Goal: Task Accomplishment & Management: Complete application form

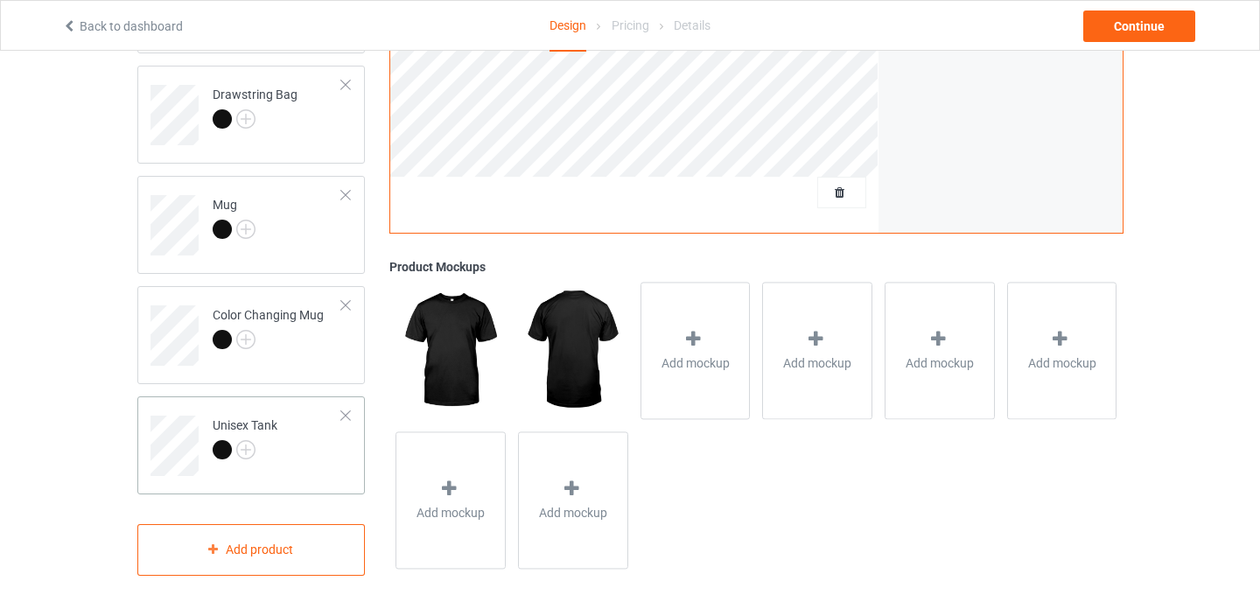
scroll to position [1087, 0]
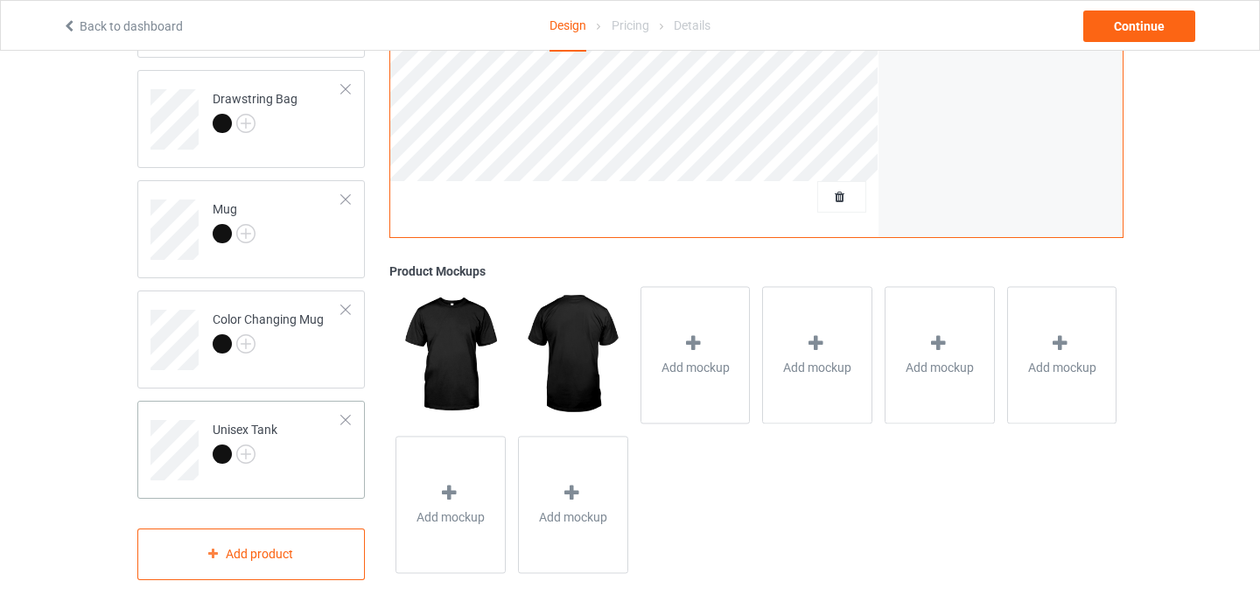
click at [345, 423] on div at bounding box center [346, 420] width 12 height 12
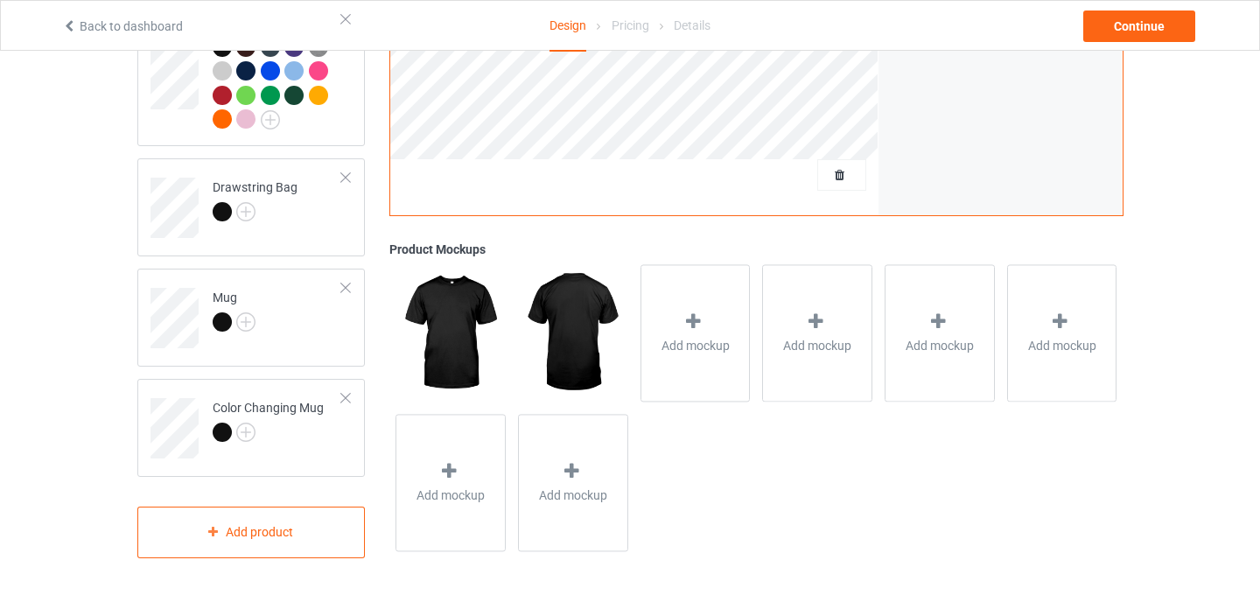
scroll to position [999, 0]
click at [349, 406] on td "Color Changing Mug" at bounding box center [278, 422] width 150 height 73
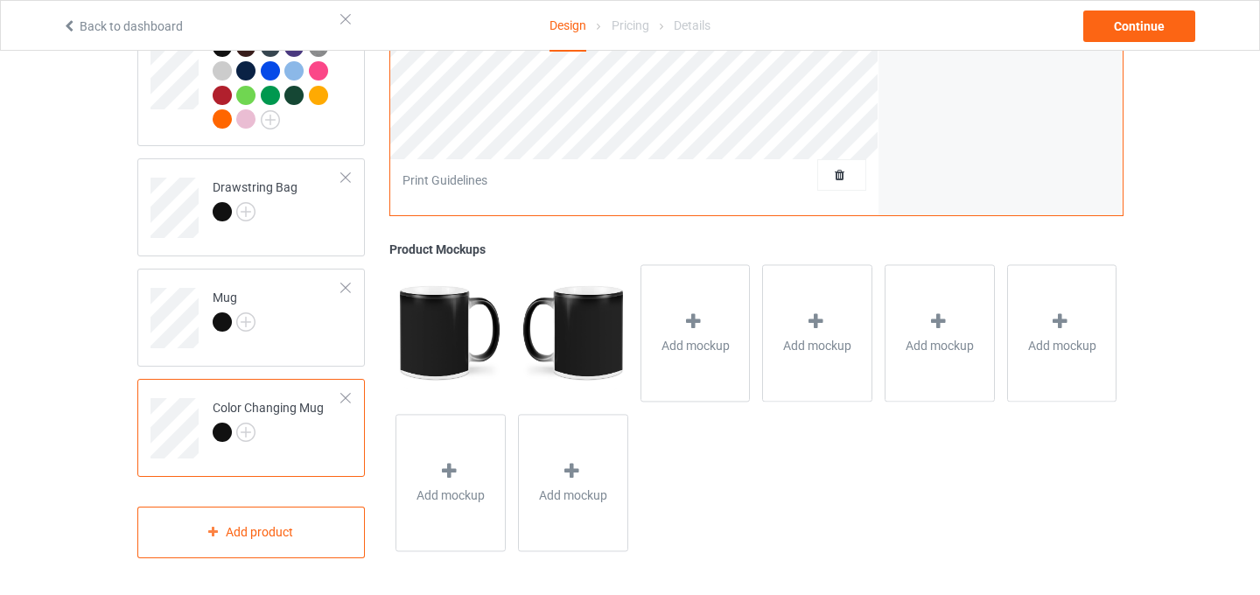
click at [348, 398] on div at bounding box center [346, 398] width 12 height 12
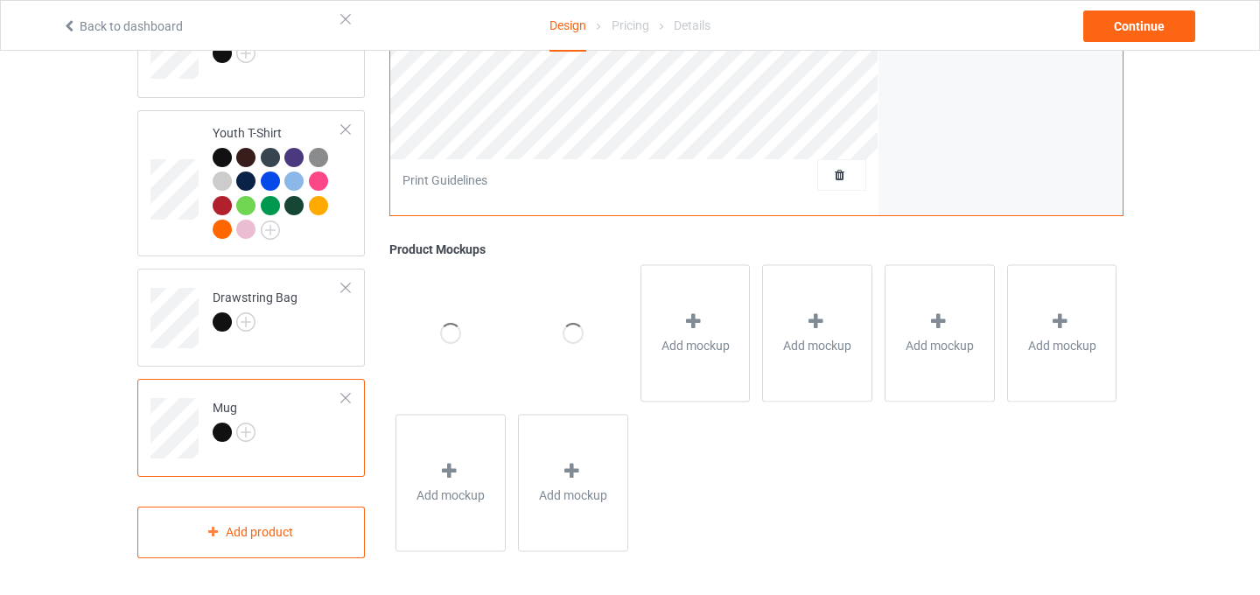
scroll to position [889, 0]
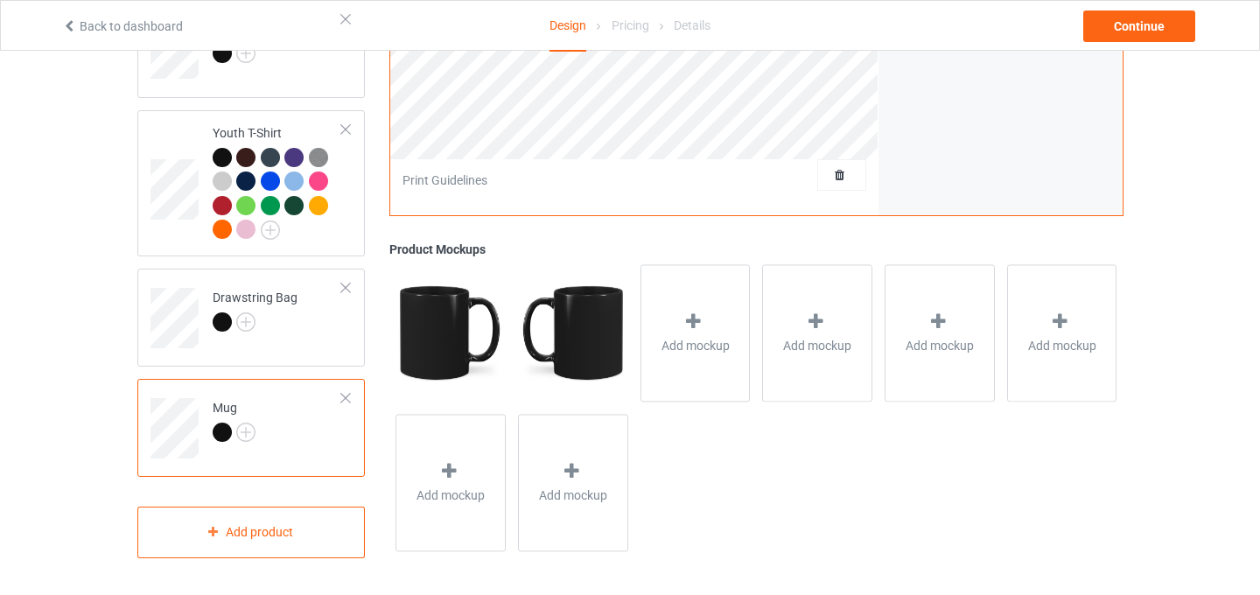
click at [347, 395] on div at bounding box center [346, 398] width 12 height 12
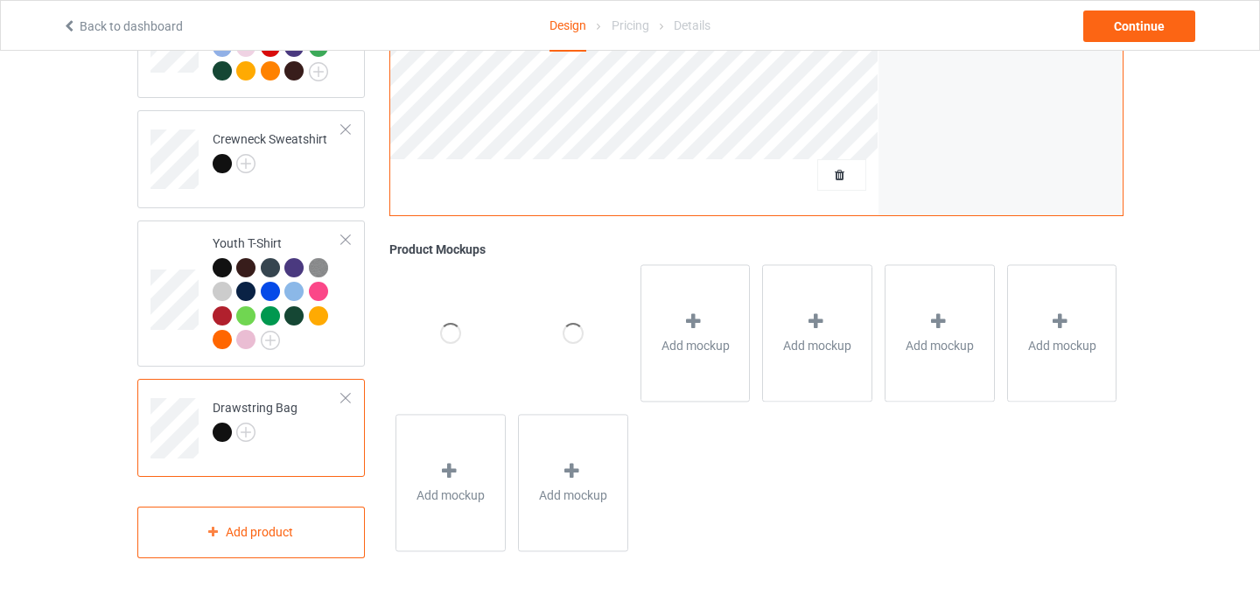
scroll to position [779, 0]
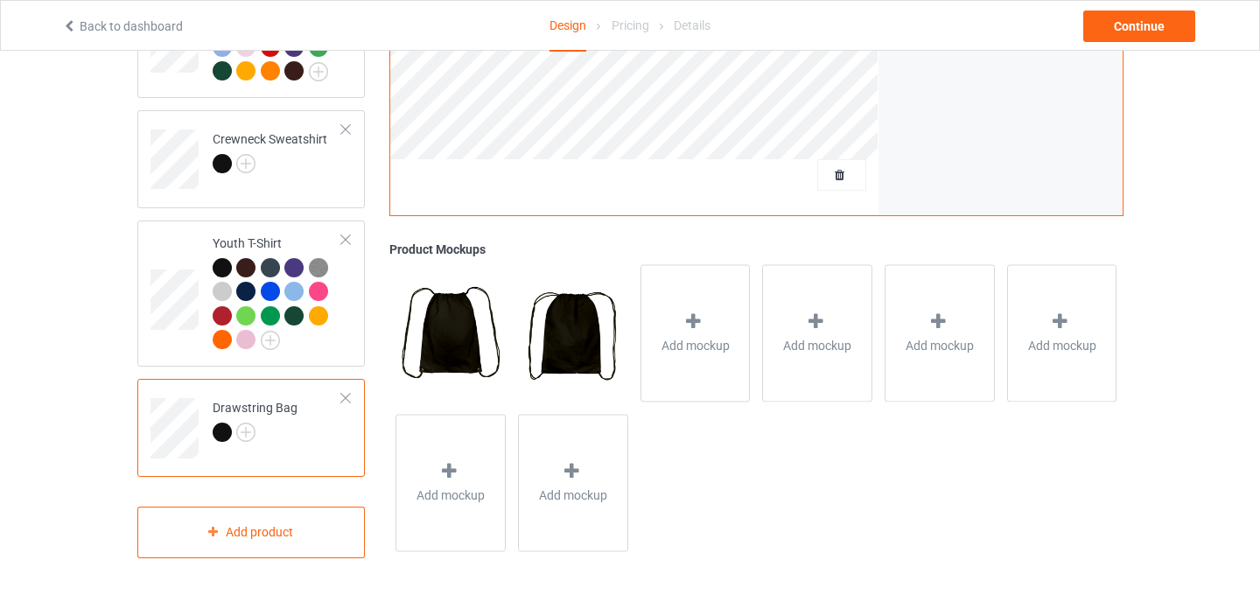
click at [348, 396] on div at bounding box center [346, 398] width 12 height 12
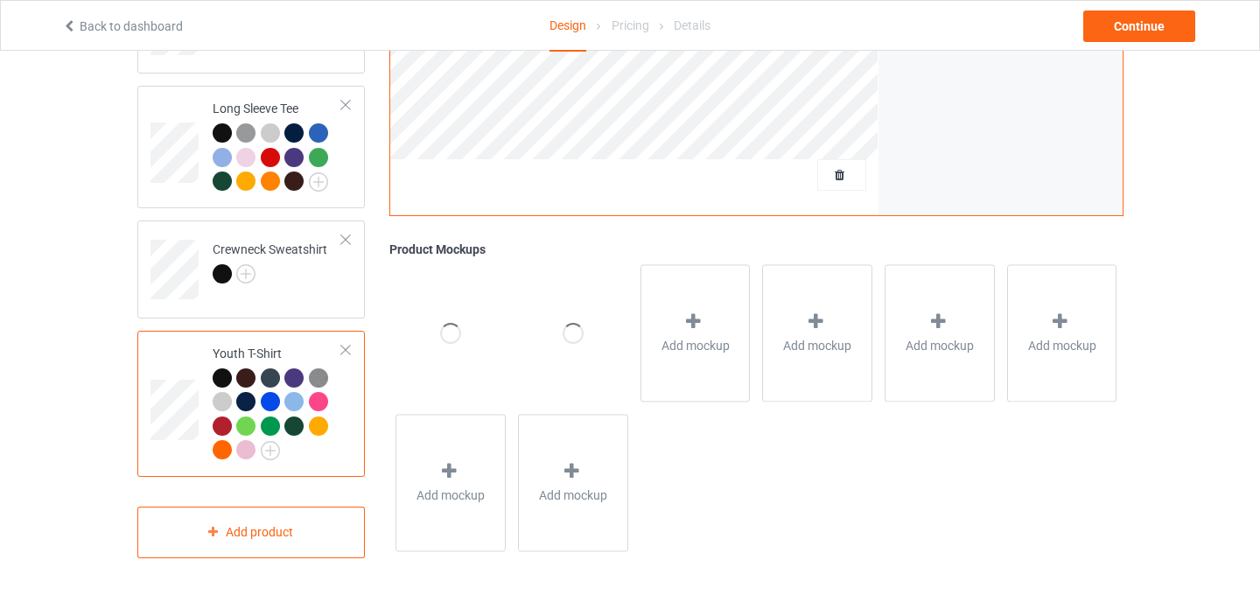
scroll to position [669, 0]
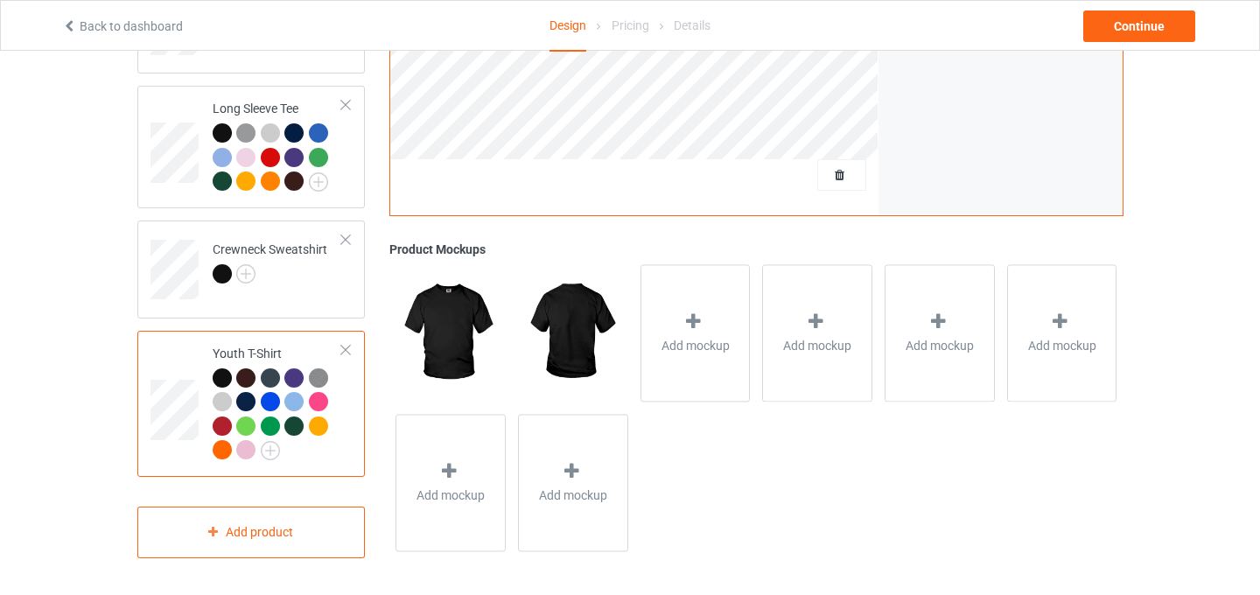
click at [346, 347] on div at bounding box center [346, 350] width 12 height 12
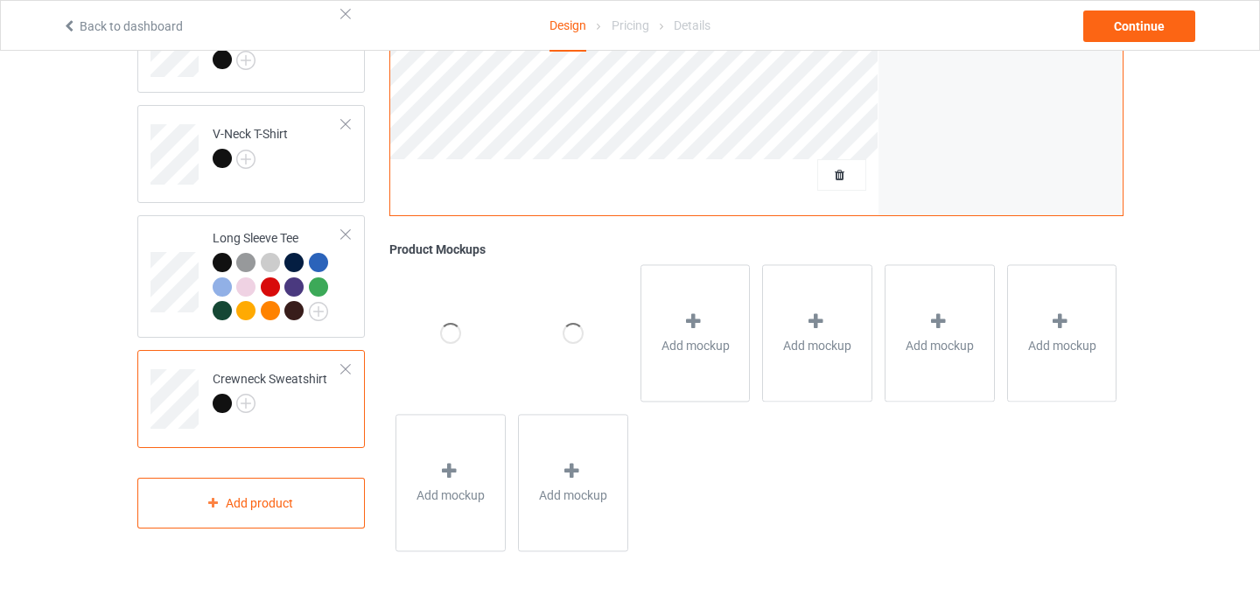
scroll to position [538, 0]
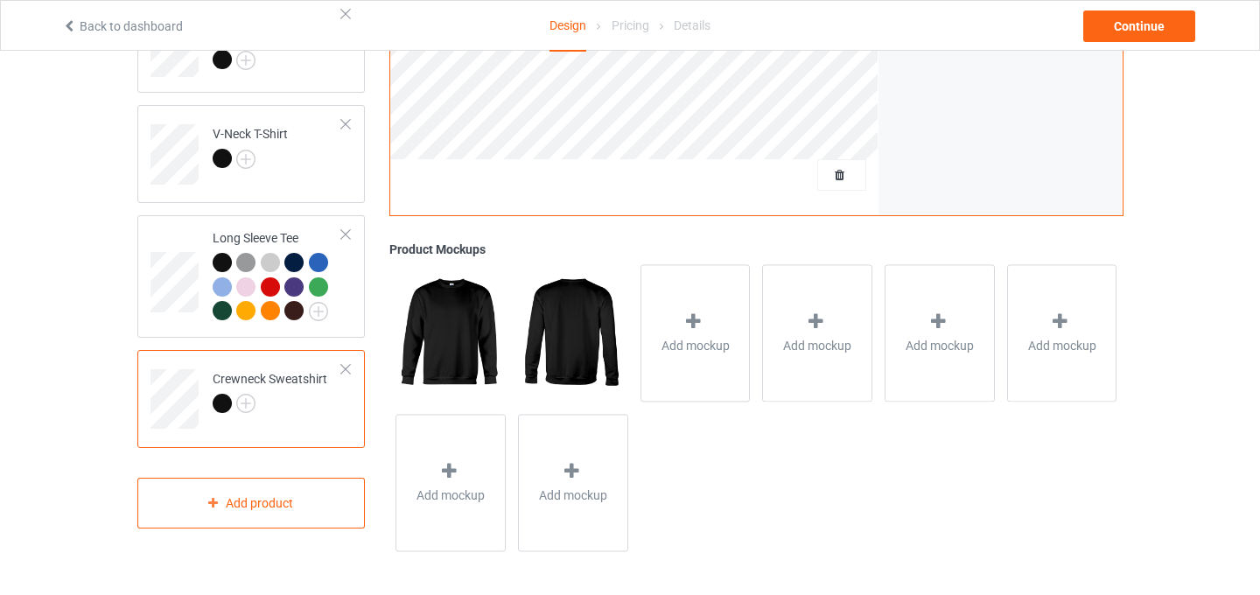
click at [346, 371] on div at bounding box center [346, 369] width 12 height 12
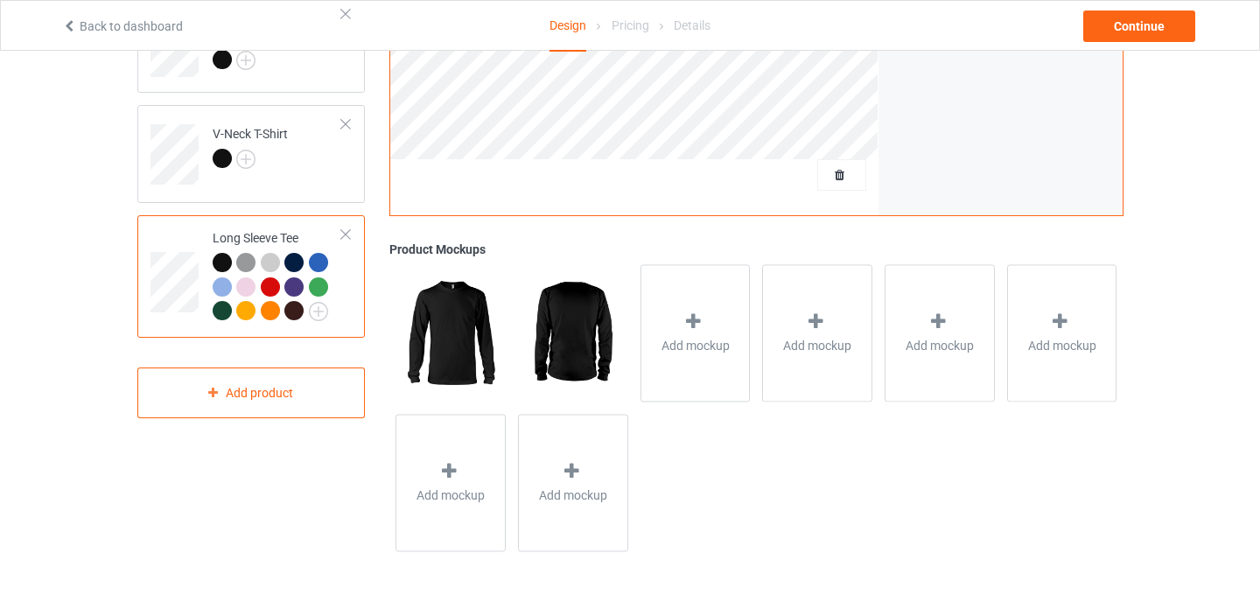
click at [345, 234] on div at bounding box center [346, 234] width 12 height 12
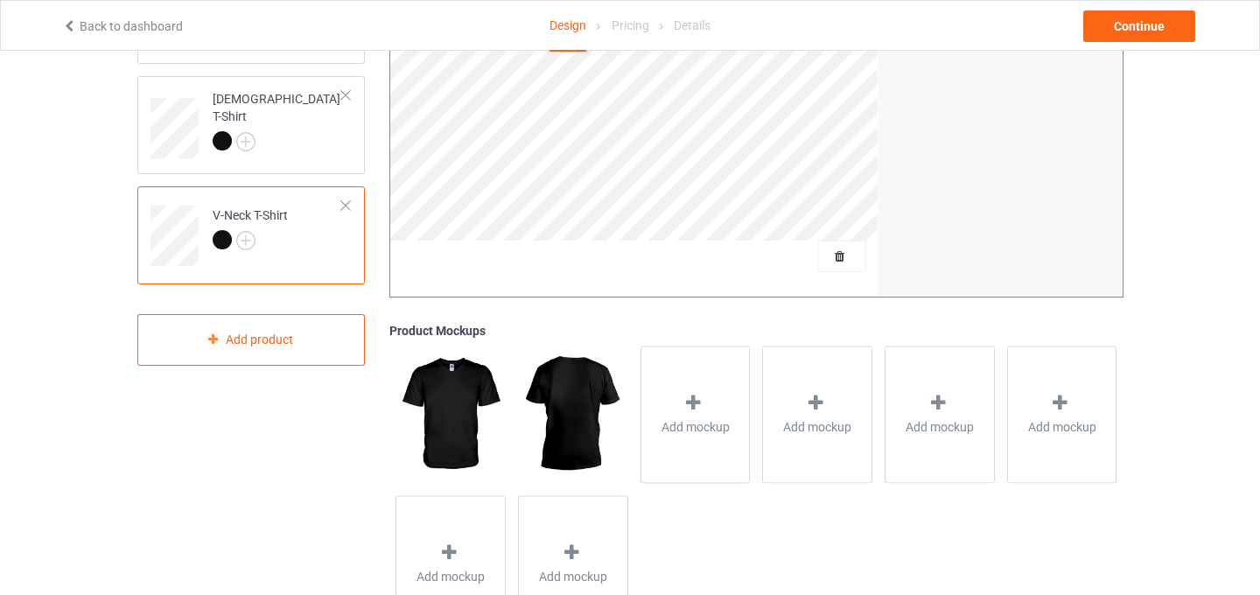
scroll to position [446, 0]
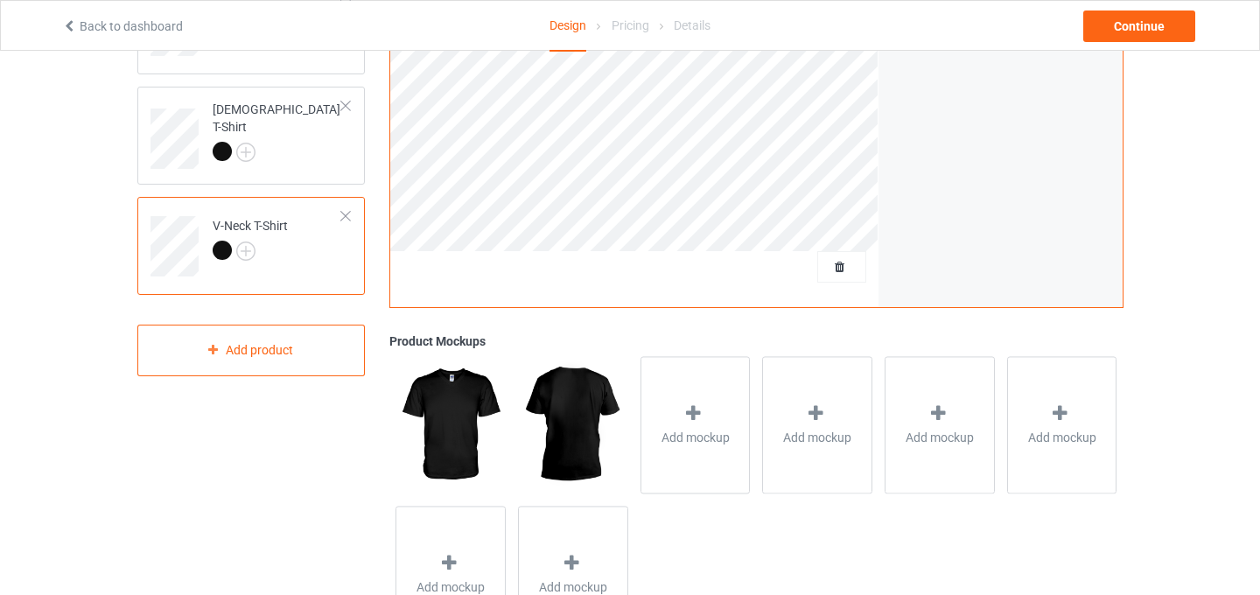
click at [346, 217] on div at bounding box center [346, 216] width 12 height 12
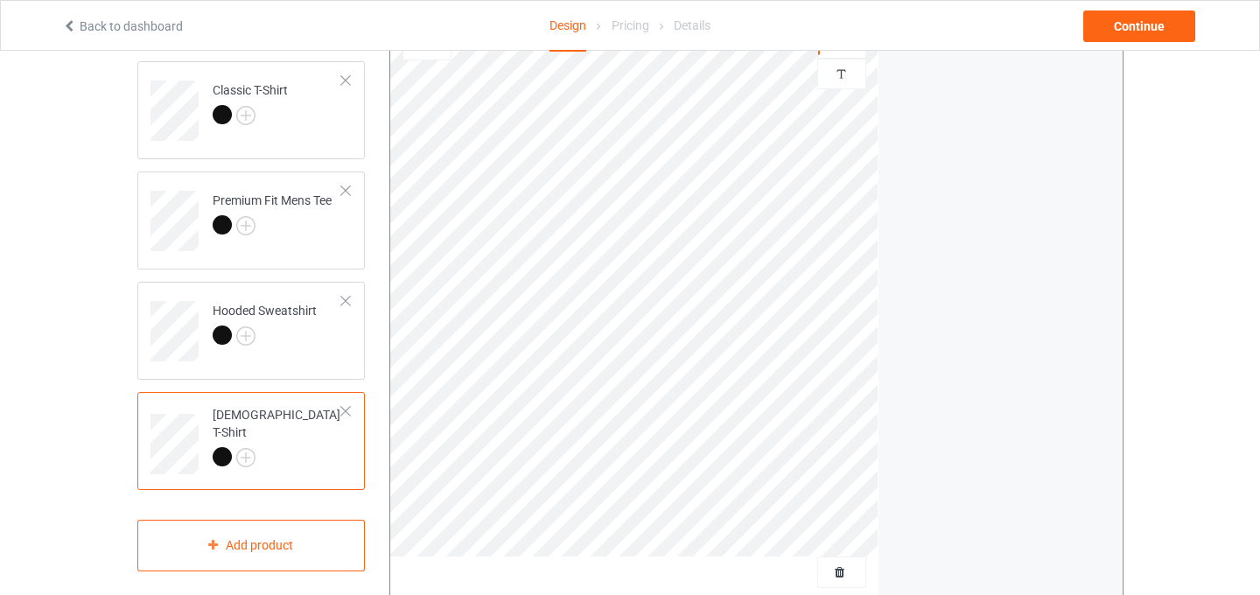
scroll to position [140, 0]
click at [346, 193] on div at bounding box center [346, 192] width 12 height 12
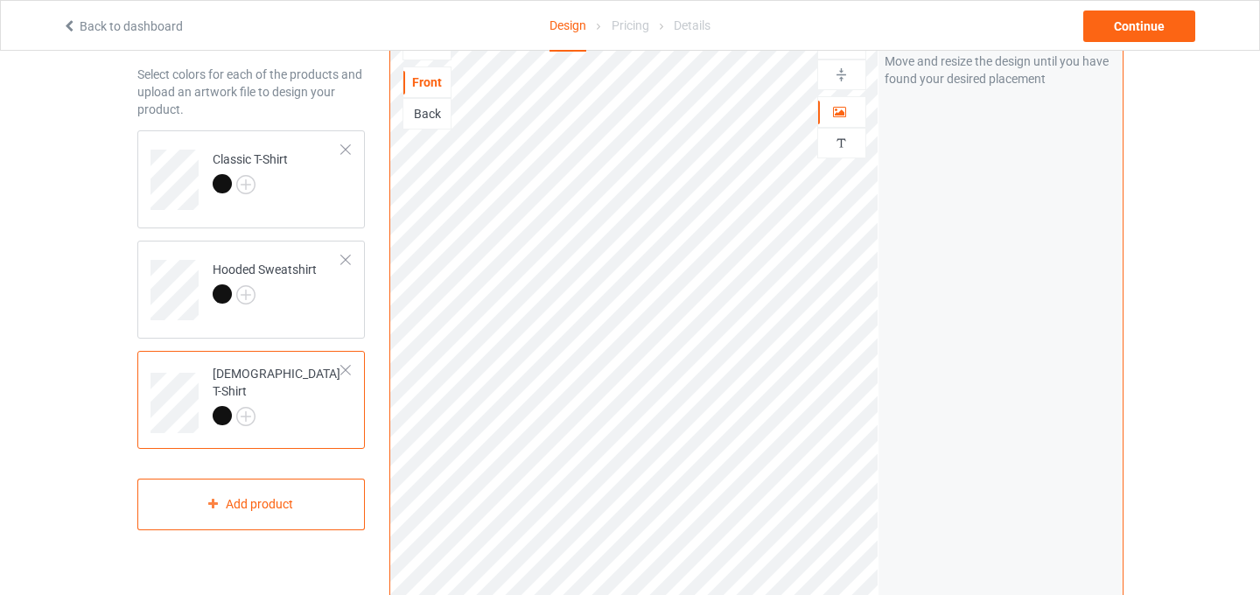
scroll to position [75, 0]
click at [349, 253] on div at bounding box center [346, 256] width 12 height 12
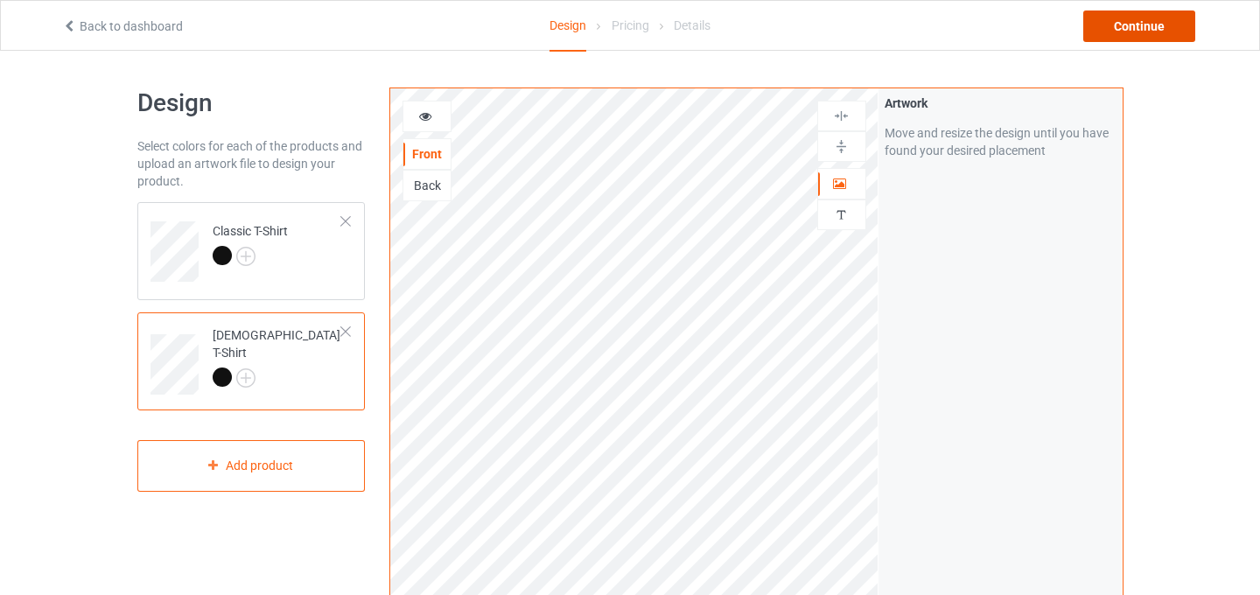
click at [1138, 25] on div "Continue" at bounding box center [1139, 27] width 112 height 32
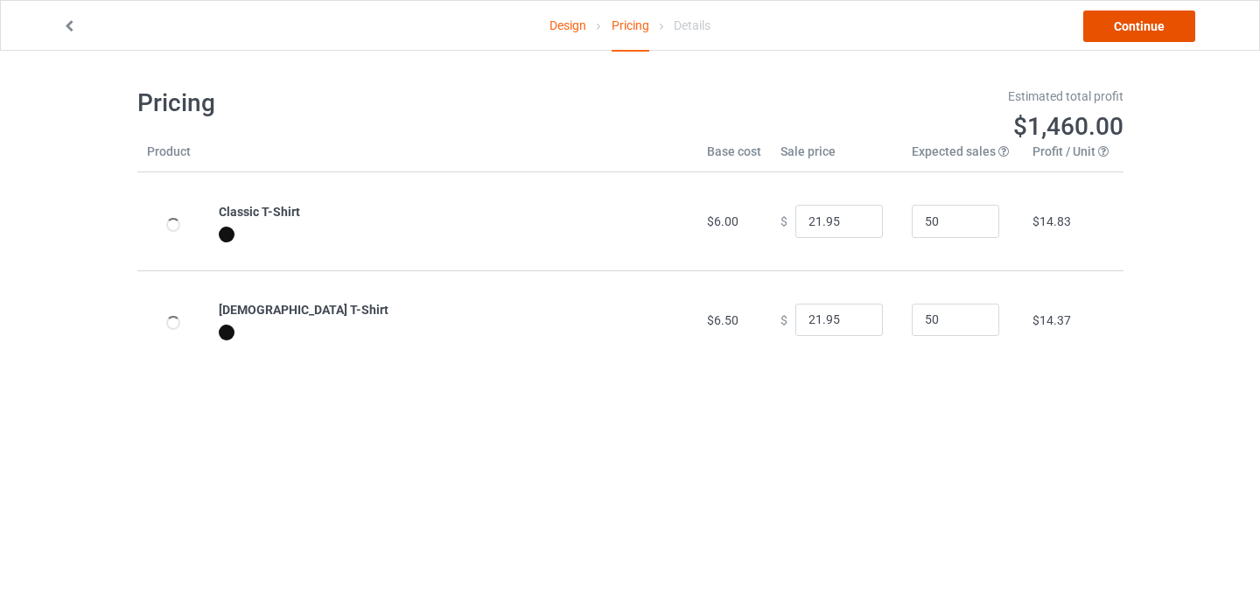
click at [1159, 25] on link "Continue" at bounding box center [1139, 27] width 112 height 32
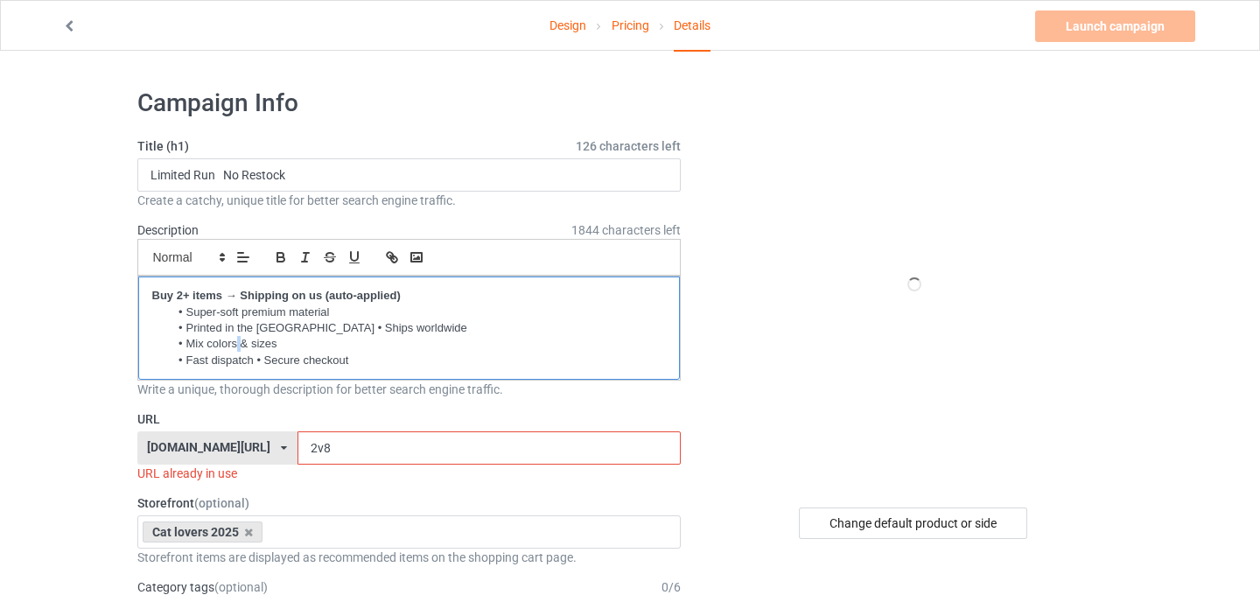
click at [237, 348] on li "Mix colors & sizes" at bounding box center [417, 344] width 497 height 16
drag, startPoint x: 247, startPoint y: 347, endPoint x: 207, endPoint y: 346, distance: 39.4
click at [207, 346] on li "Mix colors & sizes" at bounding box center [417, 344] width 497 height 16
click at [210, 347] on li "Mix sizes" at bounding box center [417, 344] width 497 height 16
click at [452, 316] on li "Super-soft premium material" at bounding box center [417, 313] width 497 height 16
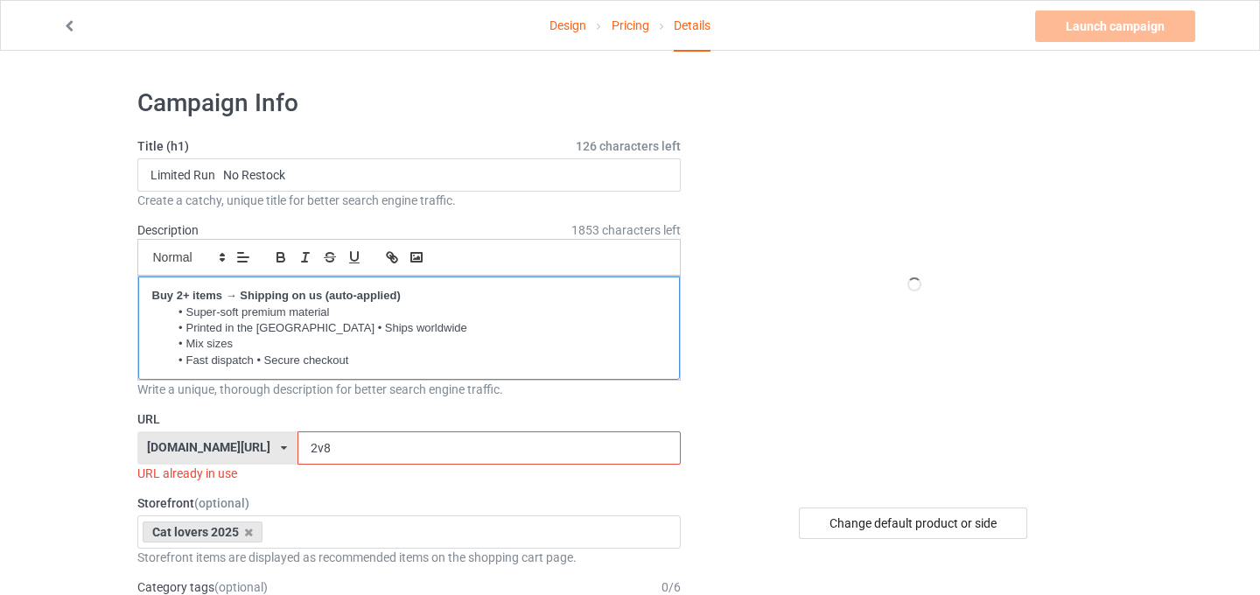
click at [306, 333] on li "Printed in the [GEOGRAPHIC_DATA] • Ships worldwide" at bounding box center [417, 328] width 497 height 16
copy li "Printed in the [GEOGRAPHIC_DATA] • Ships worldwide"
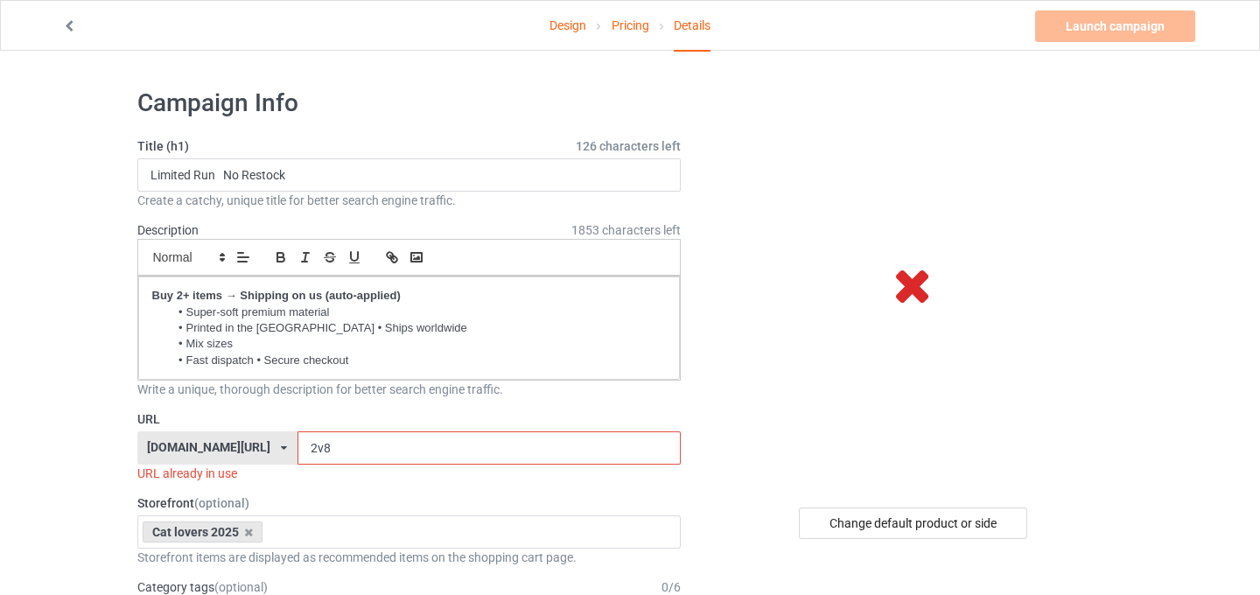
drag, startPoint x: 294, startPoint y: 447, endPoint x: 264, endPoint y: 448, distance: 29.8
click at [298, 448] on input "2v8" at bounding box center [489, 447] width 383 height 33
type input "ذ"
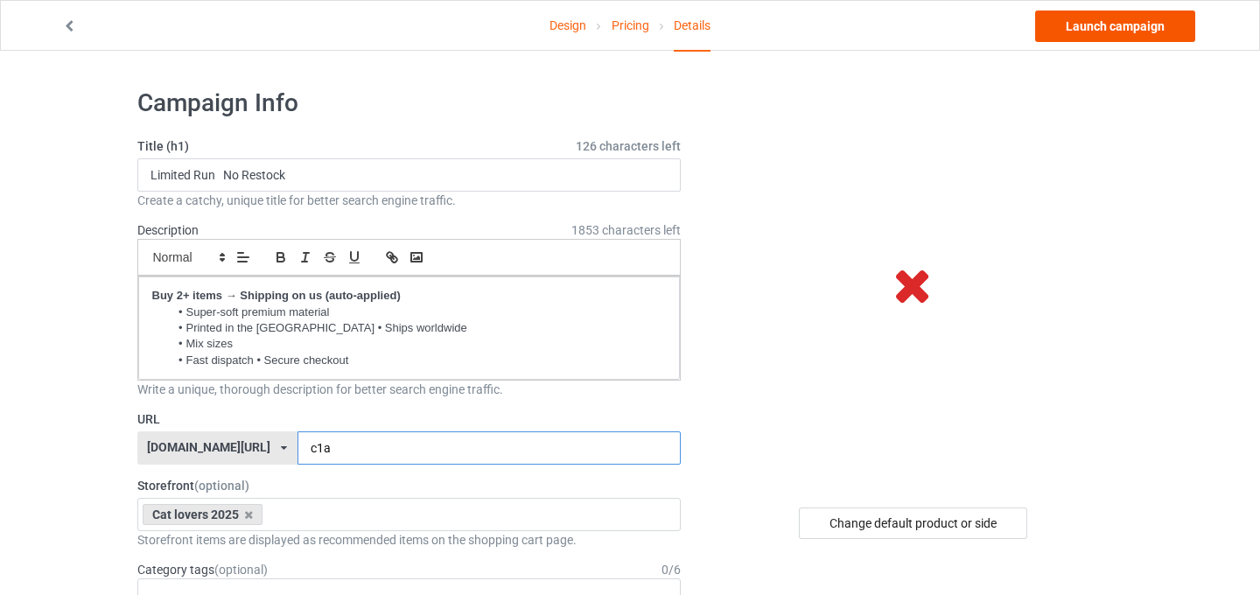
type input "c1a"
click at [1102, 21] on link "Launch campaign" at bounding box center [1115, 27] width 160 height 32
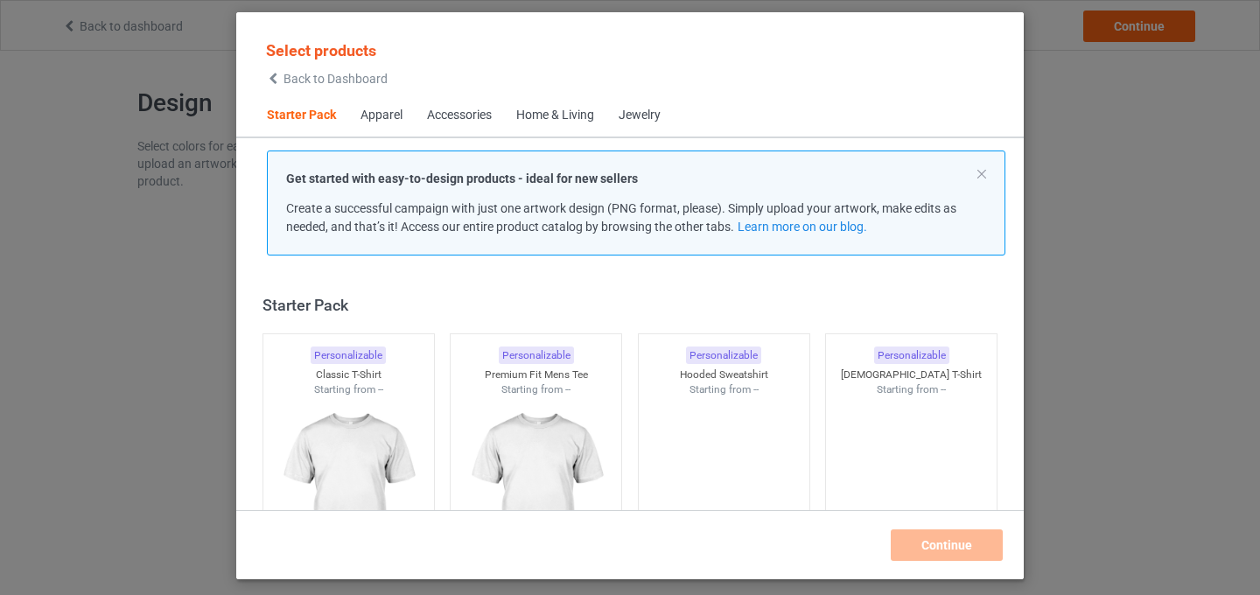
scroll to position [22, 0]
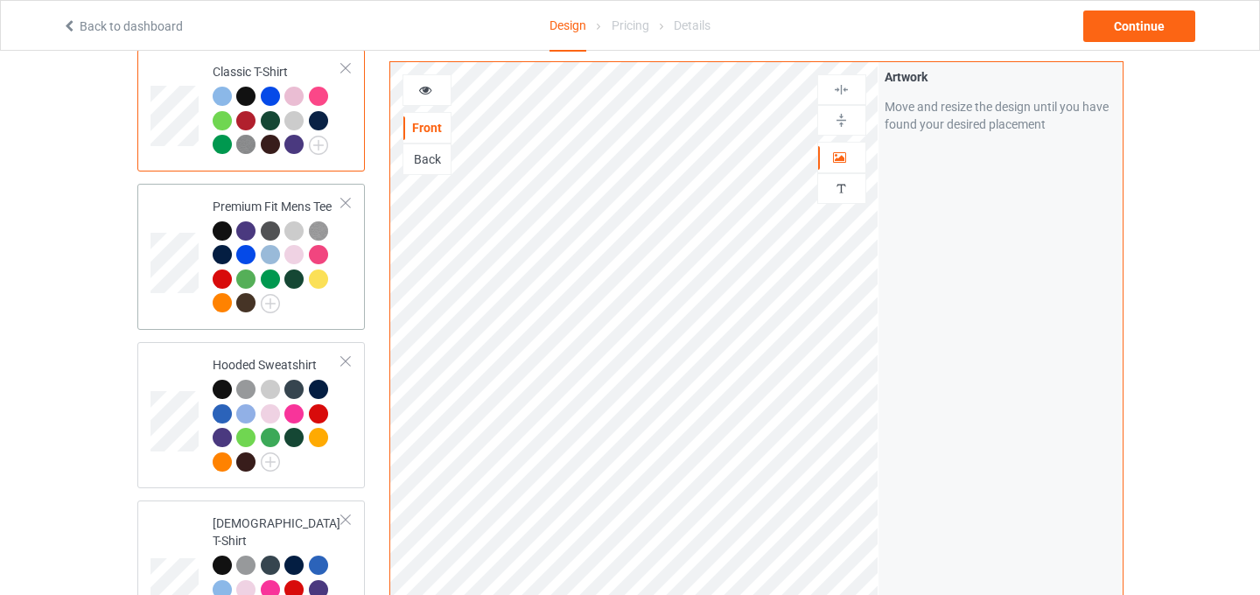
scroll to position [151, 0]
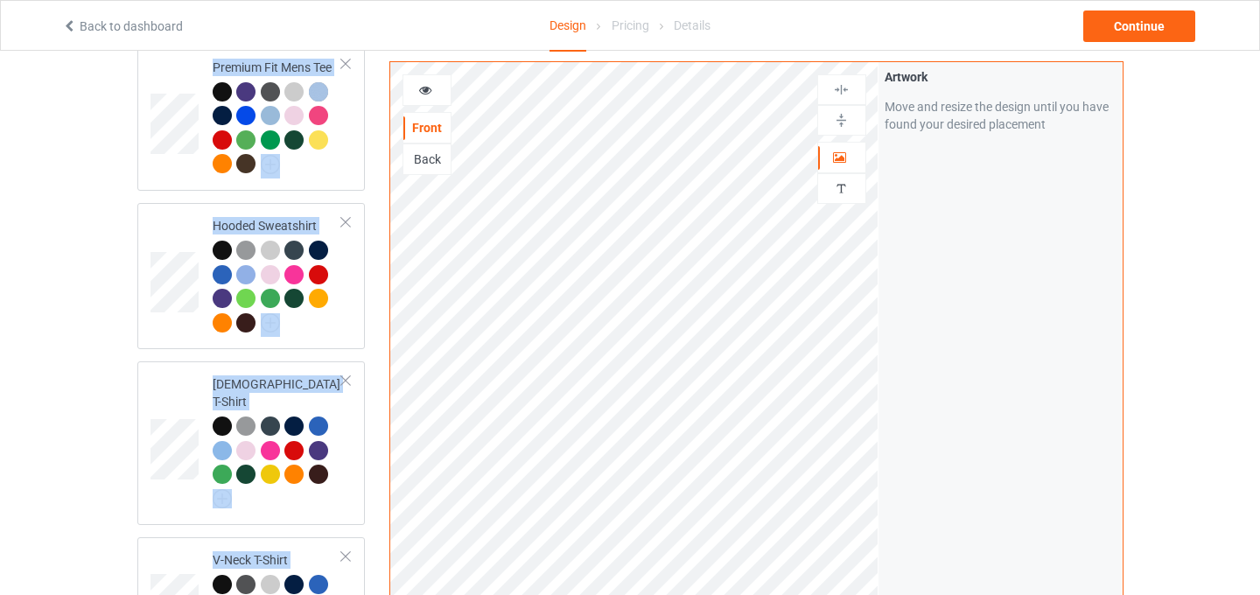
scroll to position [0, 0]
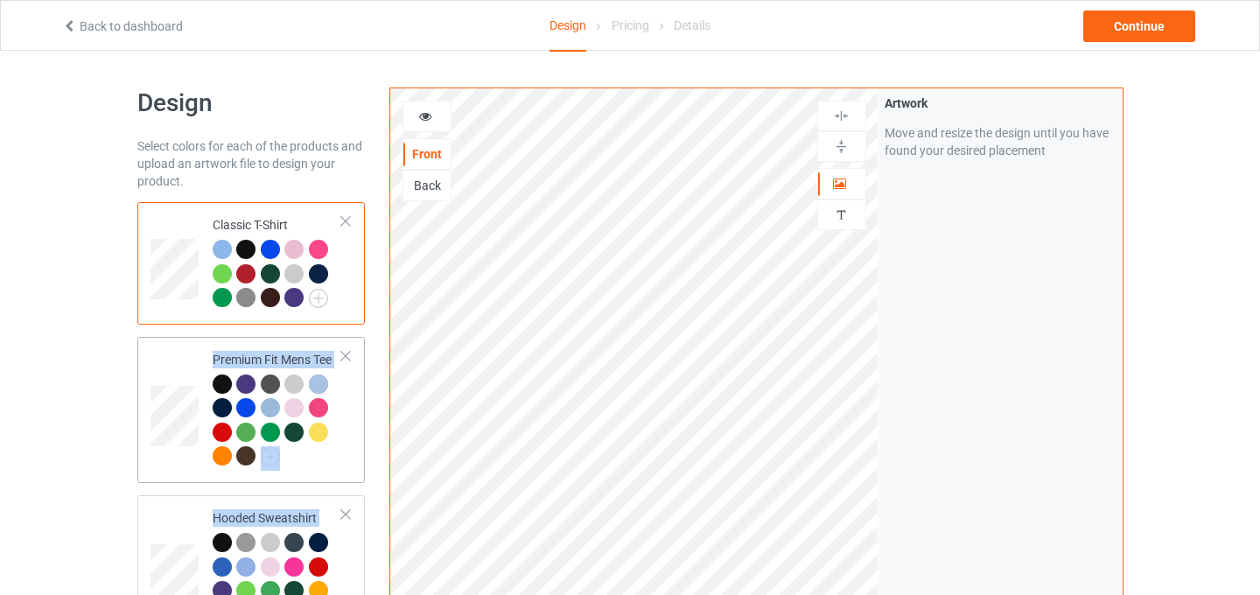
click at [344, 357] on div at bounding box center [346, 356] width 12 height 12
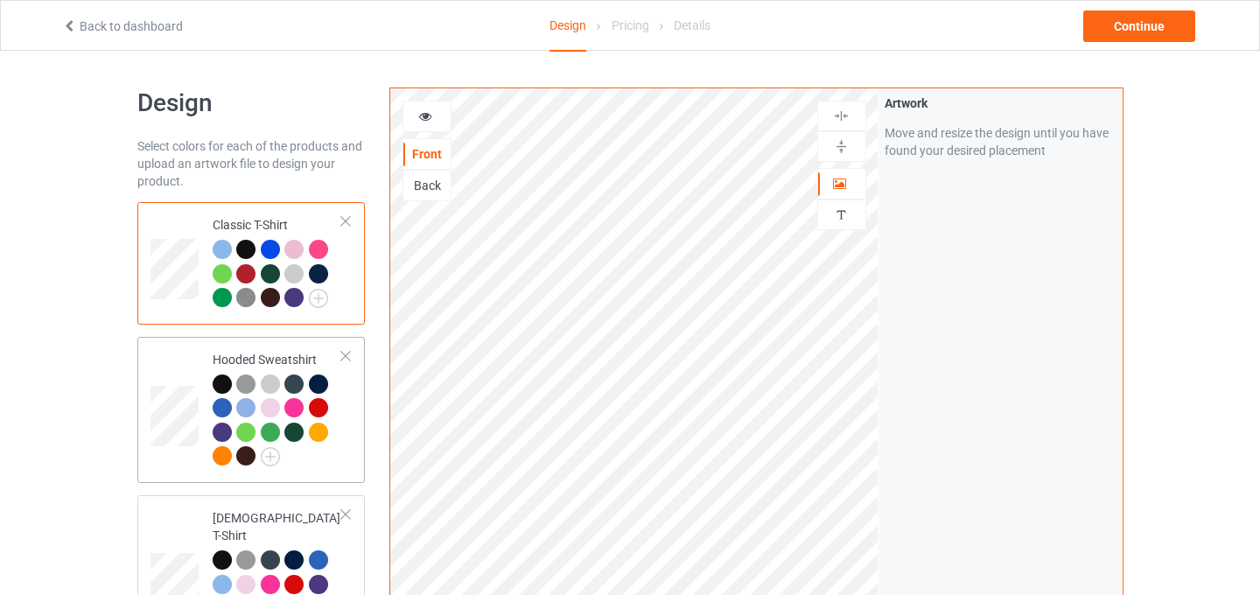
click at [347, 361] on div at bounding box center [346, 356] width 12 height 12
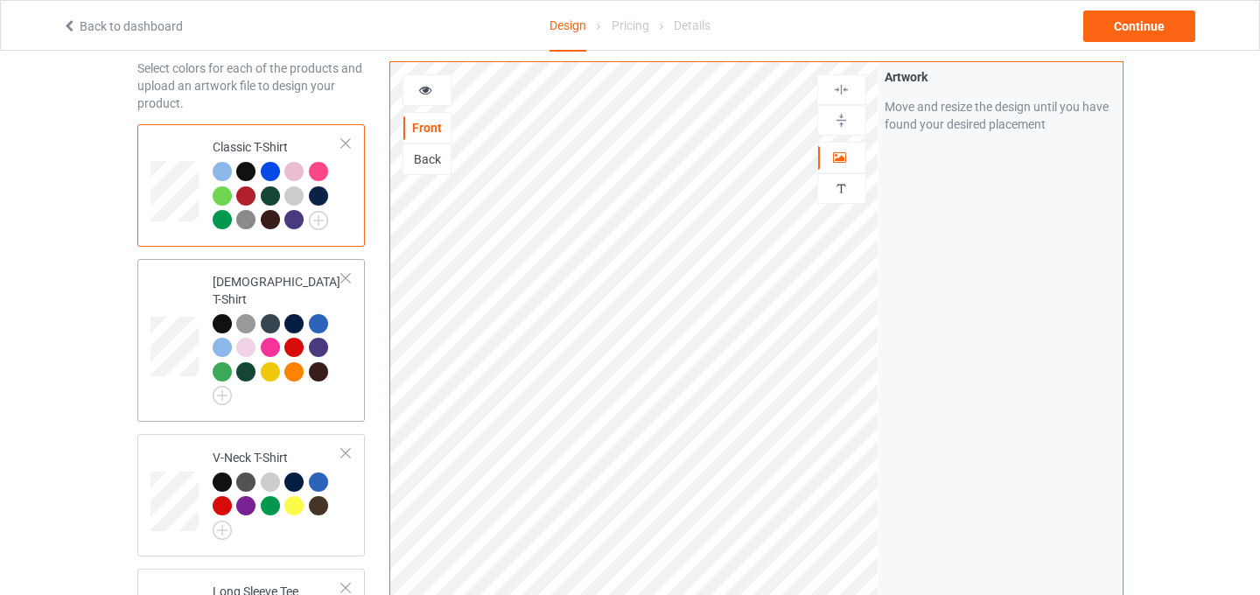
scroll to position [122, 0]
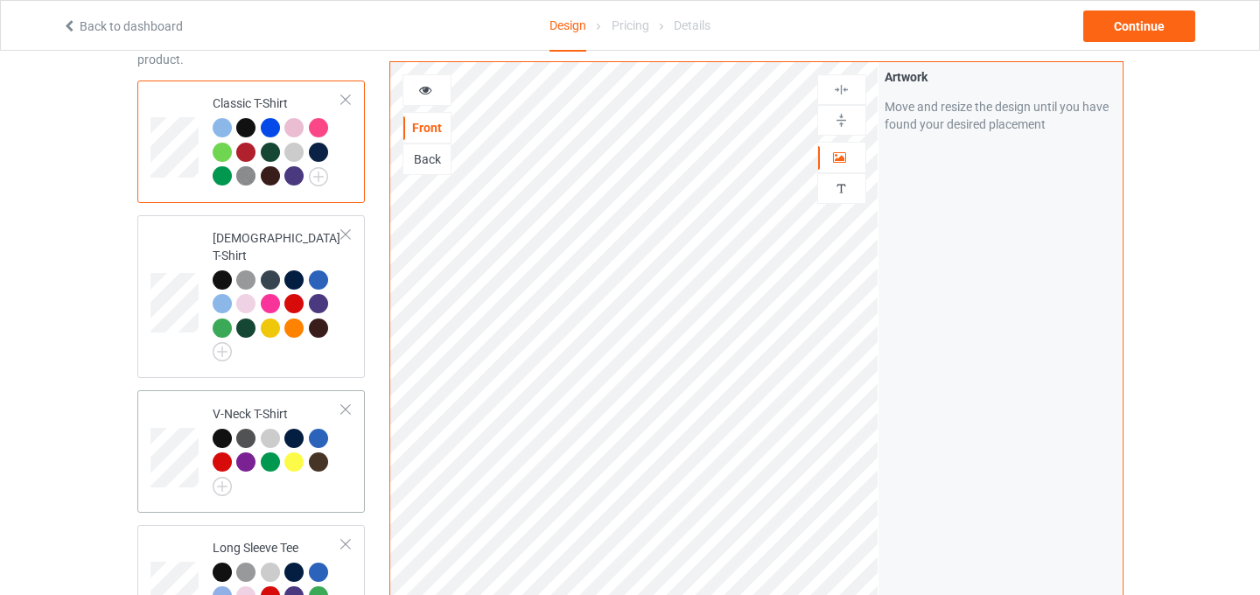
click at [347, 403] on div at bounding box center [346, 409] width 12 height 12
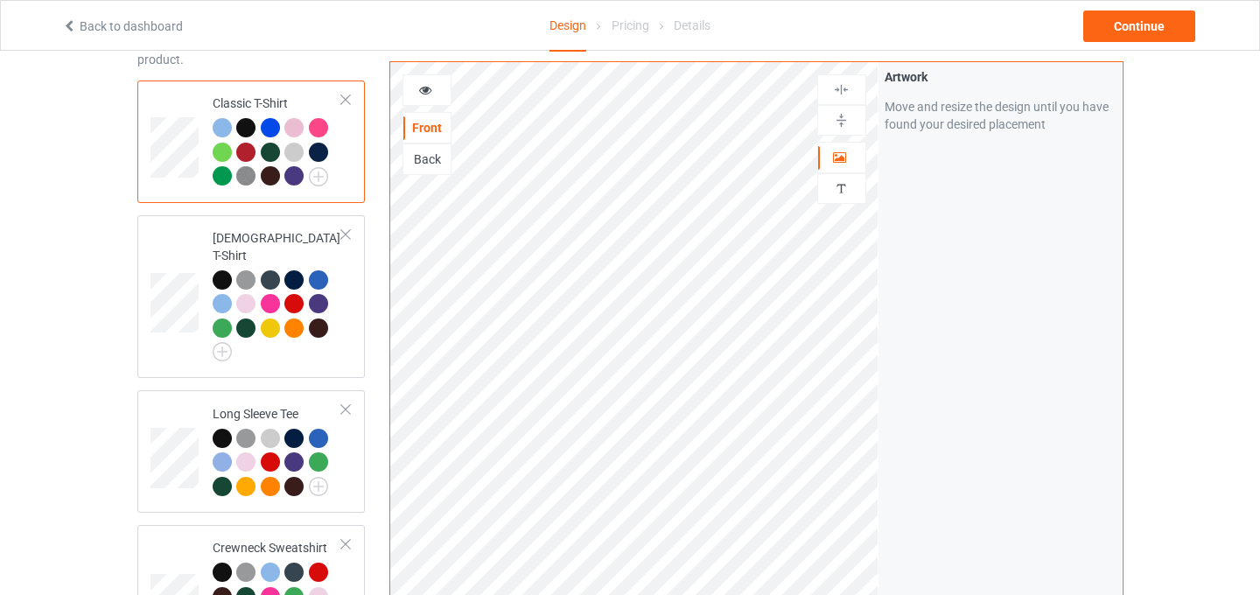
click at [347, 403] on div at bounding box center [346, 409] width 12 height 12
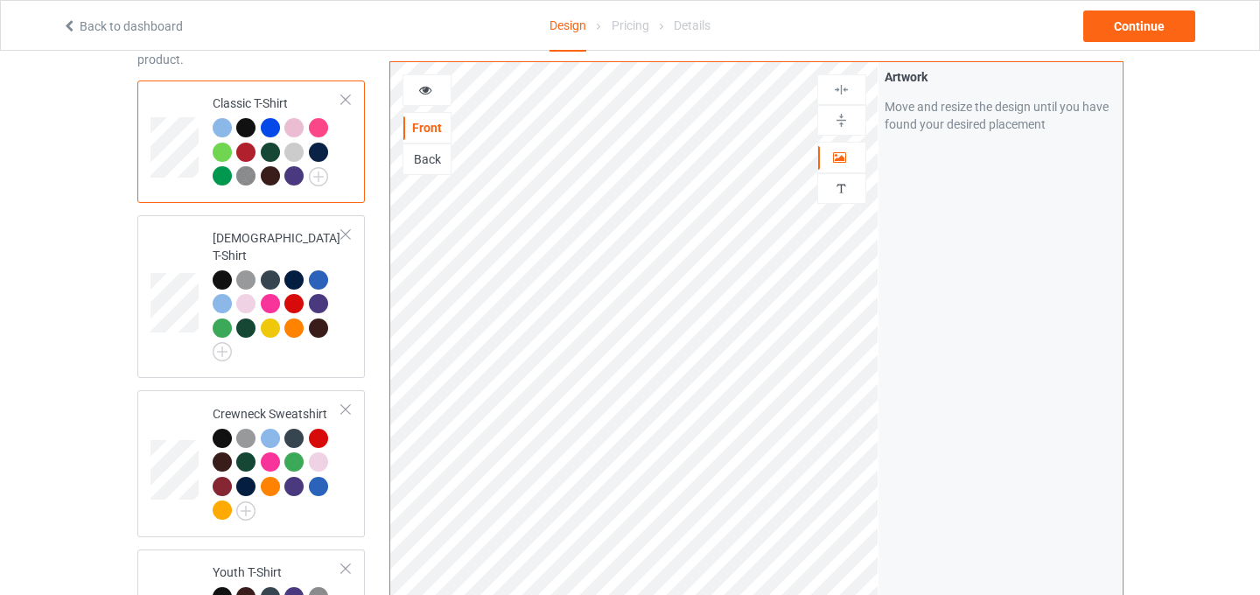
click at [347, 403] on div at bounding box center [346, 409] width 12 height 12
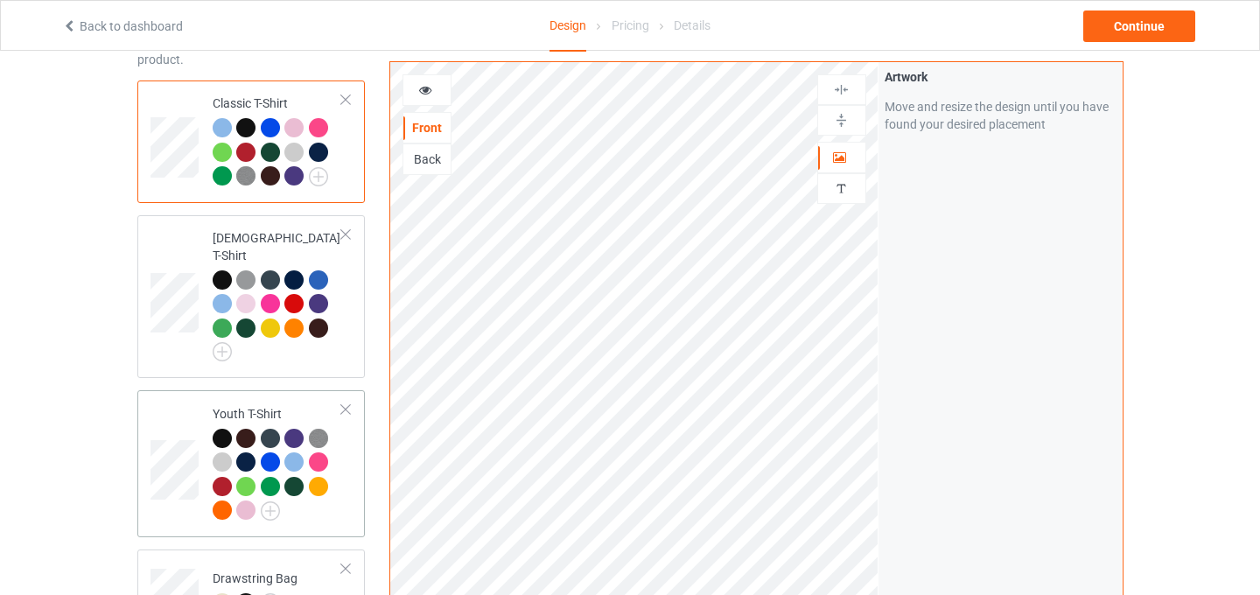
click at [347, 403] on div at bounding box center [346, 409] width 12 height 12
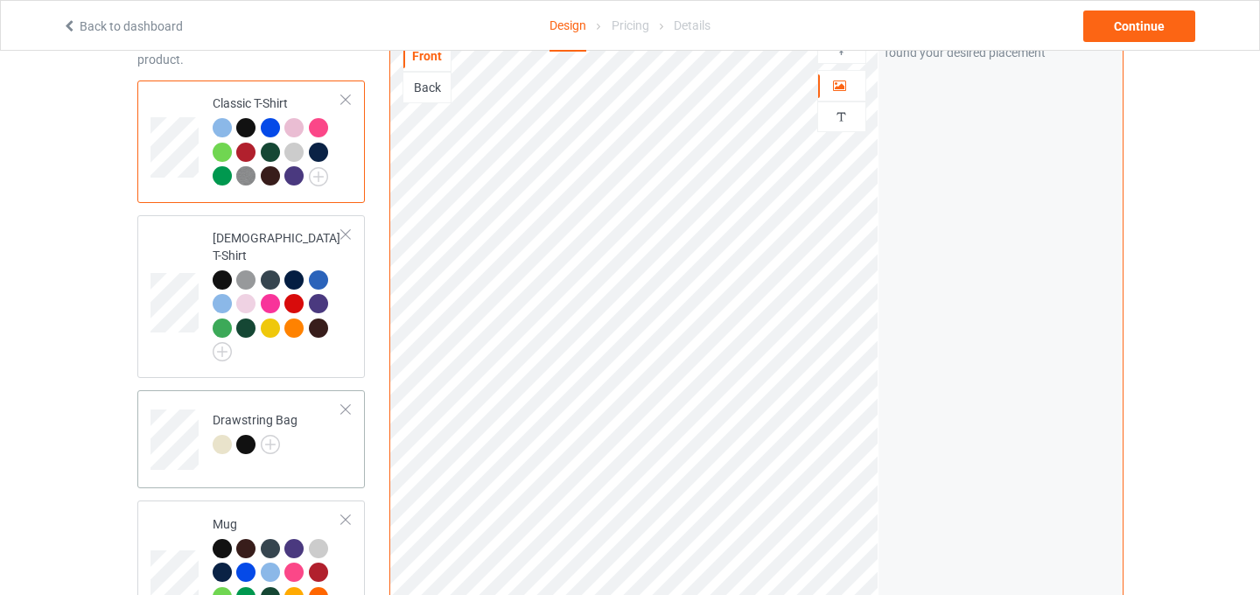
click at [347, 403] on div at bounding box center [346, 409] width 12 height 12
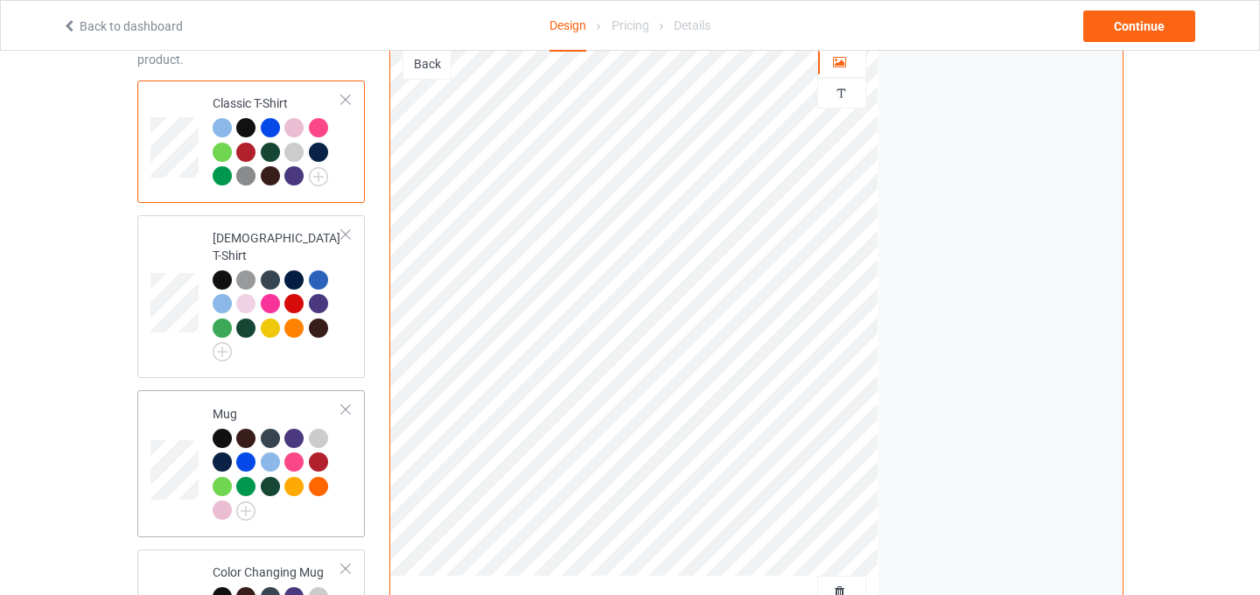
click at [342, 403] on div at bounding box center [346, 409] width 12 height 12
click at [343, 403] on div at bounding box center [346, 409] width 12 height 12
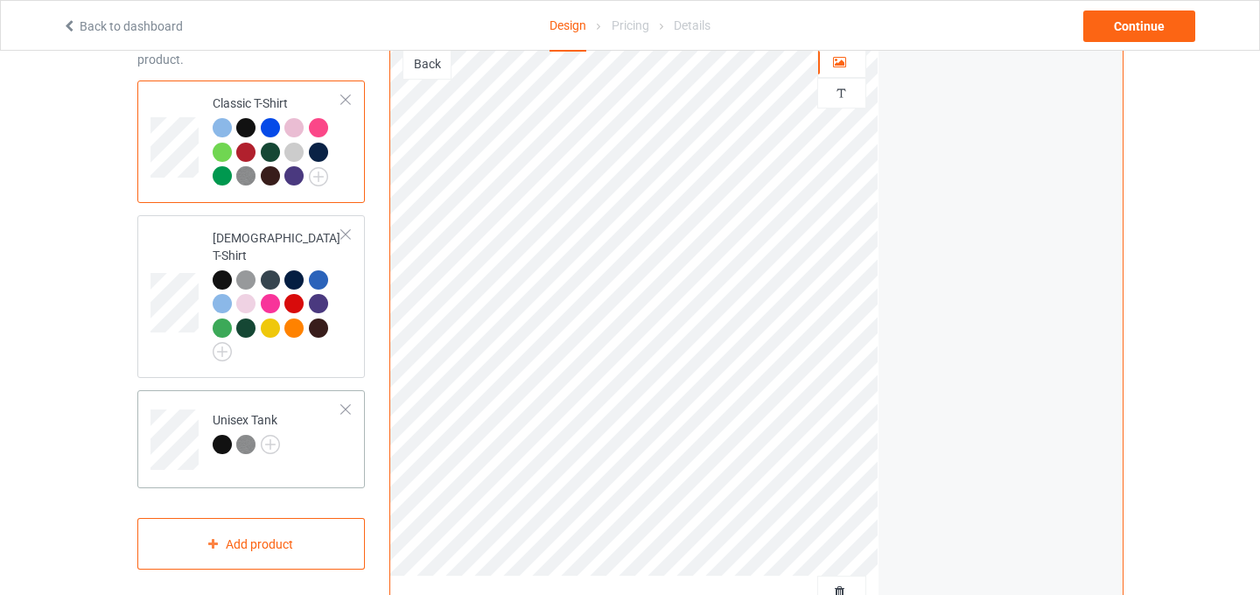
click at [343, 403] on div at bounding box center [346, 409] width 12 height 12
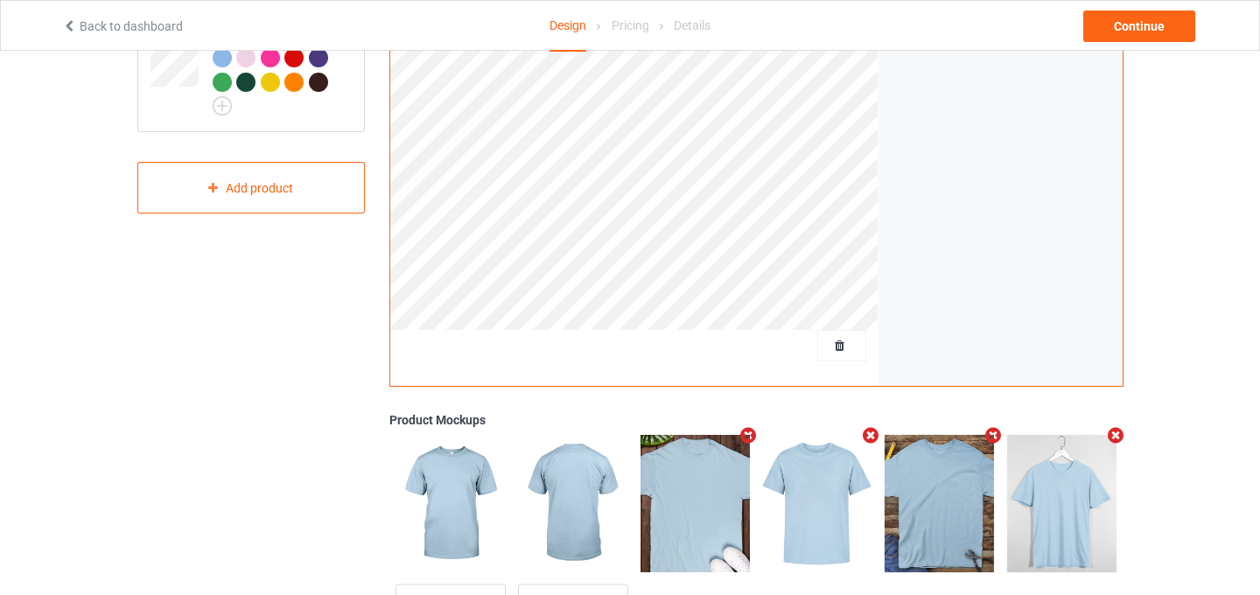
scroll to position [537, 0]
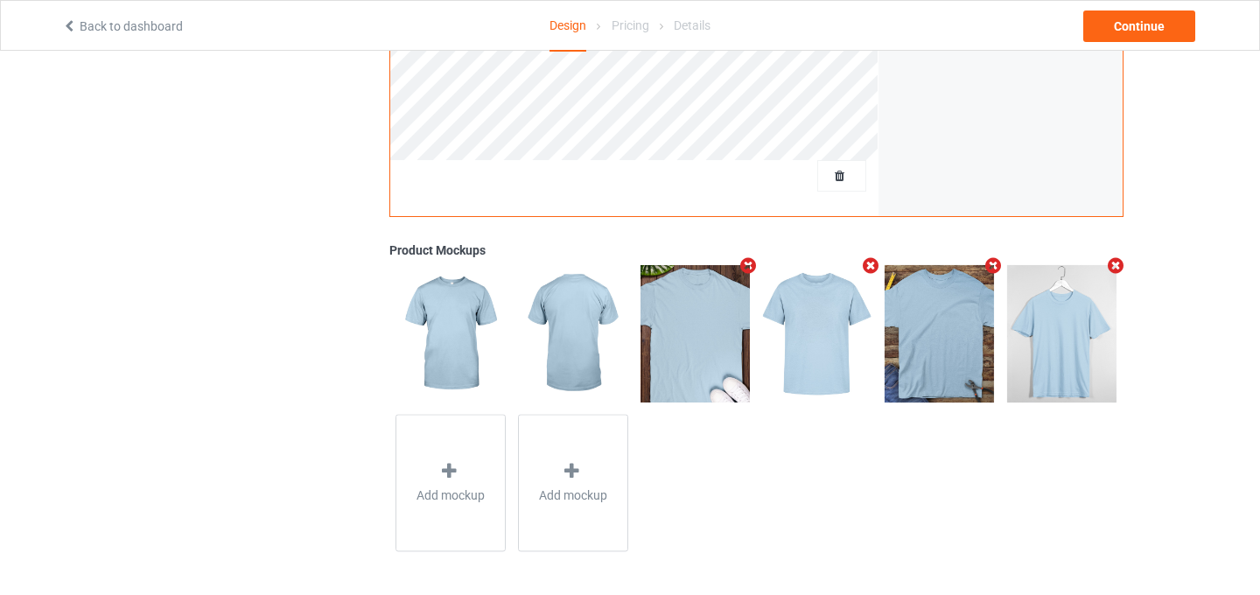
click at [1114, 265] on icon "Remove mockup" at bounding box center [1115, 265] width 22 height 18
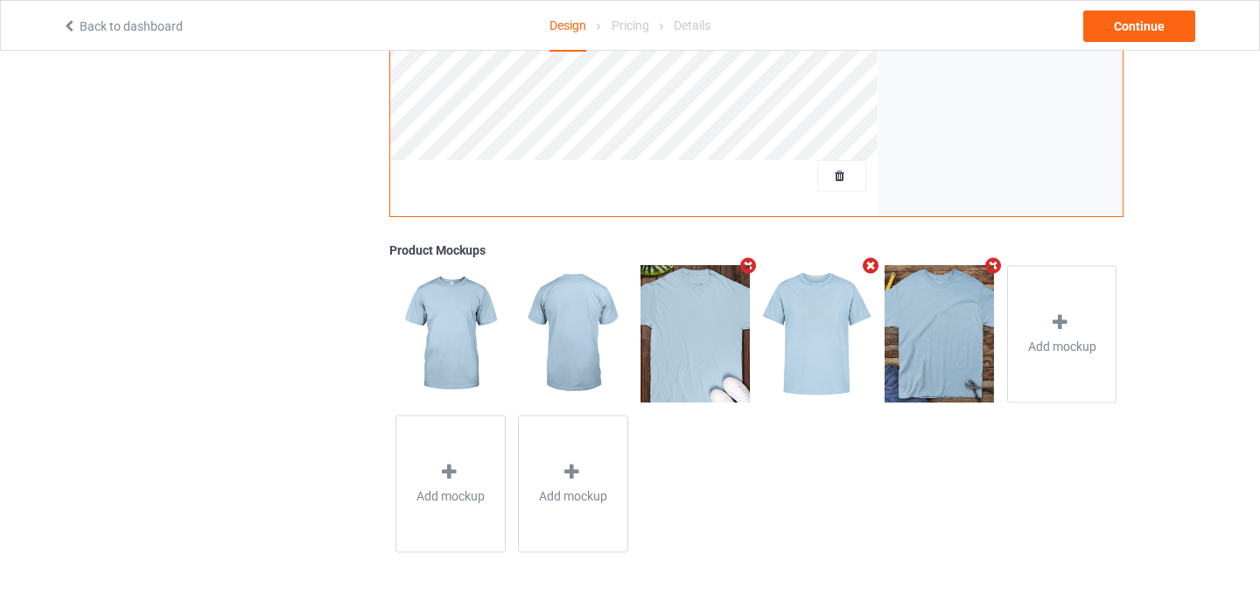
click at [869, 272] on icon "Remove mockup" at bounding box center [871, 265] width 22 height 18
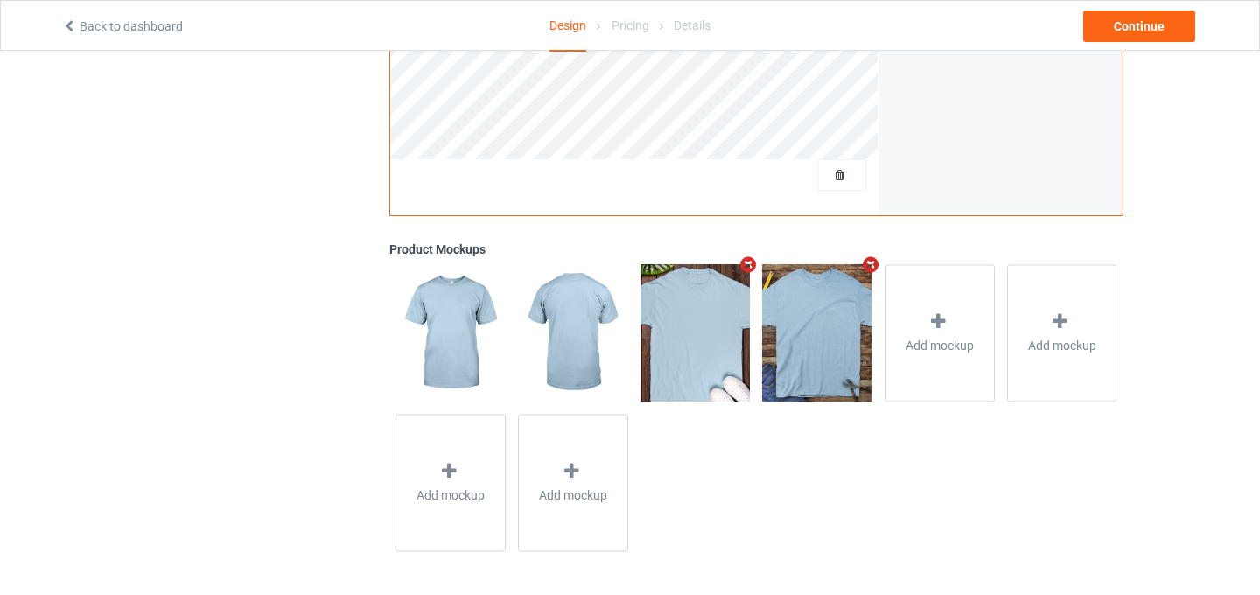
scroll to position [0, 0]
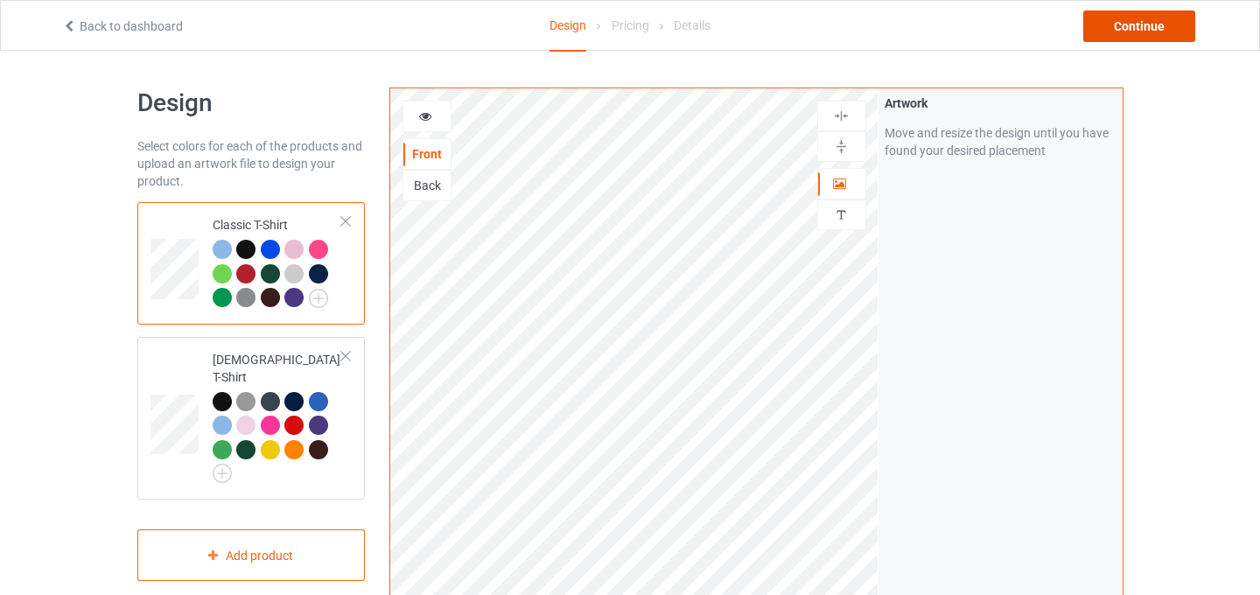
click at [1121, 25] on div "Continue" at bounding box center [1139, 27] width 112 height 32
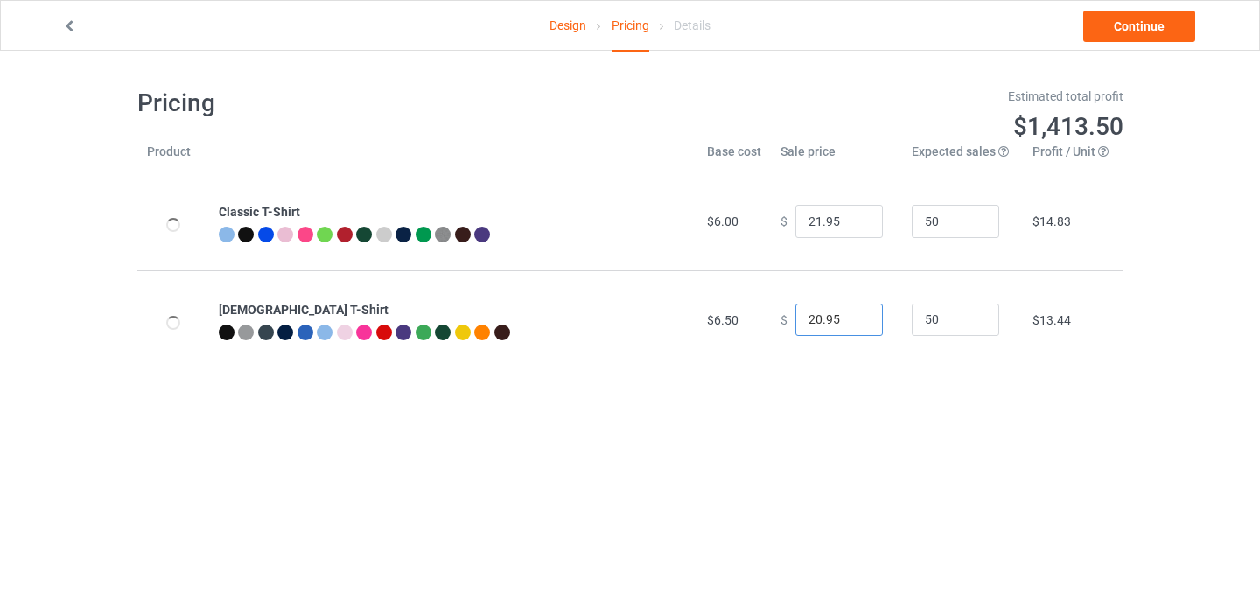
click at [810, 320] on input "20.95" at bounding box center [839, 320] width 88 height 33
type input "21.95"
click at [1143, 32] on link "Continue" at bounding box center [1139, 27] width 112 height 32
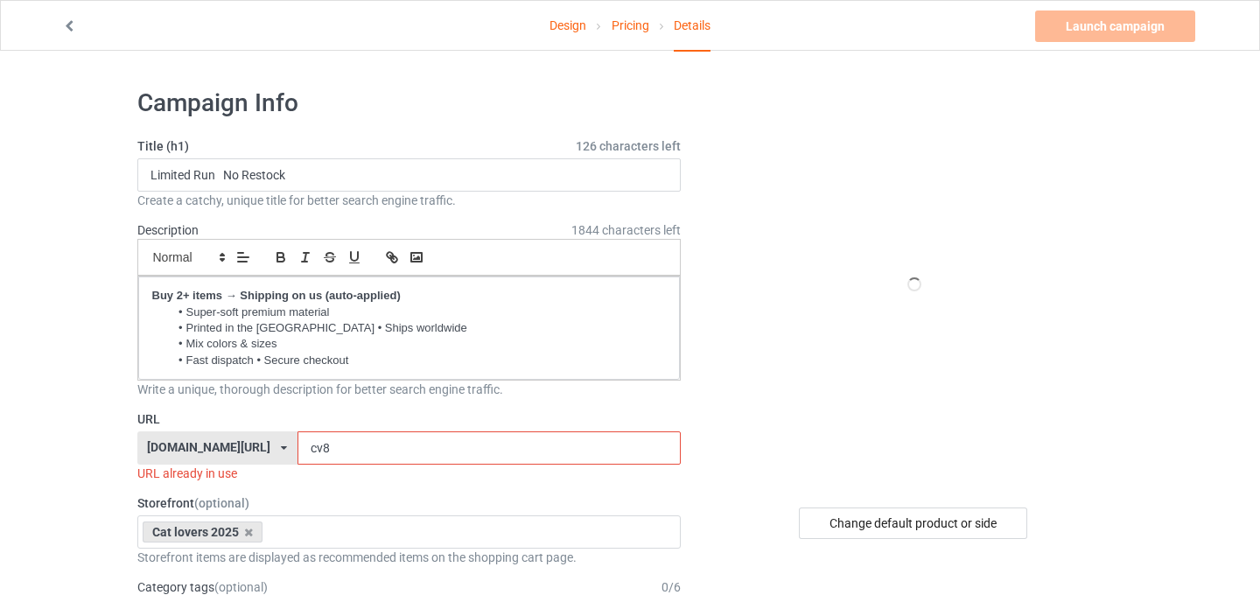
click at [298, 448] on input "cv8" at bounding box center [489, 447] width 383 height 33
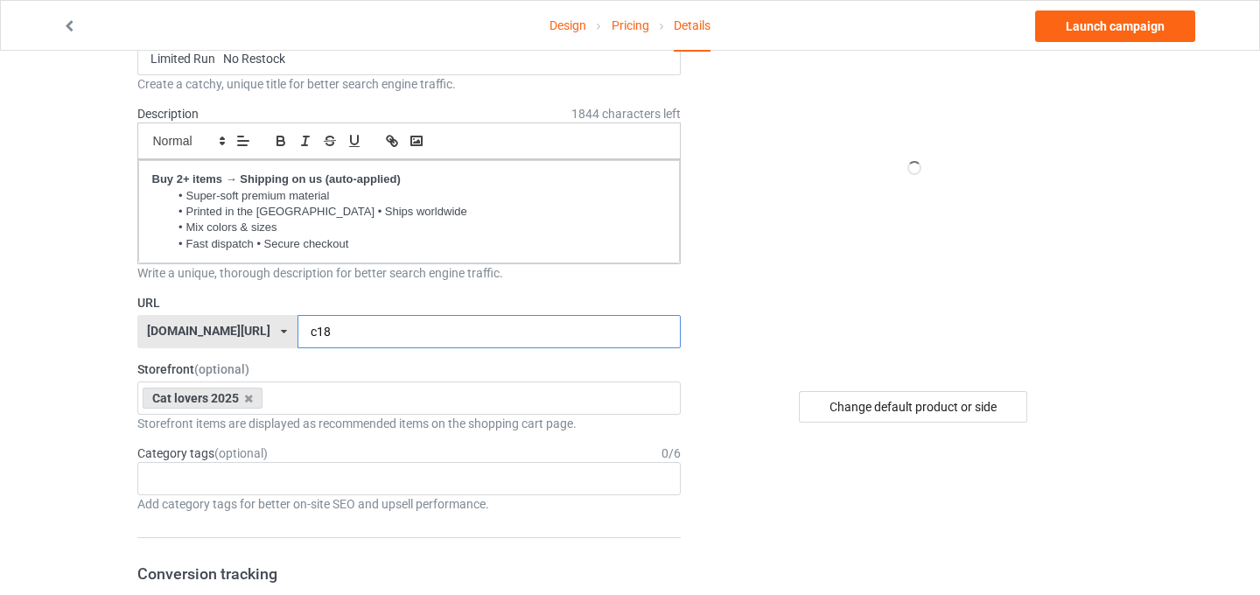
scroll to position [118, 0]
type input "c18"
click at [251, 398] on icon at bounding box center [248, 396] width 9 height 11
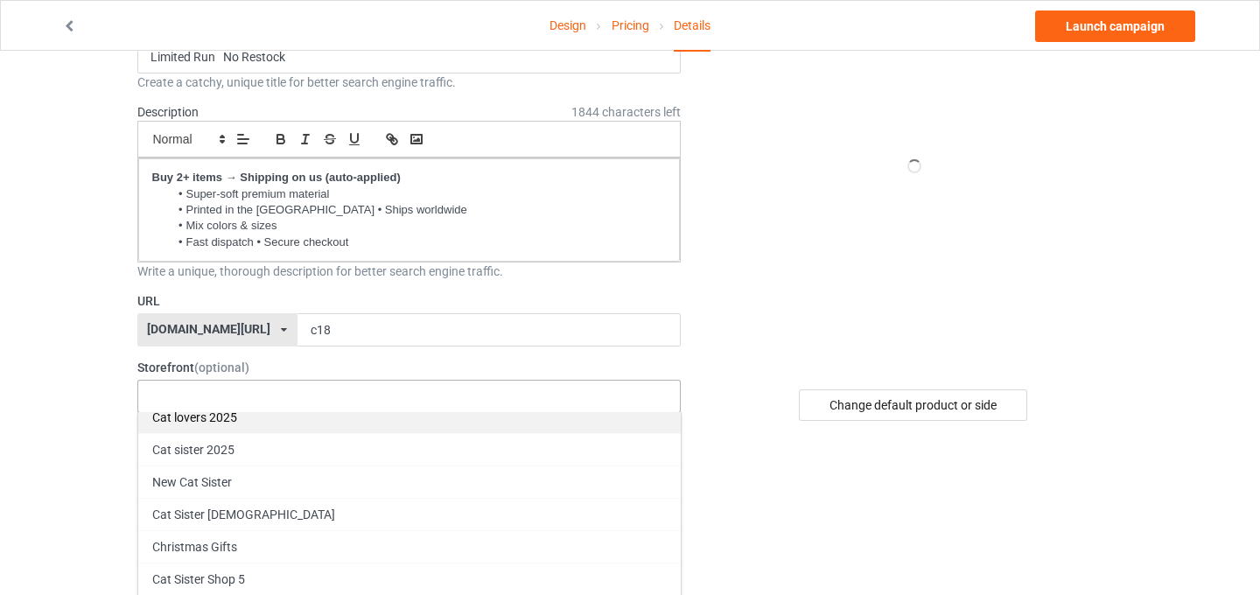
scroll to position [14, 0]
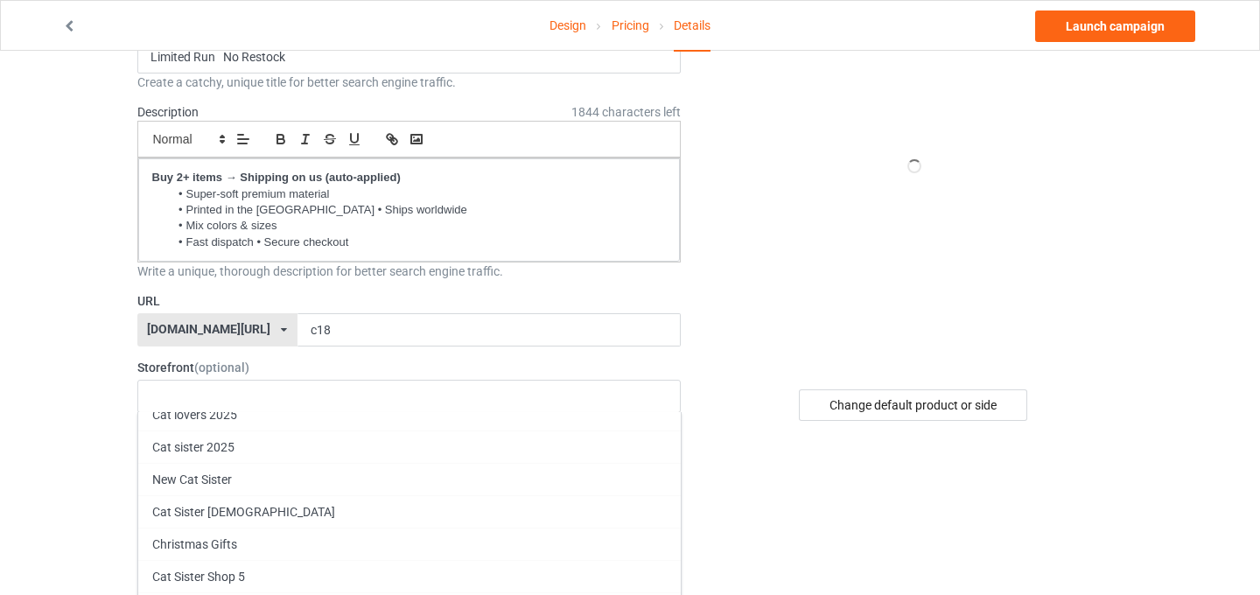
click at [741, 338] on div at bounding box center [913, 166] width 417 height 394
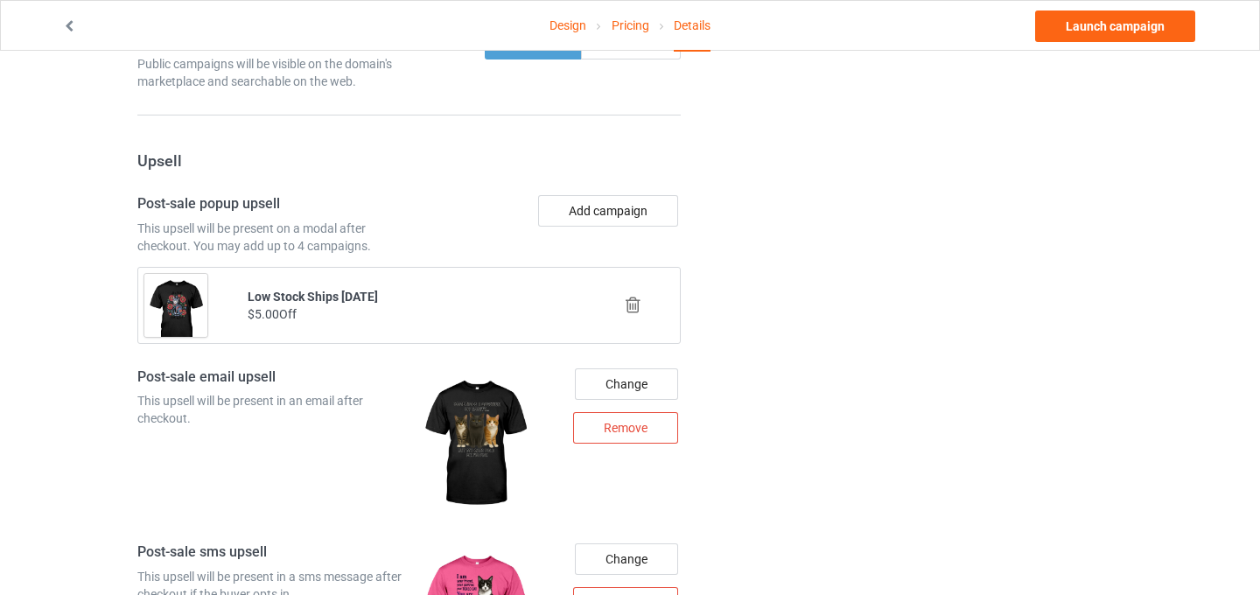
scroll to position [1229, 0]
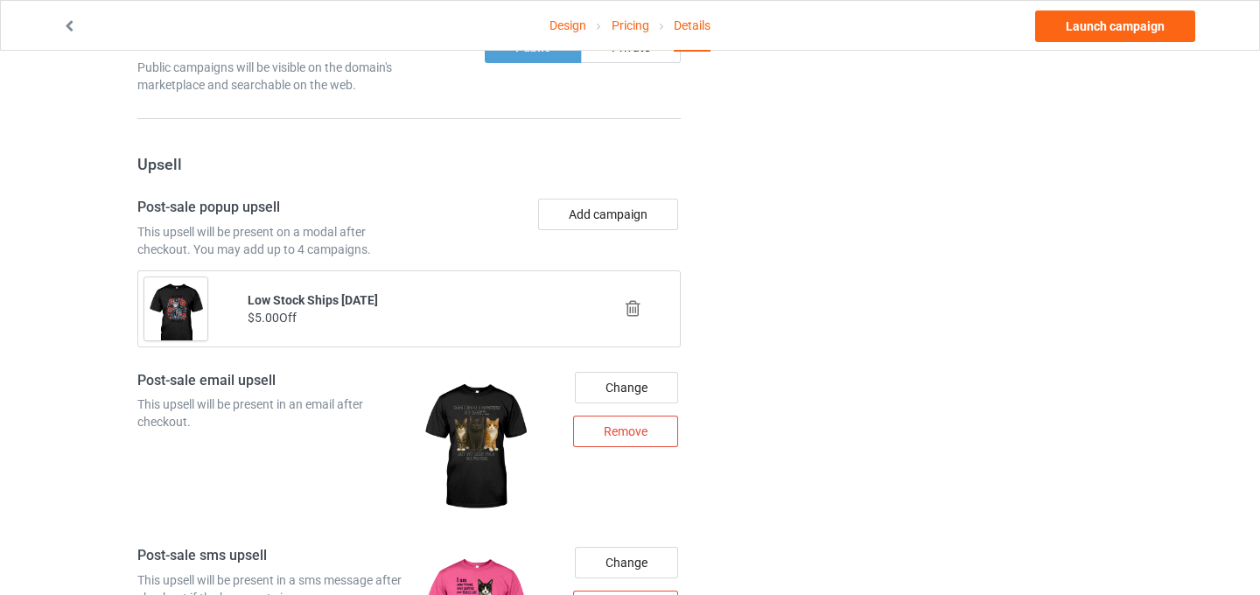
click at [634, 305] on icon at bounding box center [633, 308] width 22 height 18
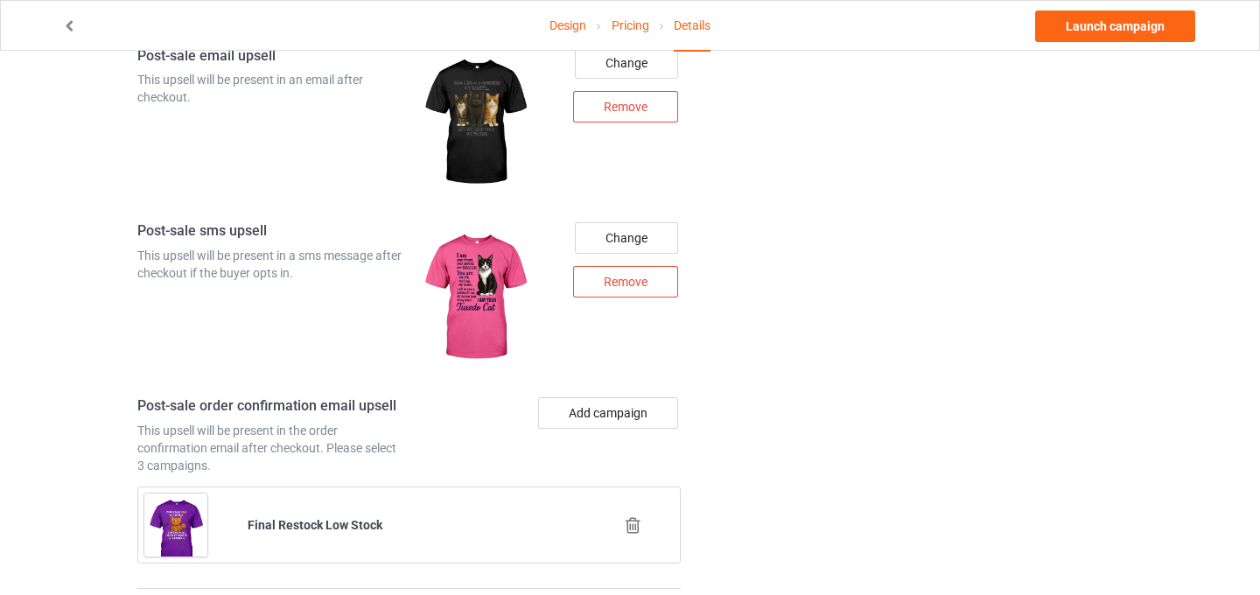
scroll to position [1439, 0]
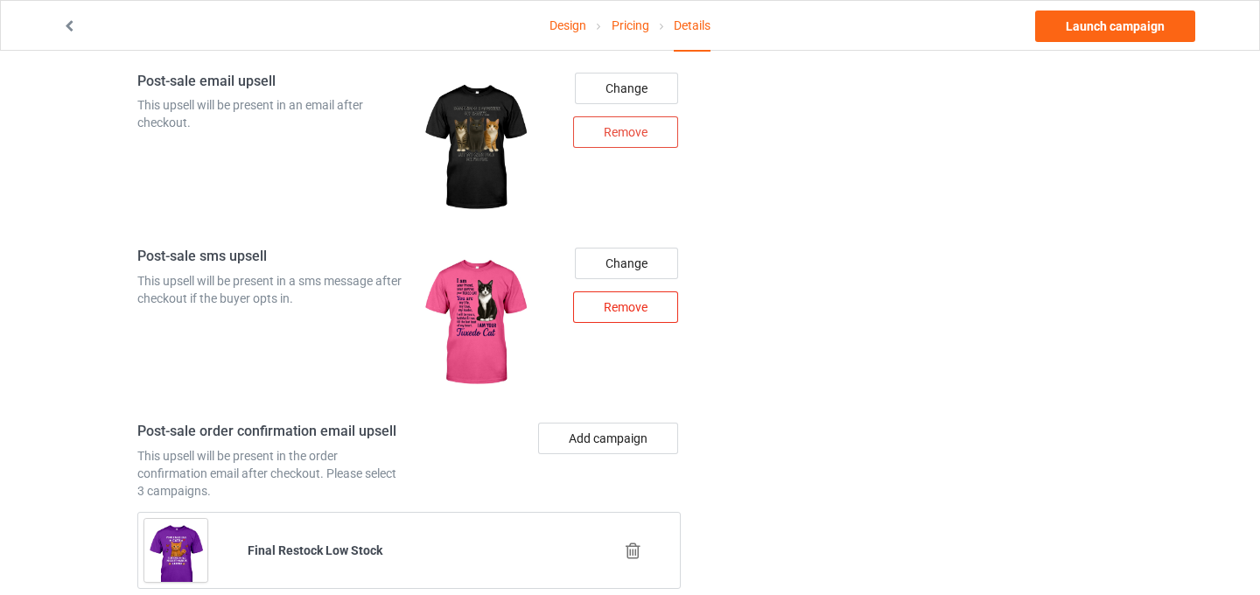
click at [643, 319] on div "Remove" at bounding box center [625, 307] width 105 height 32
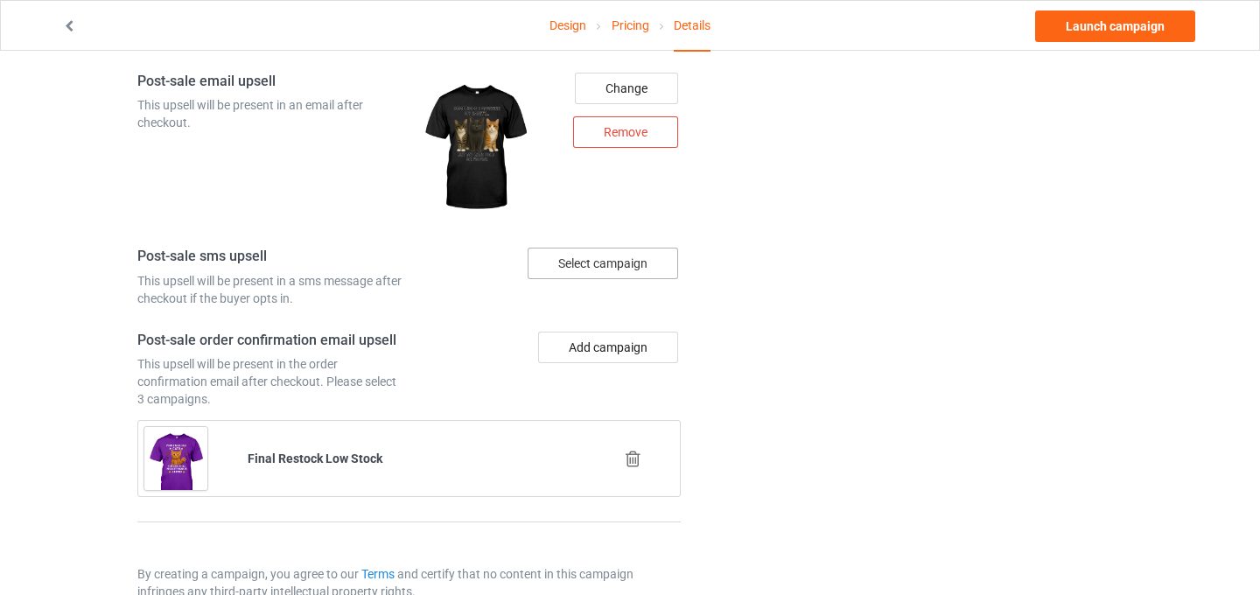
click at [638, 458] on icon at bounding box center [633, 459] width 22 height 18
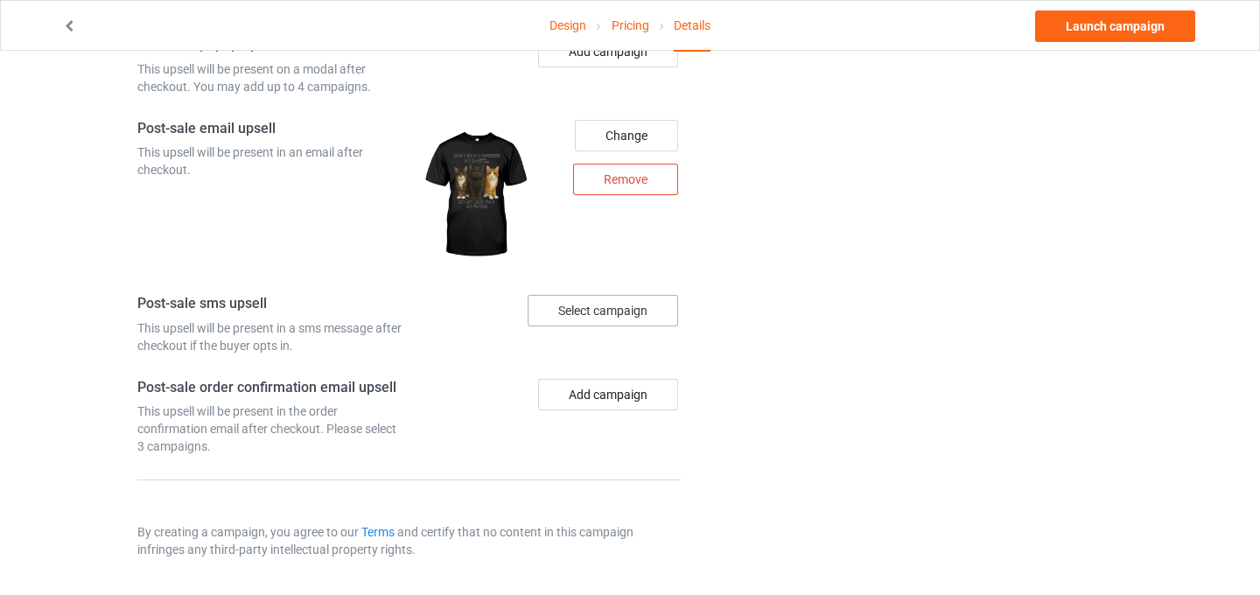
scroll to position [1391, 0]
click at [641, 184] on div "Remove" at bounding box center [625, 180] width 105 height 32
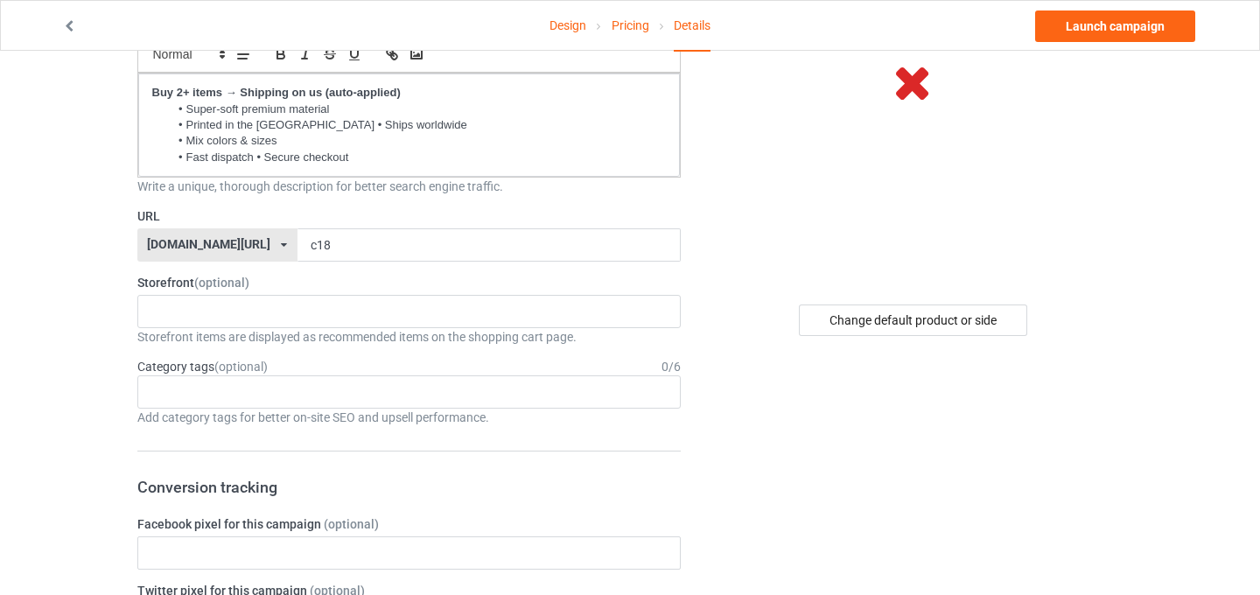
scroll to position [0, 0]
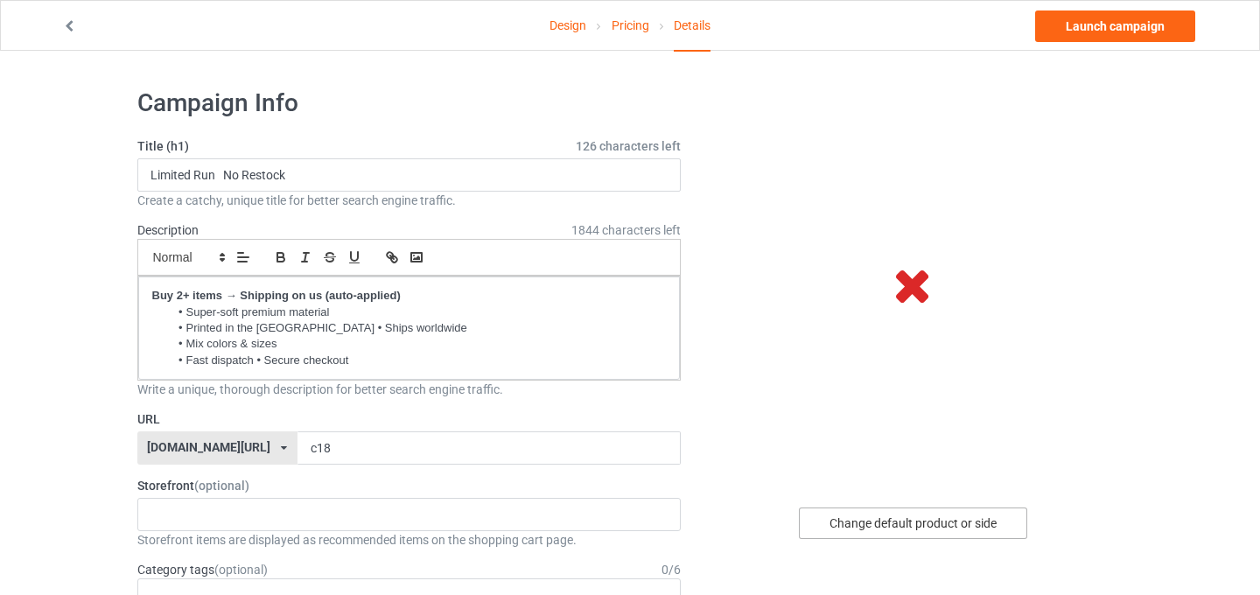
click at [858, 523] on div "Change default product or side" at bounding box center [913, 524] width 228 height 32
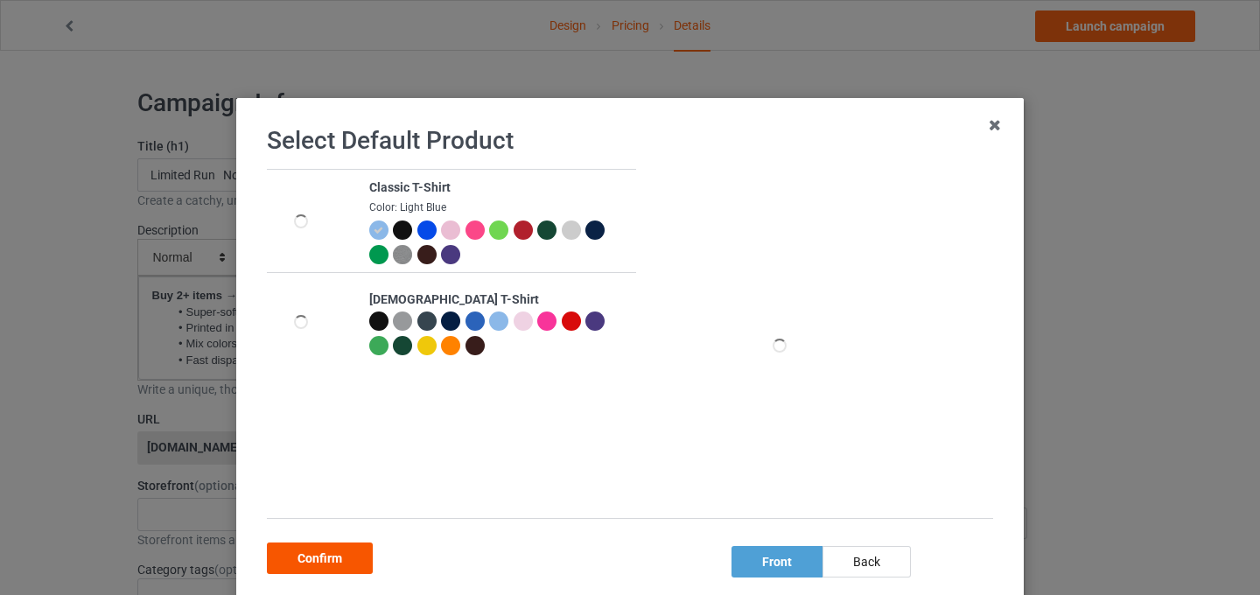
click at [348, 557] on div "Confirm" at bounding box center [320, 559] width 106 height 32
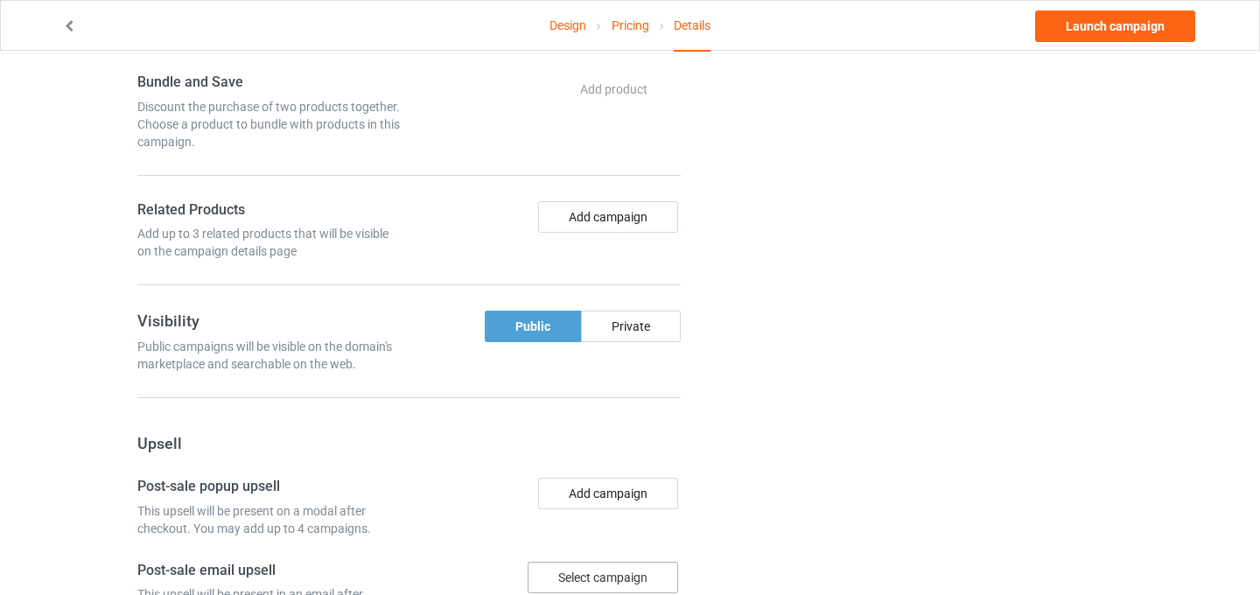
scroll to position [802, 0]
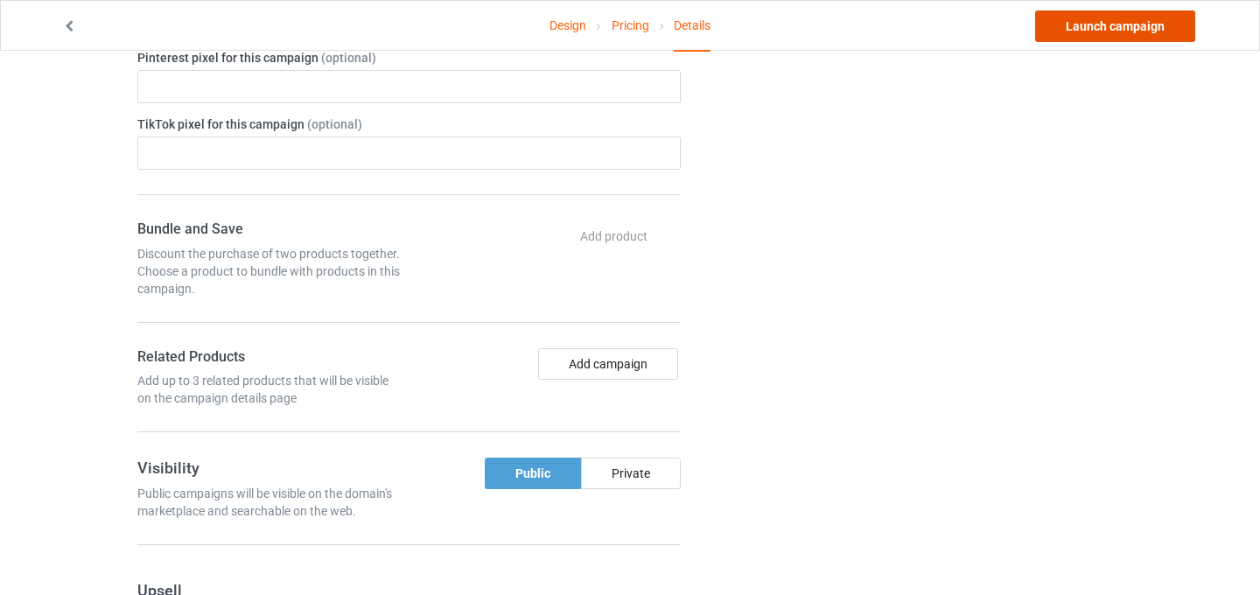
click at [1093, 33] on link "Launch campaign" at bounding box center [1115, 27] width 160 height 32
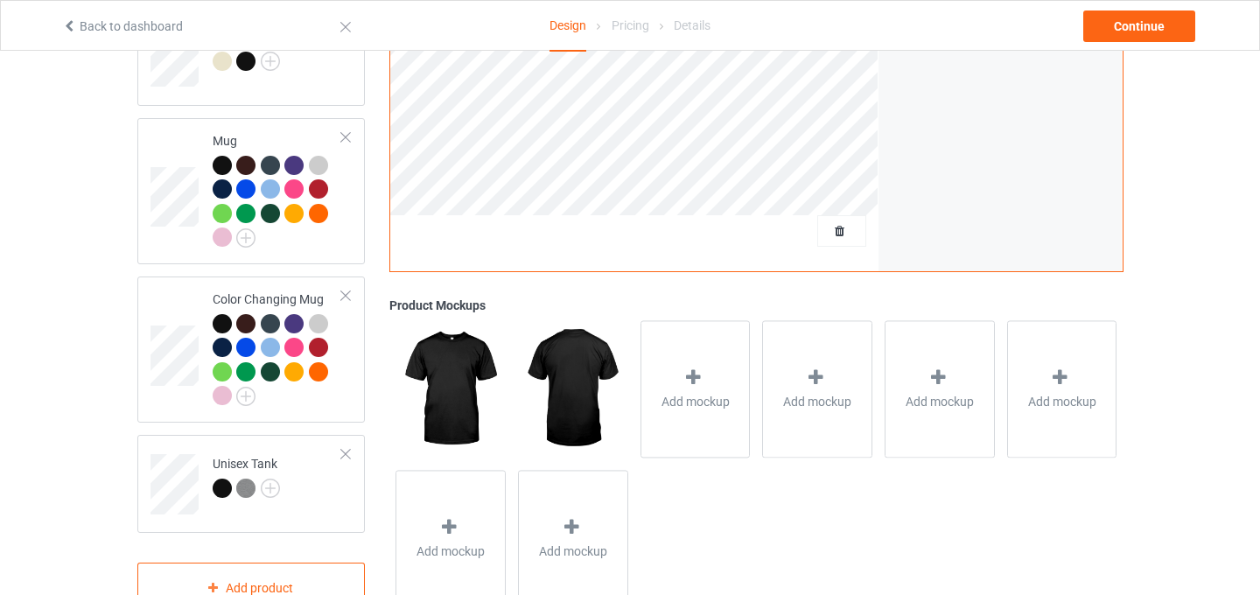
scroll to position [1420, 0]
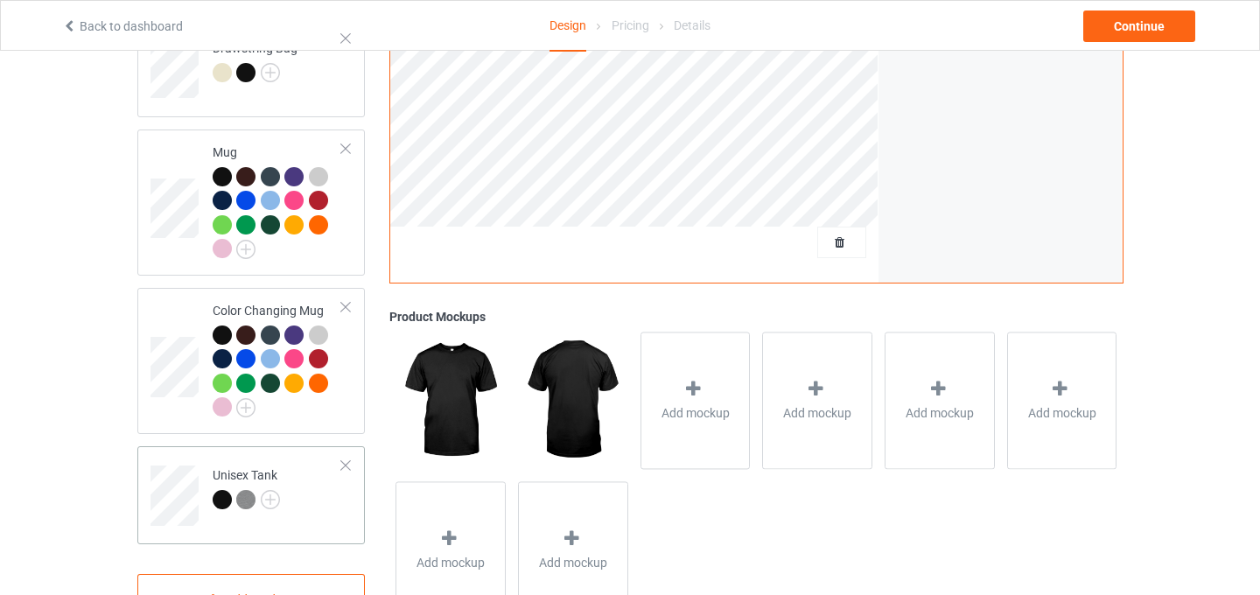
click at [350, 459] on div at bounding box center [346, 465] width 12 height 12
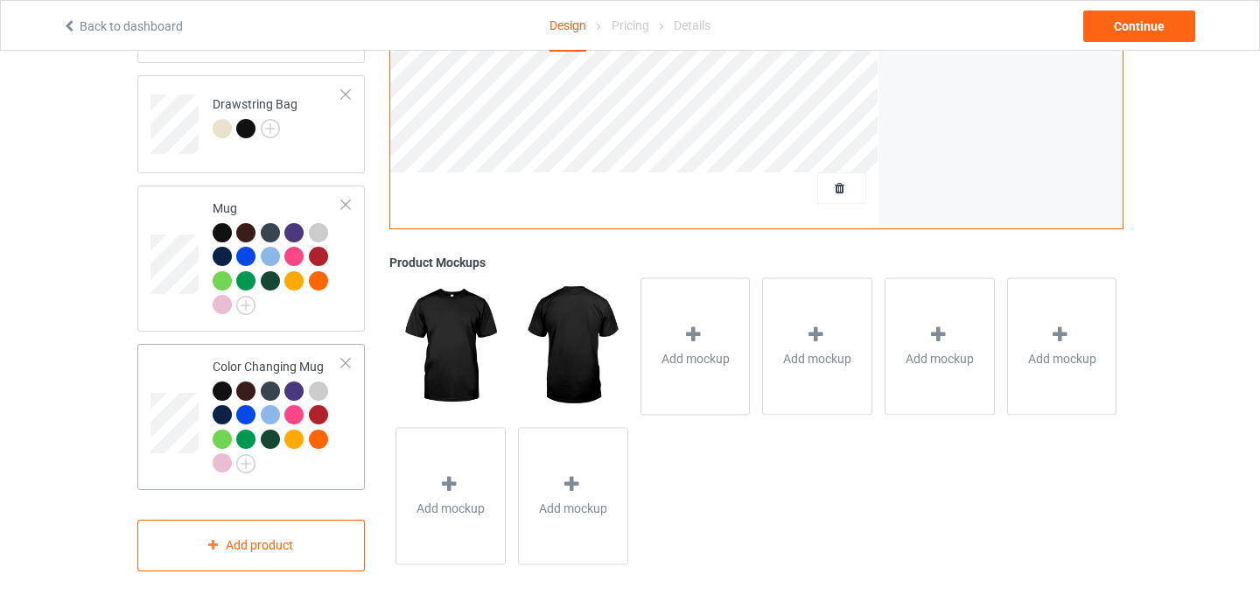
click at [350, 357] on div at bounding box center [346, 363] width 12 height 12
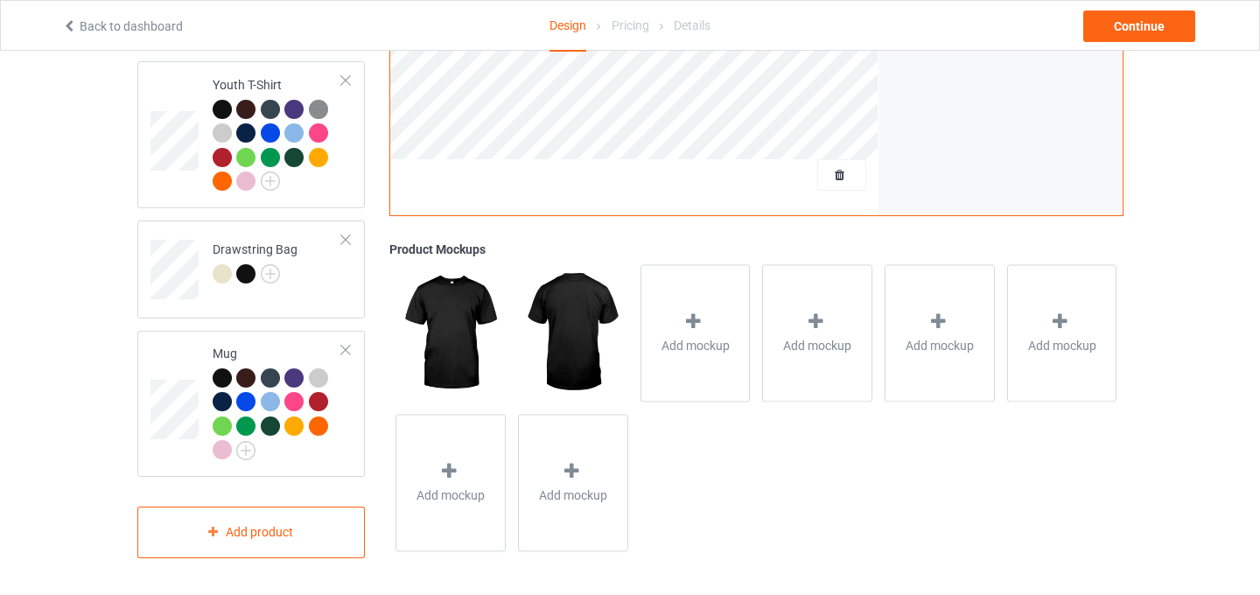
scroll to position [1205, 0]
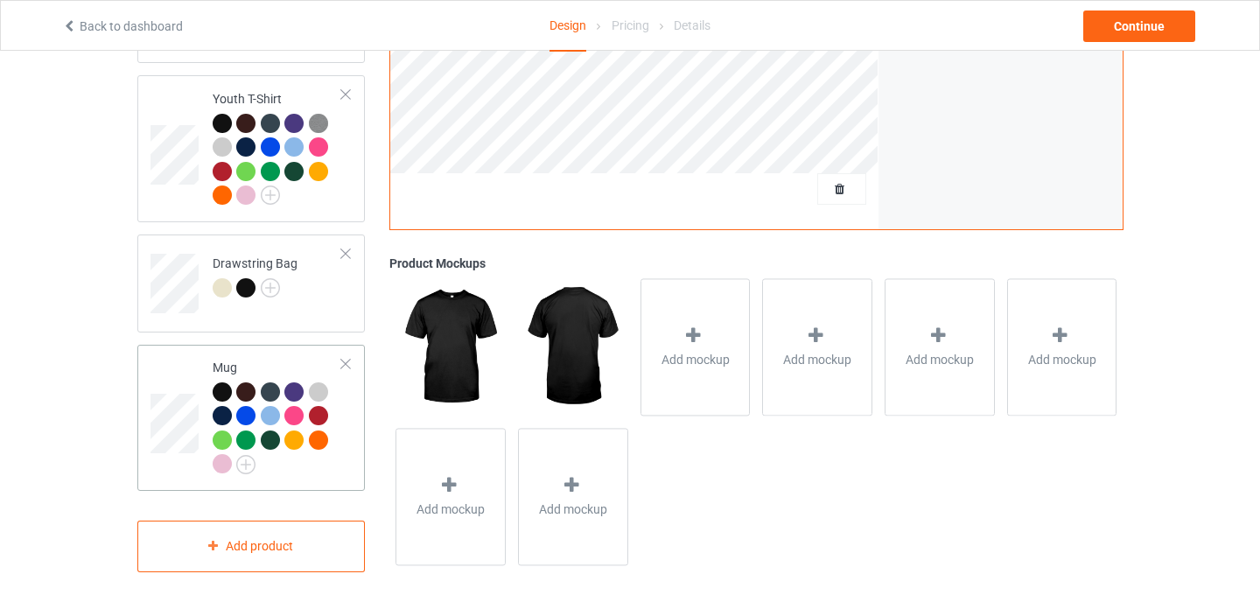
click at [346, 358] on div at bounding box center [346, 364] width 12 height 12
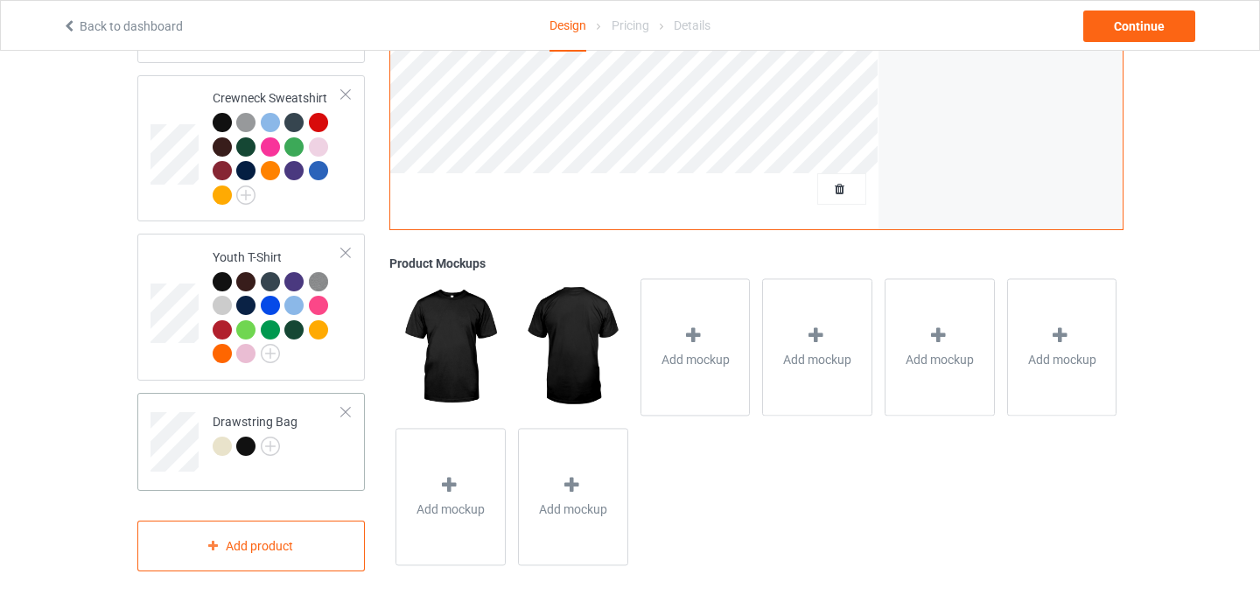
click at [349, 406] on div at bounding box center [346, 412] width 12 height 12
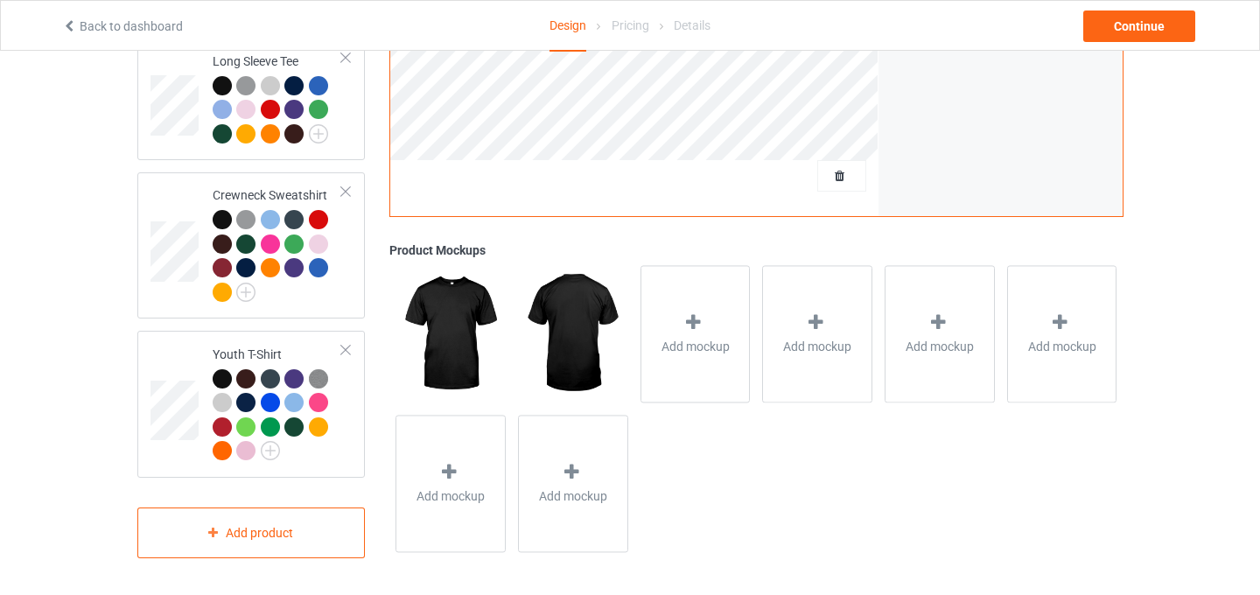
scroll to position [936, 0]
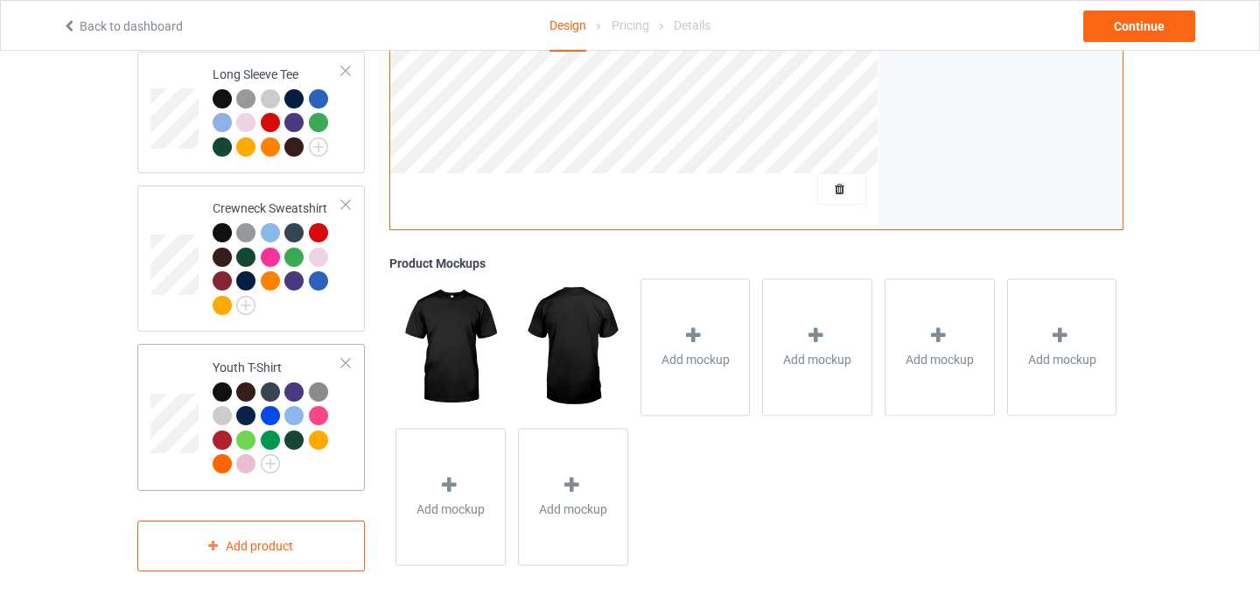
click at [350, 357] on div at bounding box center [346, 363] width 12 height 12
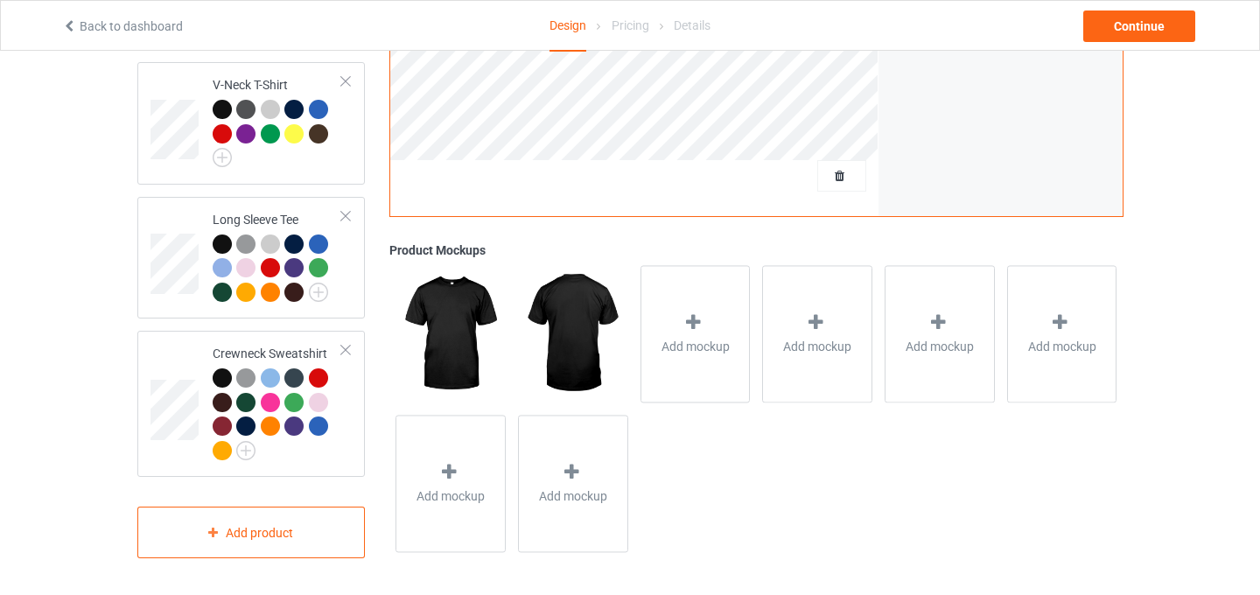
scroll to position [777, 0]
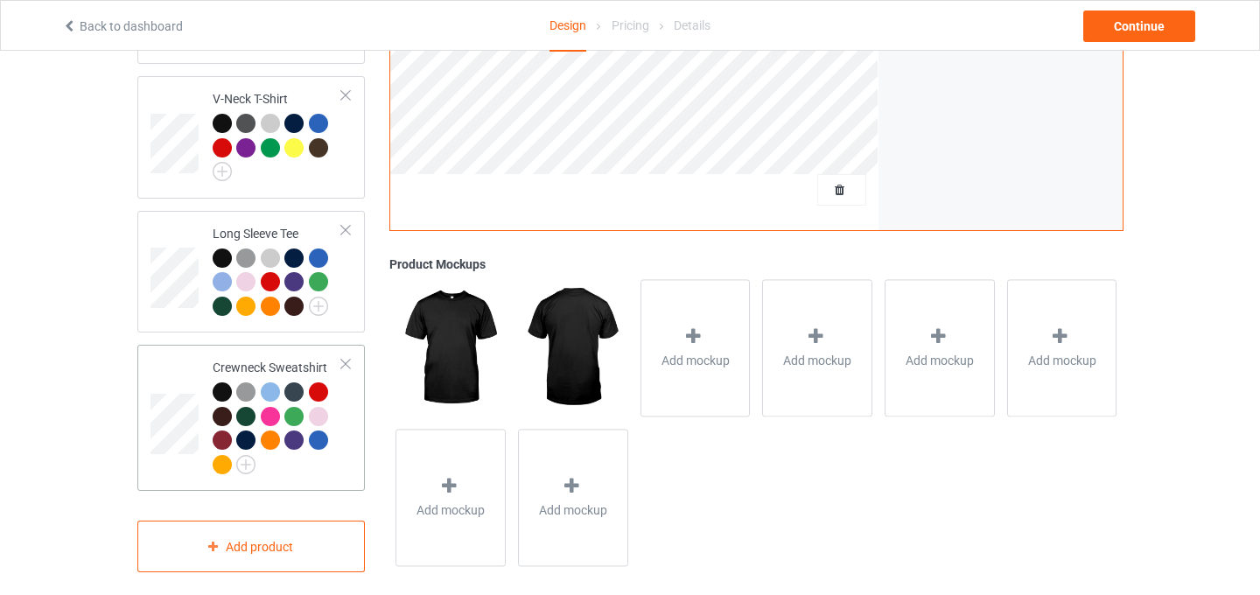
click at [350, 358] on div at bounding box center [346, 364] width 12 height 12
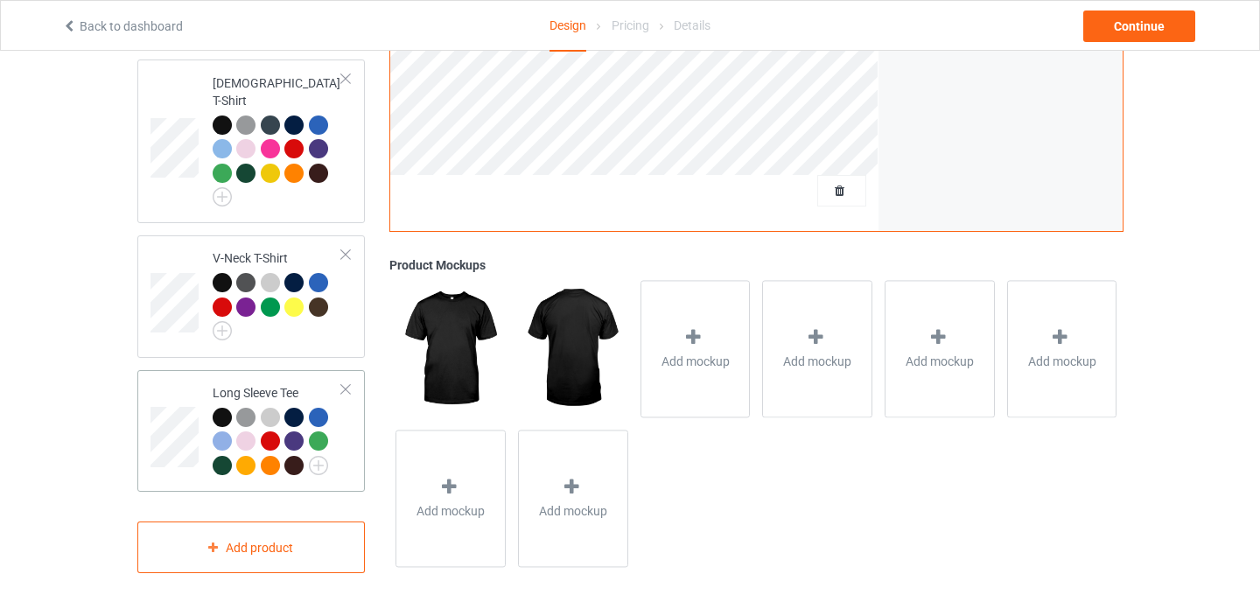
click at [353, 379] on div "Long Sleeve Tee" at bounding box center [251, 431] width 228 height 123
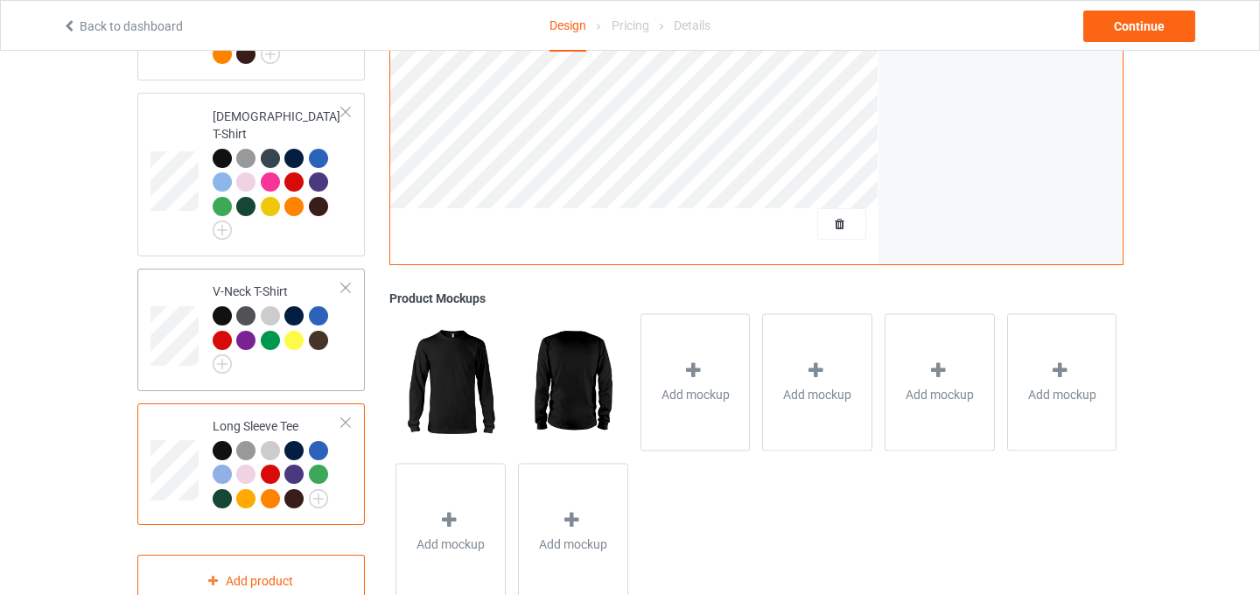
scroll to position [586, 0]
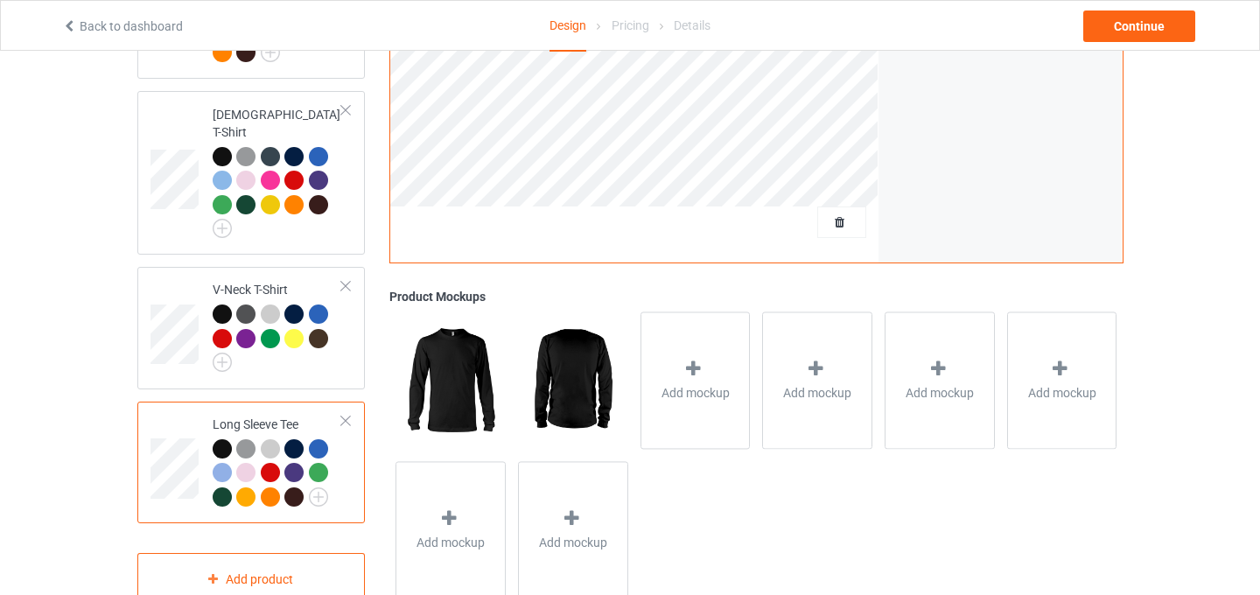
click at [351, 415] on div at bounding box center [346, 421] width 12 height 12
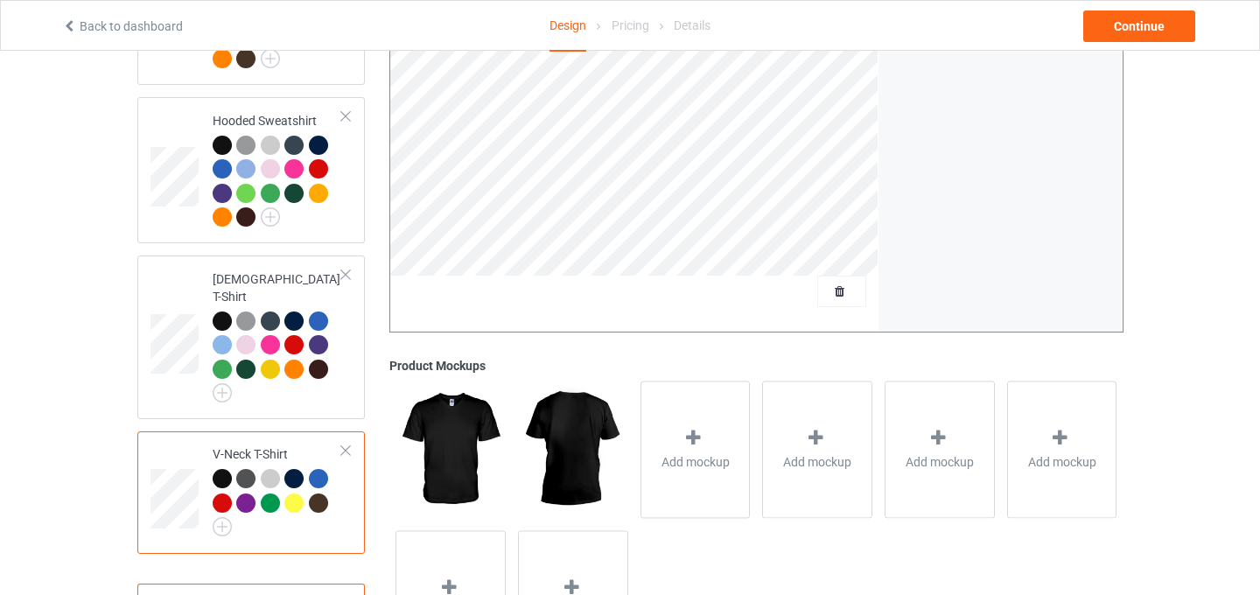
scroll to position [423, 0]
click at [348, 114] on div at bounding box center [346, 115] width 12 height 12
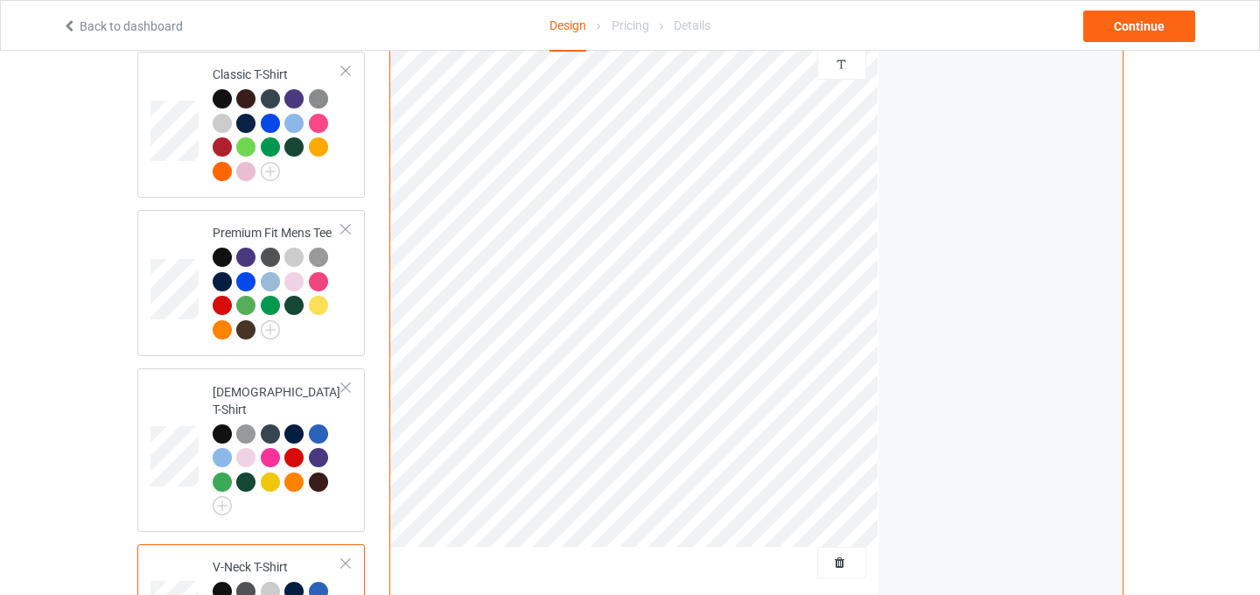
scroll to position [147, 0]
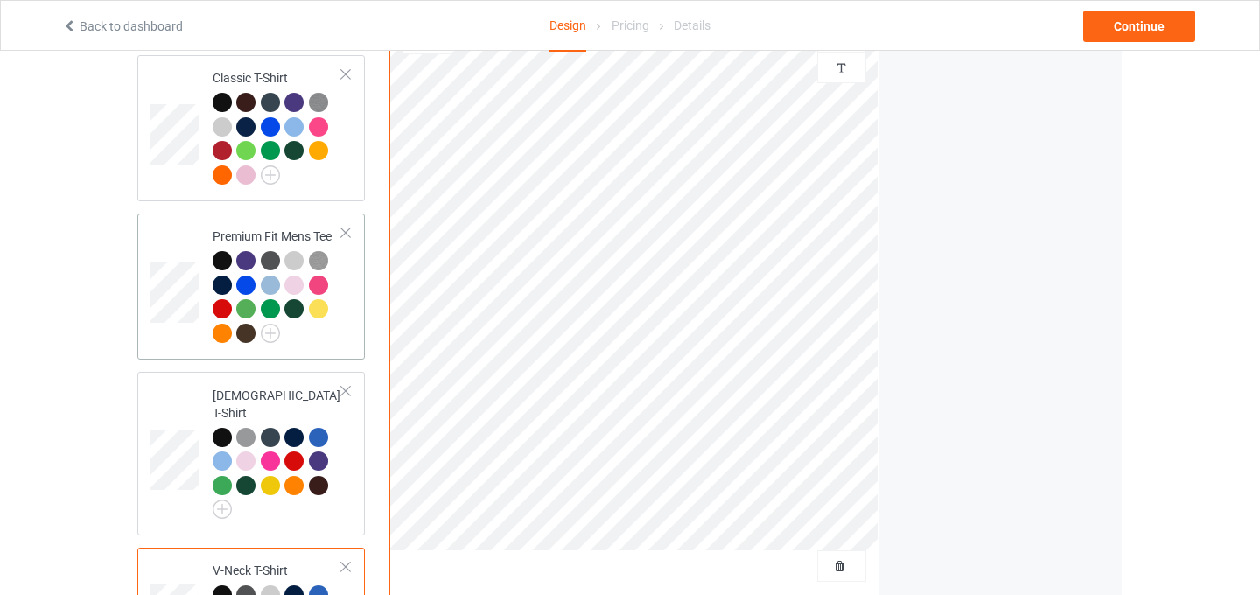
click at [351, 234] on div at bounding box center [346, 233] width 12 height 12
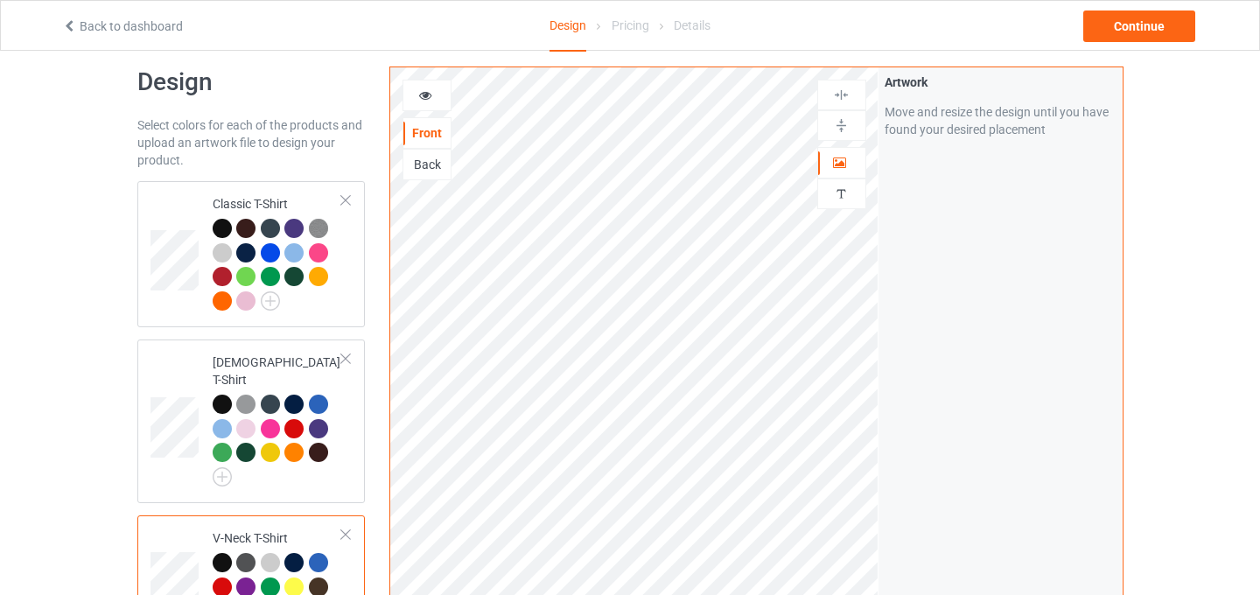
scroll to position [22, 0]
click at [273, 303] on img at bounding box center [270, 300] width 19 height 19
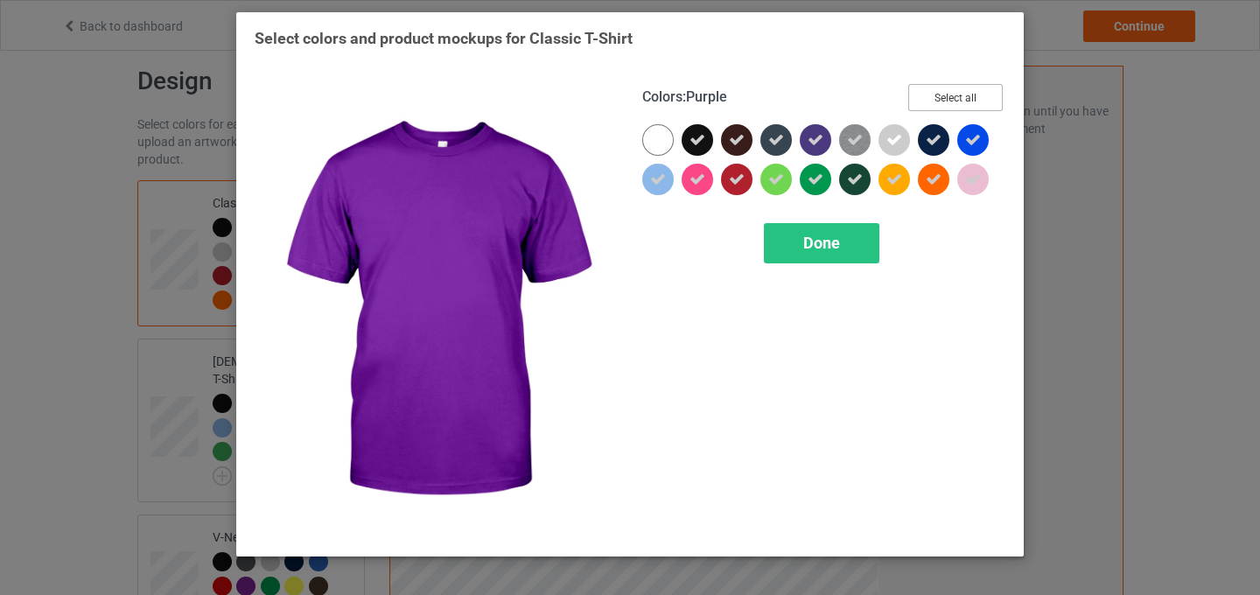
click at [929, 98] on button "Select all" at bounding box center [955, 97] width 95 height 27
click at [932, 100] on button "Reset to Default" at bounding box center [939, 97] width 127 height 27
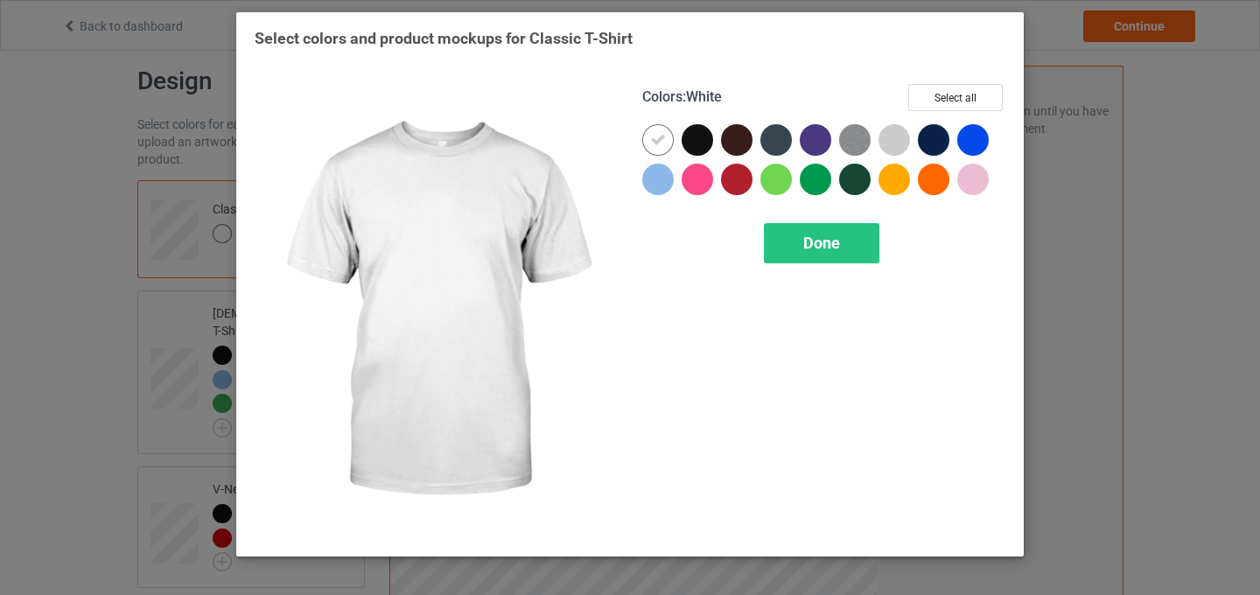
click at [656, 143] on icon at bounding box center [658, 140] width 16 height 16
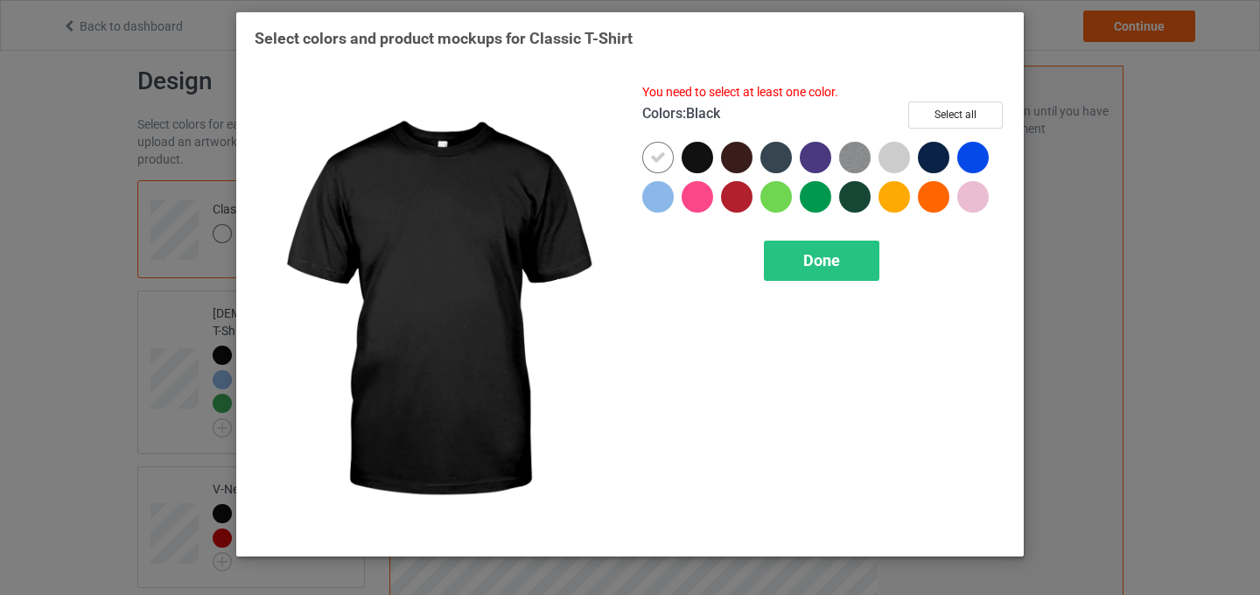
click at [698, 157] on div at bounding box center [698, 158] width 32 height 32
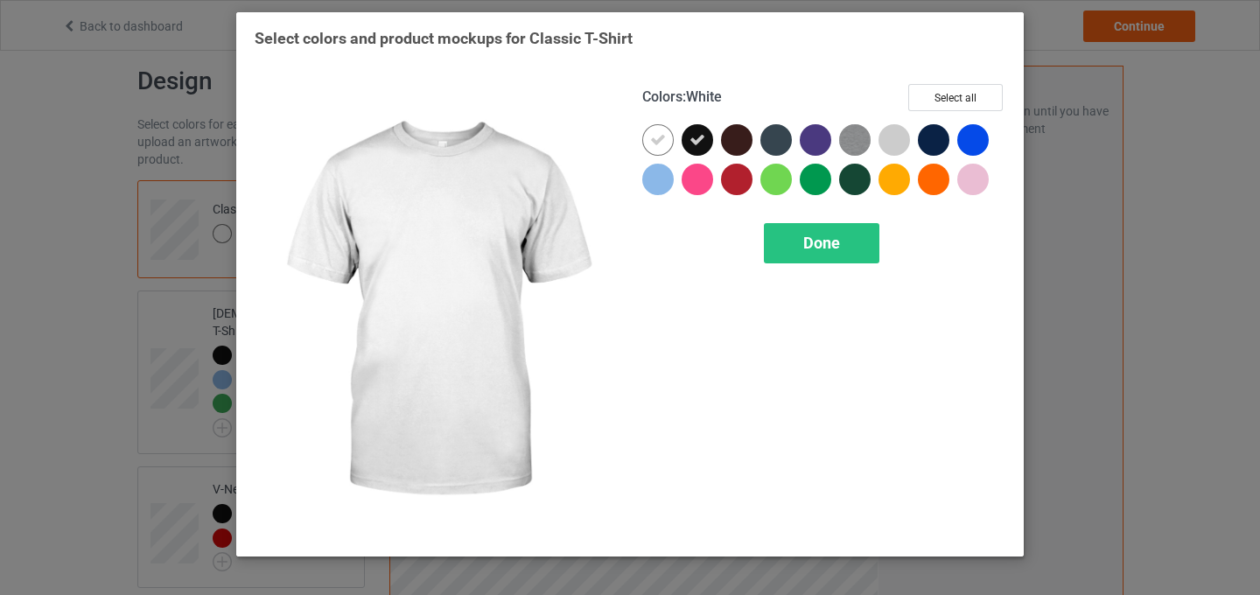
click at [662, 150] on div at bounding box center [658, 140] width 32 height 32
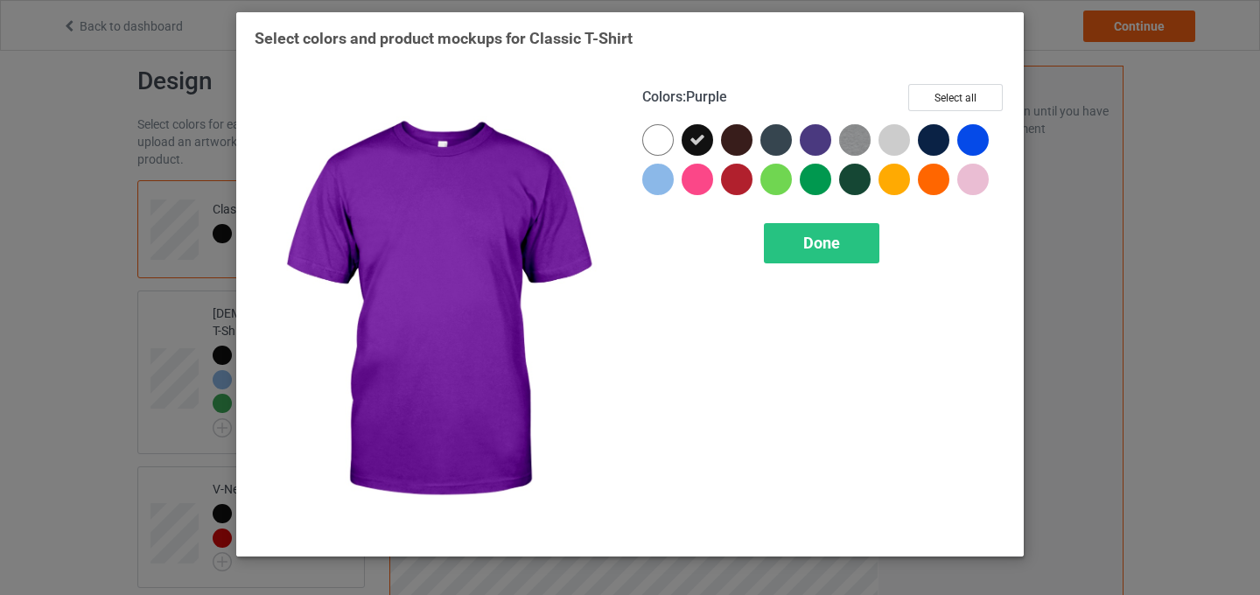
click at [816, 144] on div at bounding box center [816, 140] width 32 height 32
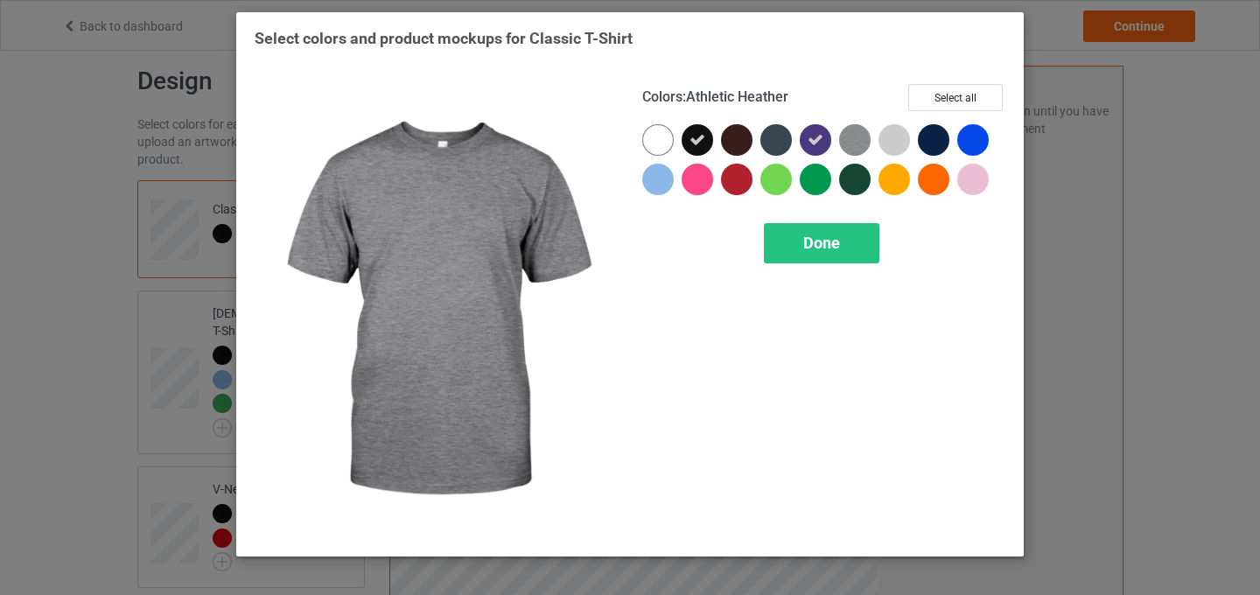
click at [859, 138] on img at bounding box center [855, 140] width 32 height 32
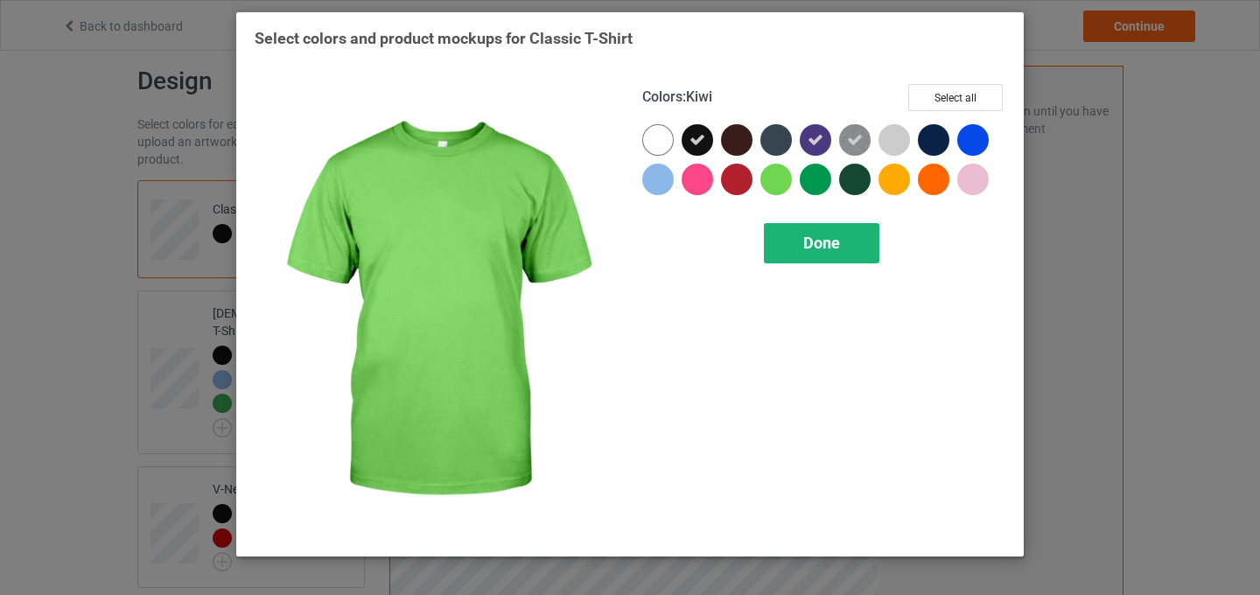
click at [821, 242] on span "Done" at bounding box center [821, 243] width 37 height 18
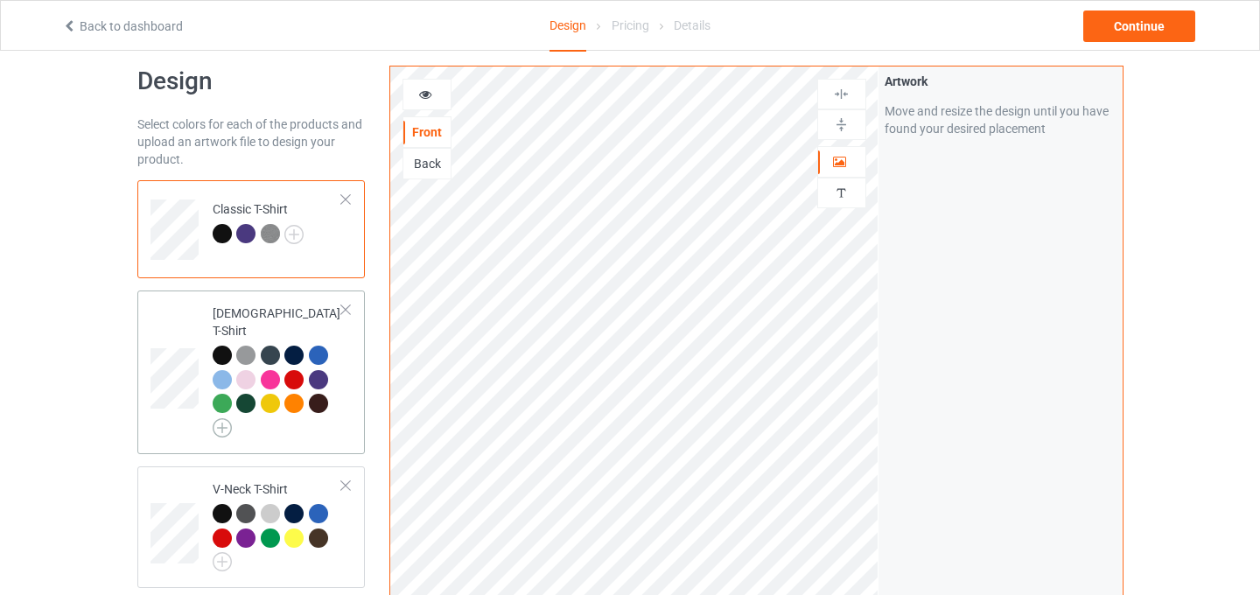
click at [228, 418] on img at bounding box center [222, 427] width 19 height 19
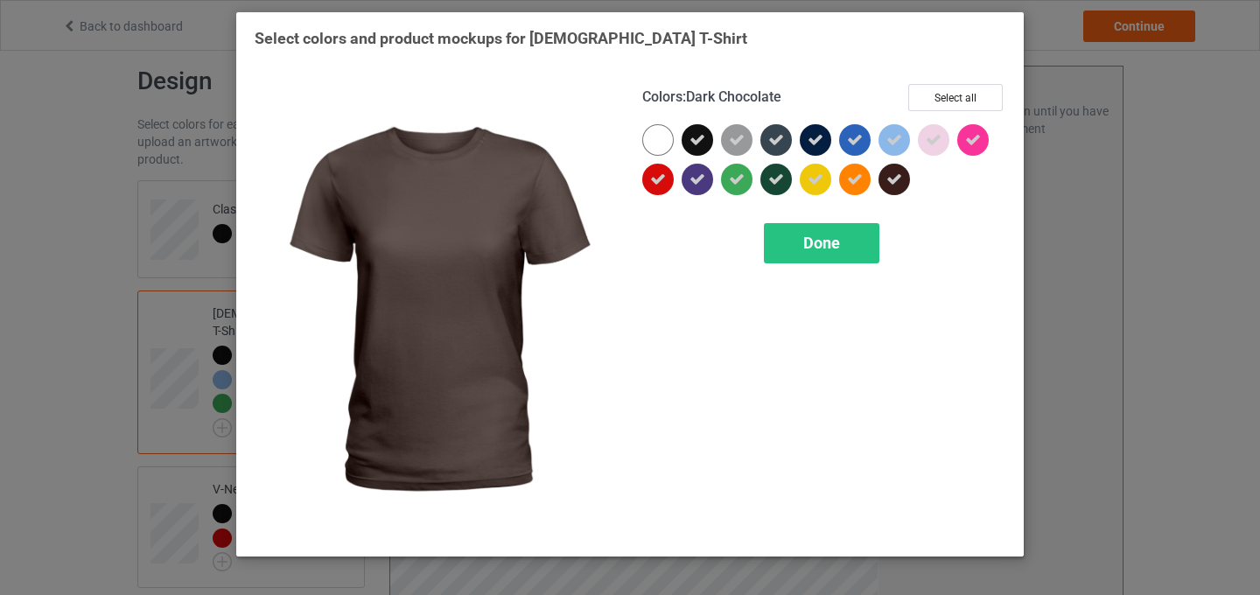
click at [899, 187] on div at bounding box center [895, 180] width 32 height 32
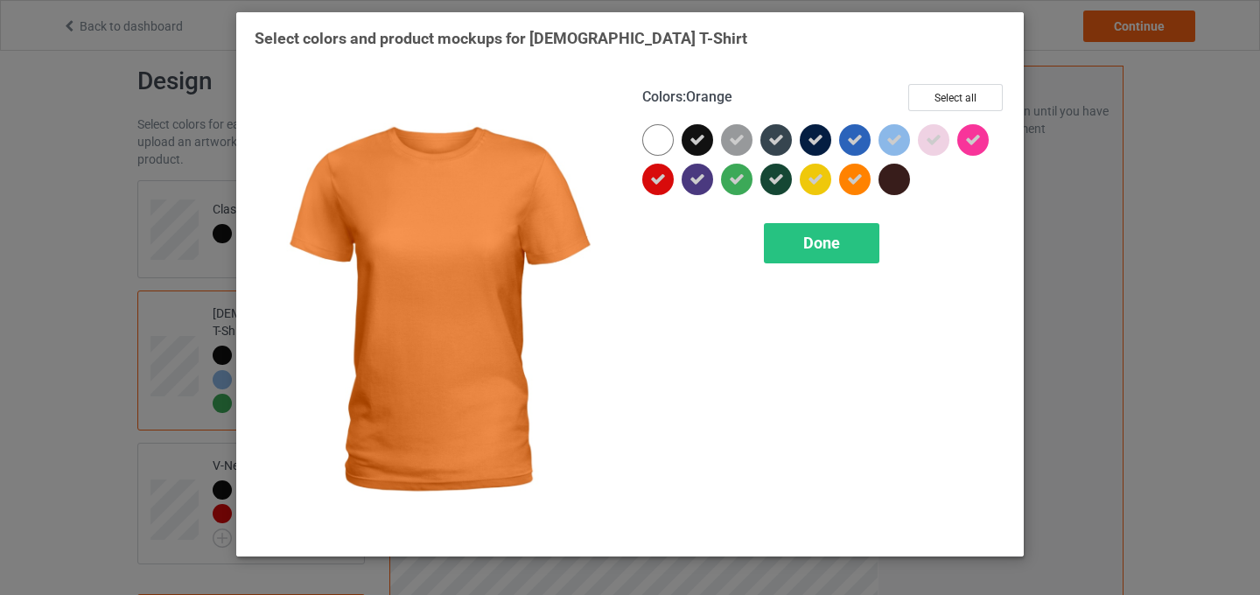
click at [858, 187] on div at bounding box center [855, 180] width 32 height 32
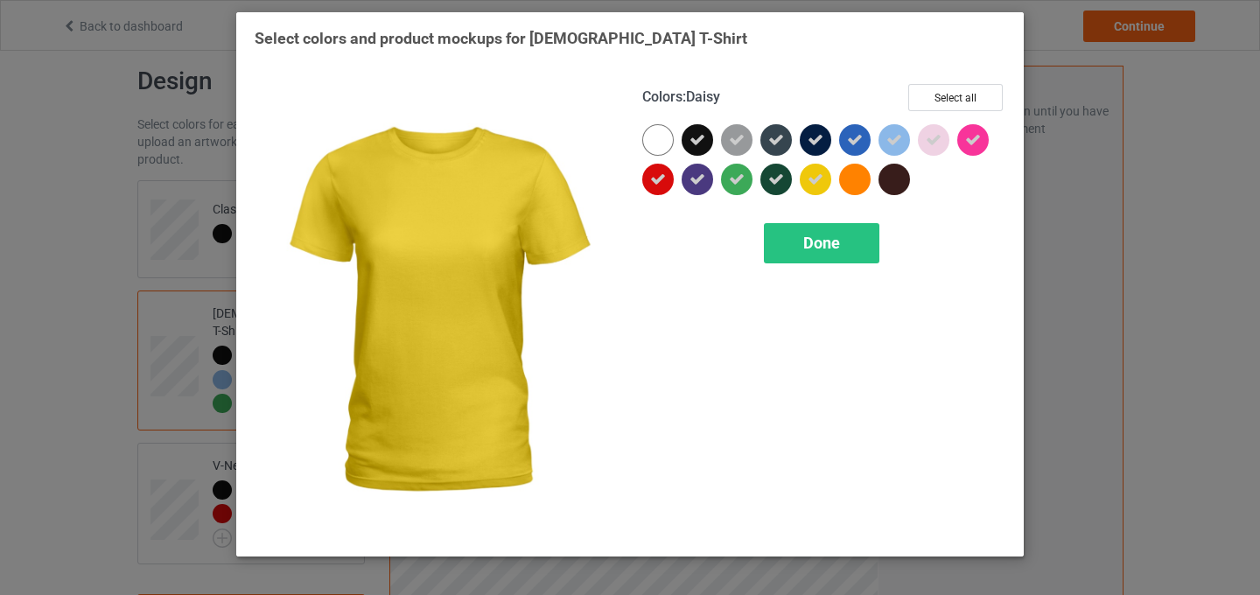
click at [818, 184] on icon at bounding box center [816, 180] width 16 height 16
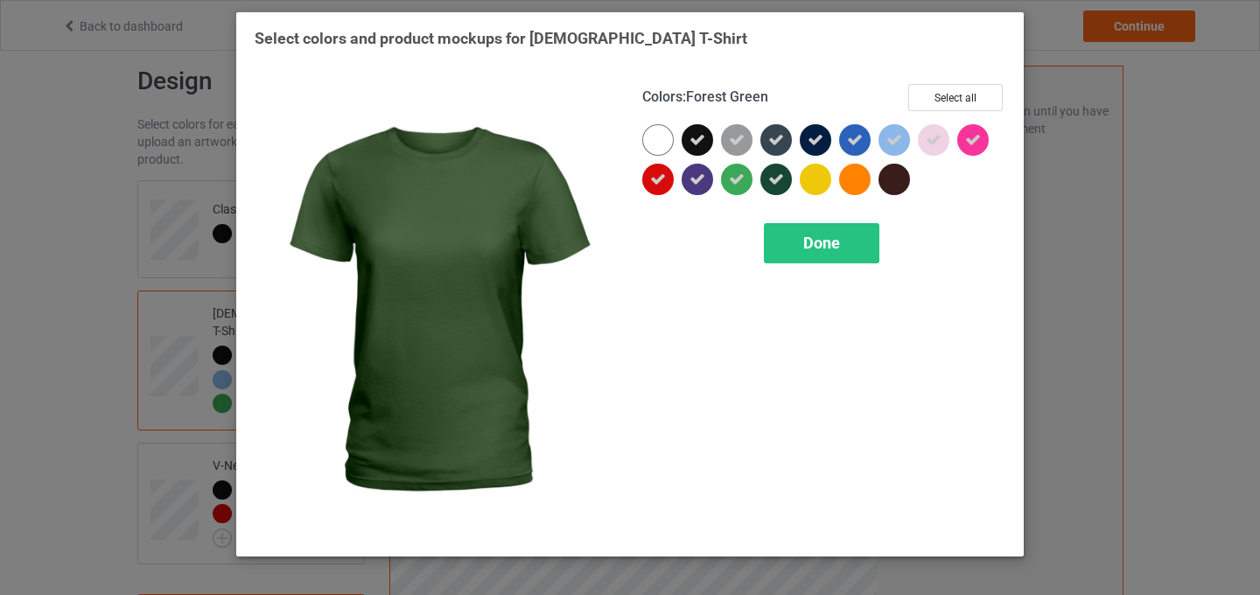
click at [783, 184] on icon at bounding box center [776, 180] width 16 height 16
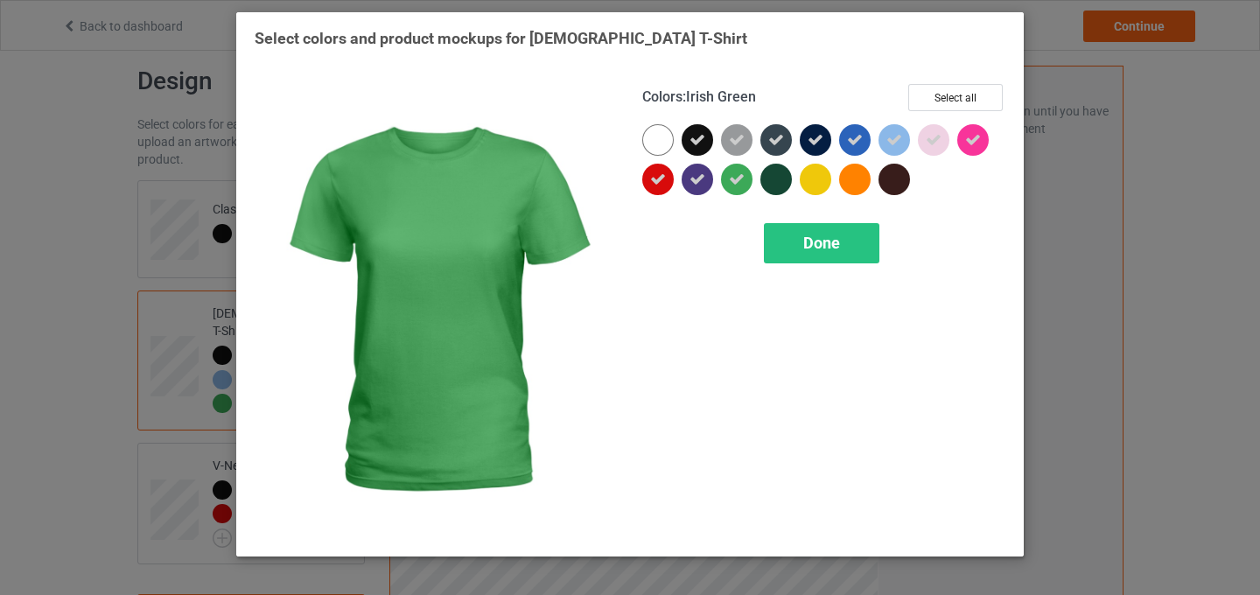
click at [741, 184] on icon at bounding box center [737, 180] width 16 height 16
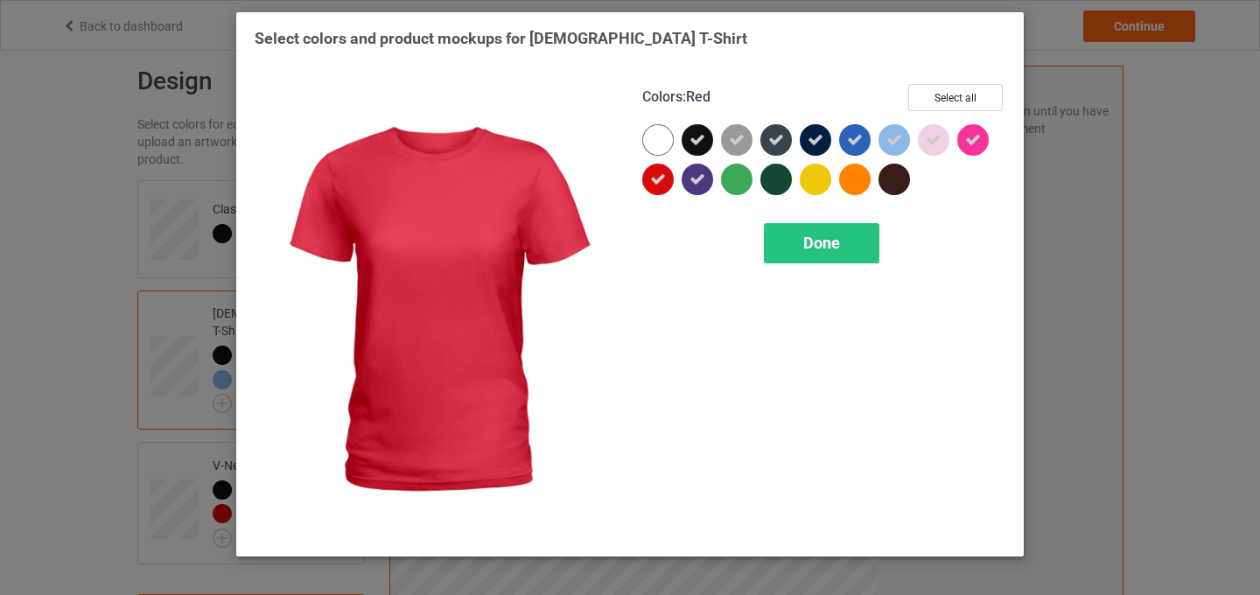
click at [654, 183] on icon at bounding box center [658, 180] width 16 height 16
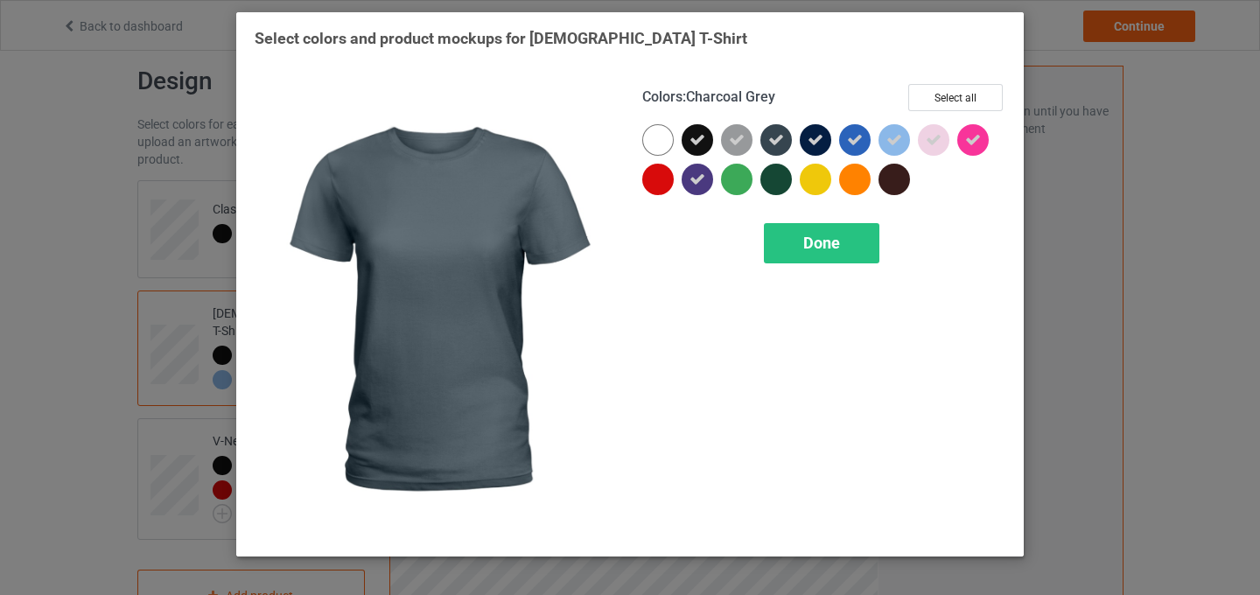
click at [781, 144] on icon at bounding box center [776, 140] width 16 height 16
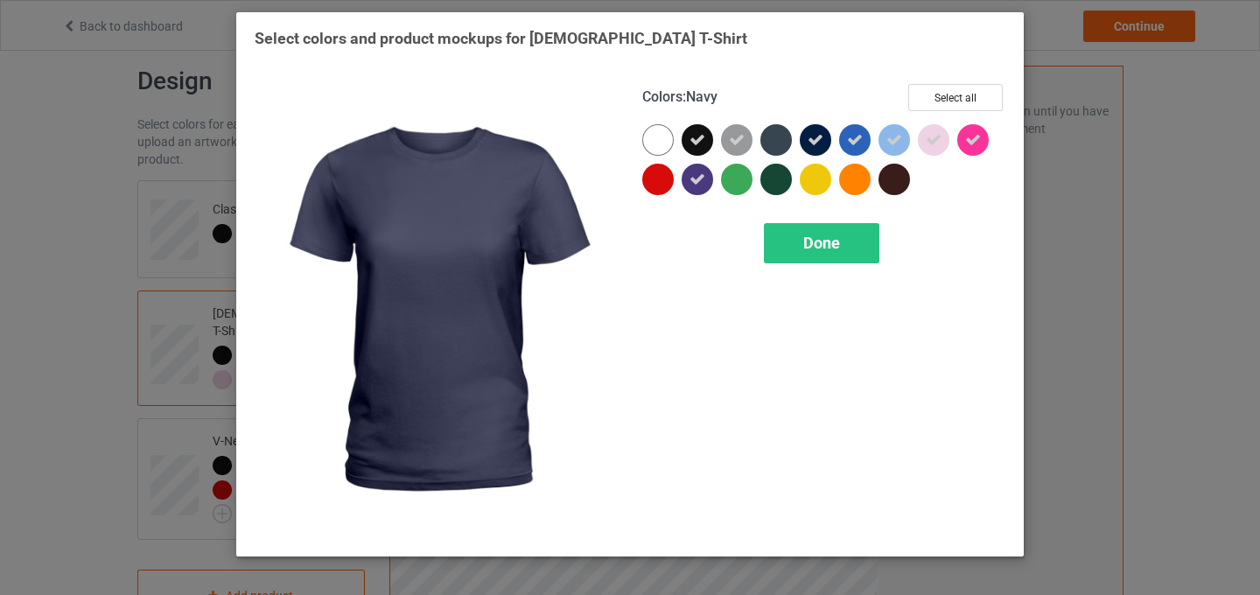
click at [803, 144] on div at bounding box center [816, 140] width 32 height 32
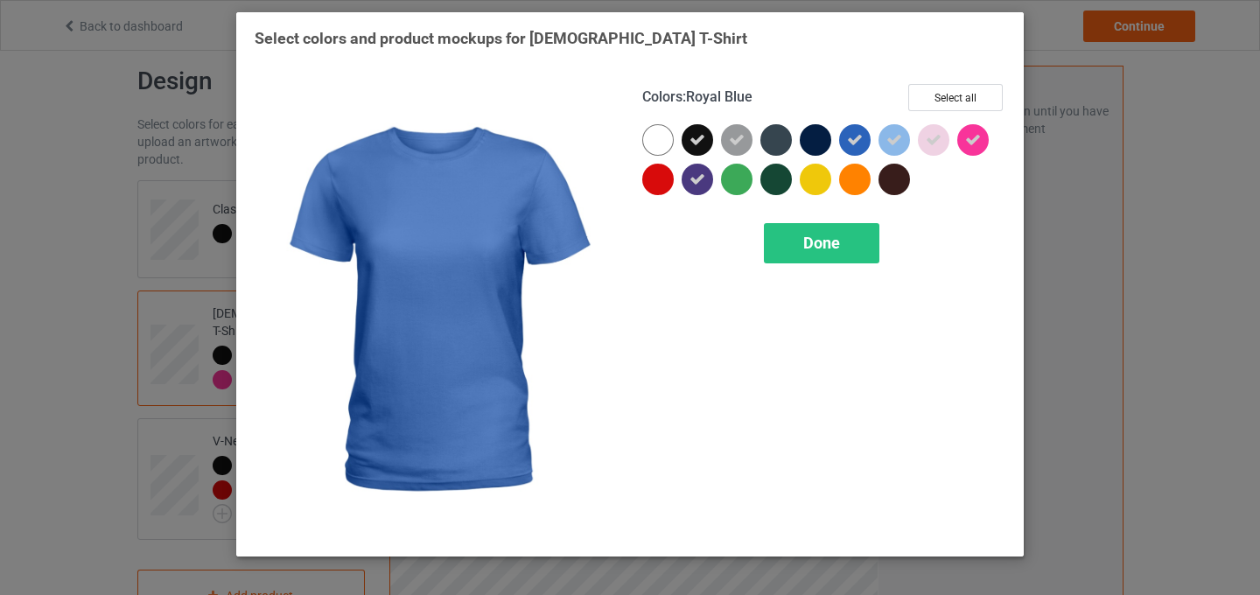
click at [862, 144] on icon at bounding box center [855, 140] width 16 height 16
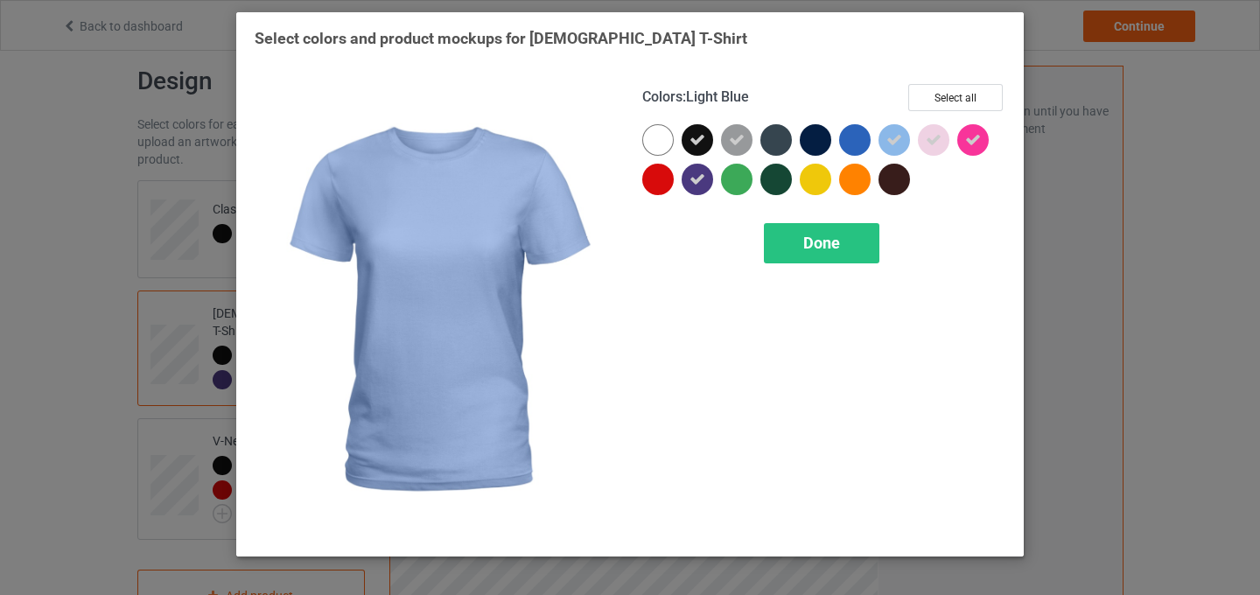
click at [905, 144] on div at bounding box center [895, 140] width 32 height 32
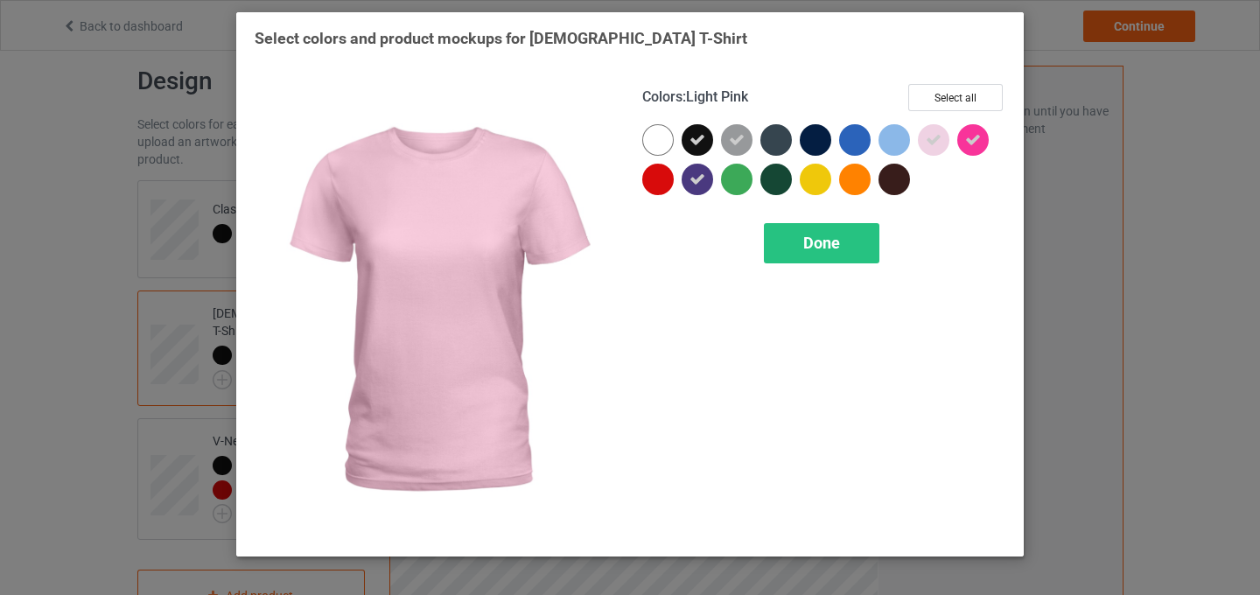
click at [927, 142] on icon at bounding box center [934, 140] width 16 height 16
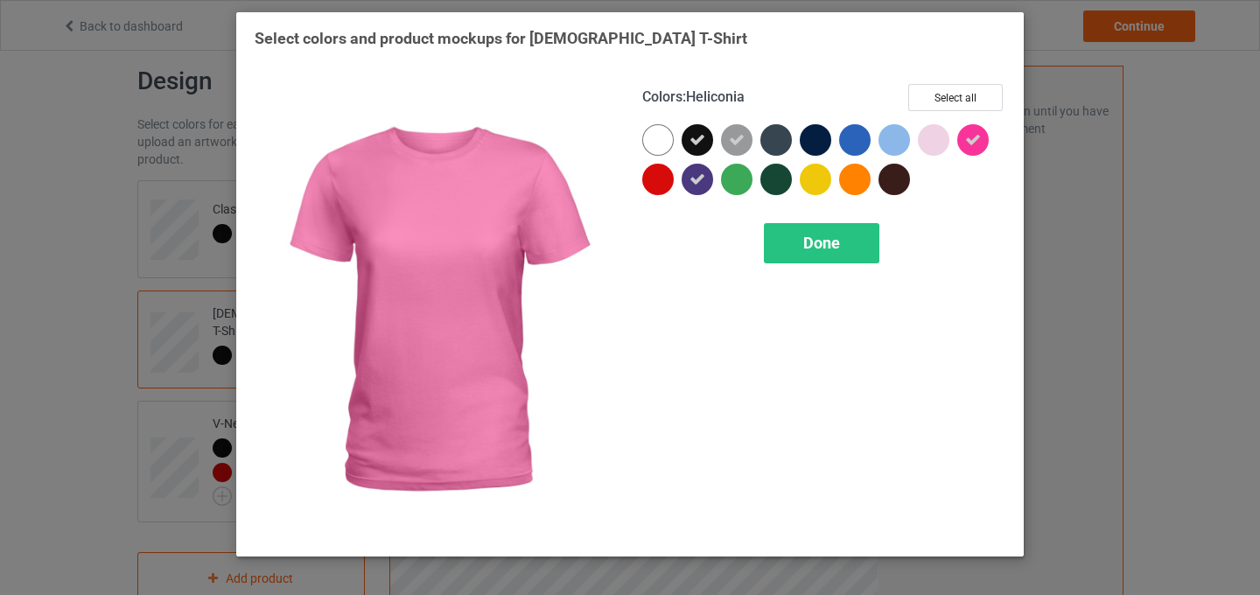
click at [981, 142] on div at bounding box center [973, 140] width 32 height 32
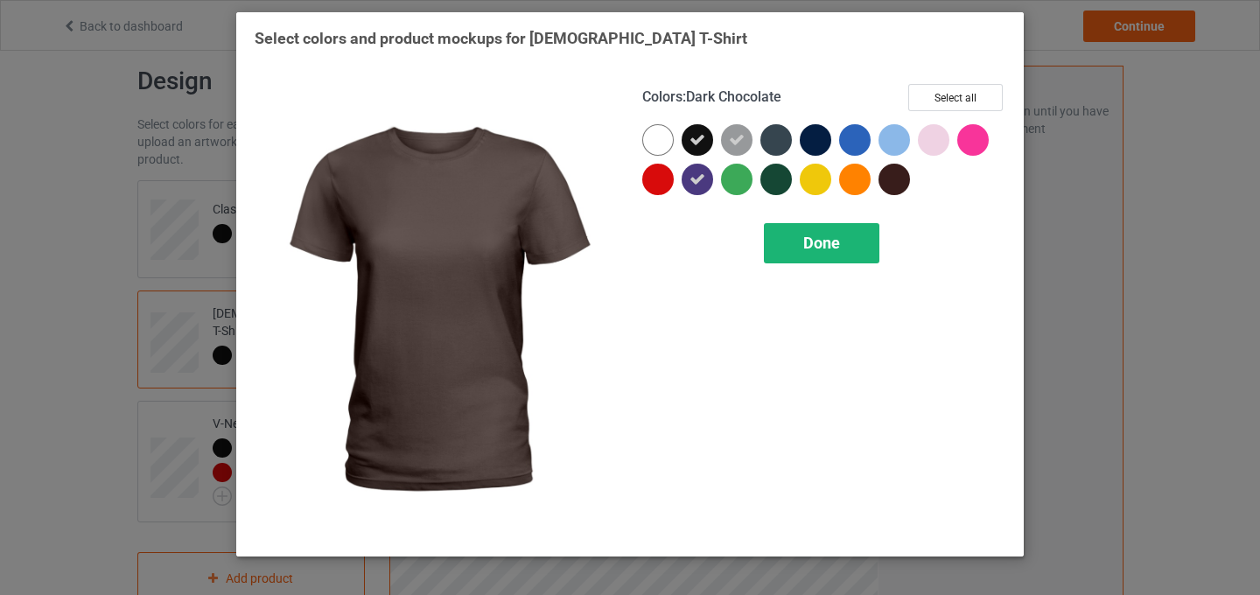
click at [811, 252] on div "Done" at bounding box center [822, 243] width 116 height 40
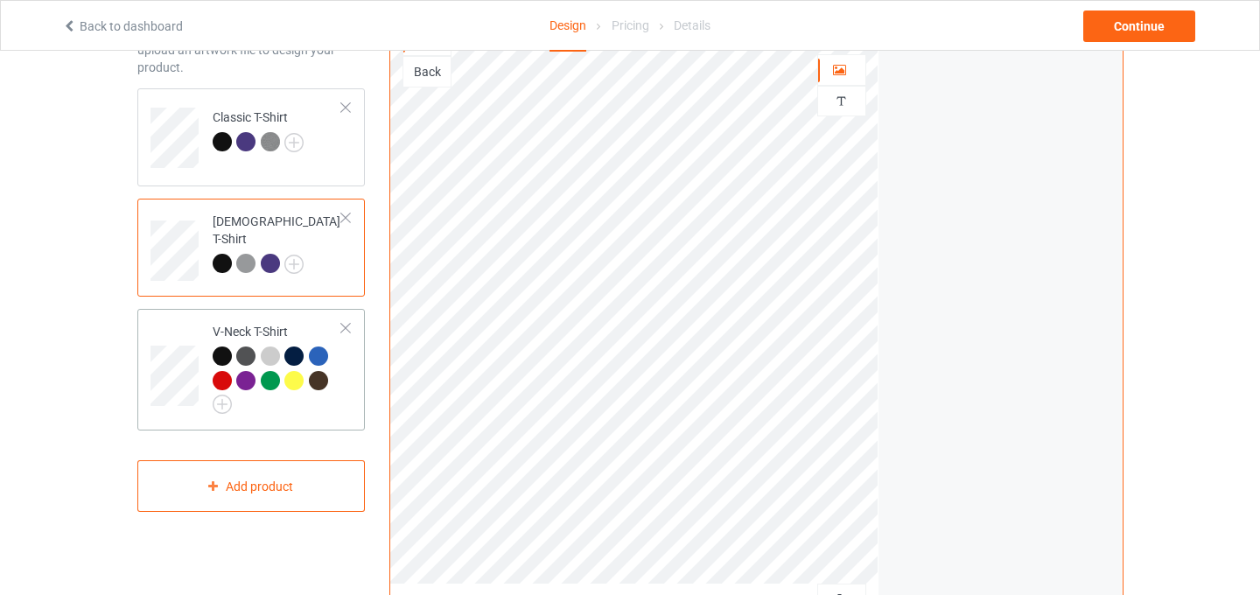
scroll to position [107, 0]
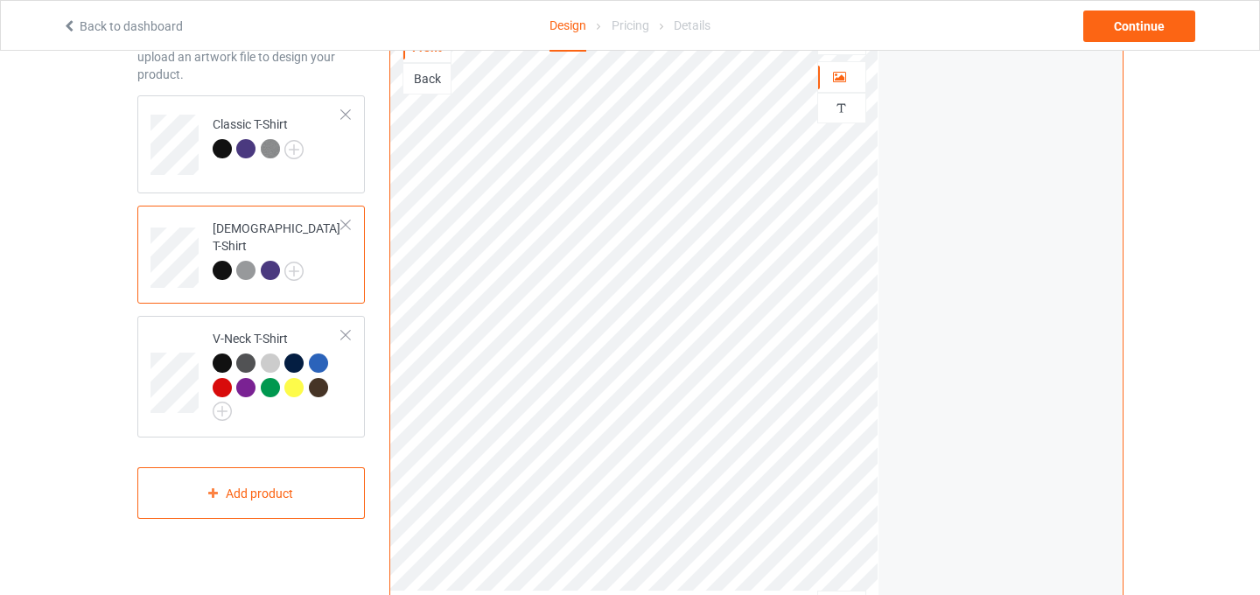
click at [350, 227] on div at bounding box center [346, 225] width 12 height 12
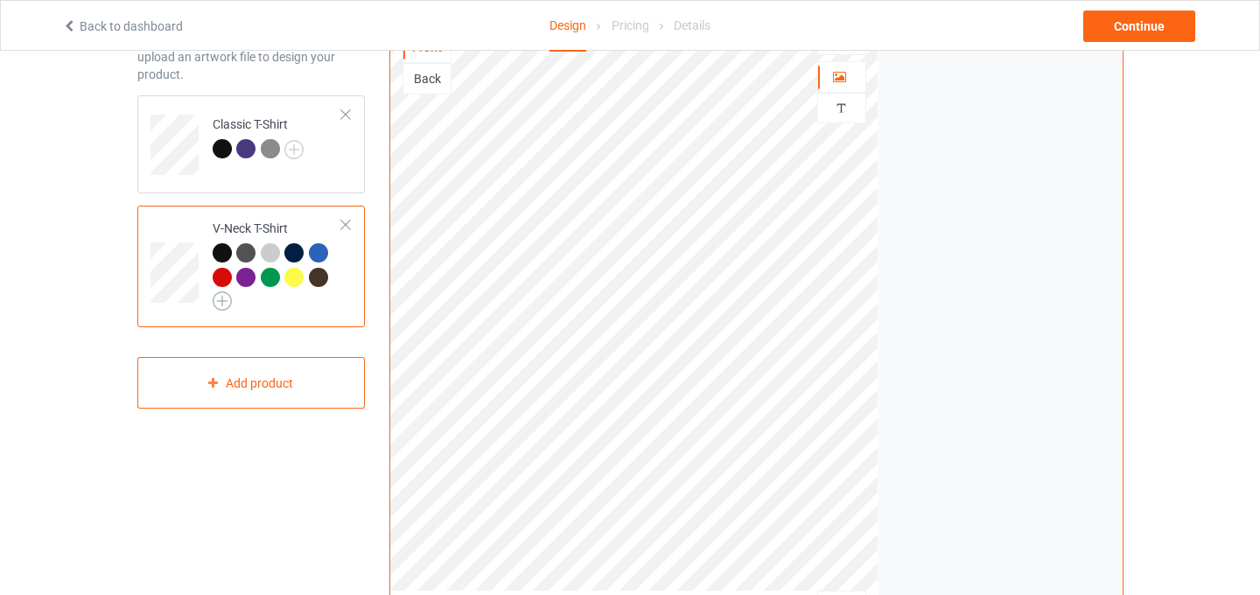
click at [223, 299] on img at bounding box center [222, 300] width 19 height 19
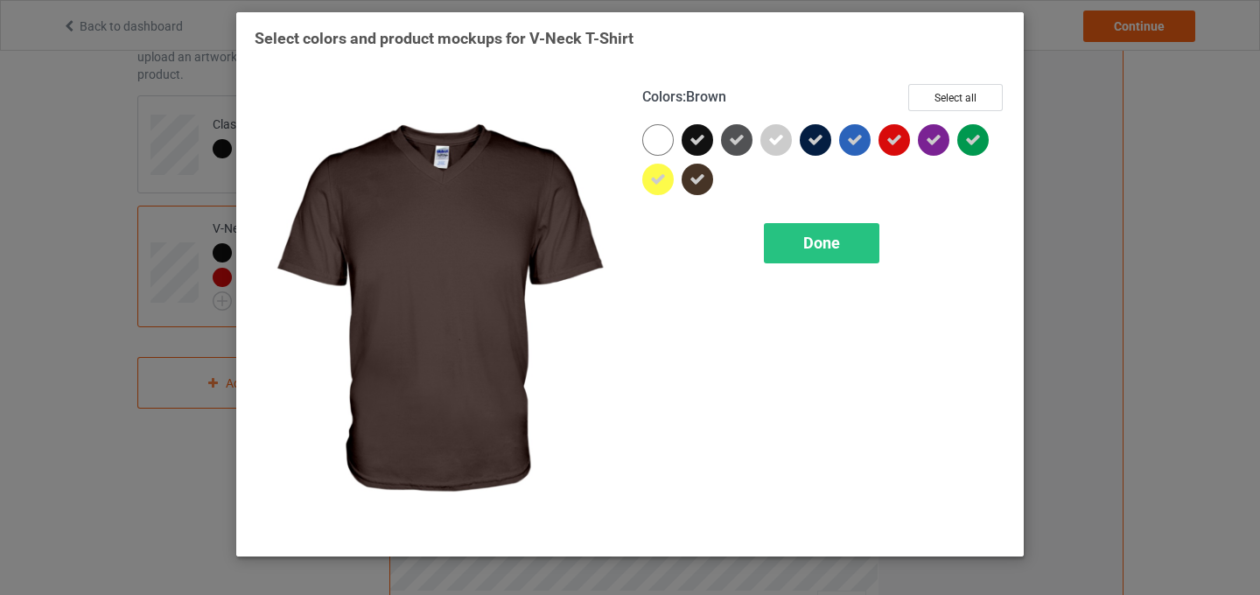
click at [704, 183] on icon at bounding box center [698, 180] width 16 height 16
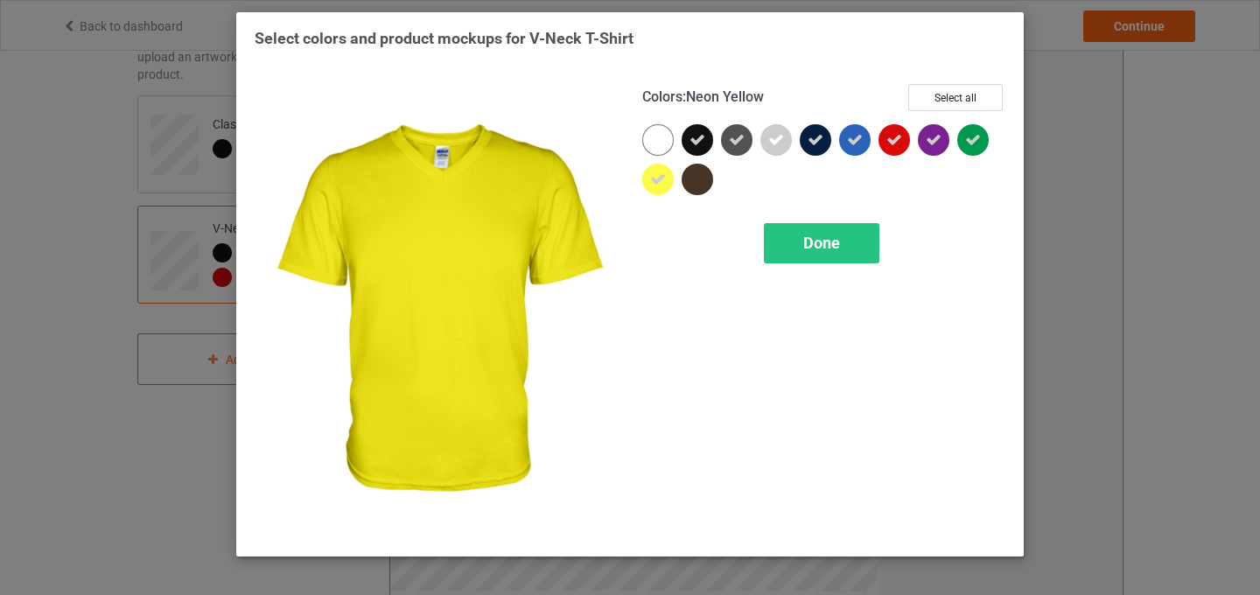
click at [661, 183] on icon at bounding box center [658, 180] width 16 height 16
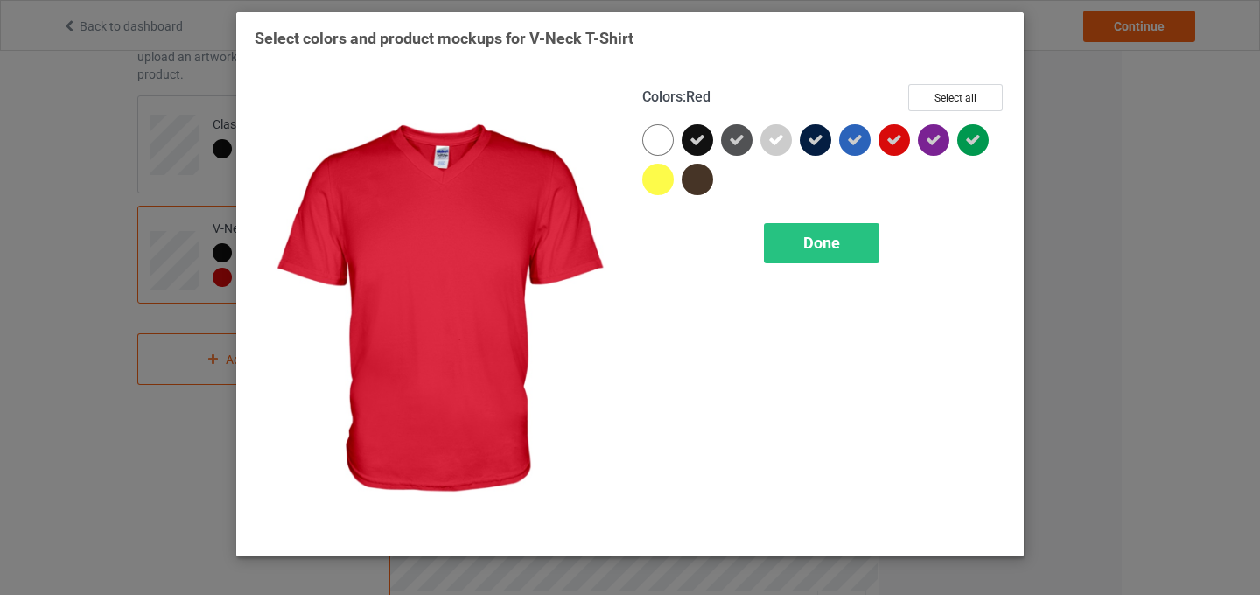
click at [890, 144] on icon at bounding box center [895, 140] width 16 height 16
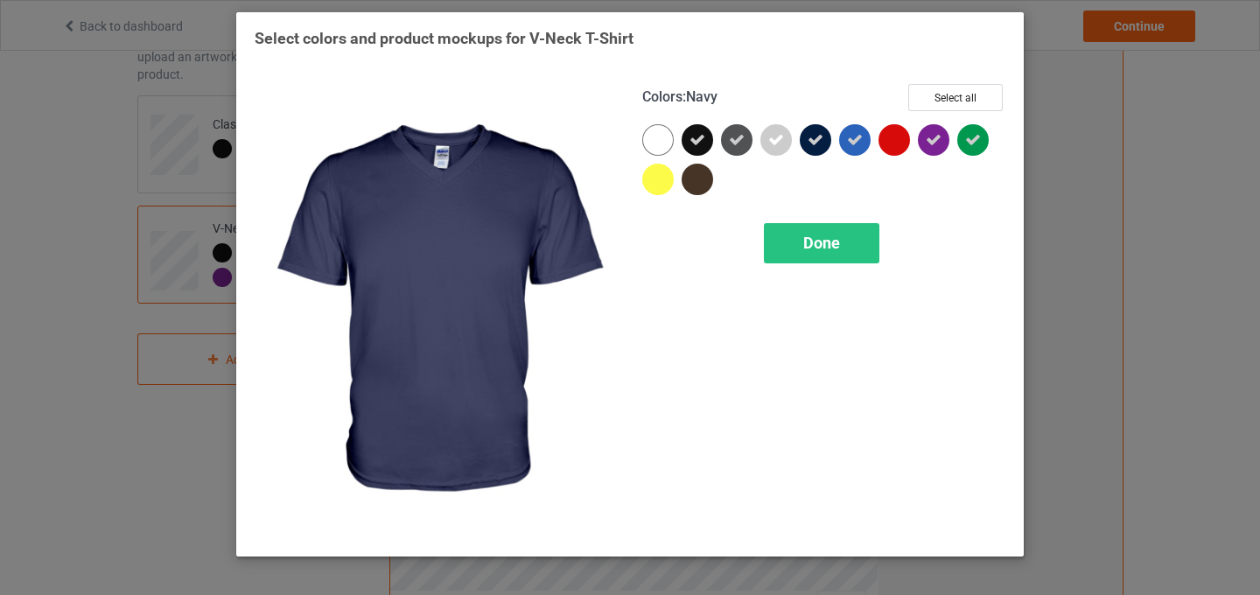
click at [817, 143] on icon at bounding box center [816, 140] width 16 height 16
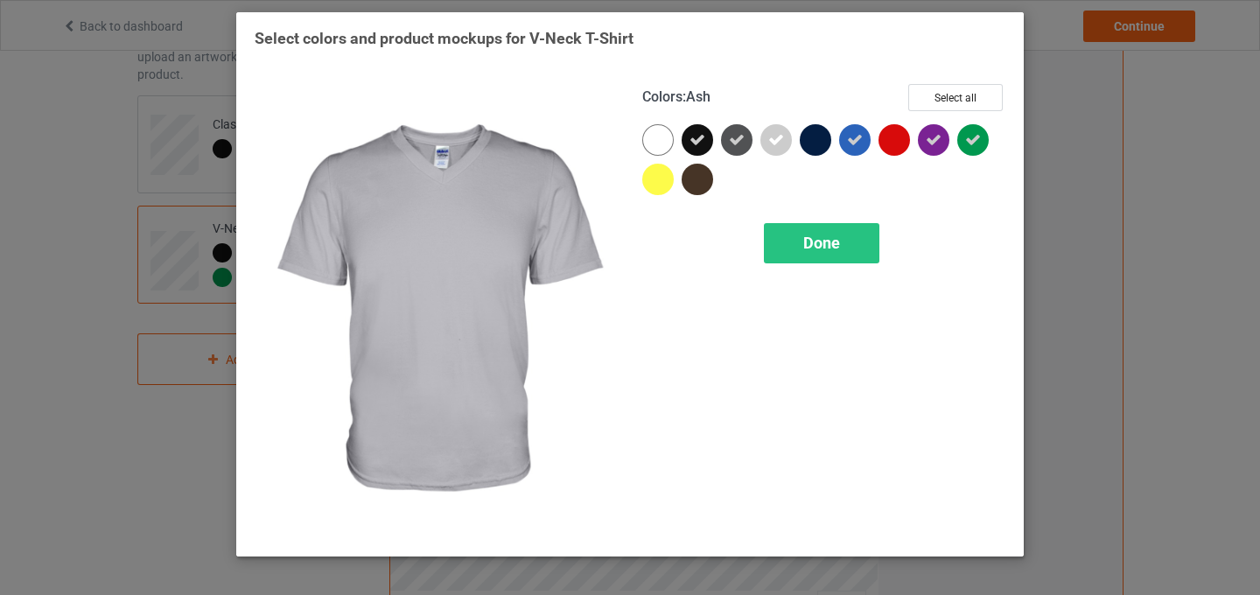
click at [777, 144] on icon at bounding box center [776, 140] width 16 height 16
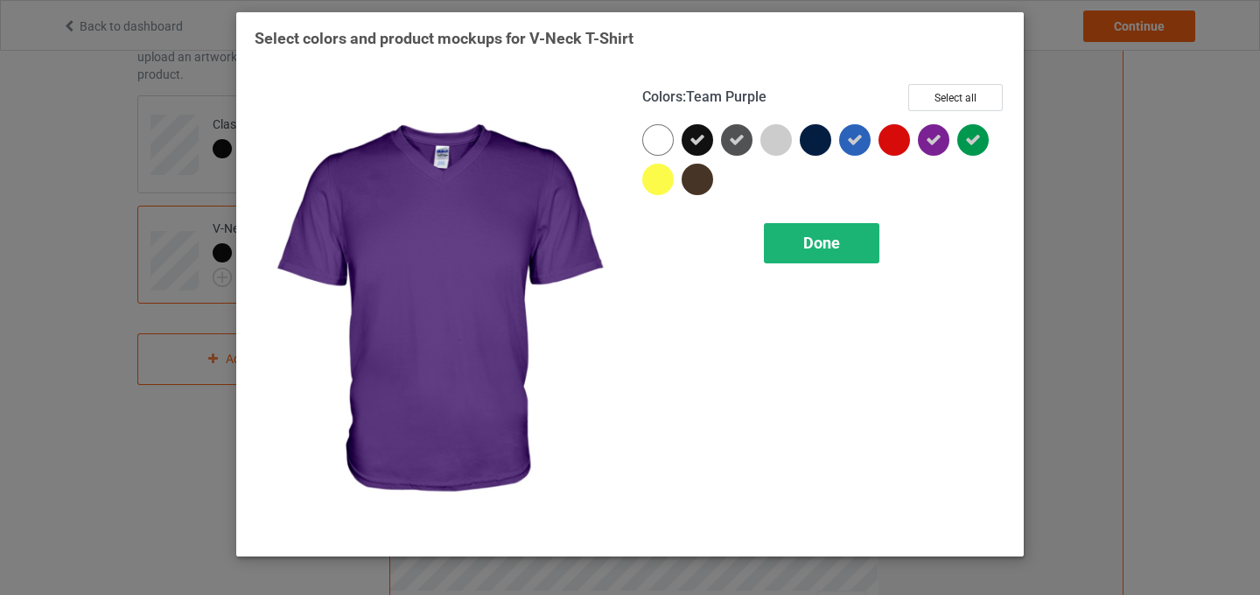
click at [829, 239] on span "Done" at bounding box center [821, 243] width 37 height 18
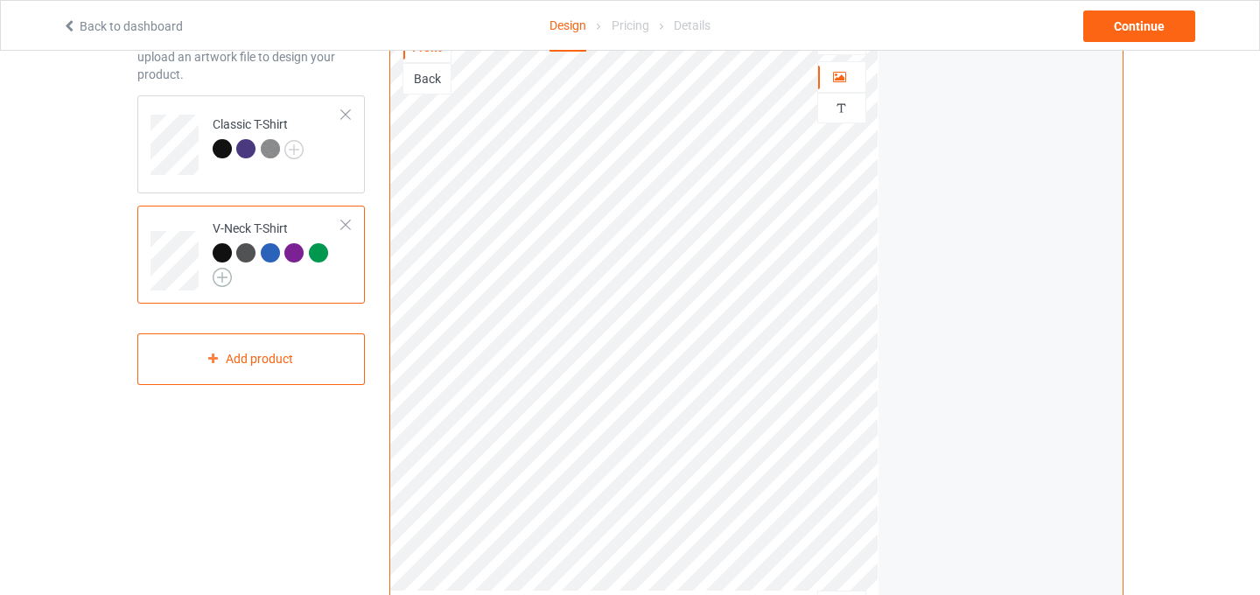
click at [230, 278] on img at bounding box center [222, 277] width 19 height 19
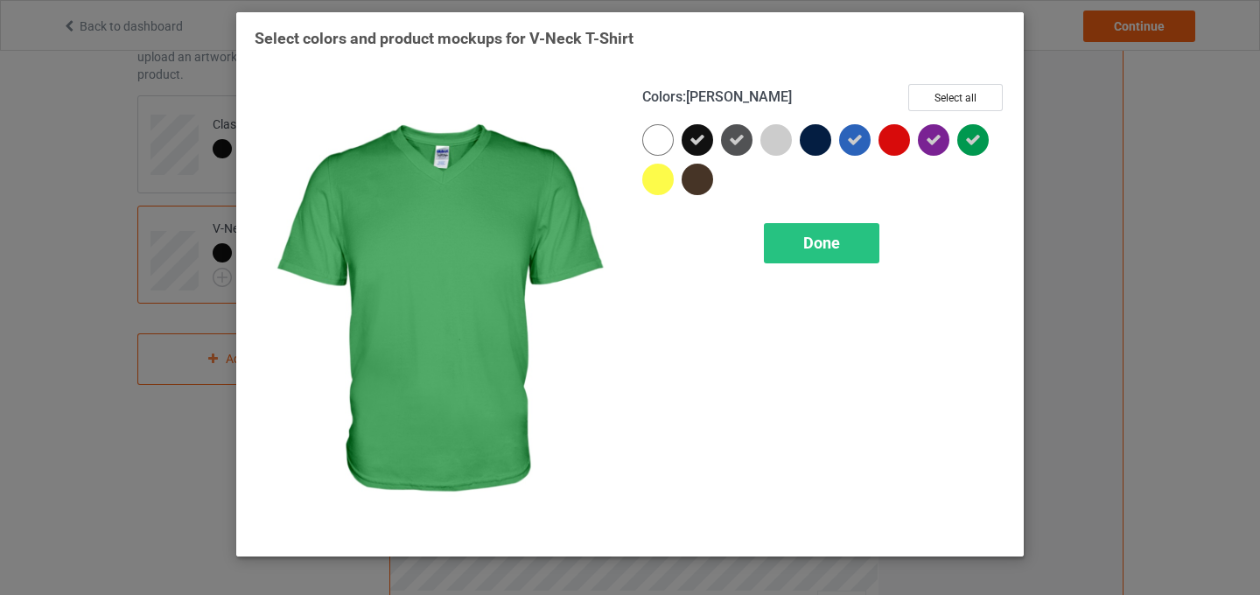
click at [978, 143] on icon at bounding box center [973, 140] width 16 height 16
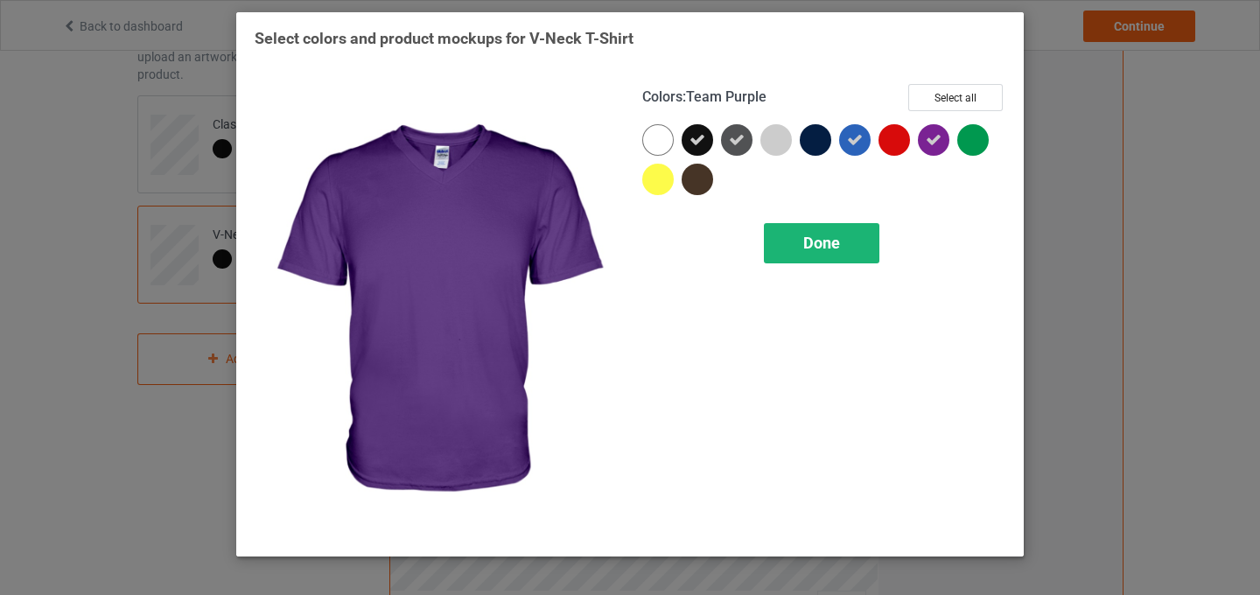
click at [839, 242] on span "Done" at bounding box center [821, 243] width 37 height 18
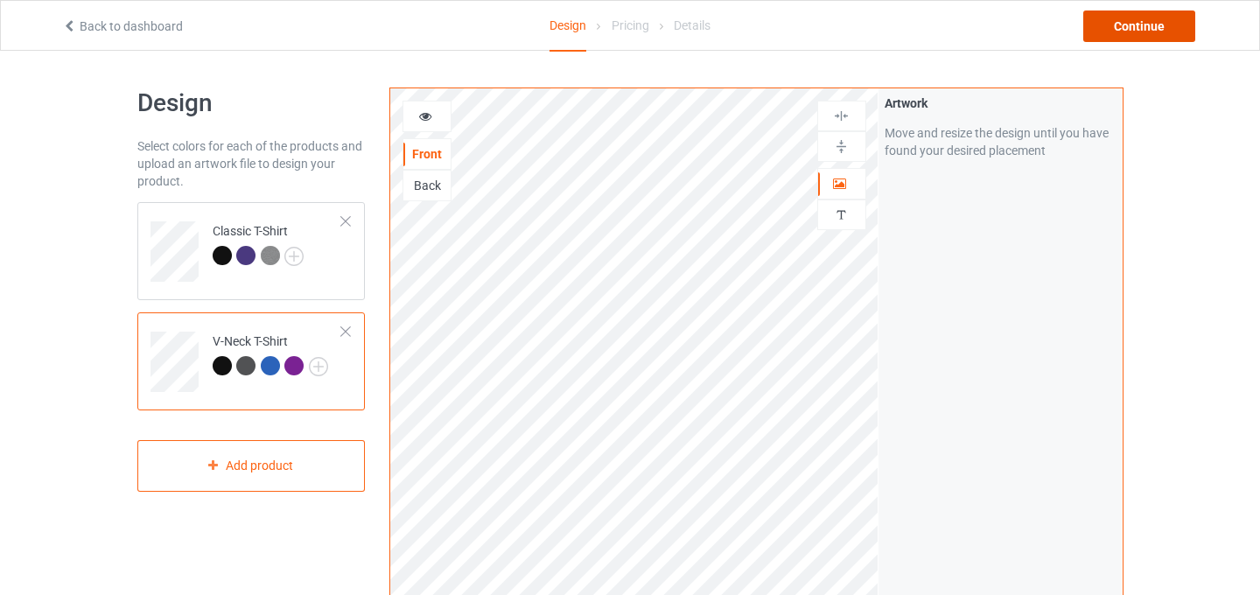
click at [1162, 29] on div "Continue" at bounding box center [1139, 27] width 112 height 32
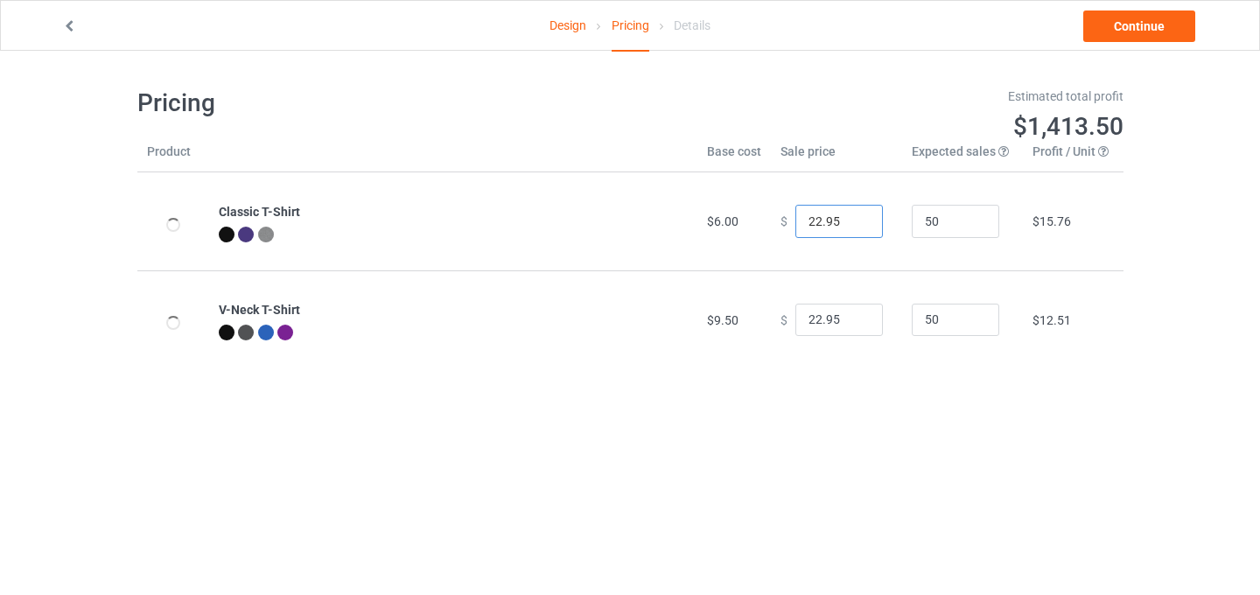
click at [811, 222] on input "22.95" at bounding box center [839, 221] width 88 height 33
type input "21.95"
click at [813, 322] on input "22.95" at bounding box center [839, 320] width 88 height 33
click at [1186, 186] on div "Design Pricing Details Continue Pricing Estimated total profit $1,320.50 Produc…" at bounding box center [630, 228] width 1260 height 354
click at [808, 319] on input "21.95" at bounding box center [839, 320] width 88 height 33
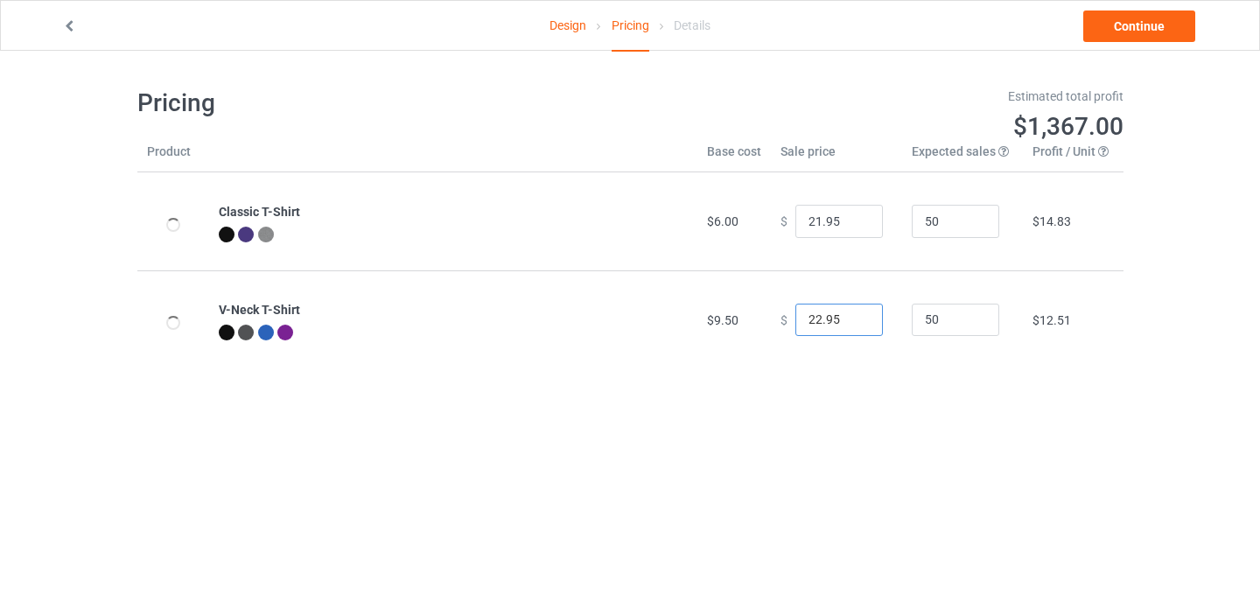
type input "22.95"
click at [1137, 371] on div "Design Pricing Details Continue Pricing Estimated total profit $1,367.00 Produc…" at bounding box center [630, 228] width 1260 height 354
click at [1167, 28] on link "Continue" at bounding box center [1139, 27] width 112 height 32
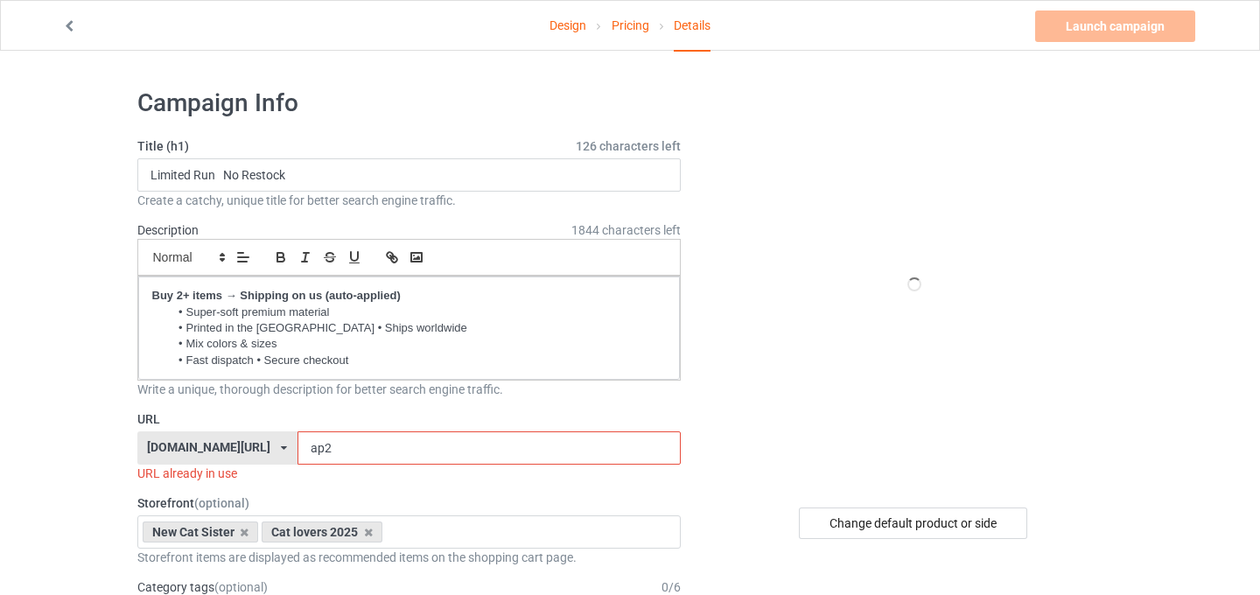
click at [298, 453] on input "ap2" at bounding box center [489, 447] width 383 height 33
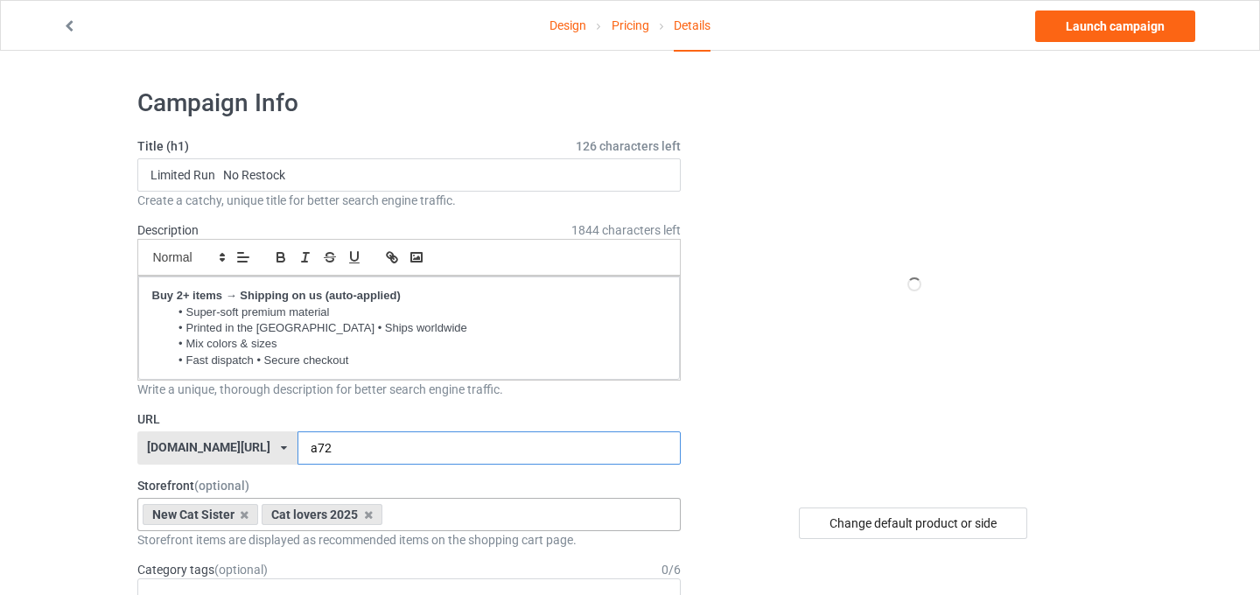
scroll to position [97, 0]
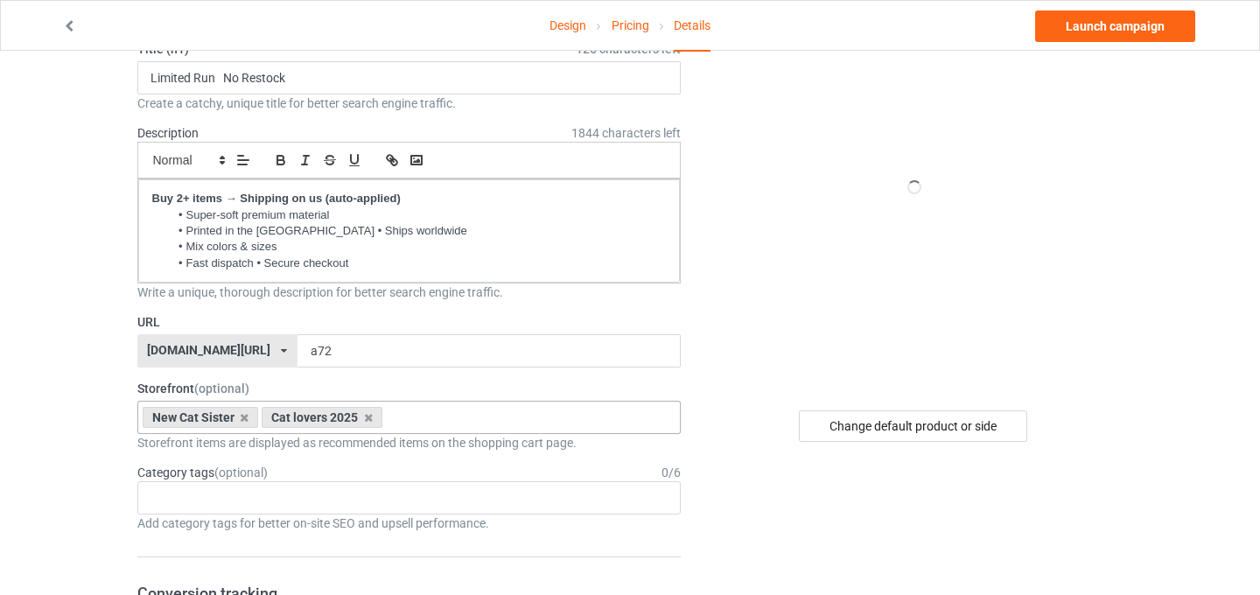
click at [368, 423] on div "Cat lovers 2025" at bounding box center [322, 417] width 121 height 21
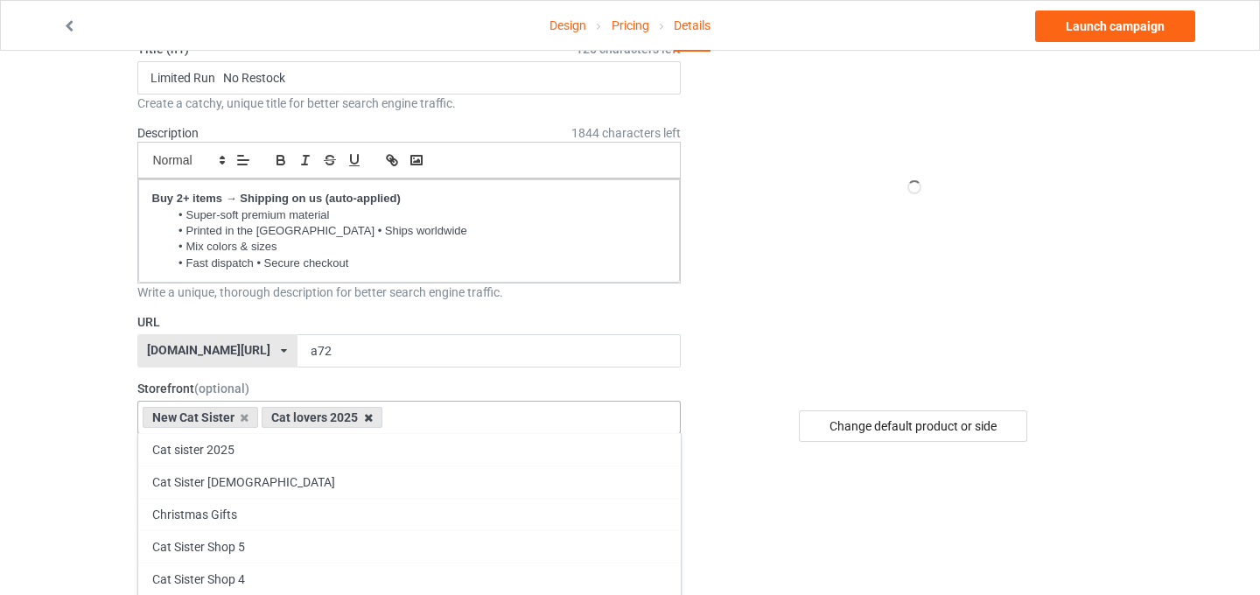
click at [366, 415] on icon at bounding box center [368, 417] width 9 height 11
click at [246, 418] on icon at bounding box center [244, 417] width 9 height 11
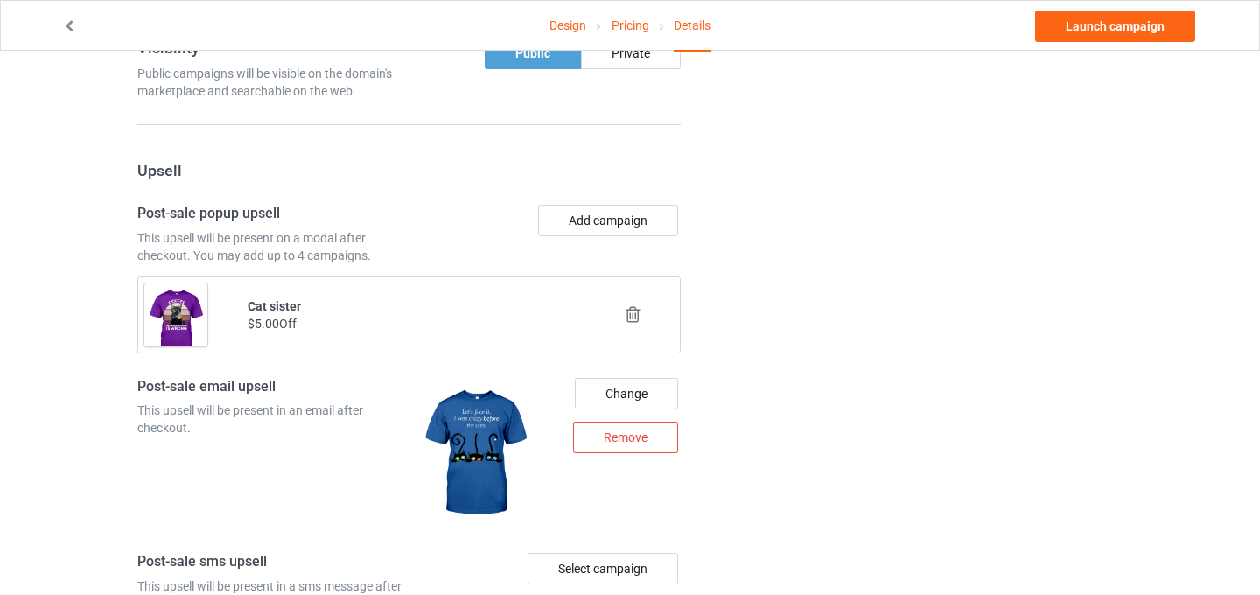
scroll to position [1134, 0]
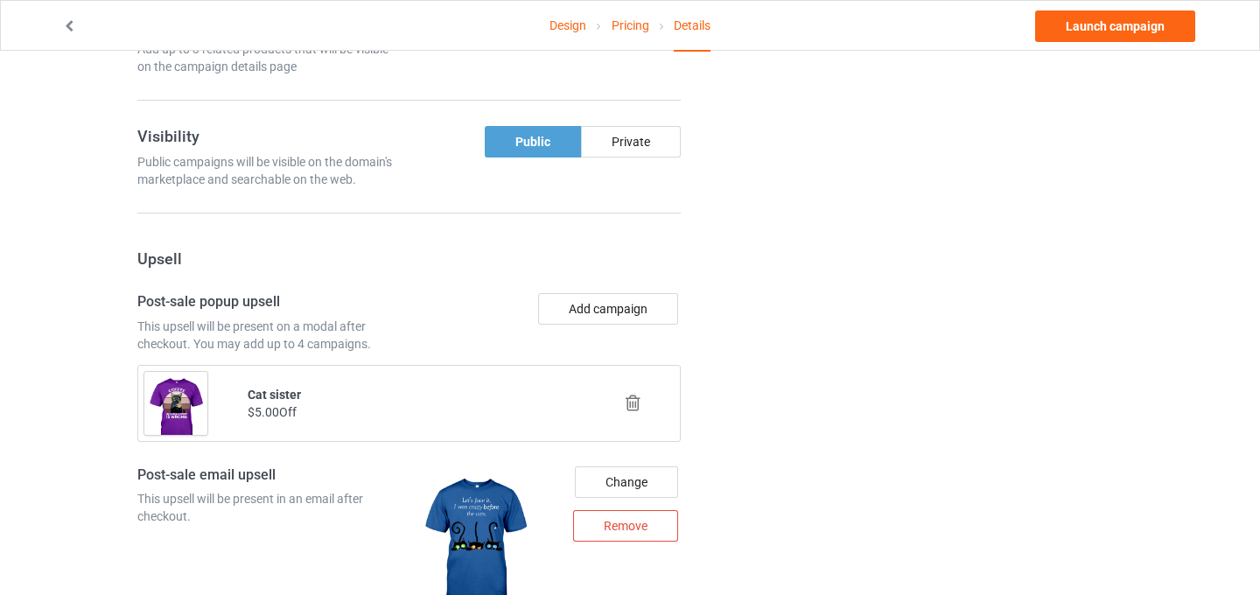
click at [637, 410] on icon at bounding box center [633, 403] width 22 height 18
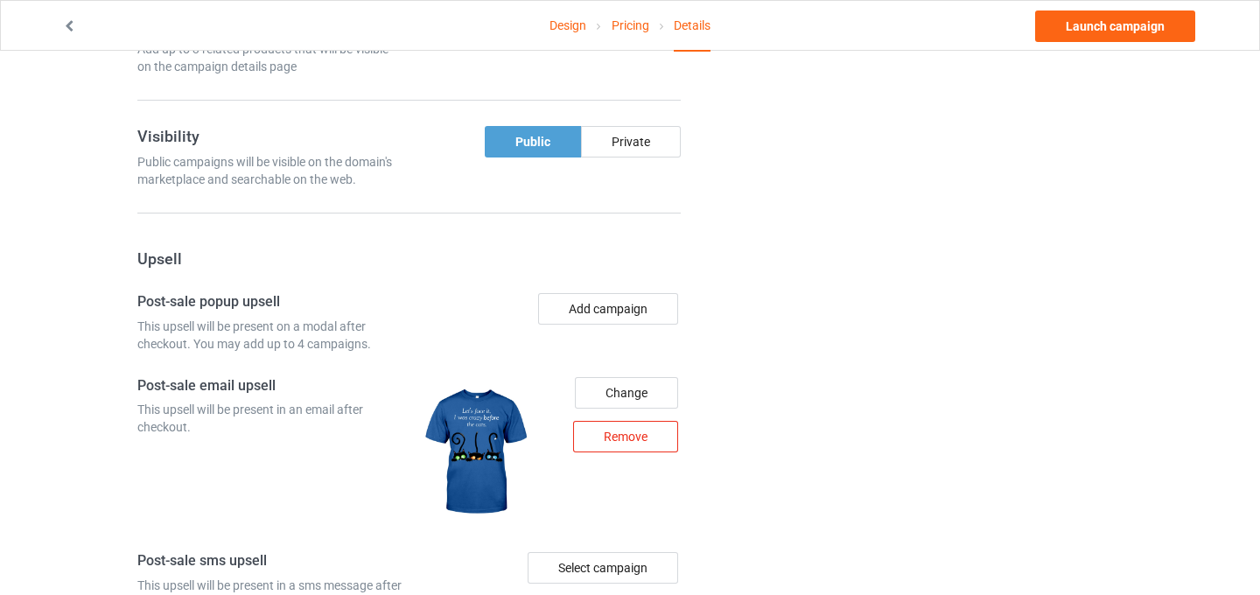
click at [638, 442] on div "Remove" at bounding box center [625, 437] width 105 height 32
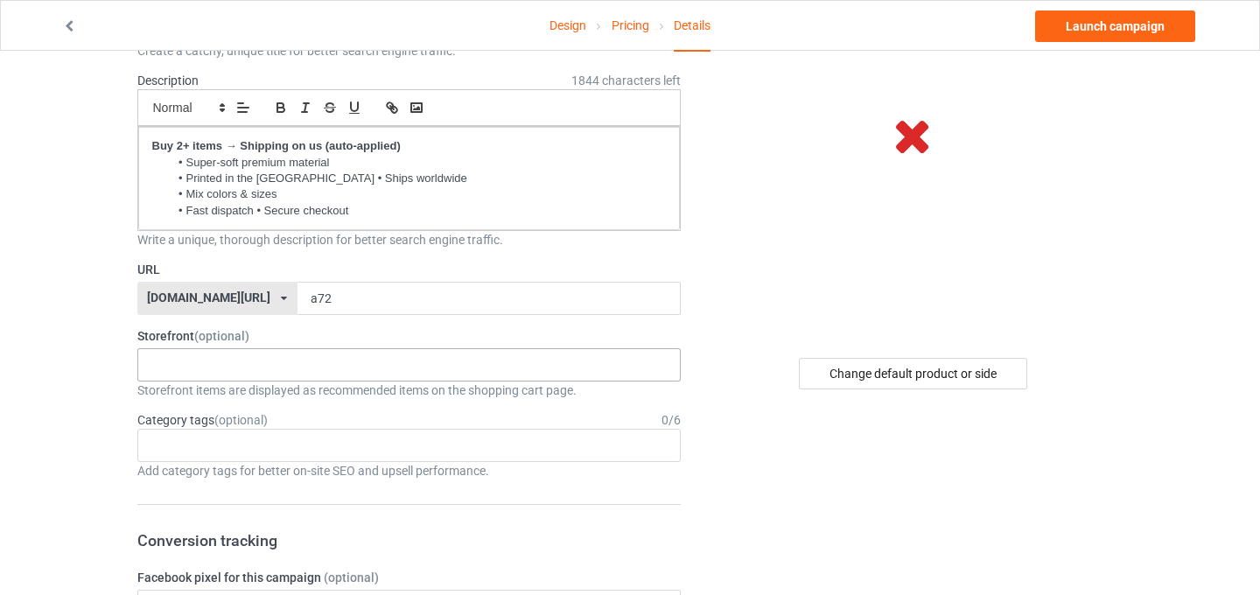
scroll to position [0, 0]
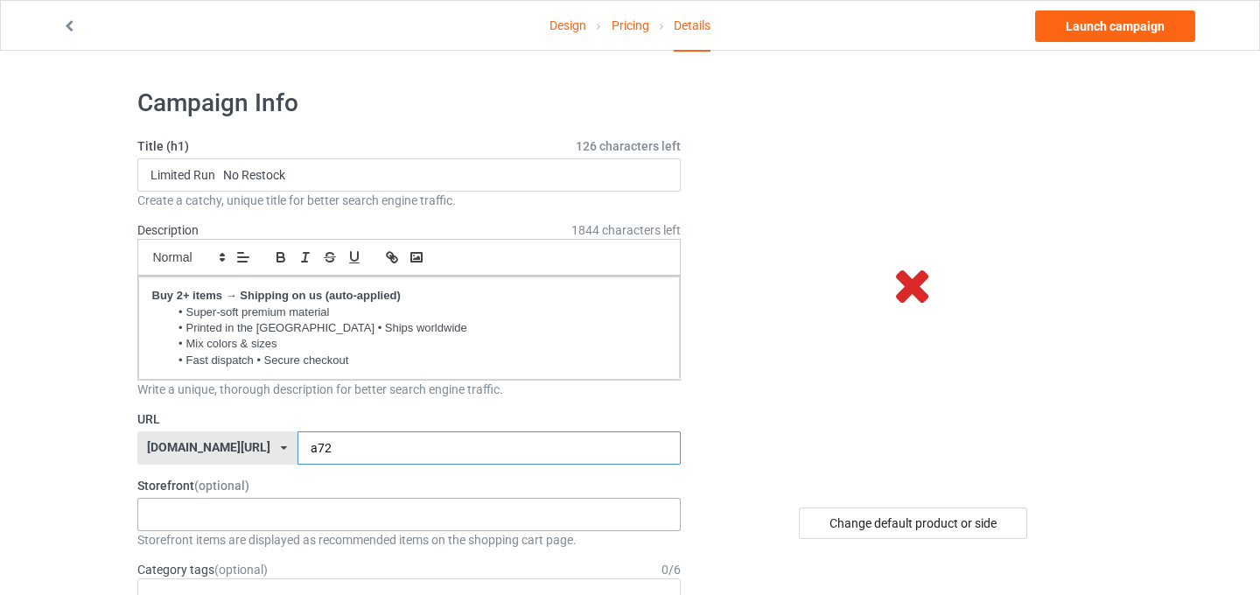
click at [298, 450] on input "a72" at bounding box center [489, 447] width 383 height 33
type input "a62"
click at [1142, 36] on link "Launch campaign" at bounding box center [1115, 27] width 160 height 32
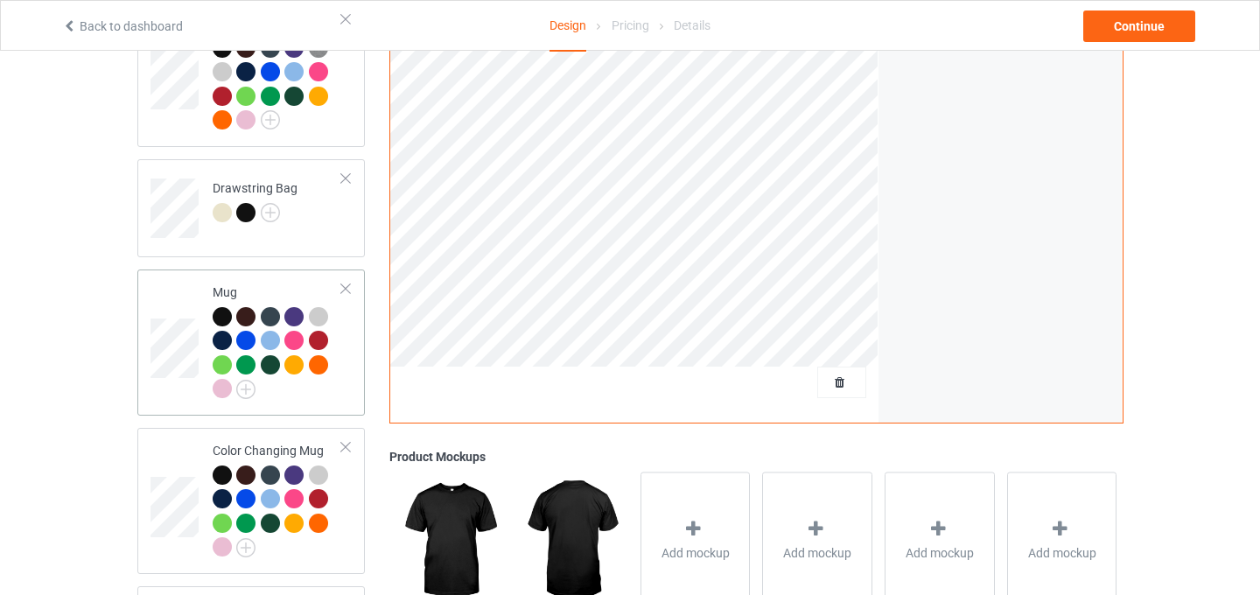
scroll to position [1475, 0]
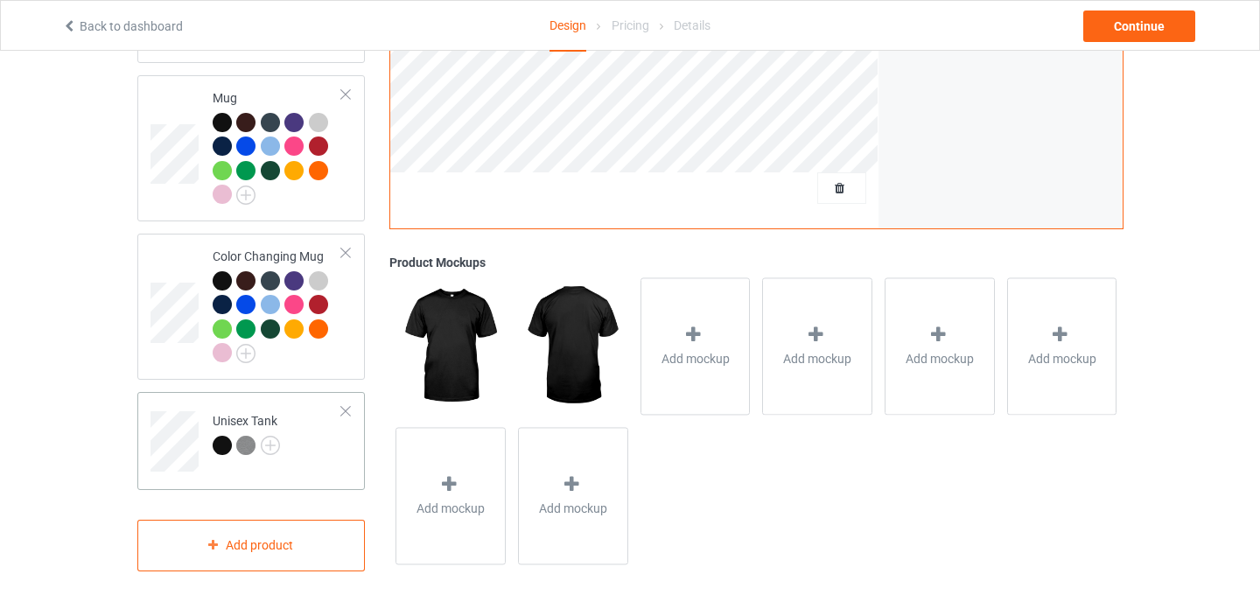
click at [347, 405] on div at bounding box center [346, 411] width 12 height 12
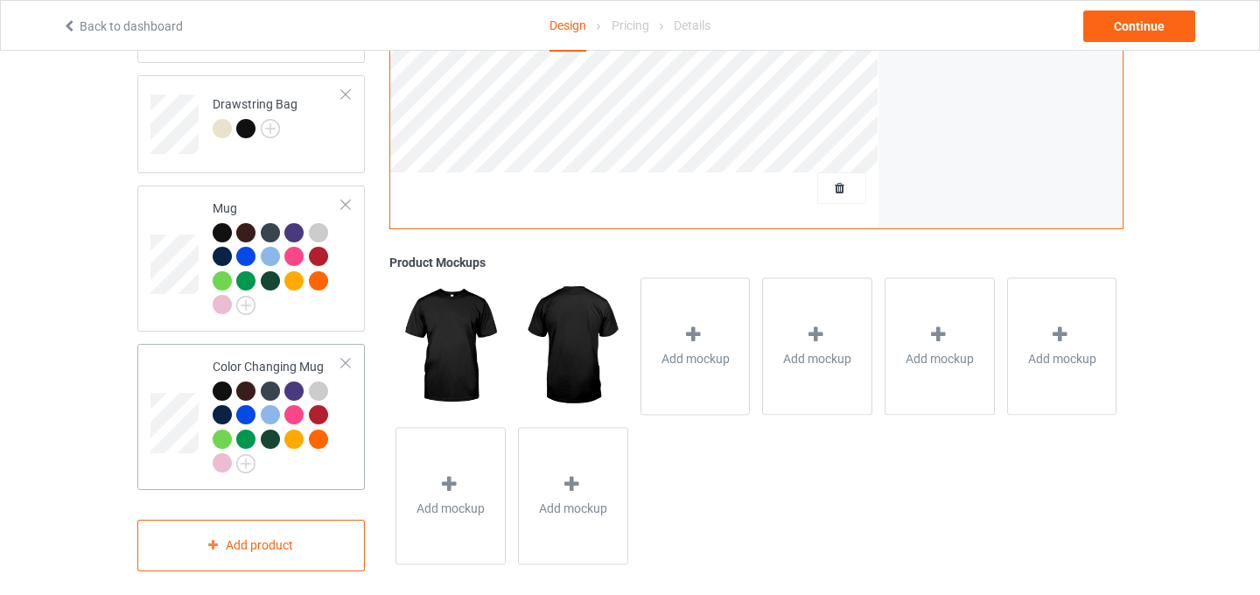
click at [348, 357] on div at bounding box center [346, 363] width 12 height 12
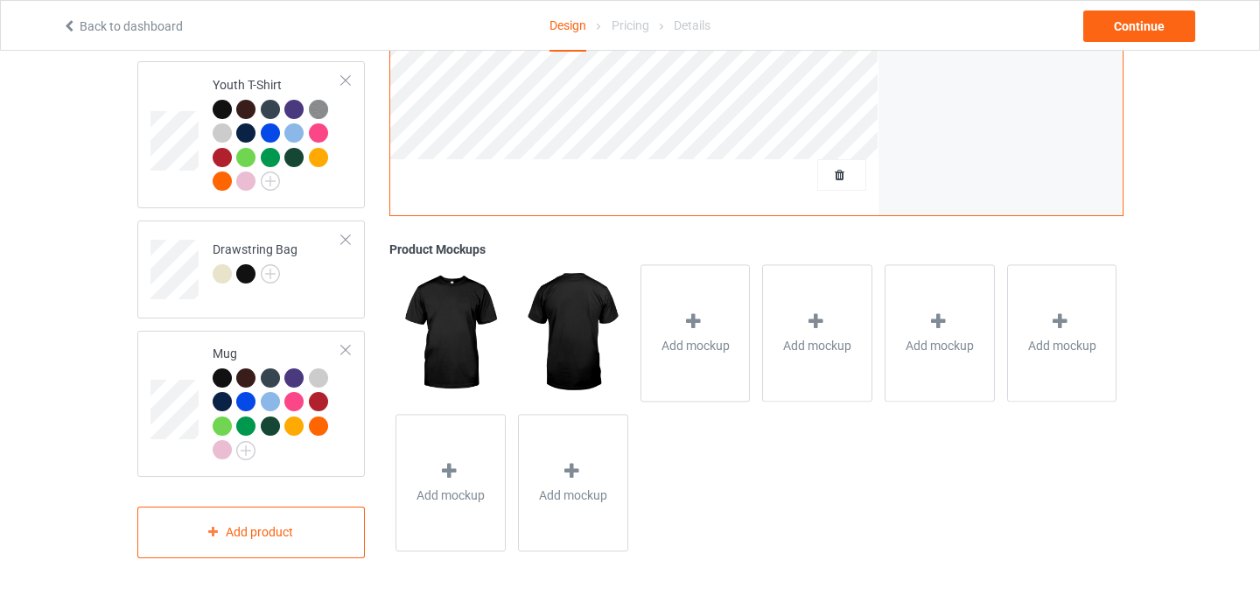
scroll to position [1205, 0]
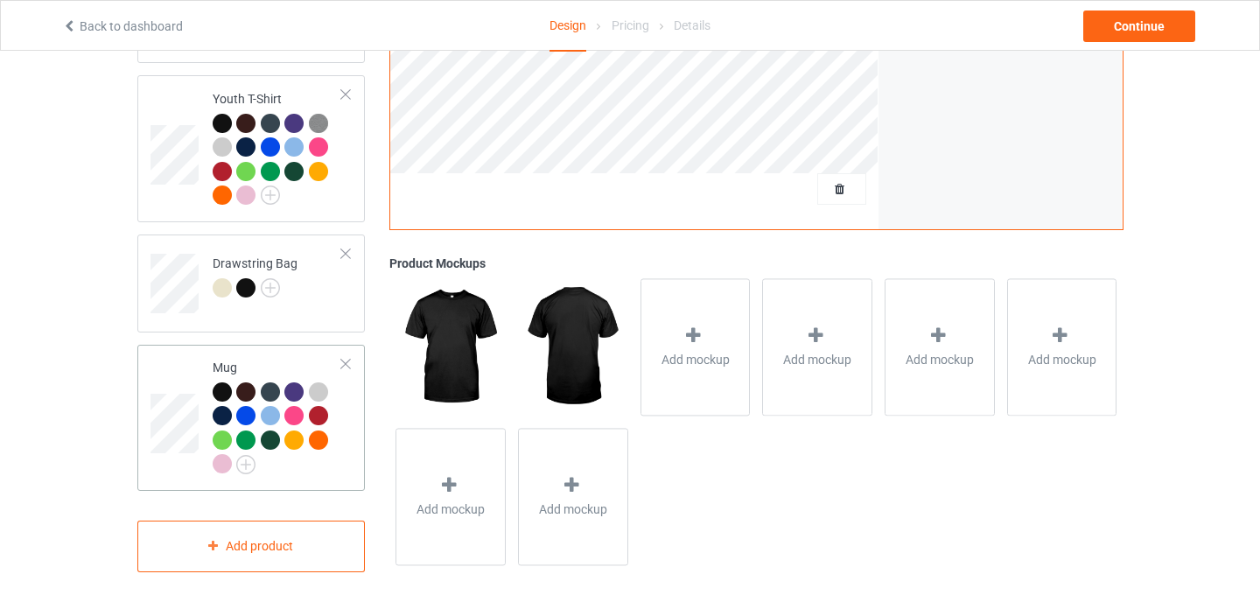
click at [350, 356] on td "Mug" at bounding box center [278, 418] width 150 height 132
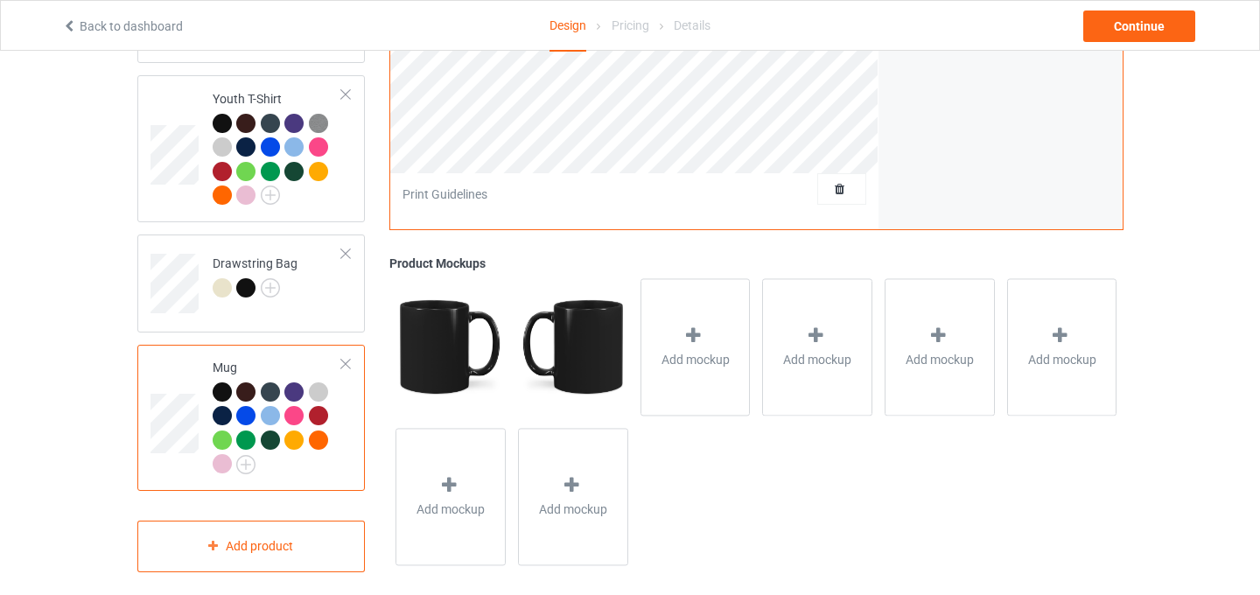
click at [348, 358] on div at bounding box center [346, 364] width 12 height 12
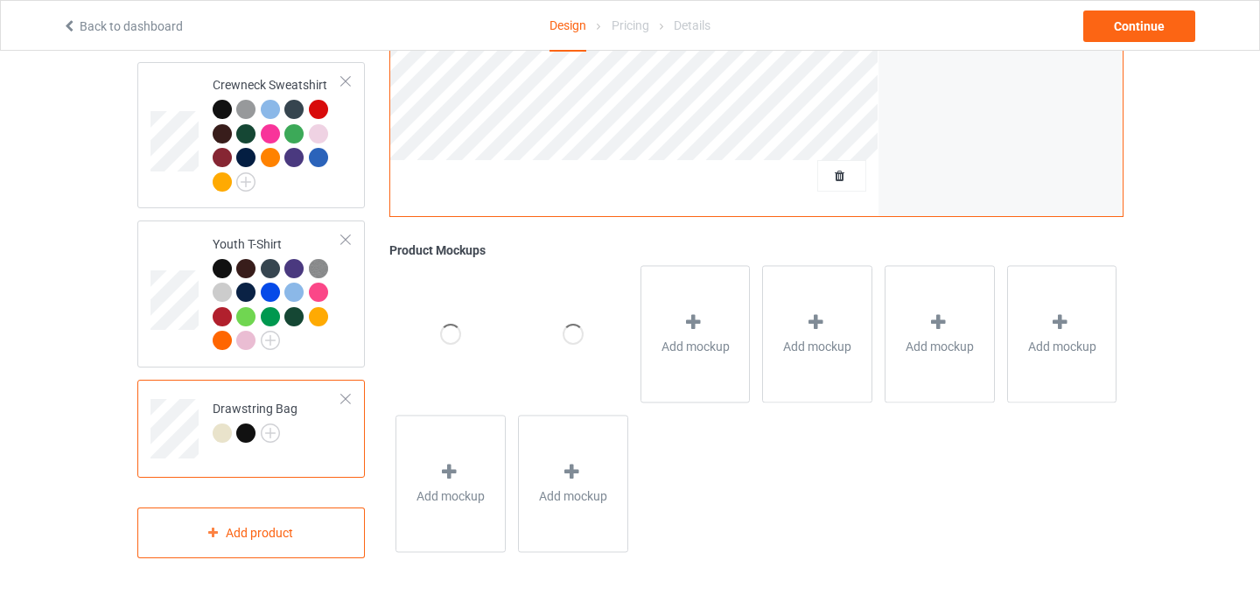
scroll to position [1047, 0]
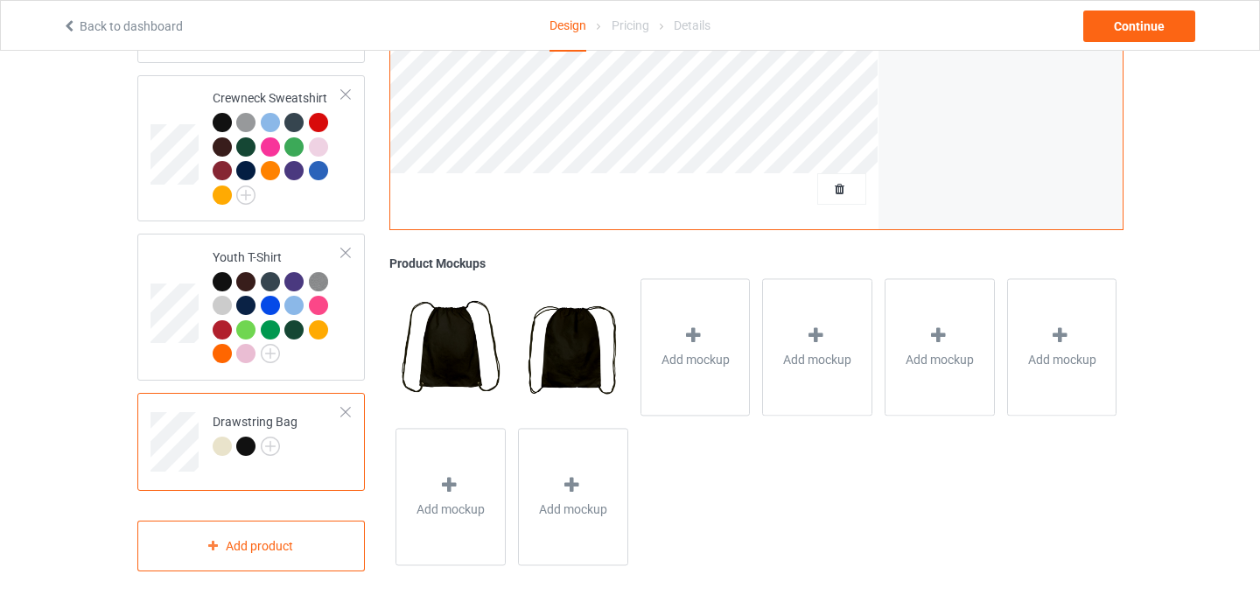
click at [345, 406] on div at bounding box center [346, 412] width 12 height 12
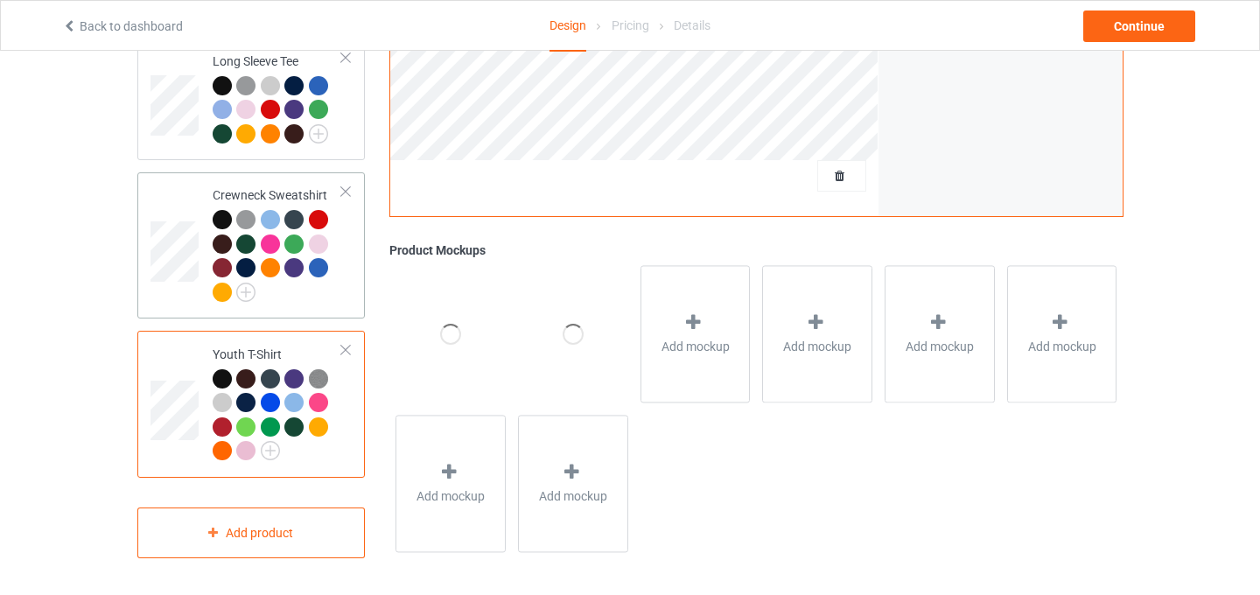
scroll to position [936, 0]
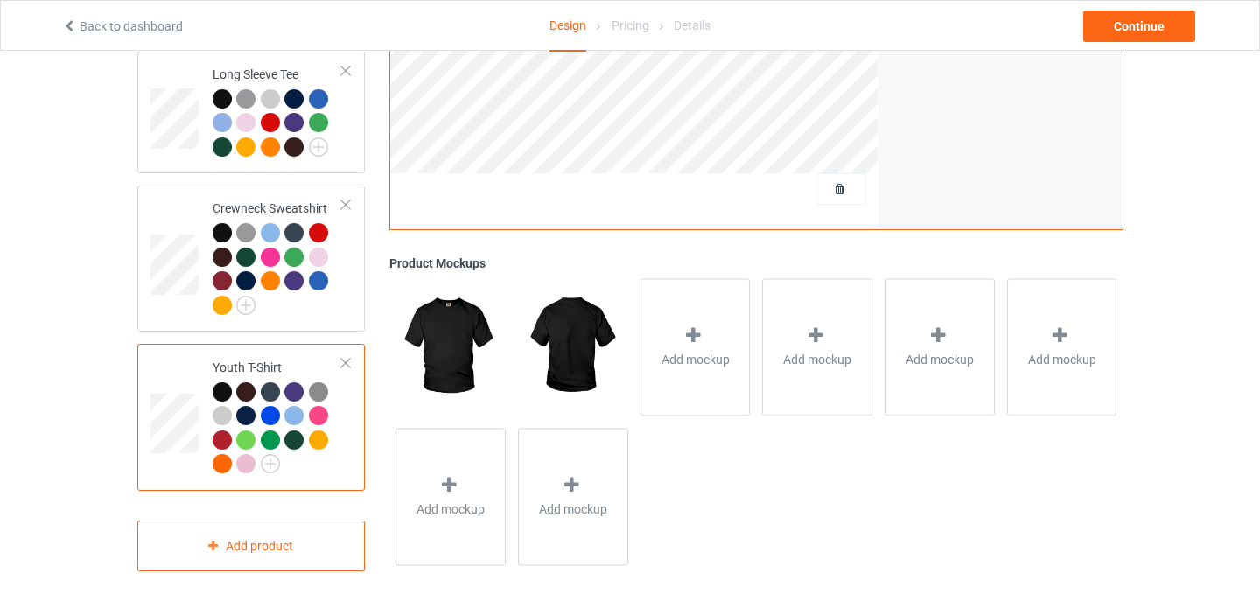
click at [346, 357] on div at bounding box center [346, 363] width 12 height 12
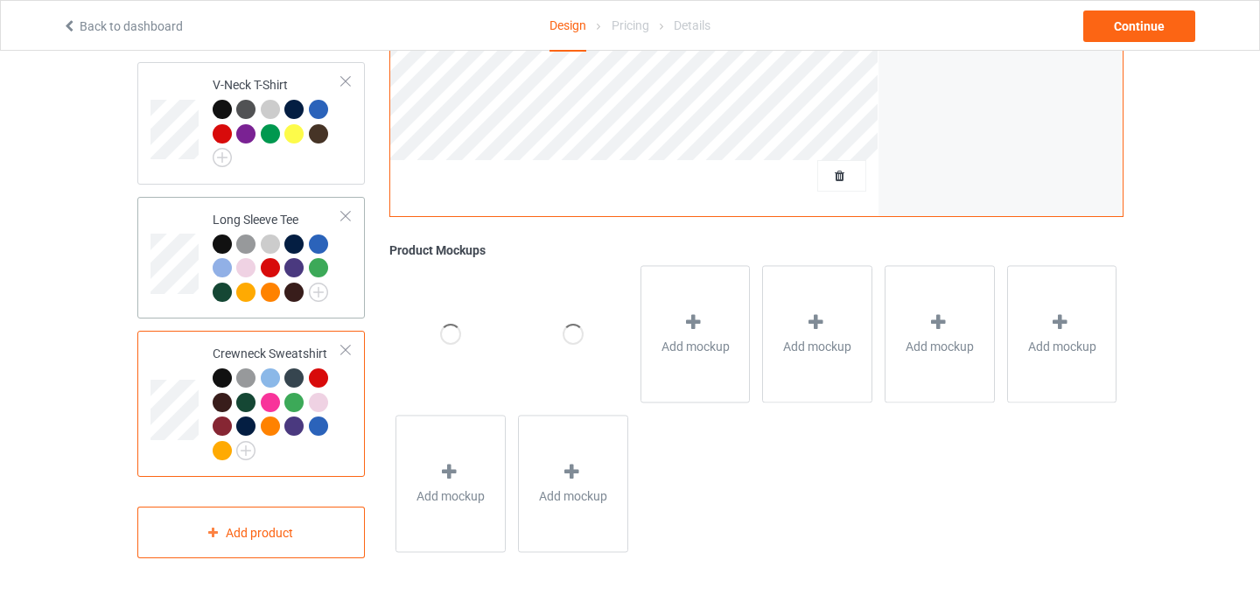
scroll to position [777, 0]
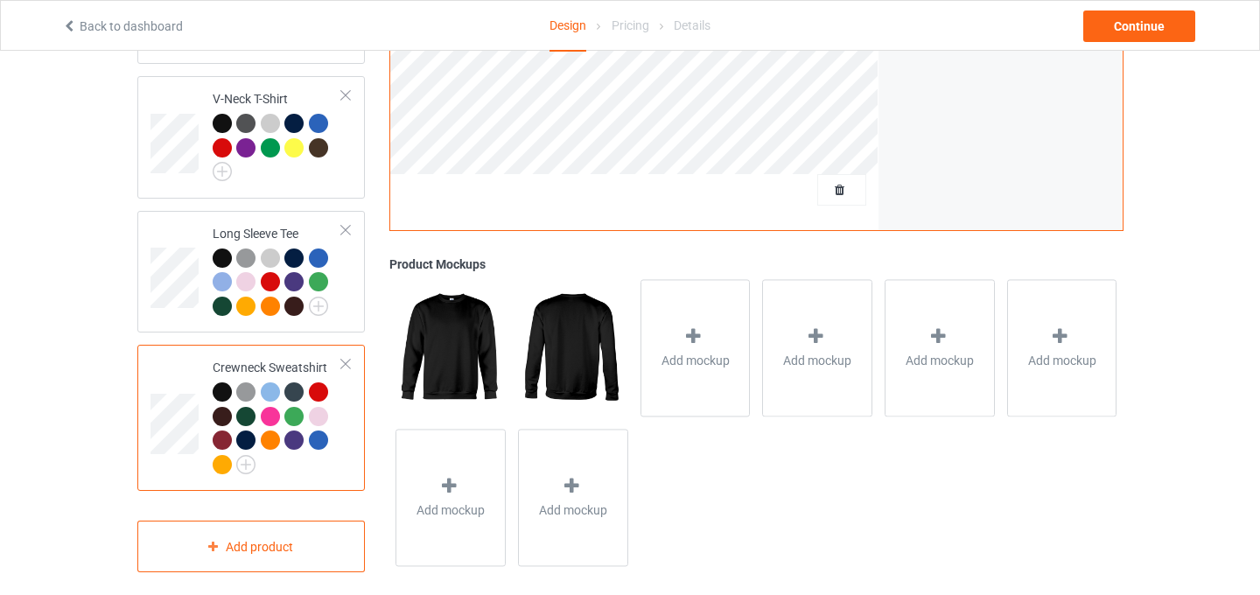
click at [353, 354] on div "Crewneck Sweatshirt" at bounding box center [251, 418] width 228 height 146
click at [349, 358] on div at bounding box center [346, 364] width 12 height 12
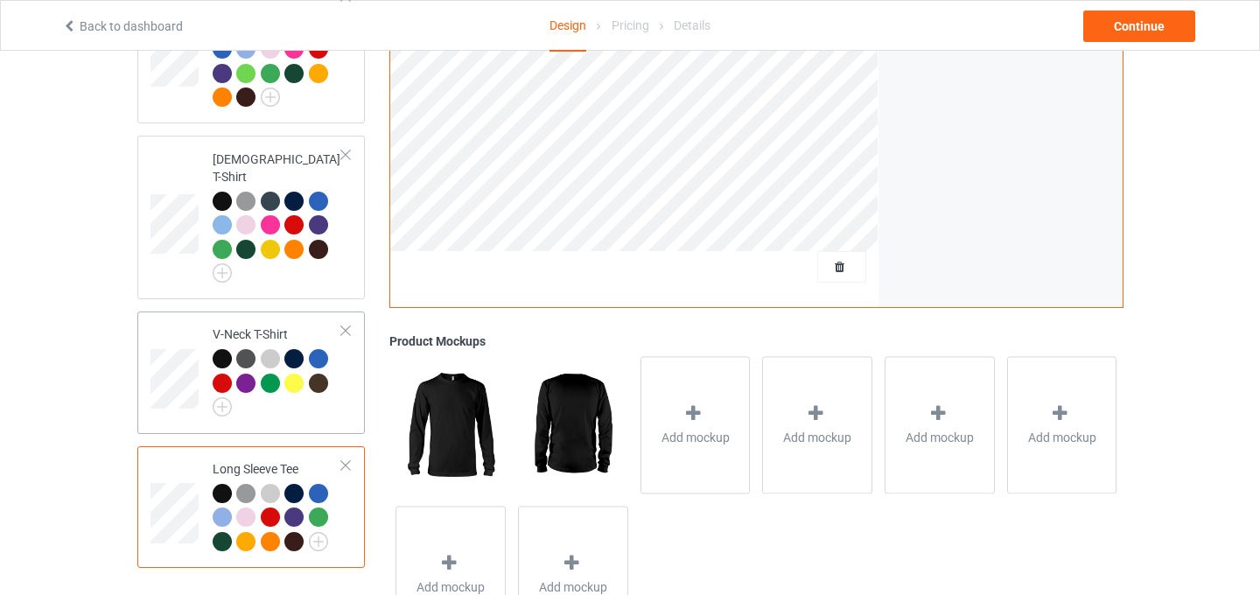
scroll to position [543, 0]
click at [349, 459] on div at bounding box center [346, 465] width 12 height 12
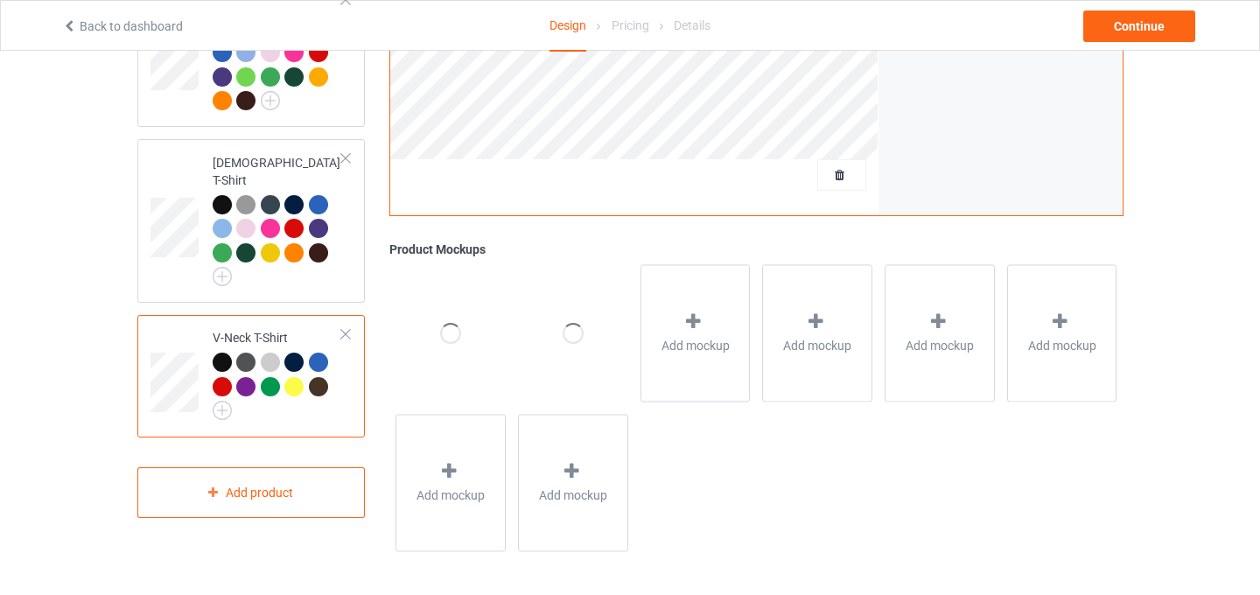
scroll to position [538, 0]
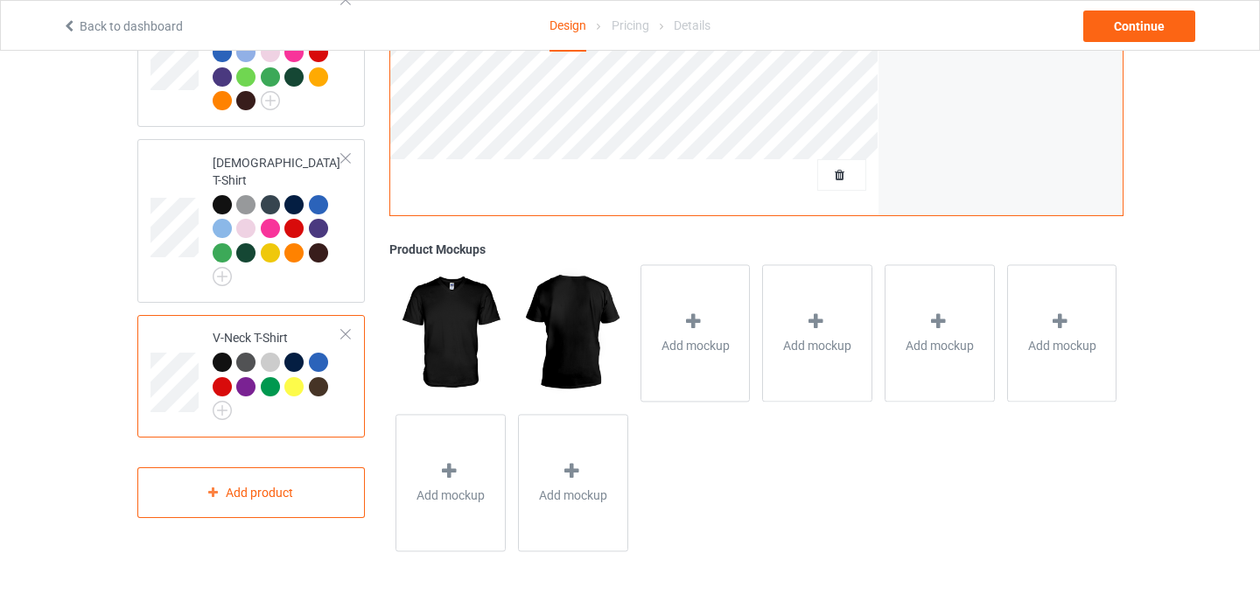
click at [347, 328] on div at bounding box center [346, 334] width 12 height 12
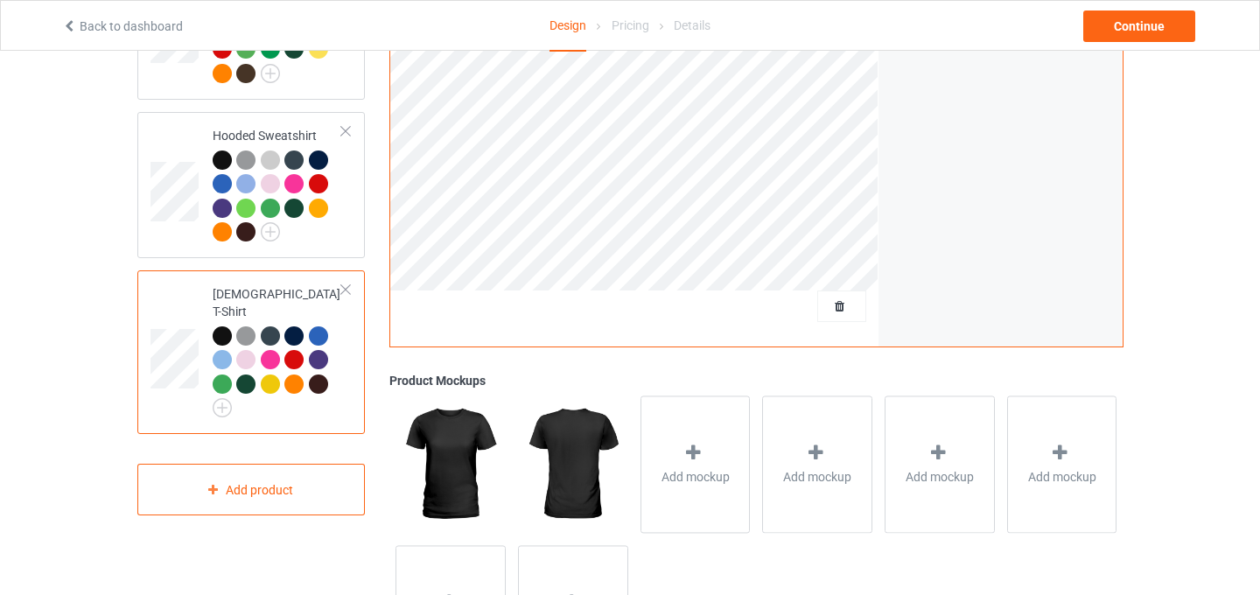
scroll to position [403, 0]
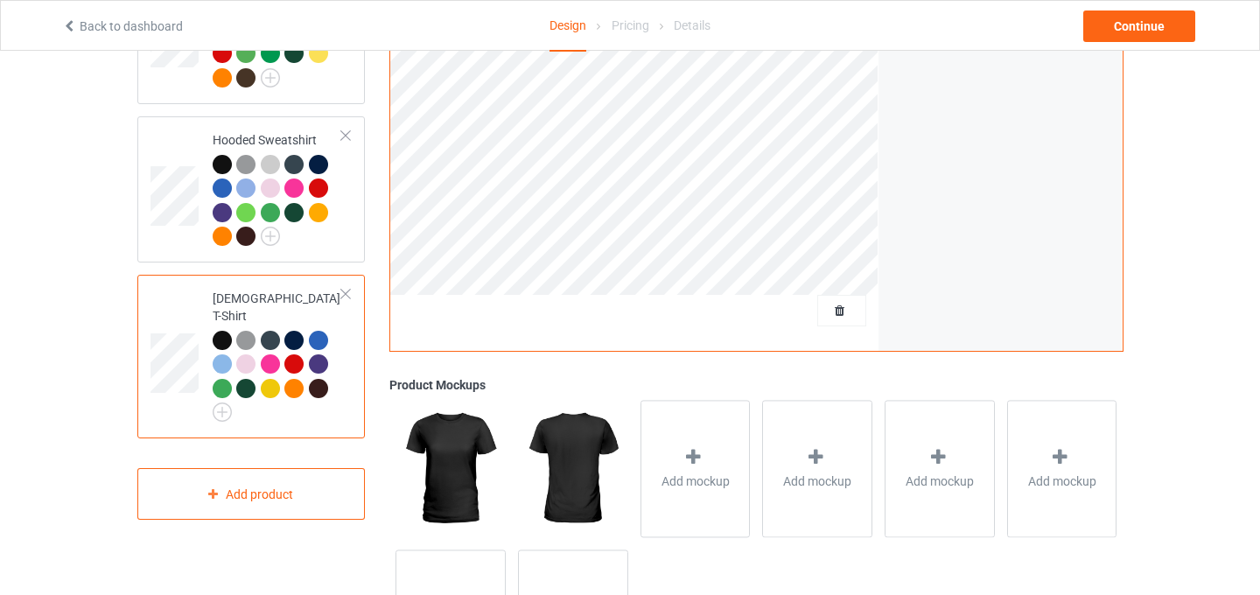
click at [353, 291] on div "[DEMOGRAPHIC_DATA] T-Shirt" at bounding box center [251, 357] width 228 height 164
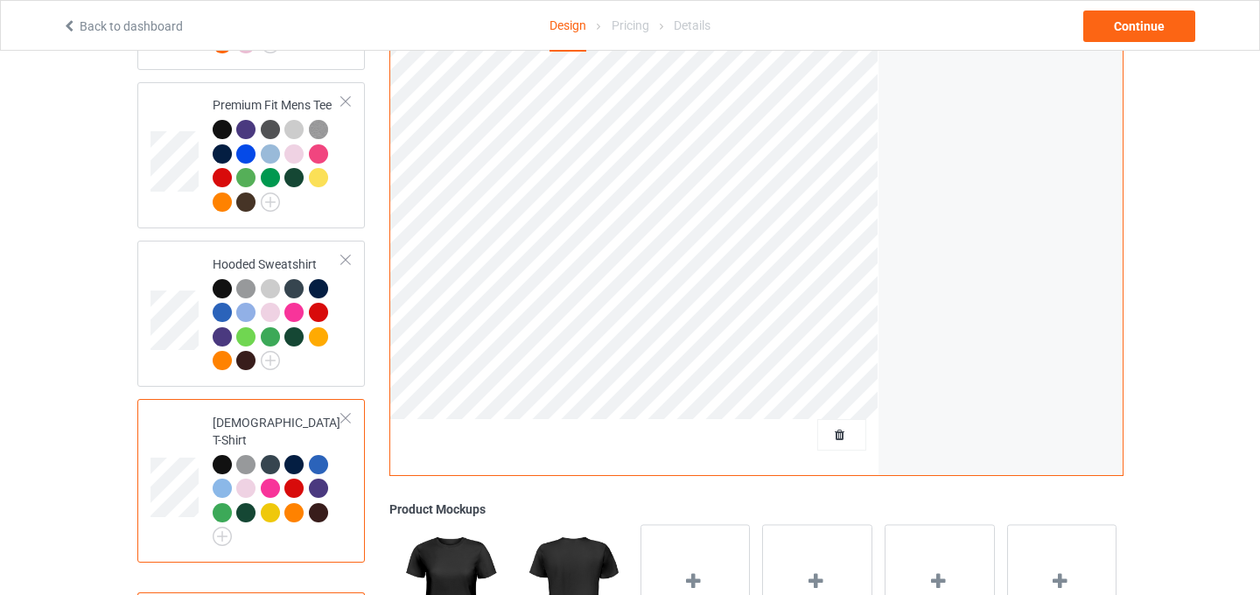
scroll to position [276, 0]
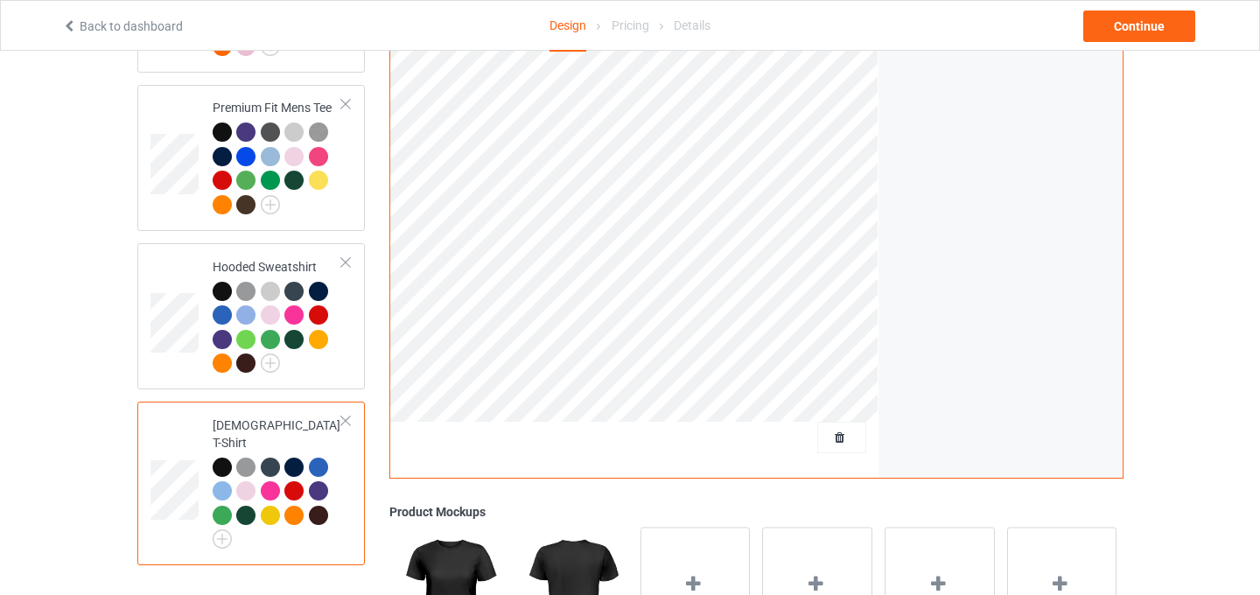
click at [349, 420] on div at bounding box center [346, 421] width 12 height 12
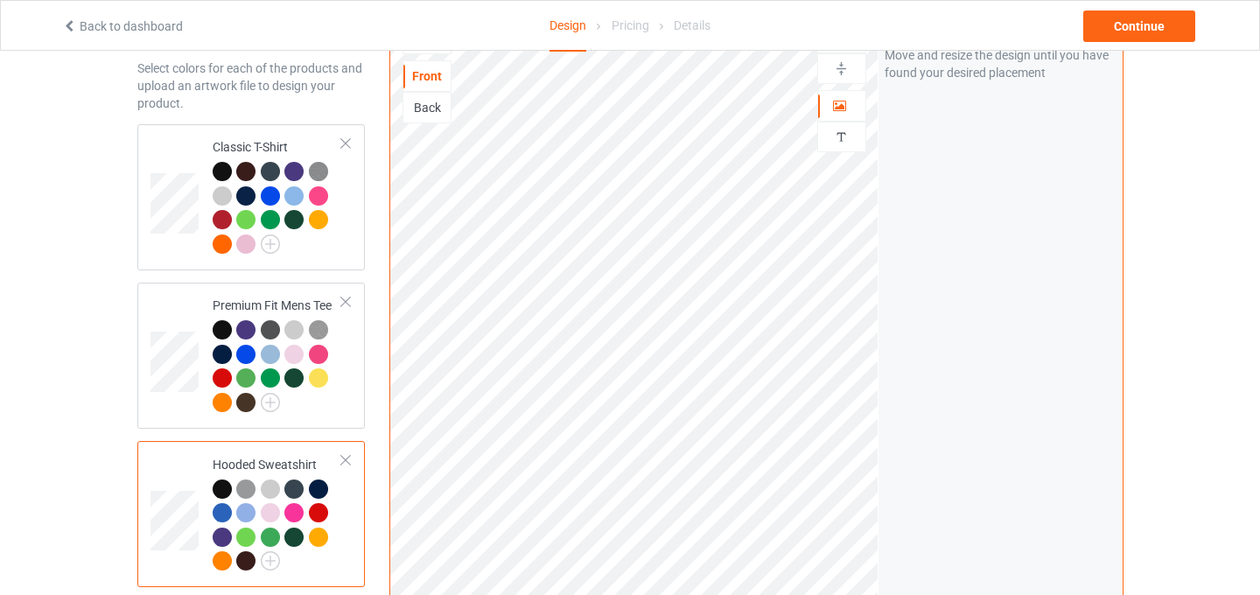
scroll to position [61, 0]
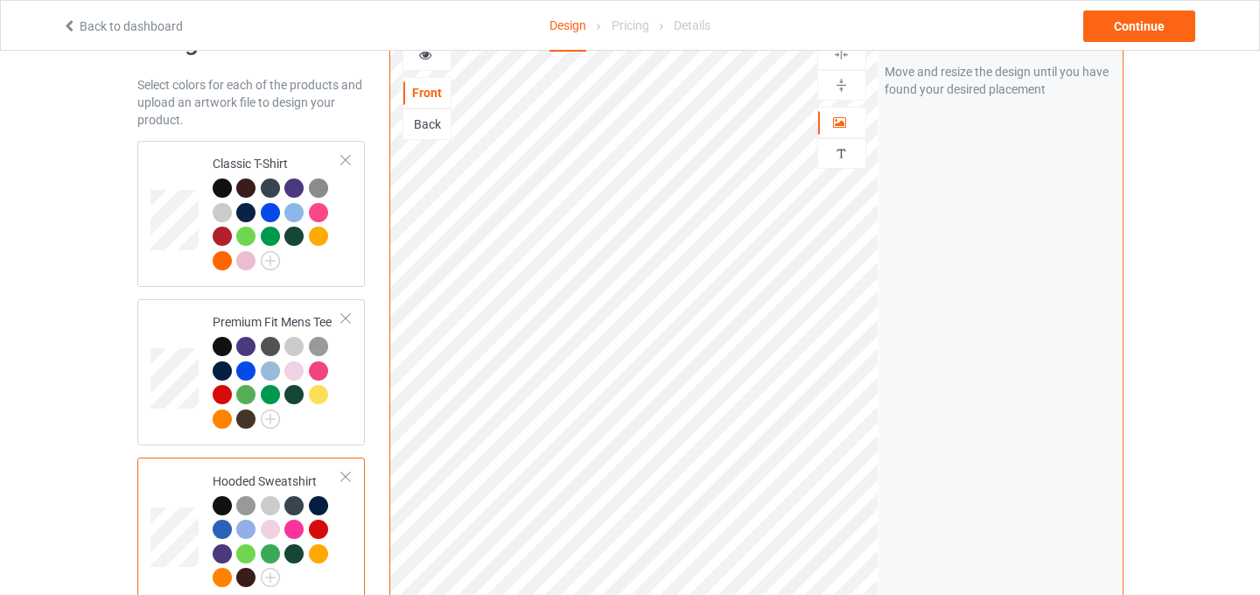
click at [347, 473] on div at bounding box center [346, 477] width 12 height 12
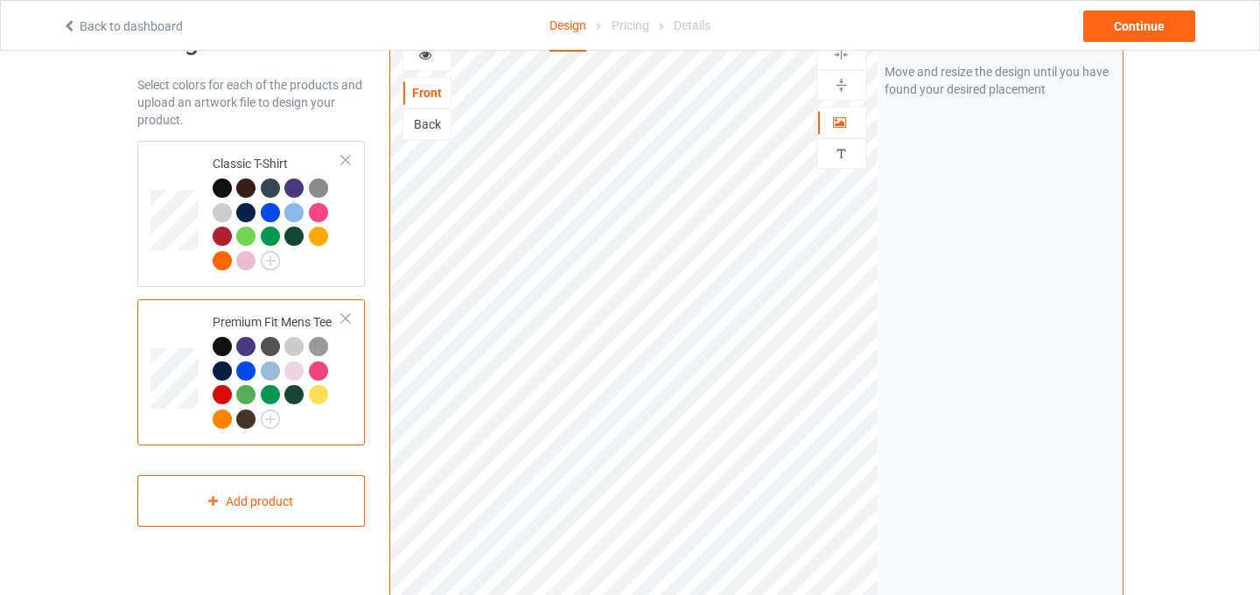
click at [345, 321] on div at bounding box center [346, 318] width 12 height 12
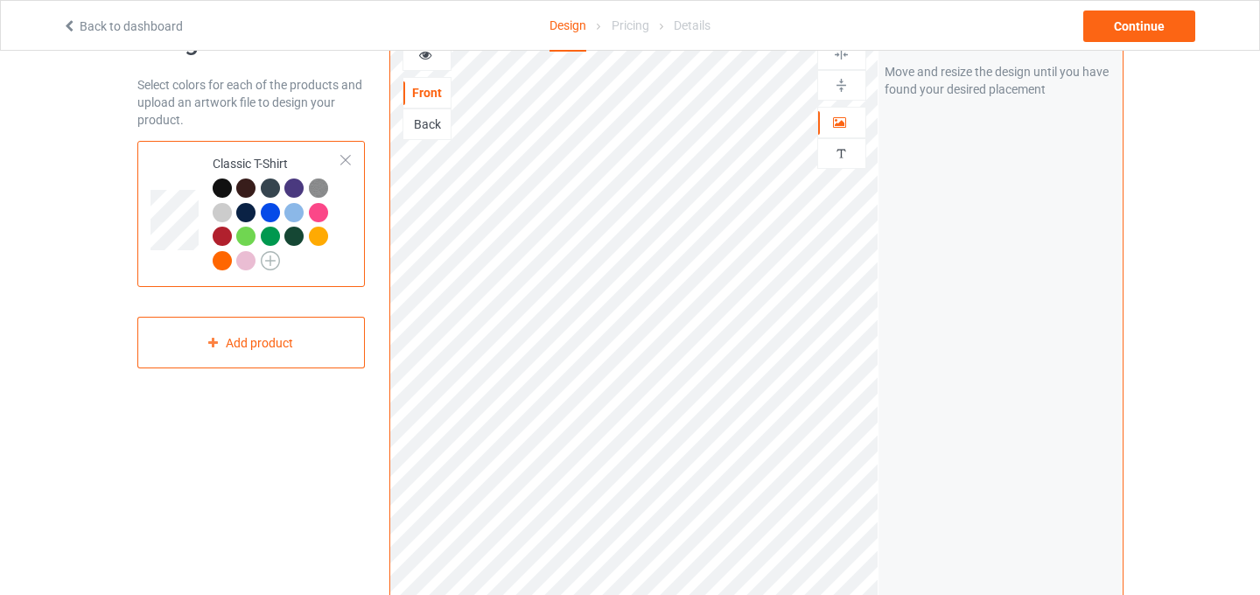
click at [277, 257] on img at bounding box center [270, 260] width 19 height 19
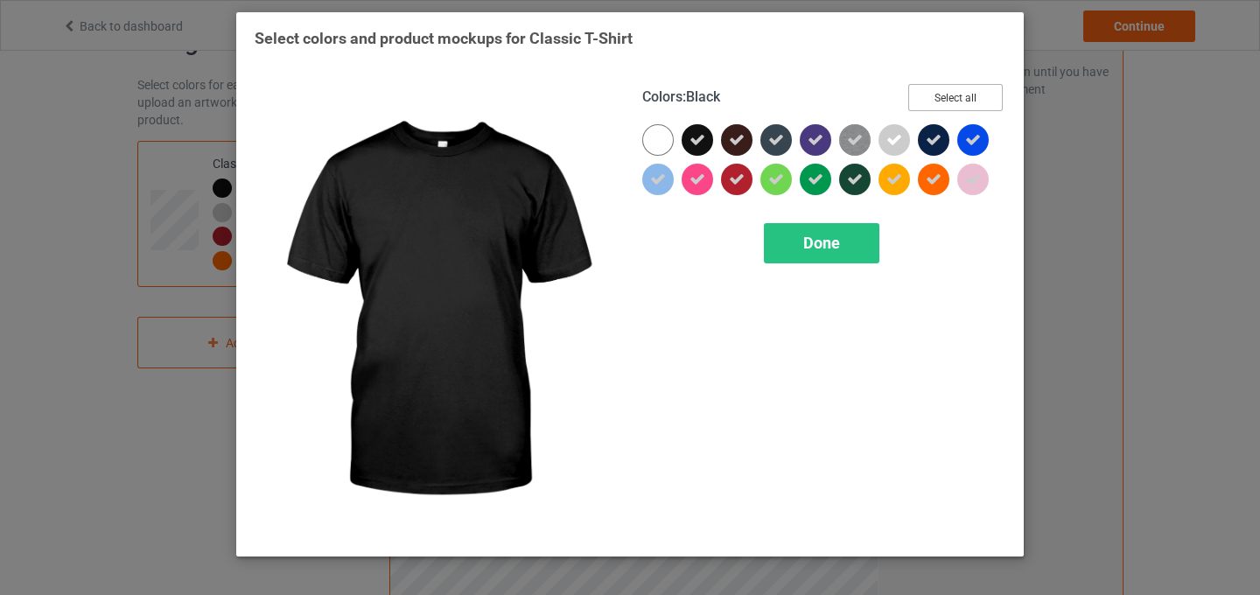
click at [950, 99] on button "Select all" at bounding box center [955, 97] width 95 height 27
click at [950, 99] on button "Reset to Default" at bounding box center [939, 97] width 127 height 27
click at [955, 91] on button "Select all" at bounding box center [955, 97] width 95 height 27
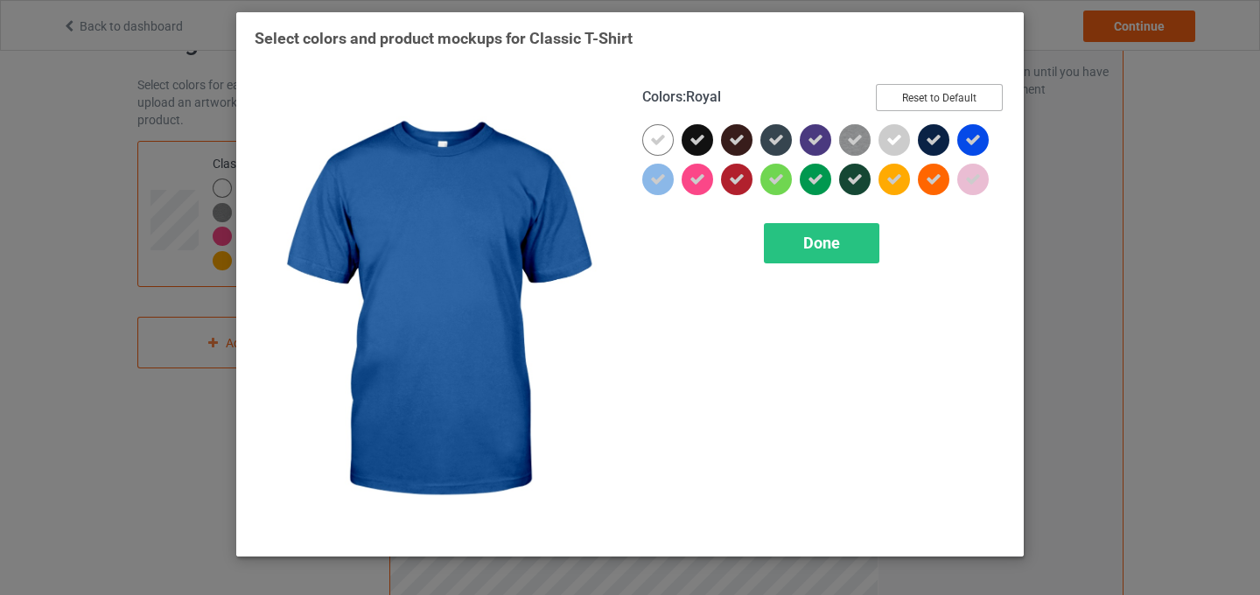
click at [958, 96] on button "Reset to Default" at bounding box center [939, 97] width 127 height 27
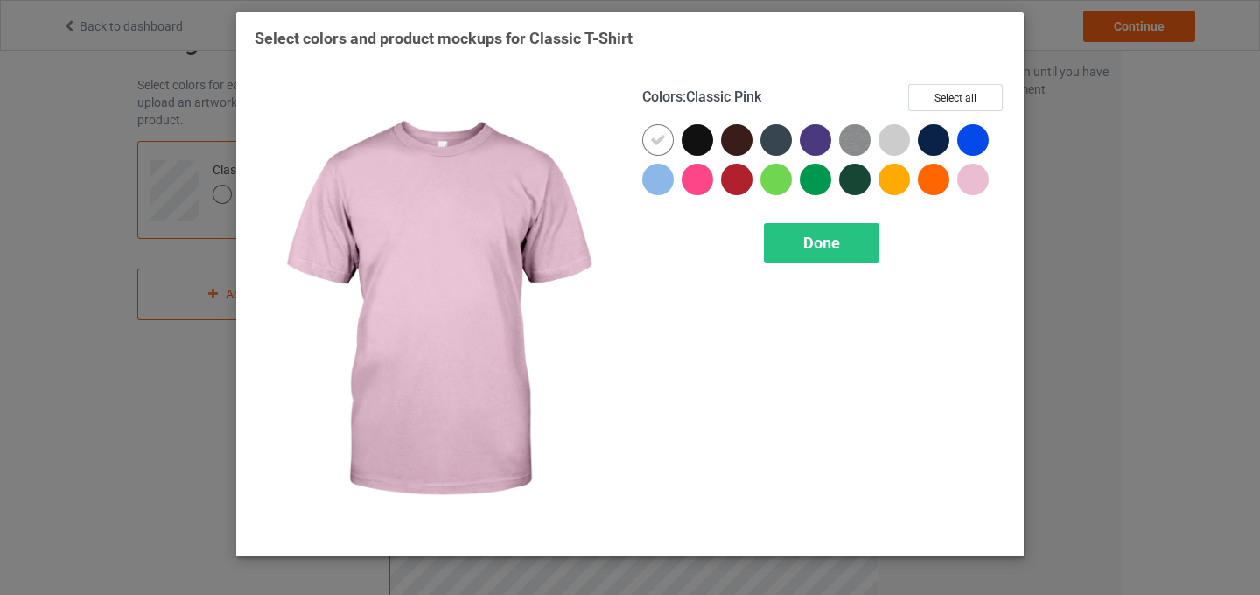
click at [974, 187] on div at bounding box center [973, 180] width 32 height 32
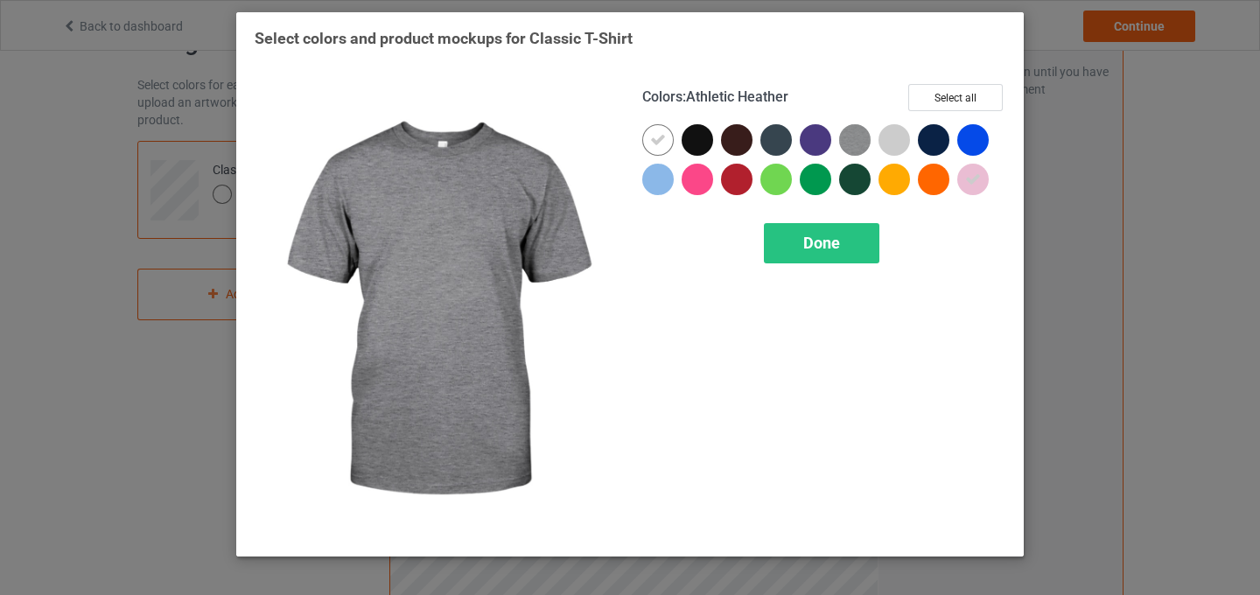
click at [854, 137] on img at bounding box center [855, 140] width 32 height 32
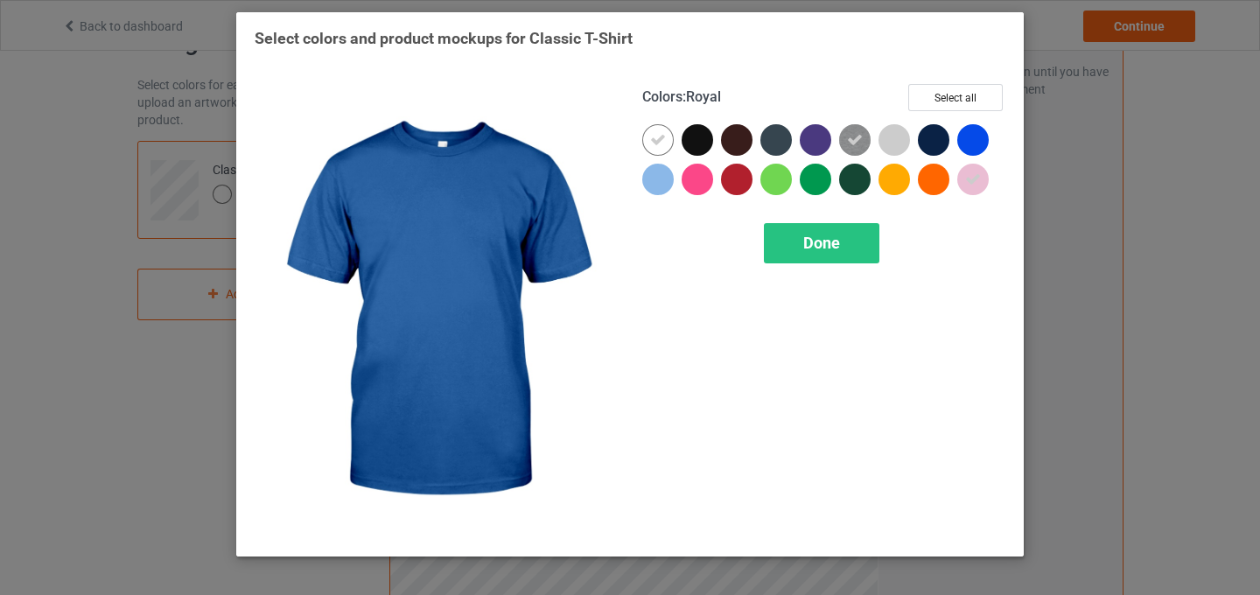
click at [976, 140] on div at bounding box center [973, 140] width 32 height 32
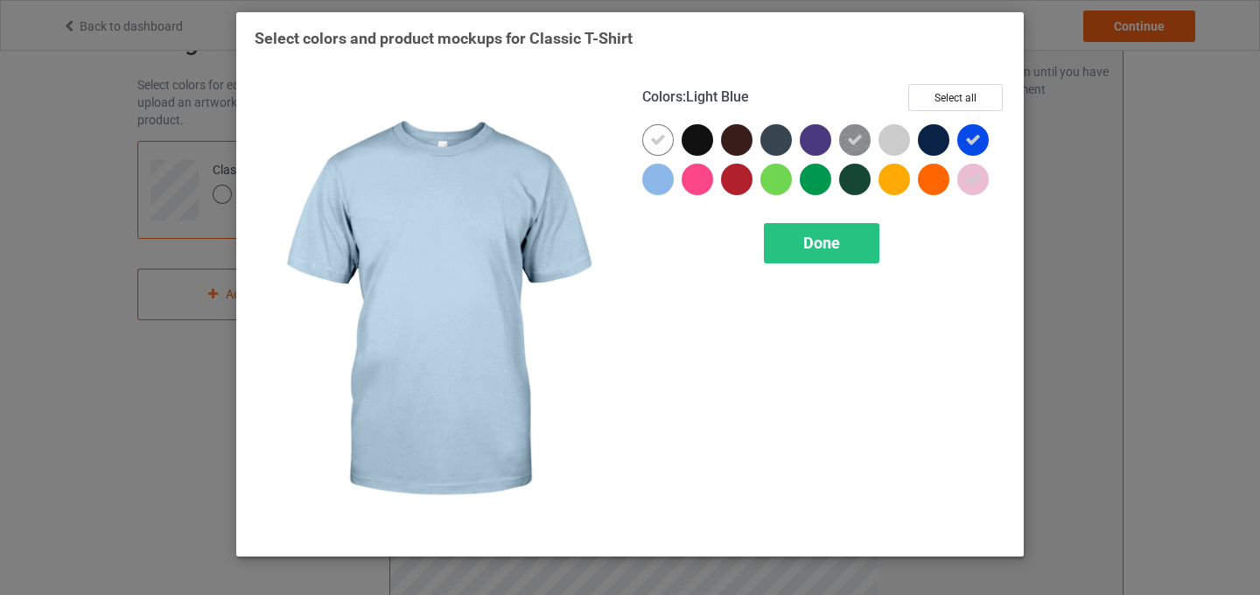
click at [668, 181] on div at bounding box center [658, 180] width 32 height 32
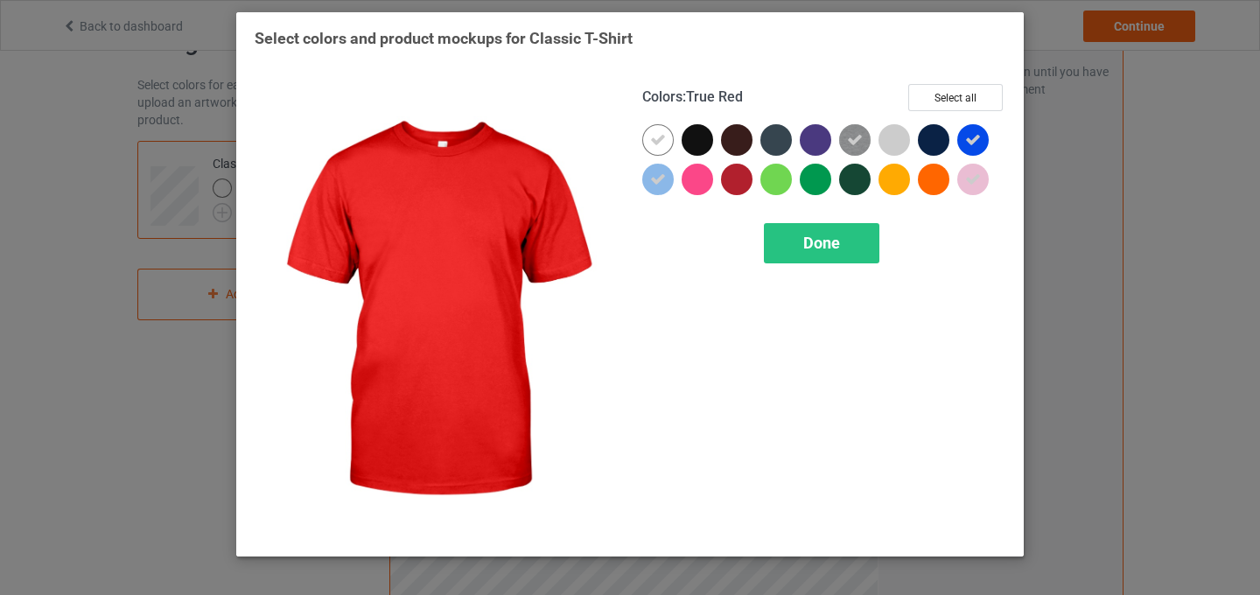
click at [737, 187] on div at bounding box center [737, 180] width 32 height 32
click at [809, 255] on div "Done" at bounding box center [822, 243] width 116 height 40
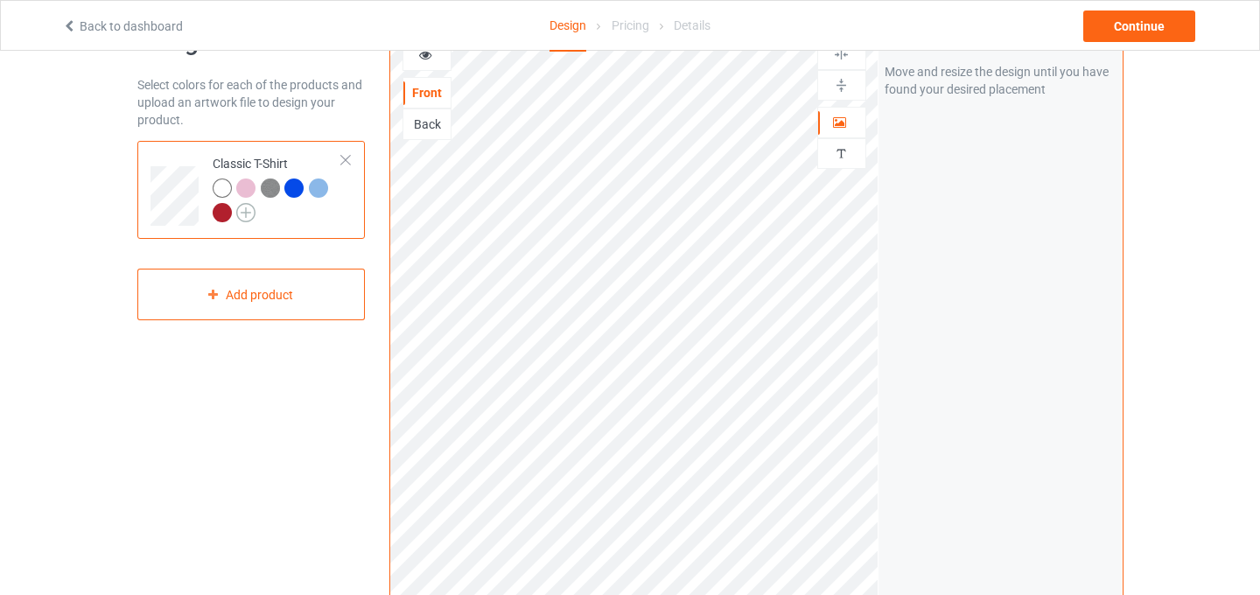
click at [248, 217] on img at bounding box center [245, 212] width 19 height 19
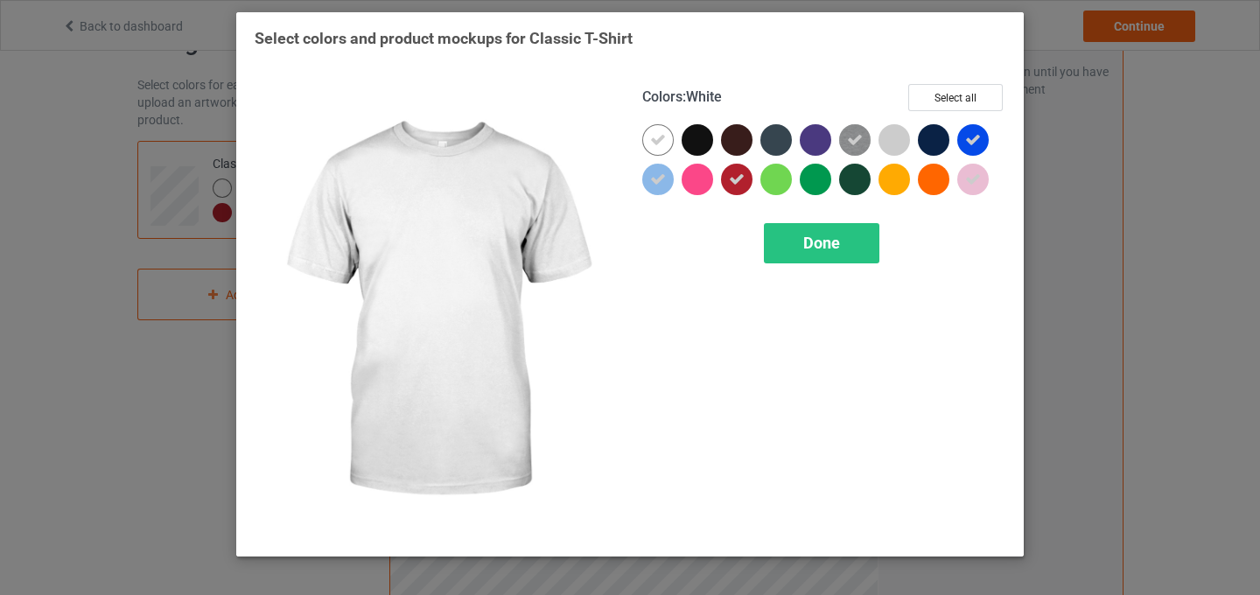
click at [665, 144] on icon at bounding box center [658, 140] width 16 height 16
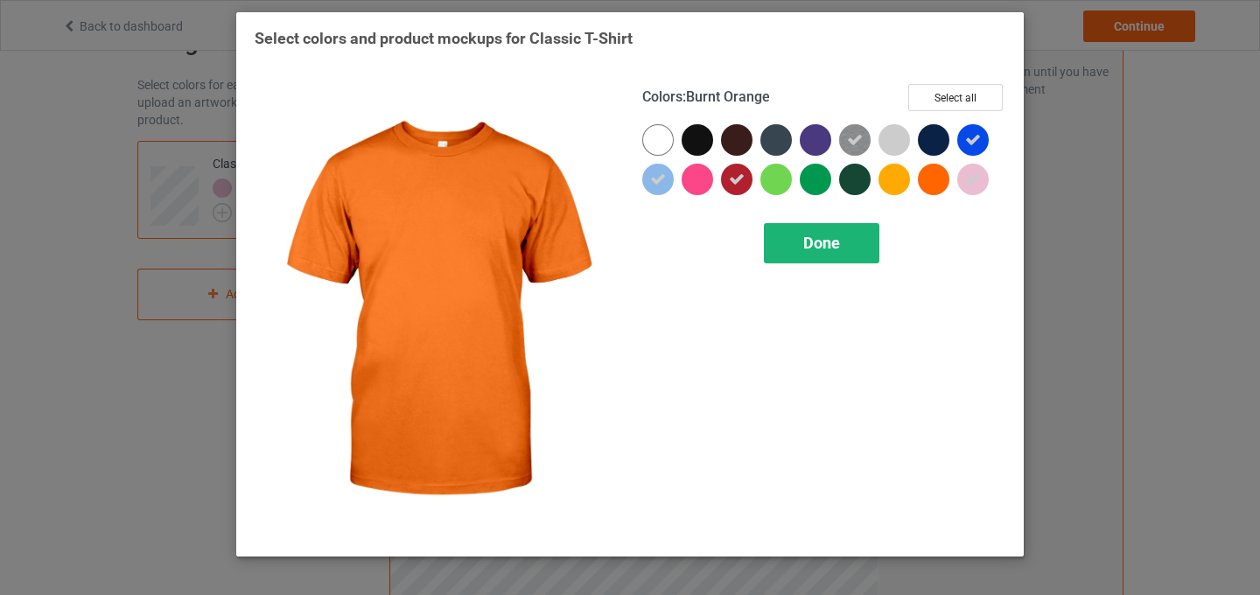
click at [857, 248] on div "Done" at bounding box center [822, 243] width 116 height 40
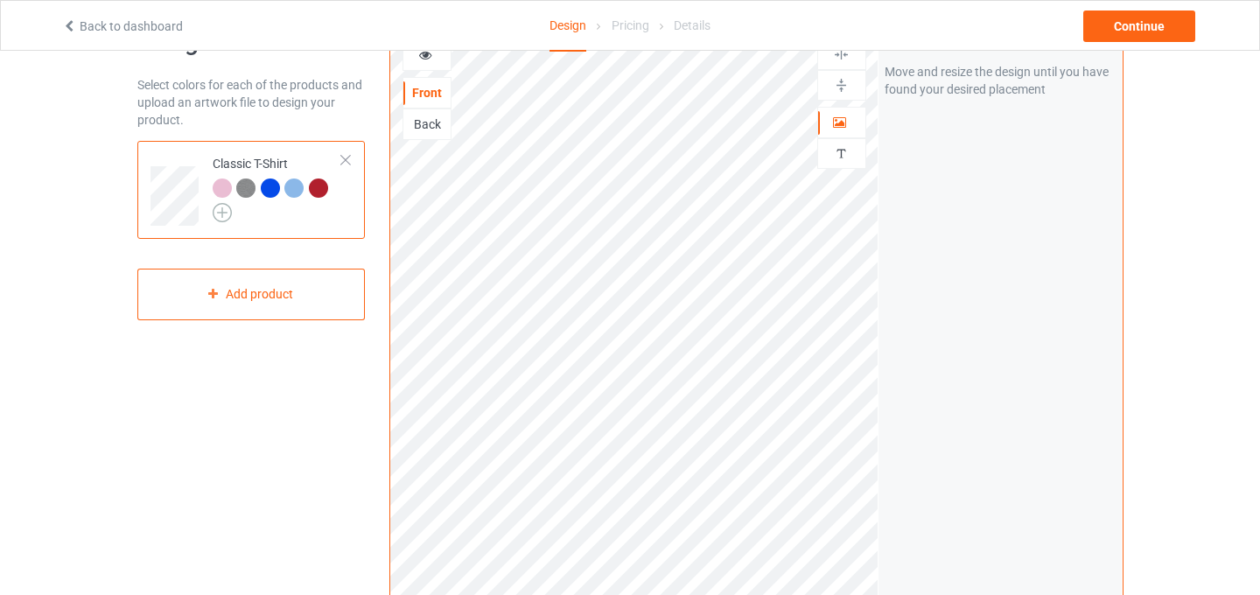
click at [224, 214] on img at bounding box center [222, 212] width 19 height 19
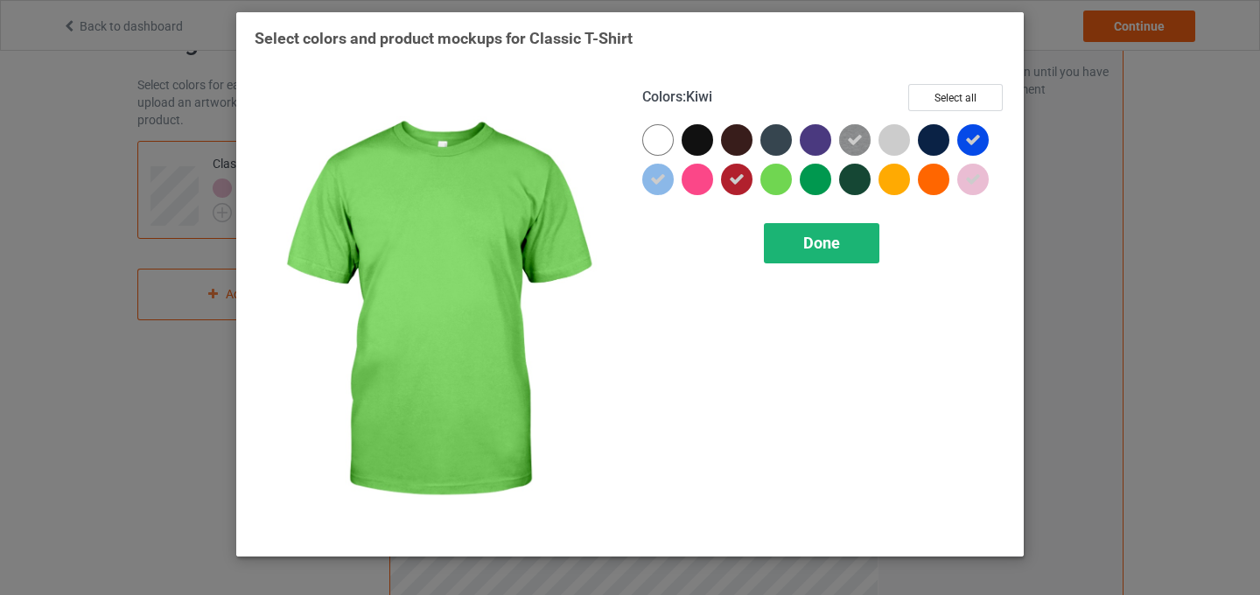
click at [831, 245] on span "Done" at bounding box center [821, 243] width 37 height 18
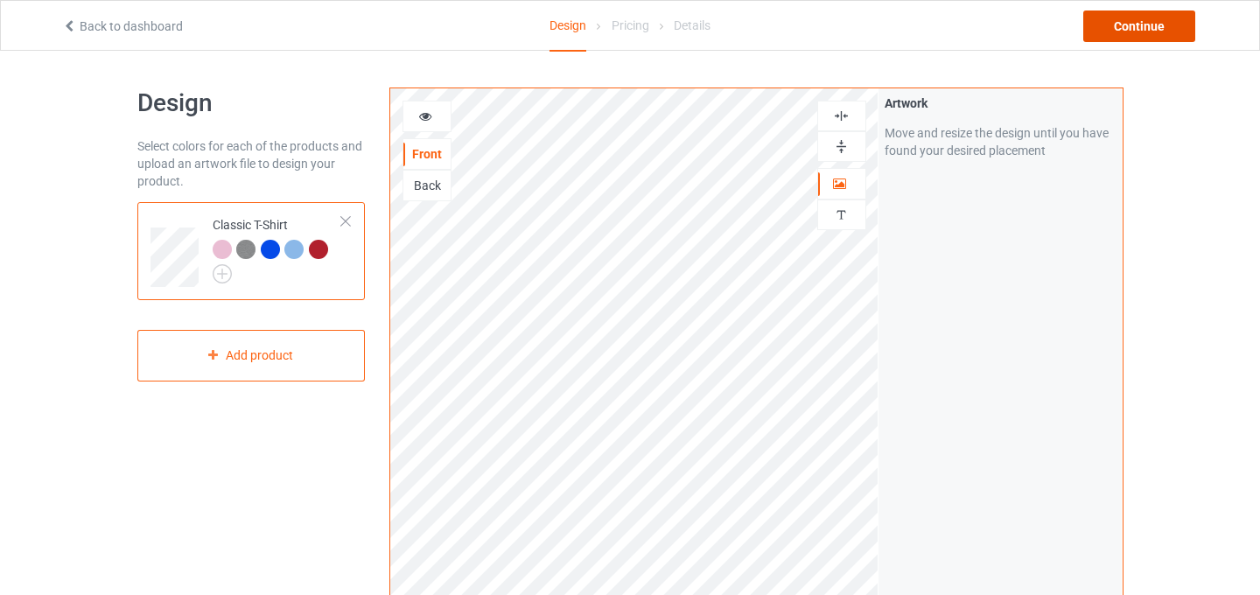
click at [1157, 26] on div "Continue" at bounding box center [1139, 27] width 112 height 32
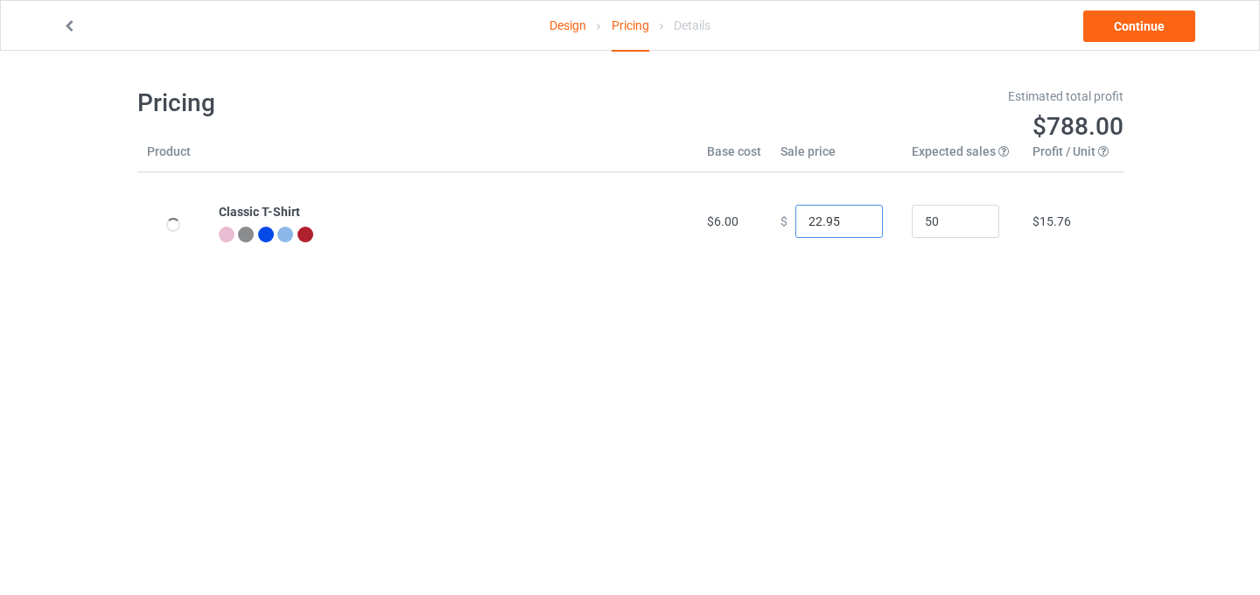
click at [809, 225] on input "22.95" at bounding box center [839, 221] width 88 height 33
type input "21.95"
click at [856, 228] on input "21.95" at bounding box center [839, 221] width 88 height 33
click at [878, 275] on div "Pricing Estimated total profit $741.50 Product Base cost Sale price Expected sa…" at bounding box center [630, 179] width 986 height 256
click at [1126, 23] on link "Continue" at bounding box center [1139, 27] width 112 height 32
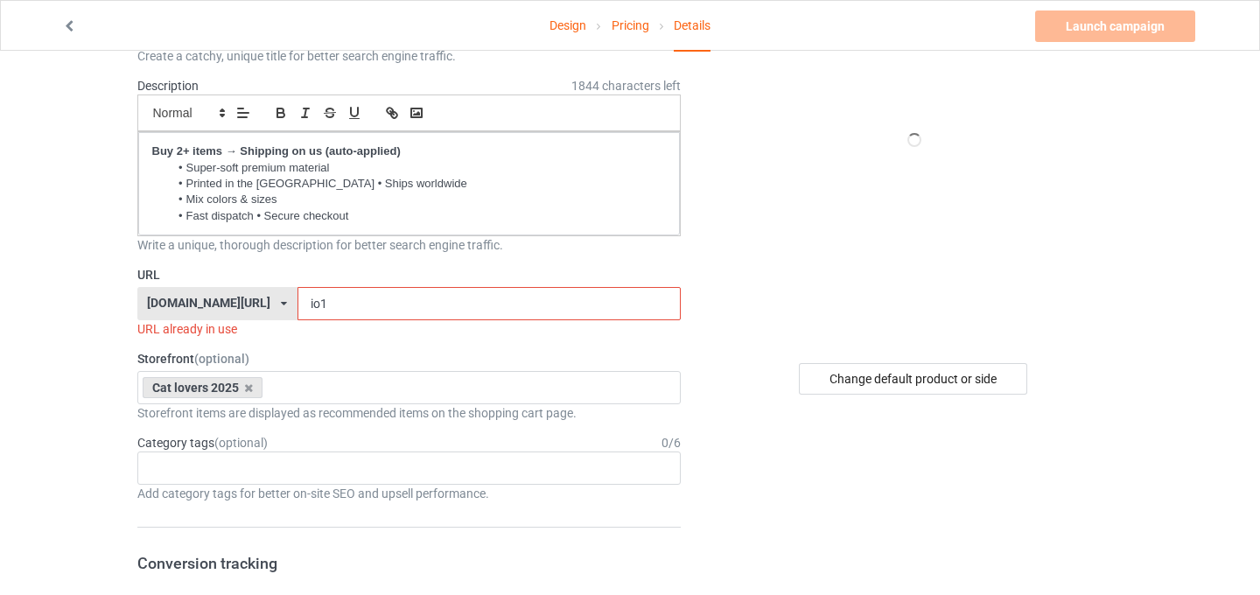
scroll to position [121, 0]
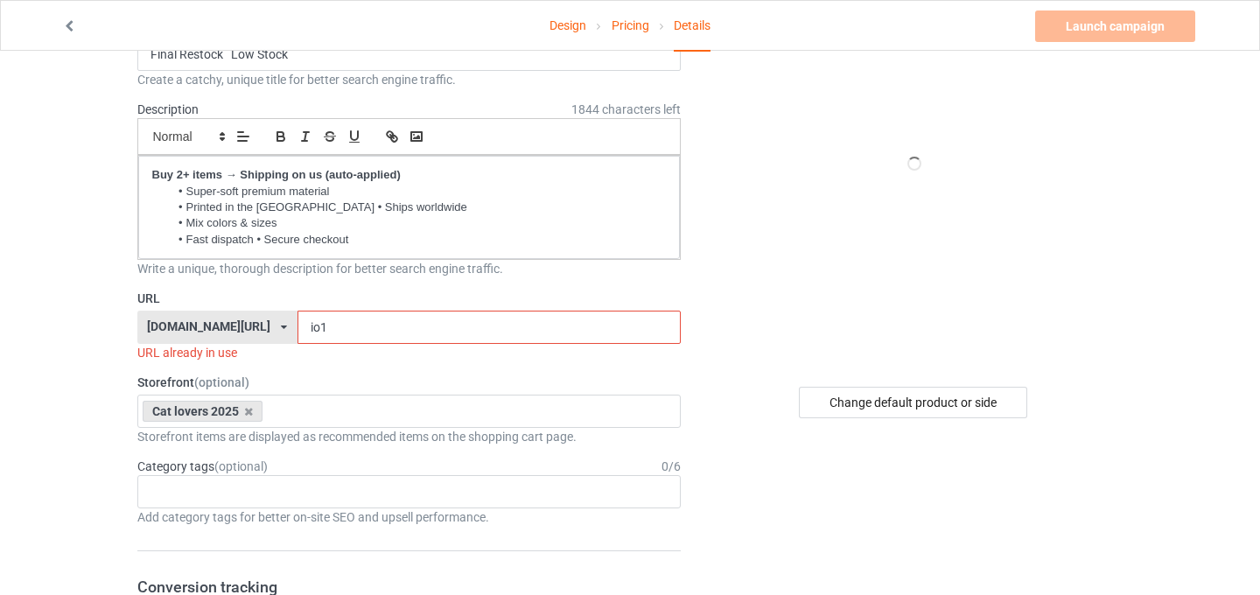
click at [298, 330] on input "io1" at bounding box center [489, 327] width 383 height 33
click at [298, 329] on input "io1" at bounding box center [489, 327] width 383 height 33
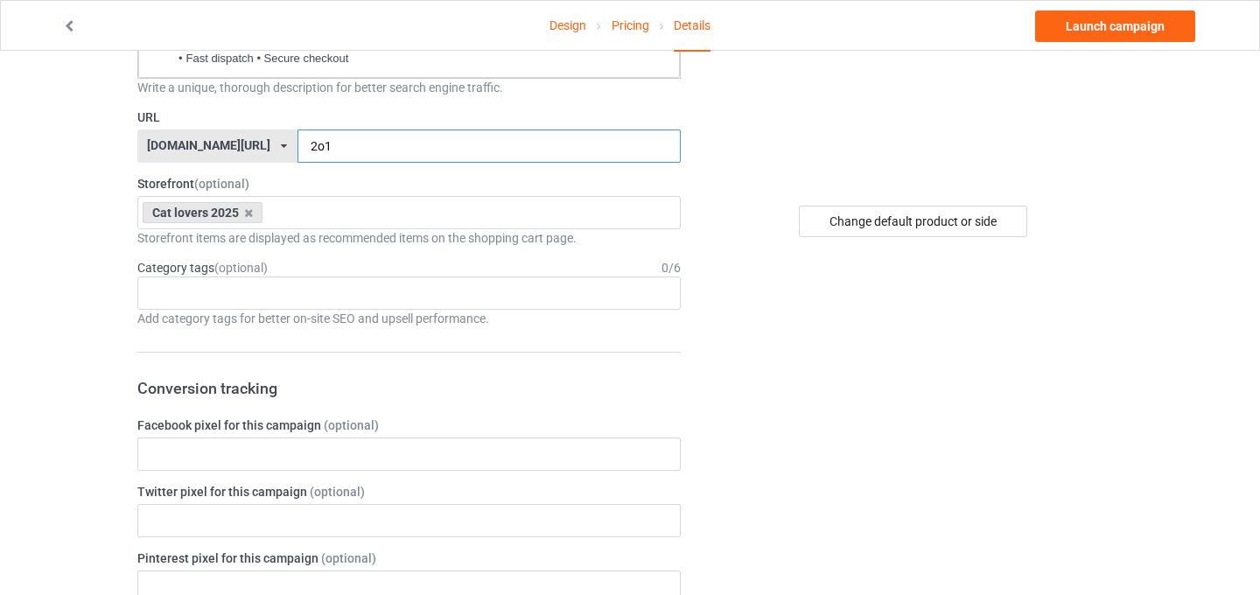
scroll to position [282, 0]
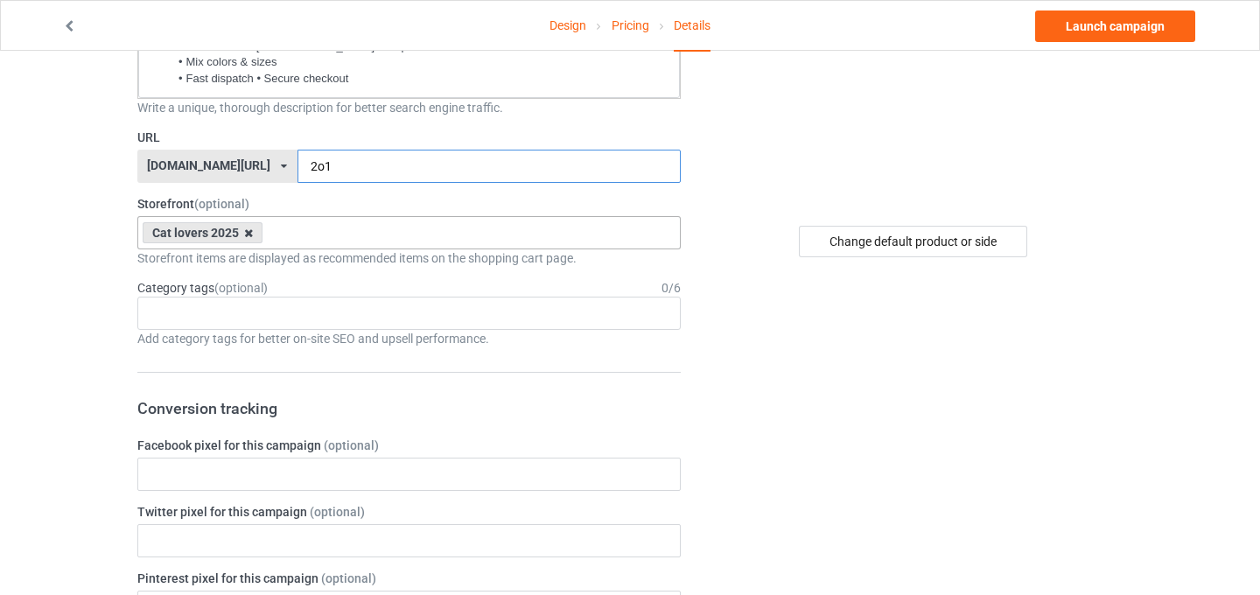
type input "2o1"
click at [246, 234] on icon at bounding box center [248, 233] width 9 height 11
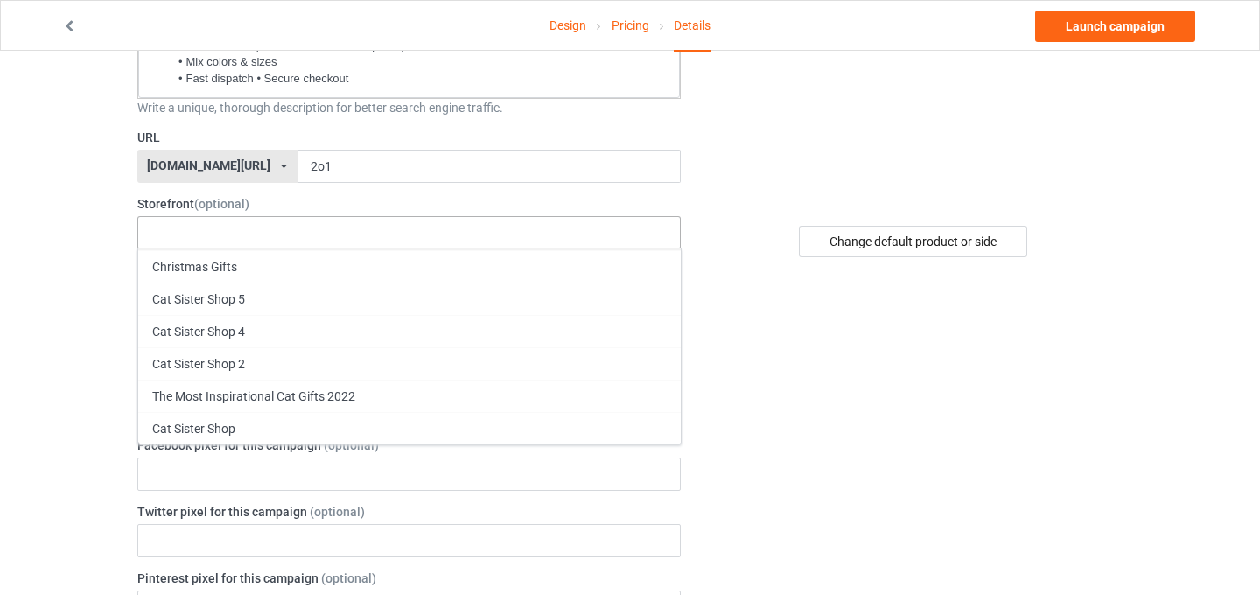
scroll to position [127, 0]
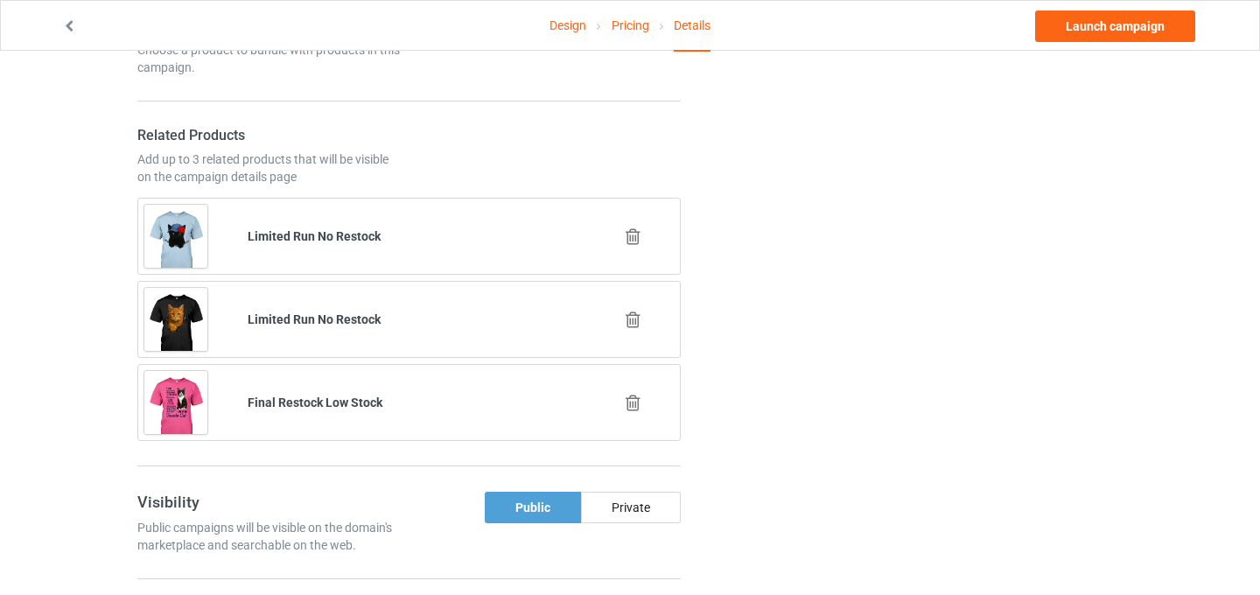
scroll to position [1045, 0]
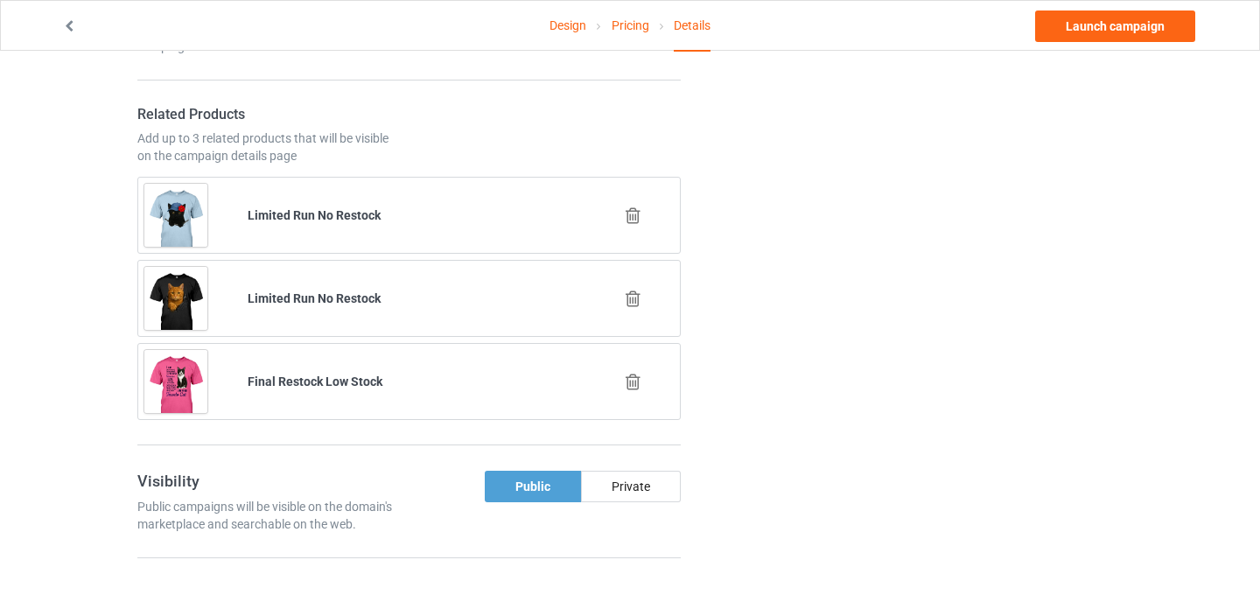
click at [633, 219] on icon at bounding box center [633, 216] width 22 height 18
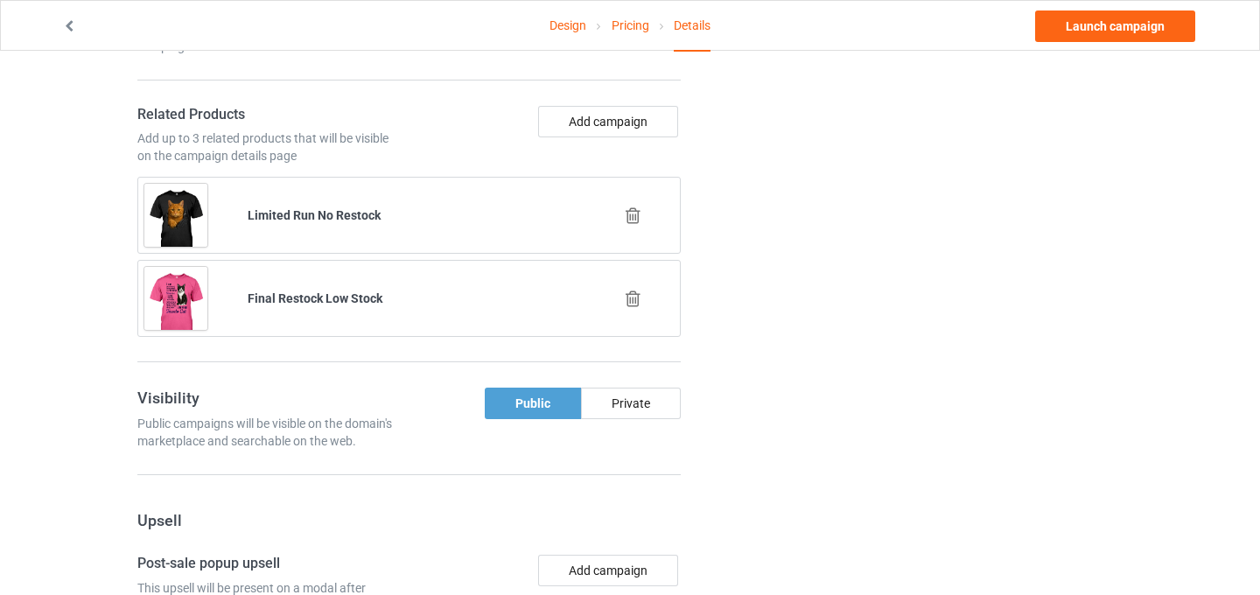
click at [637, 221] on icon at bounding box center [633, 216] width 22 height 18
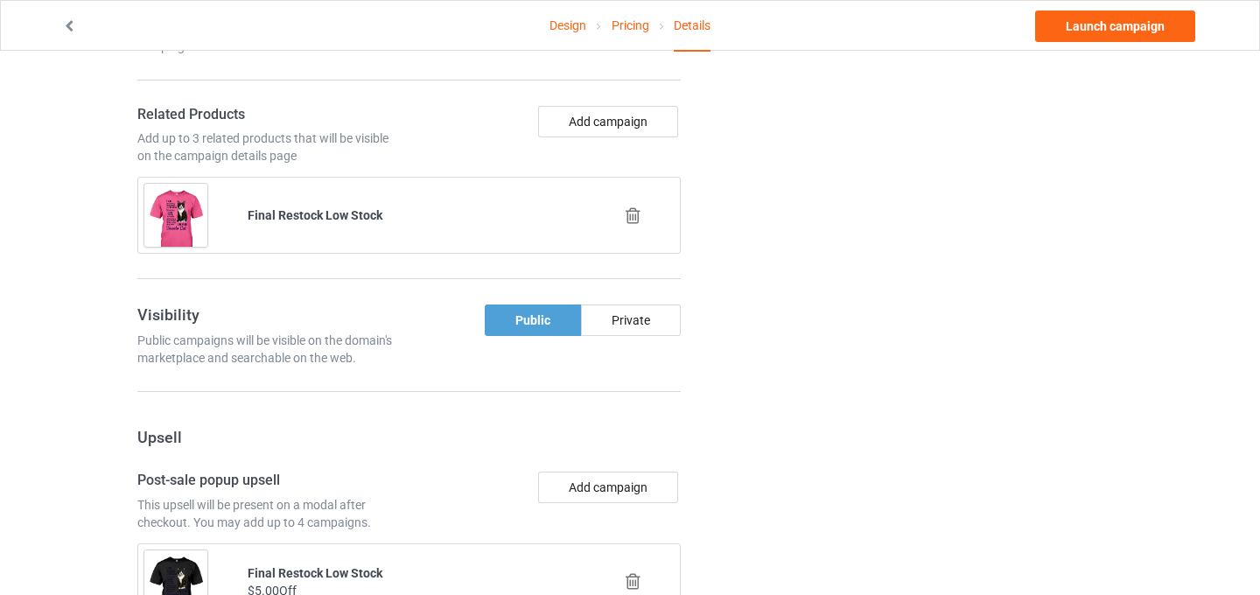
click at [628, 223] on icon at bounding box center [633, 216] width 22 height 18
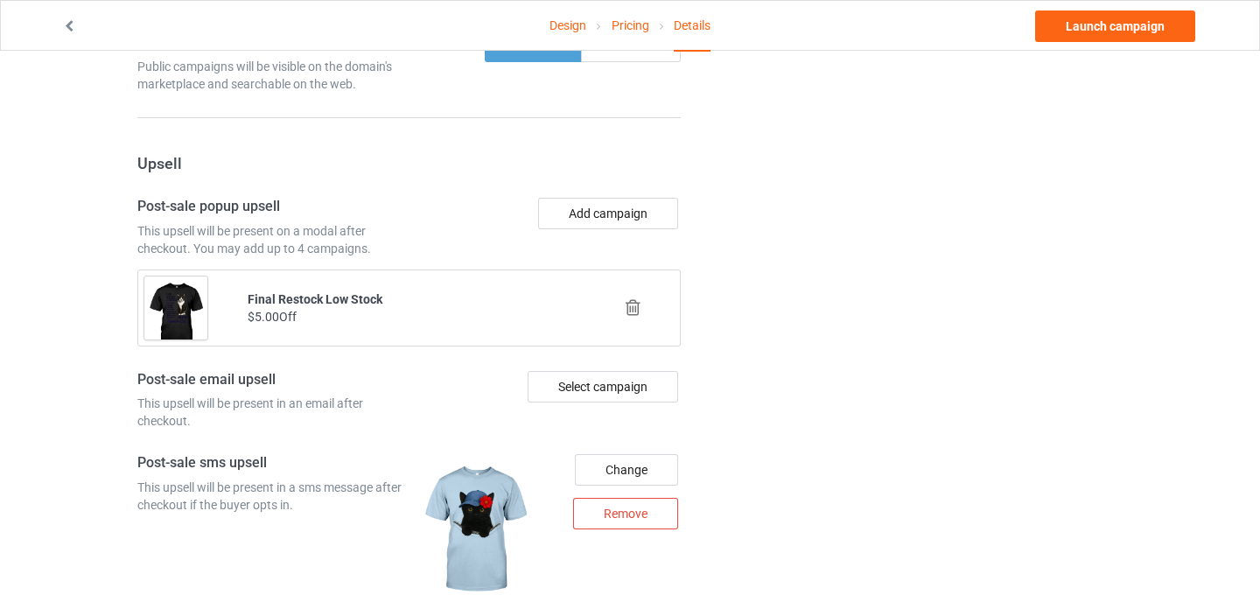
scroll to position [1265, 0]
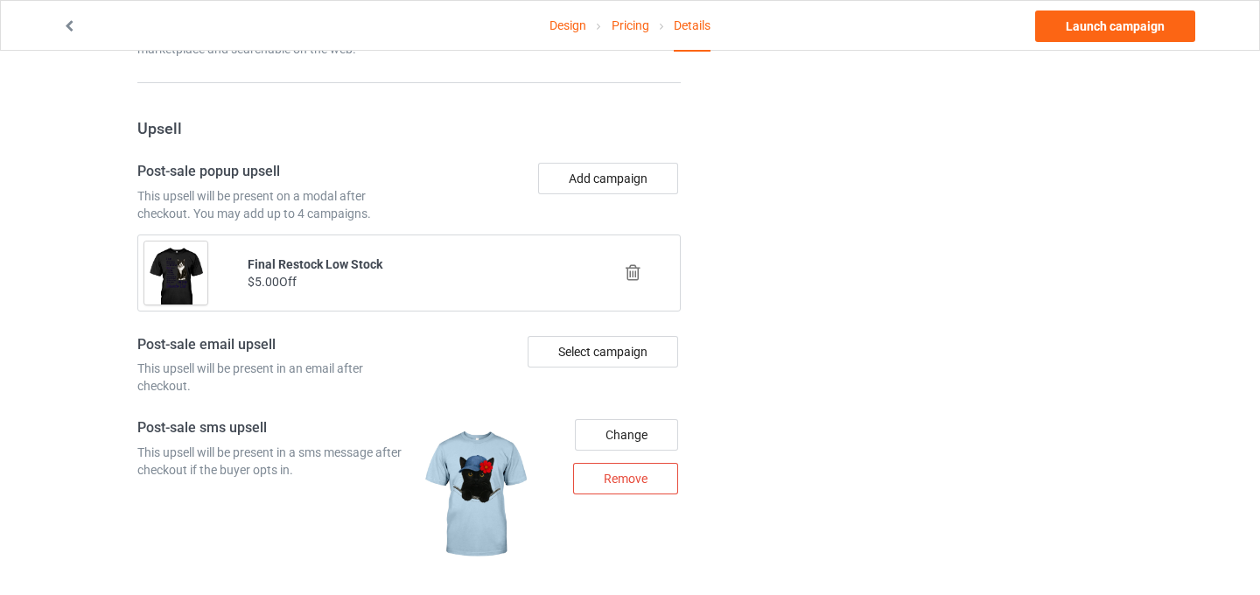
click at [635, 266] on icon at bounding box center [633, 272] width 22 height 18
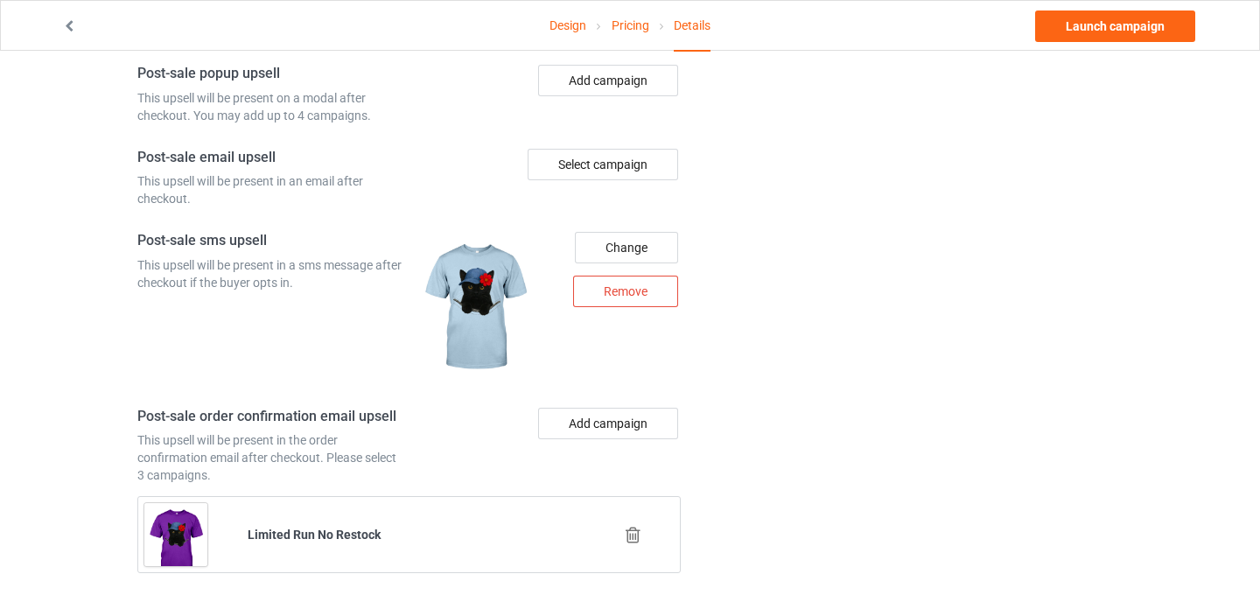
scroll to position [1481, 0]
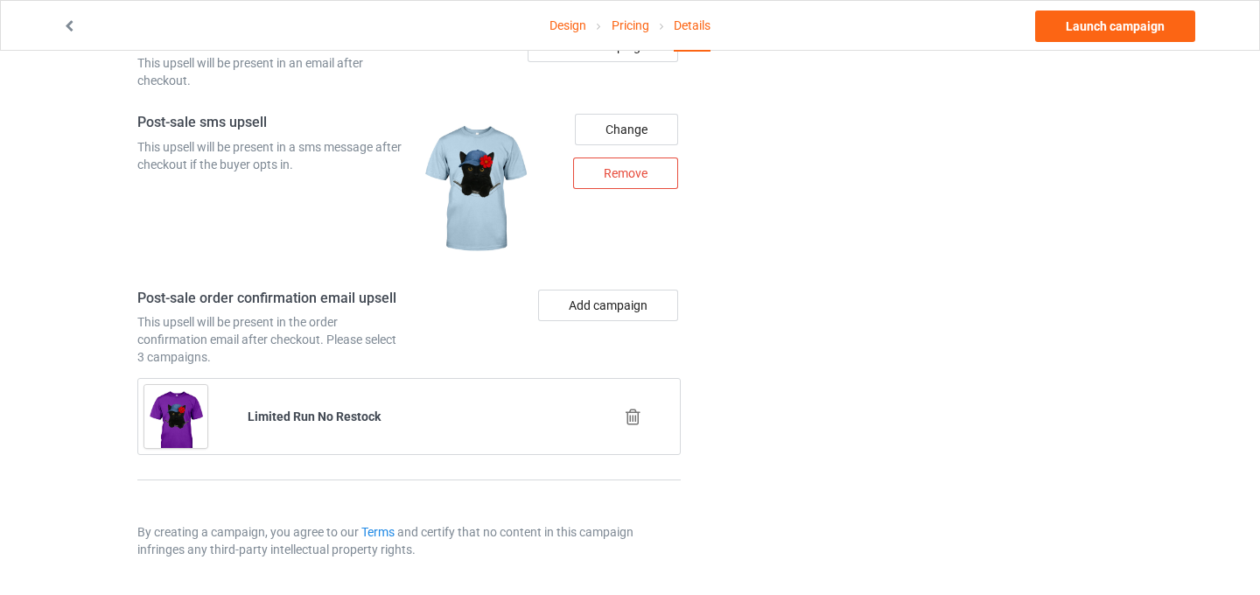
click at [627, 413] on icon at bounding box center [633, 417] width 22 height 18
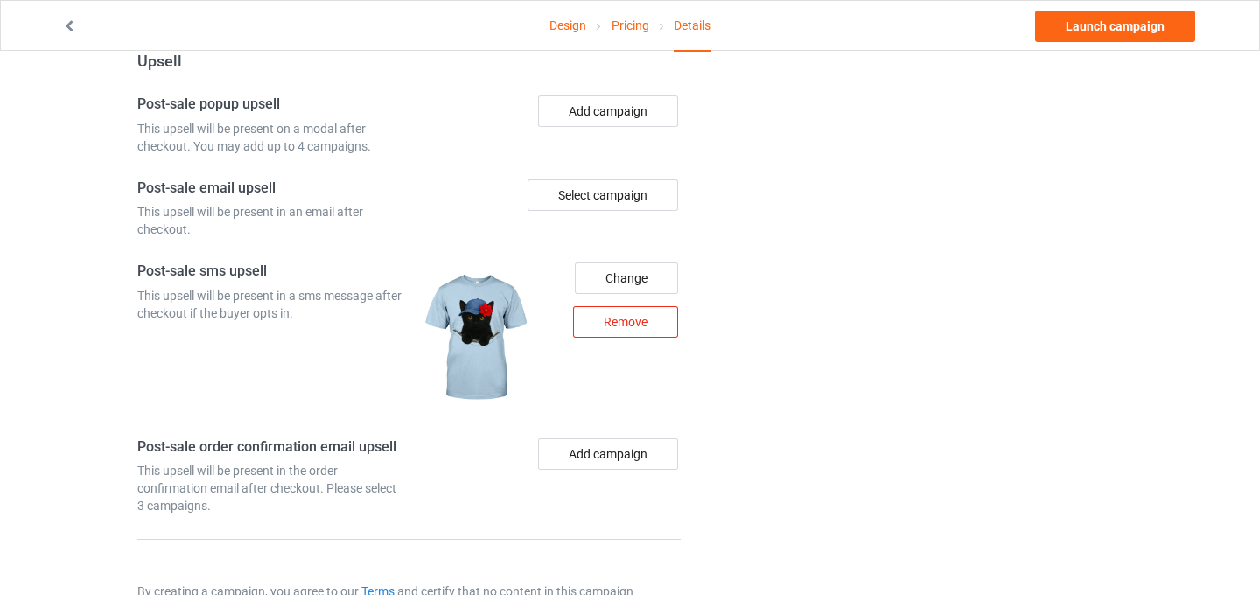
click at [648, 321] on div "Remove" at bounding box center [625, 322] width 105 height 32
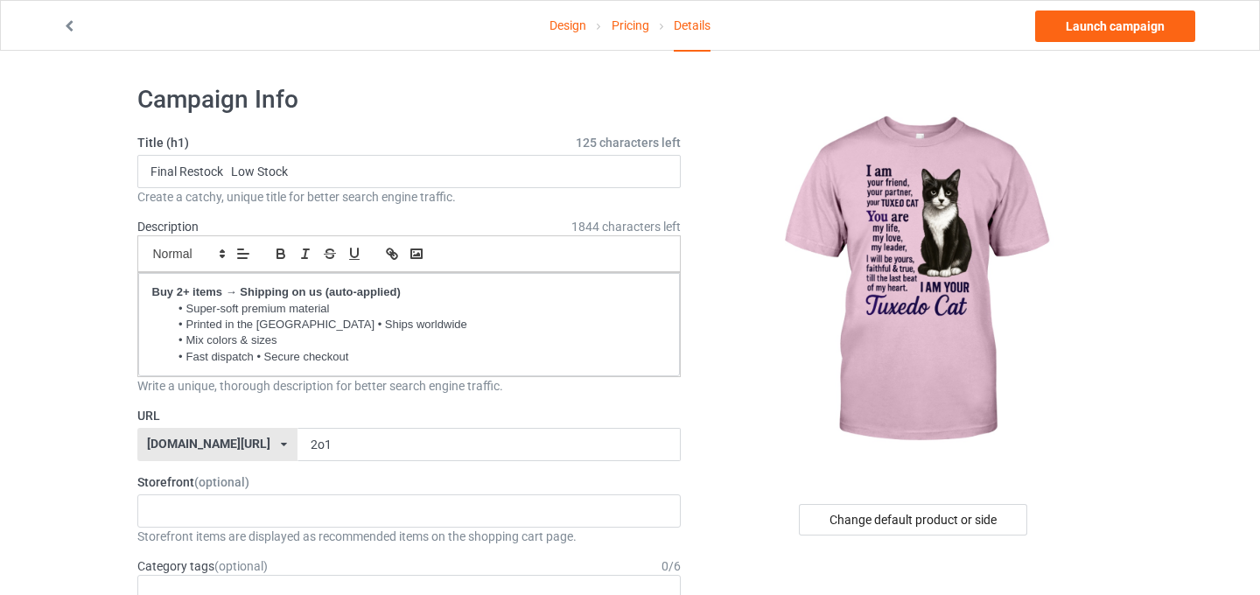
scroll to position [4, 0]
click at [1149, 28] on link "Launch campaign" at bounding box center [1115, 27] width 160 height 32
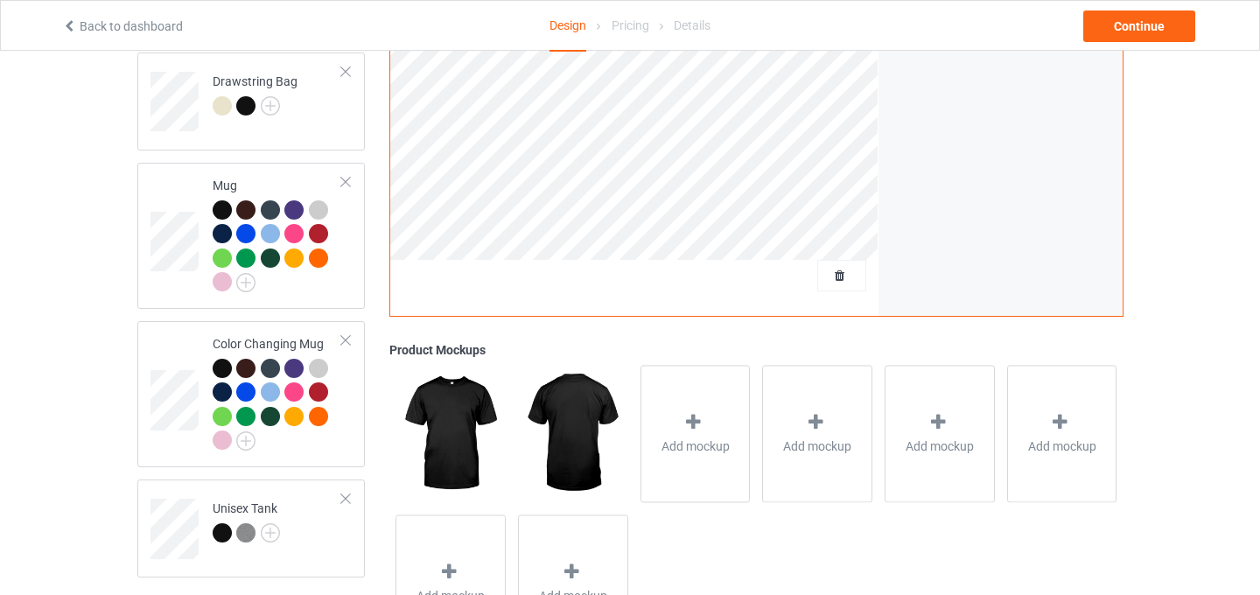
scroll to position [1475, 0]
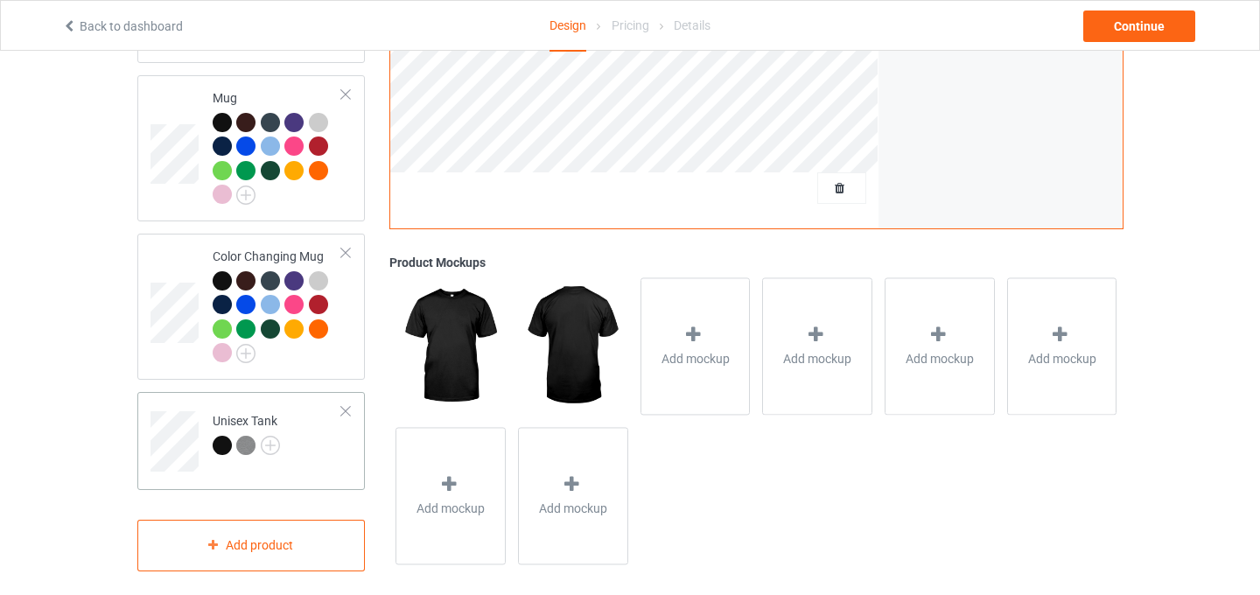
click at [347, 405] on div at bounding box center [346, 411] width 12 height 12
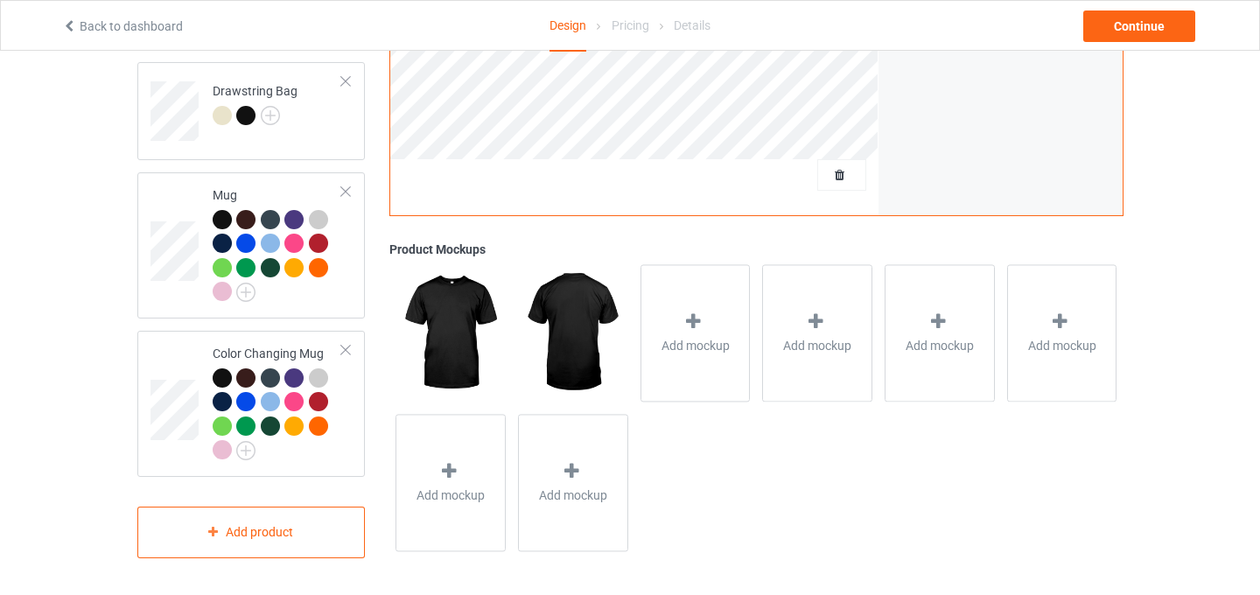
scroll to position [1364, 0]
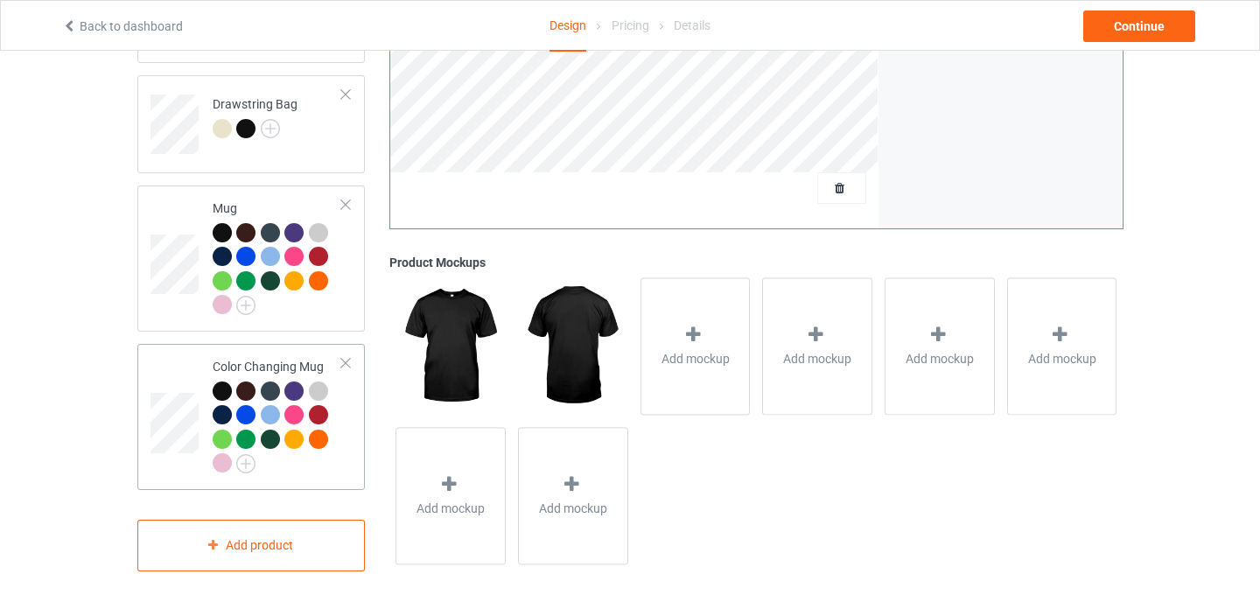
click at [350, 357] on div at bounding box center [346, 363] width 12 height 12
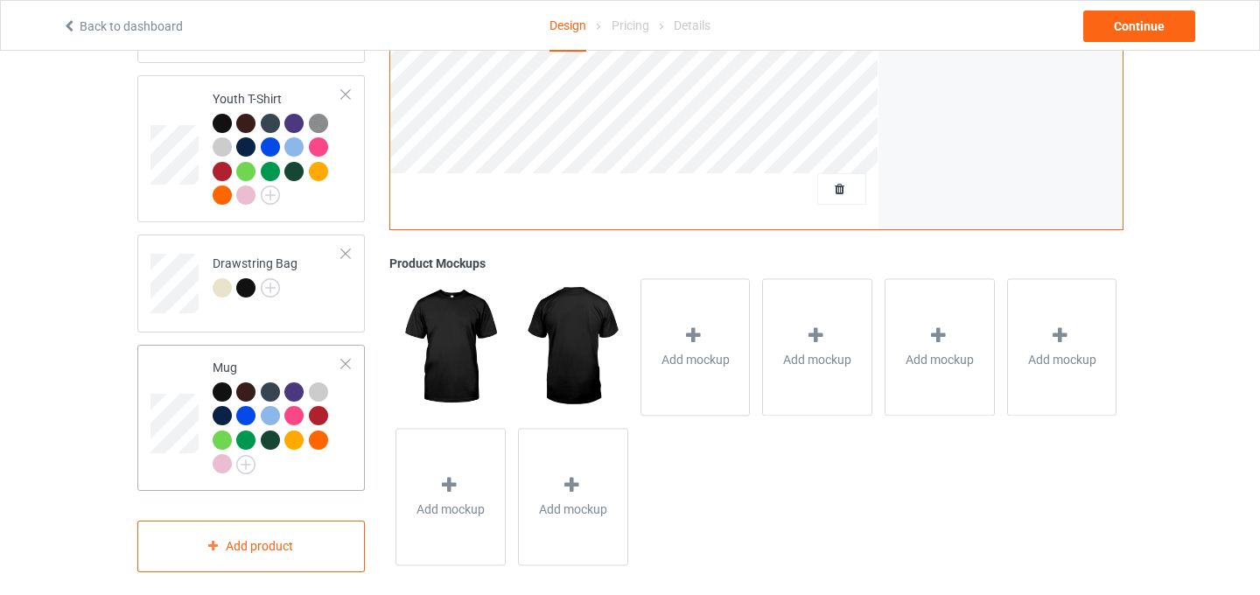
click at [350, 358] on div at bounding box center [346, 364] width 12 height 12
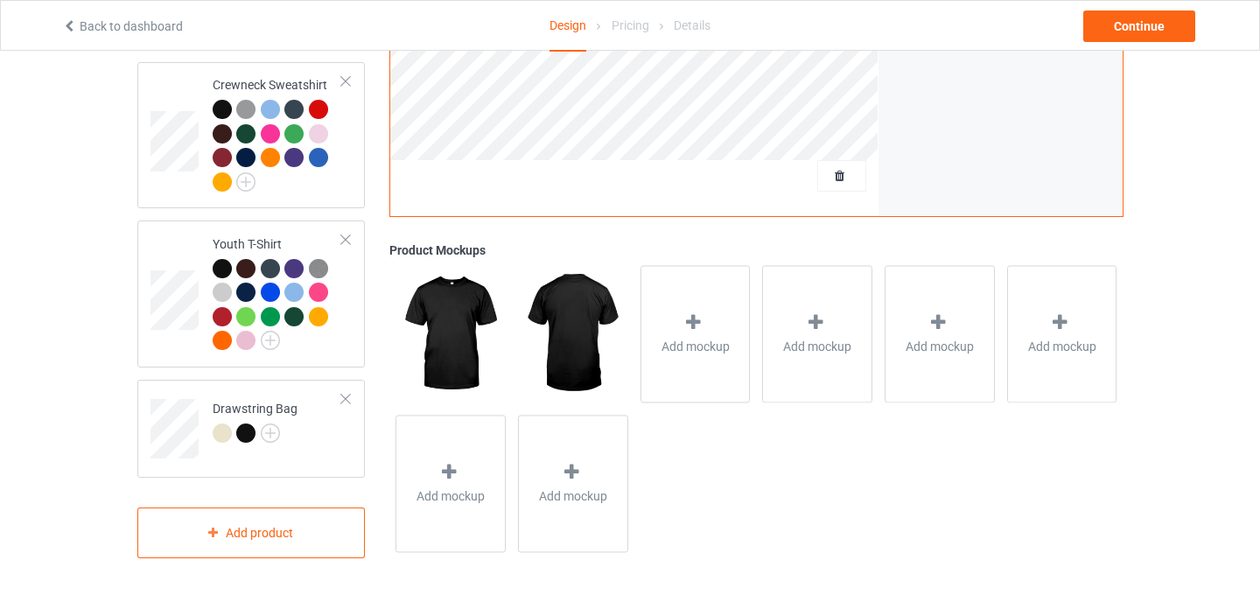
scroll to position [1047, 0]
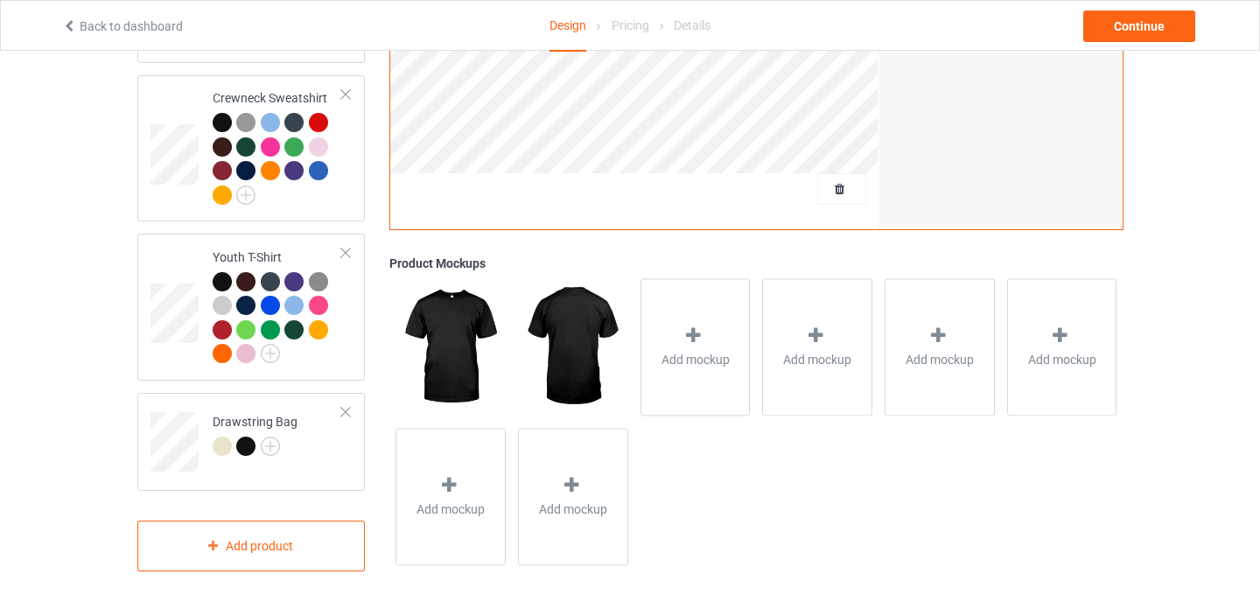
click at [350, 351] on td "Youth T-Shirt" at bounding box center [278, 307] width 150 height 132
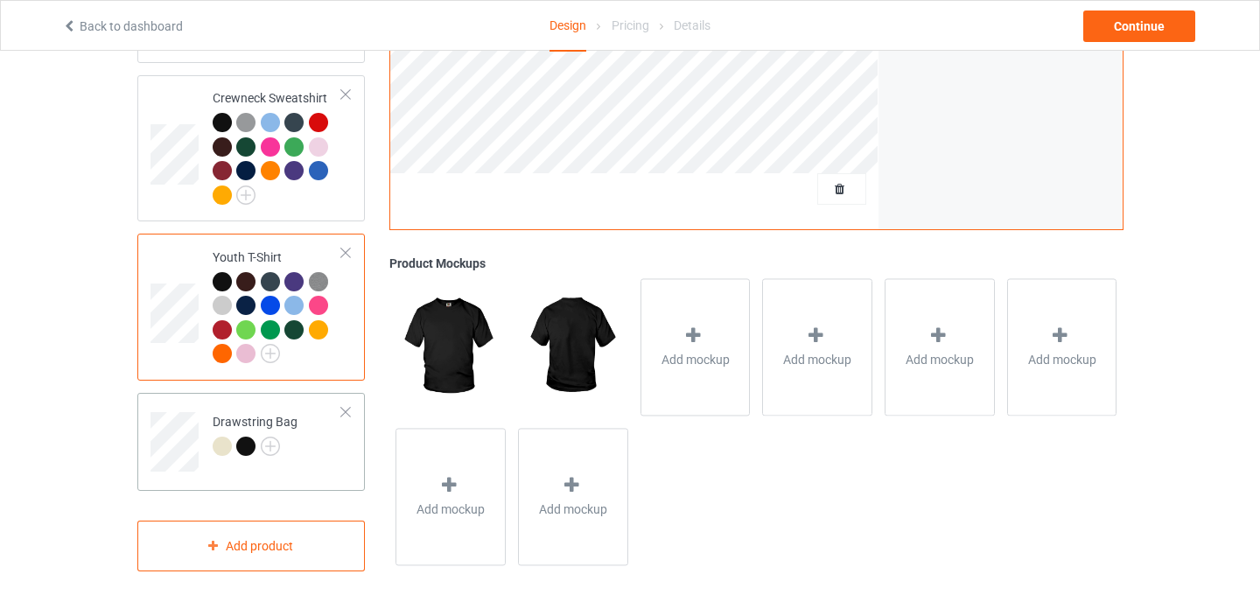
click at [350, 400] on td "Drawstring Bag" at bounding box center [278, 436] width 150 height 73
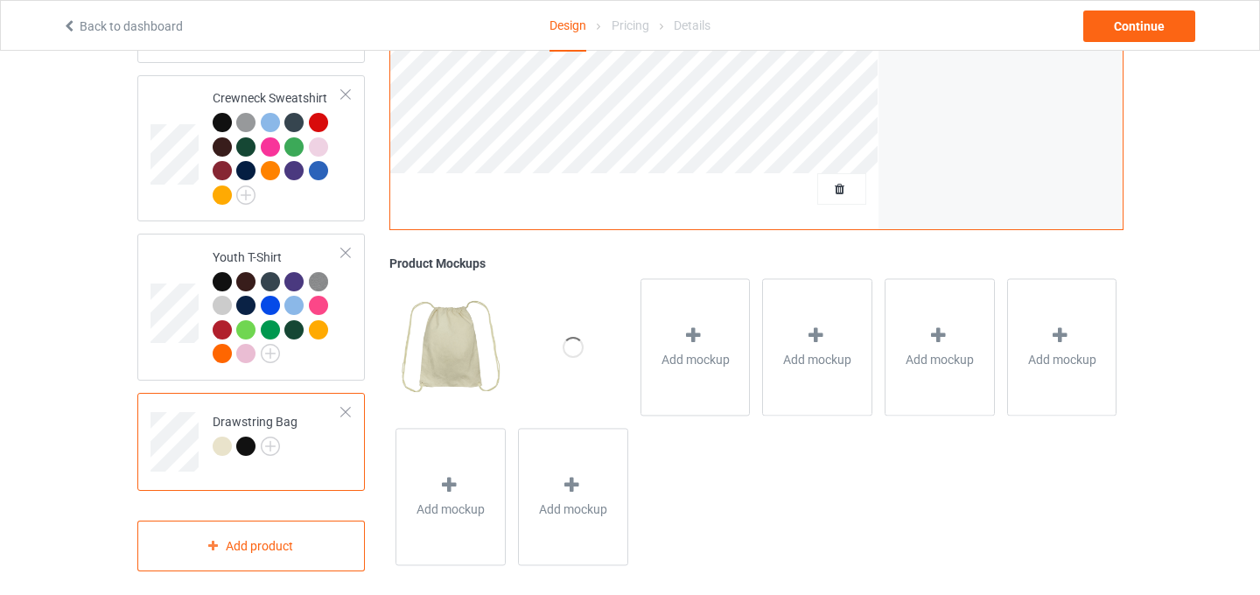
click at [350, 406] on div at bounding box center [346, 412] width 12 height 12
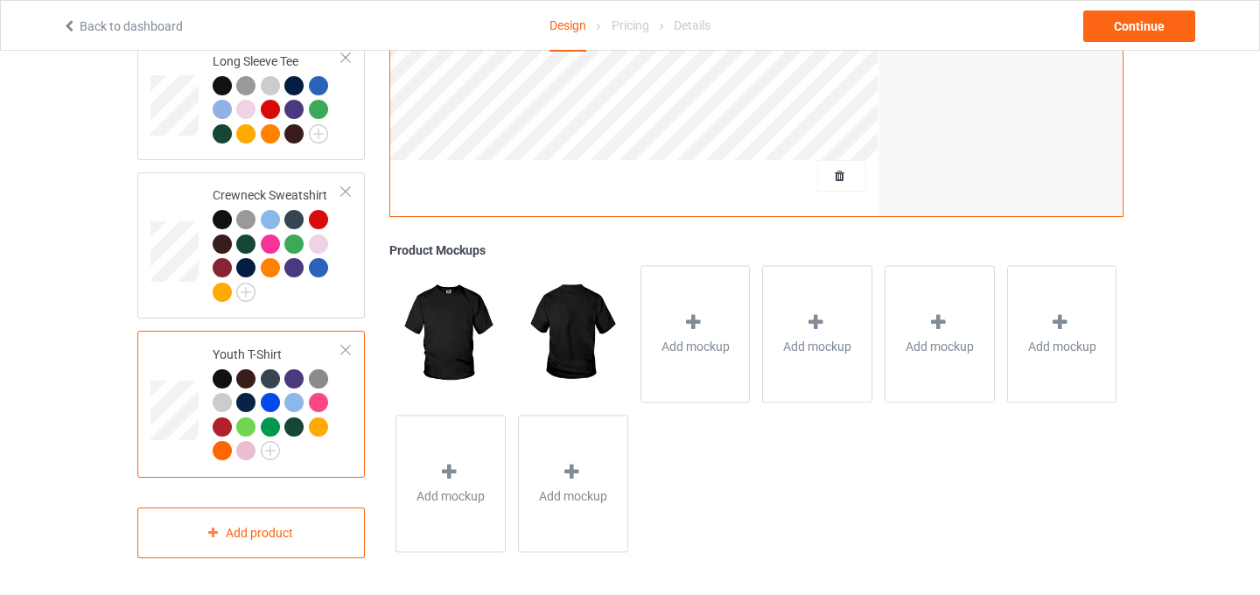
scroll to position [936, 0]
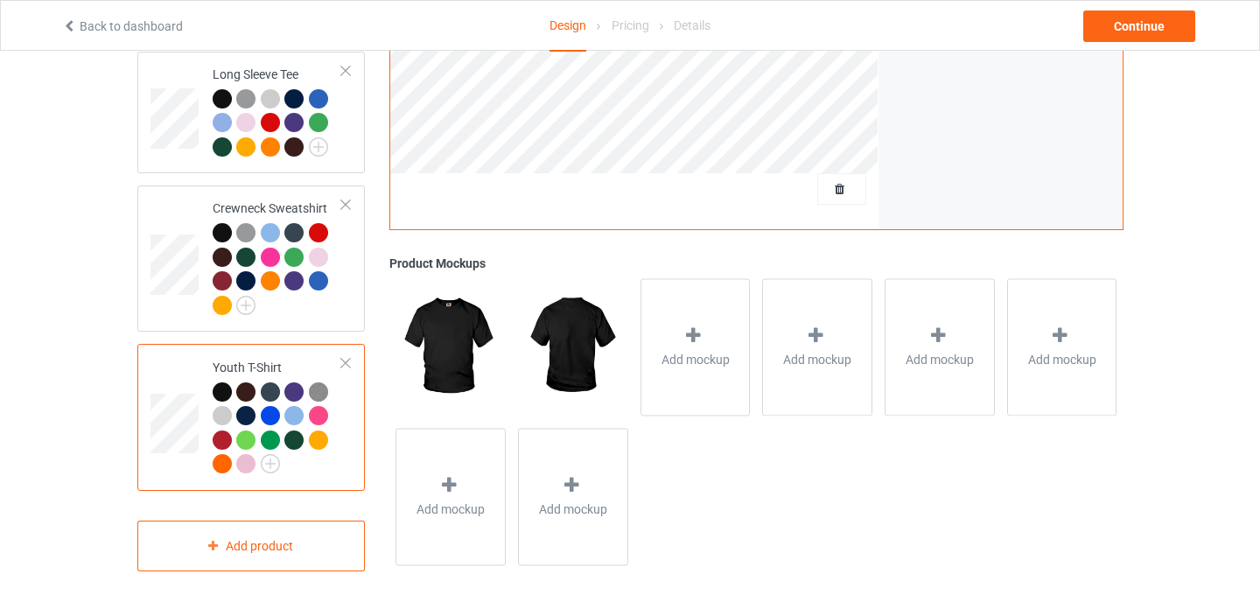
click at [347, 357] on div at bounding box center [346, 363] width 12 height 12
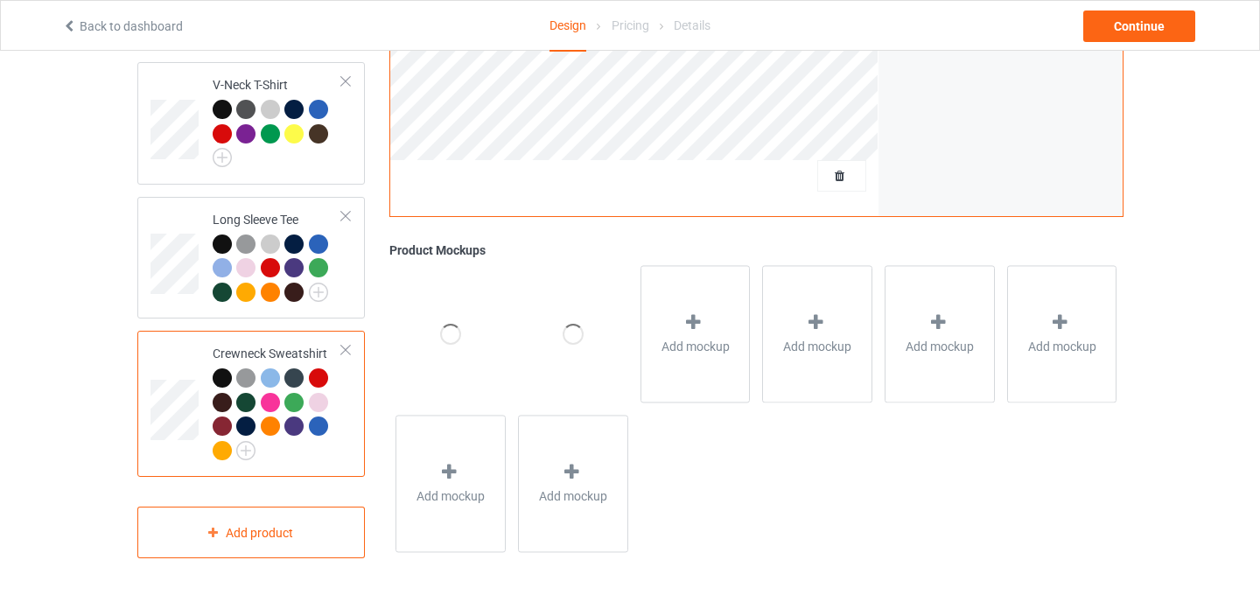
scroll to position [777, 0]
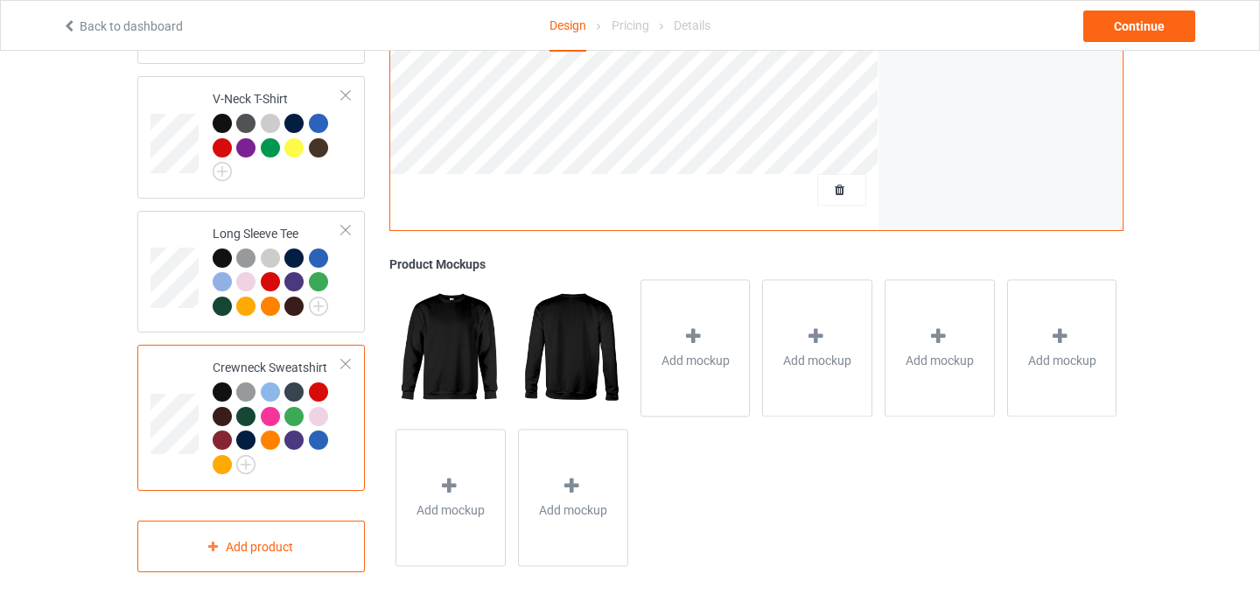
click at [347, 352] on td "Crewneck Sweatshirt" at bounding box center [278, 418] width 150 height 132
click at [347, 358] on div at bounding box center [346, 364] width 12 height 12
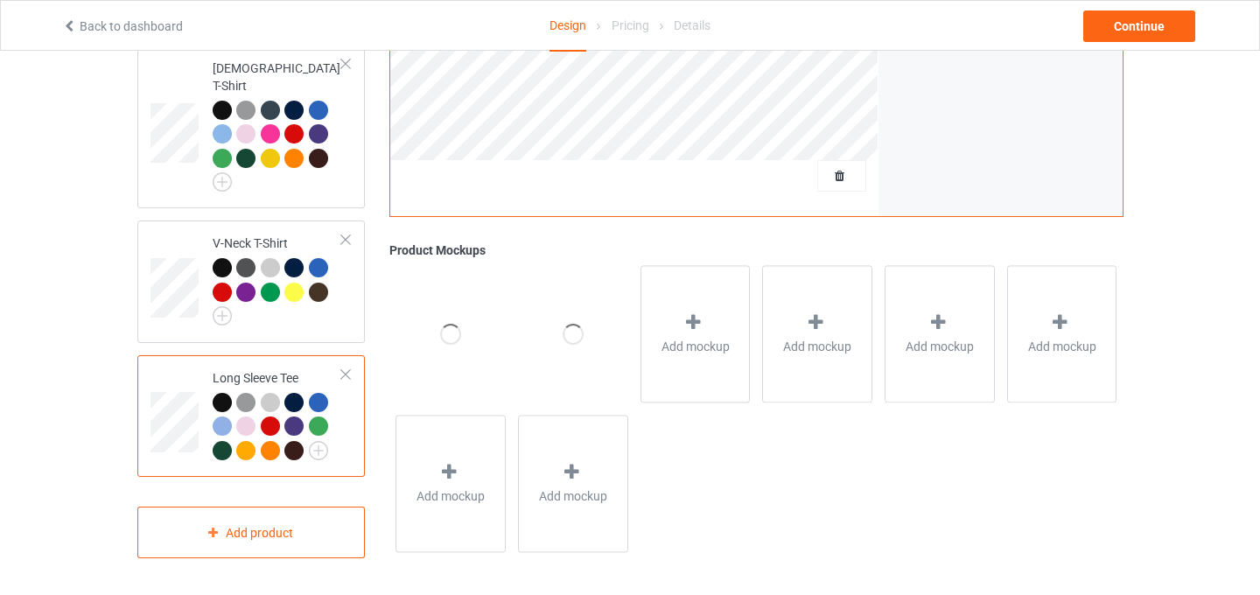
scroll to position [618, 0]
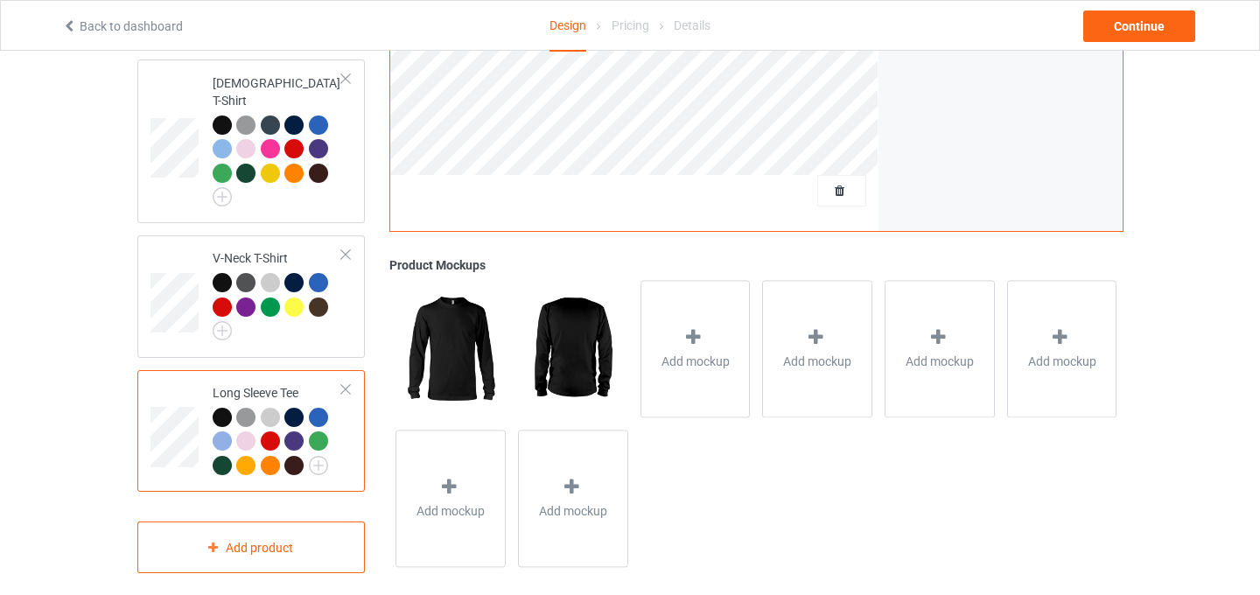
click at [347, 383] on div at bounding box center [346, 389] width 12 height 12
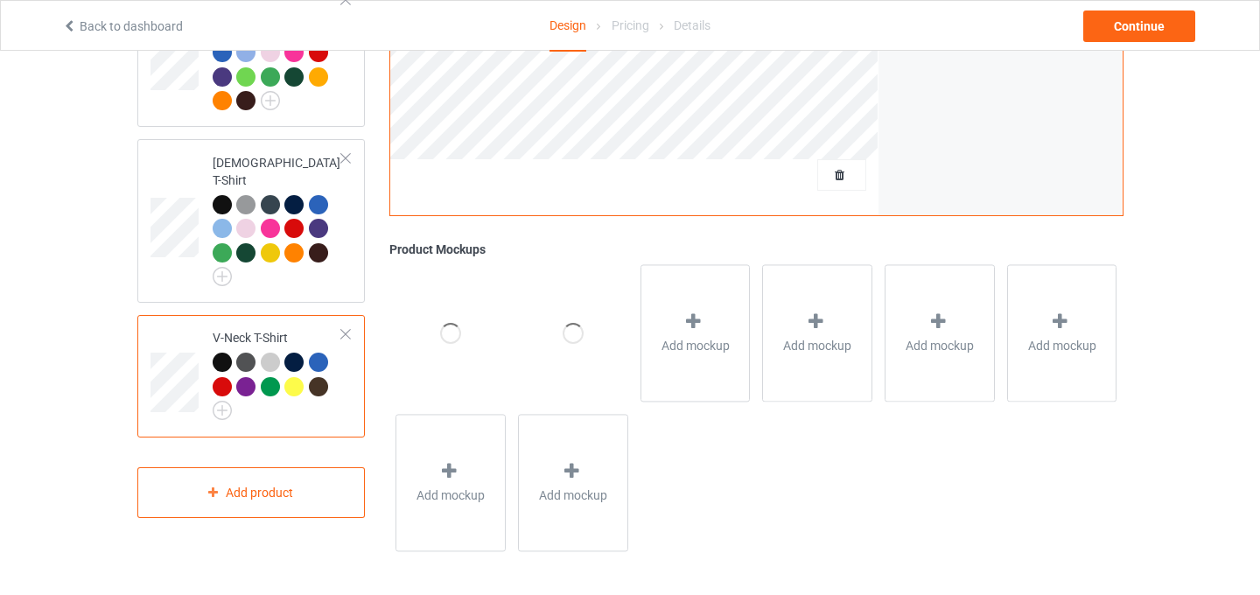
scroll to position [538, 0]
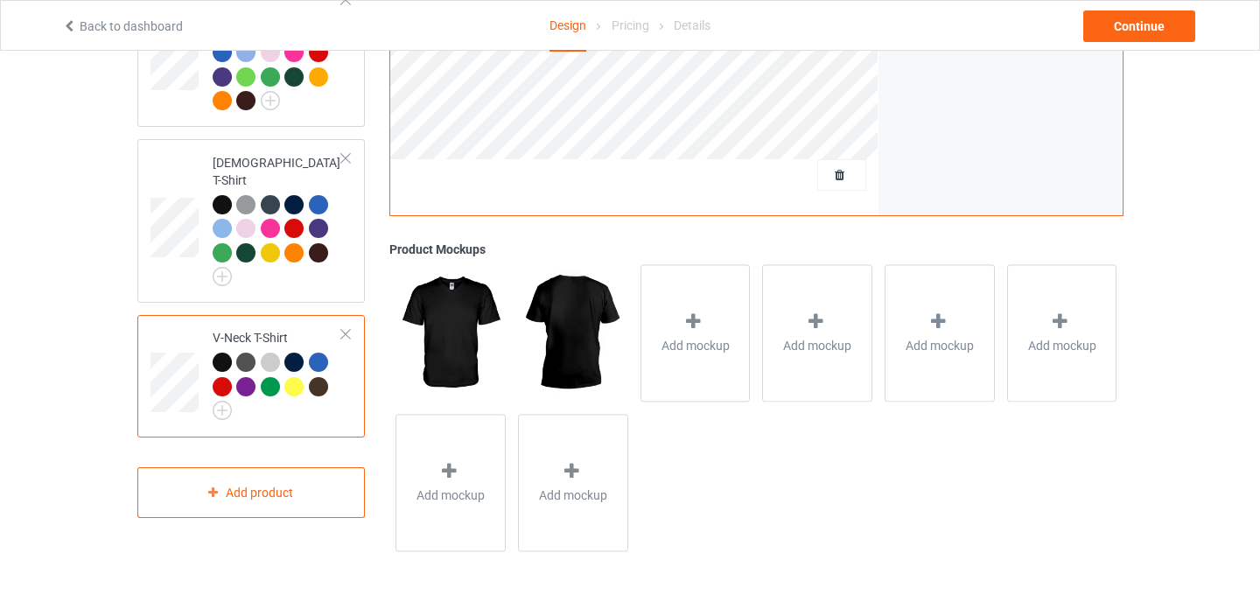
click at [344, 328] on div at bounding box center [346, 334] width 12 height 12
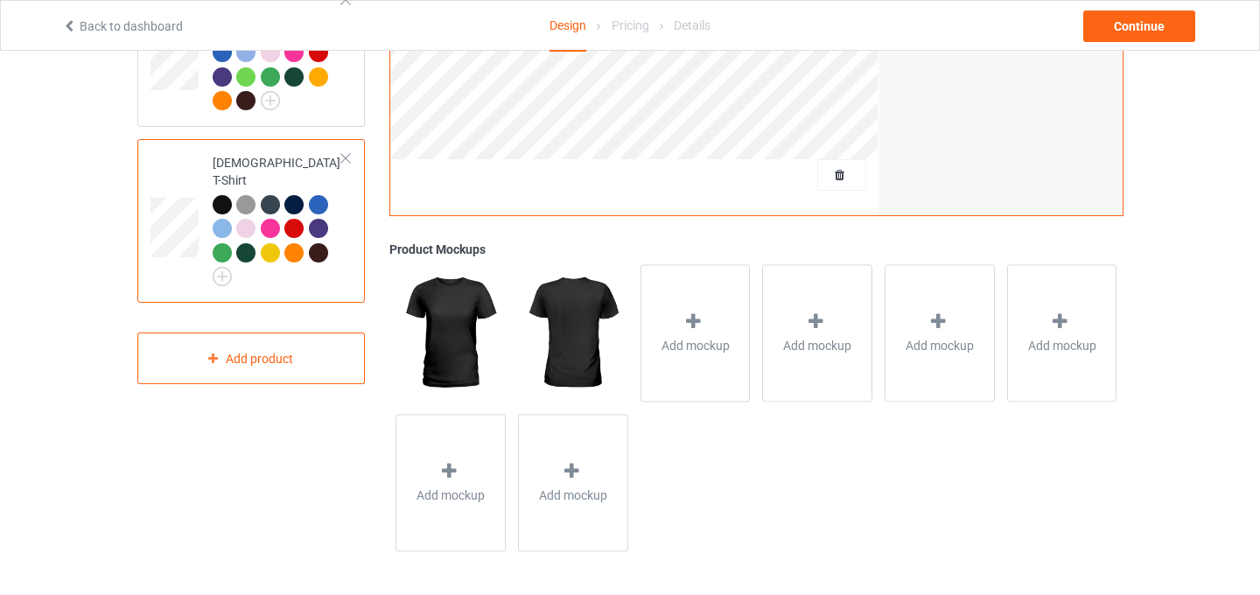
click at [352, 161] on div at bounding box center [346, 158] width 12 height 12
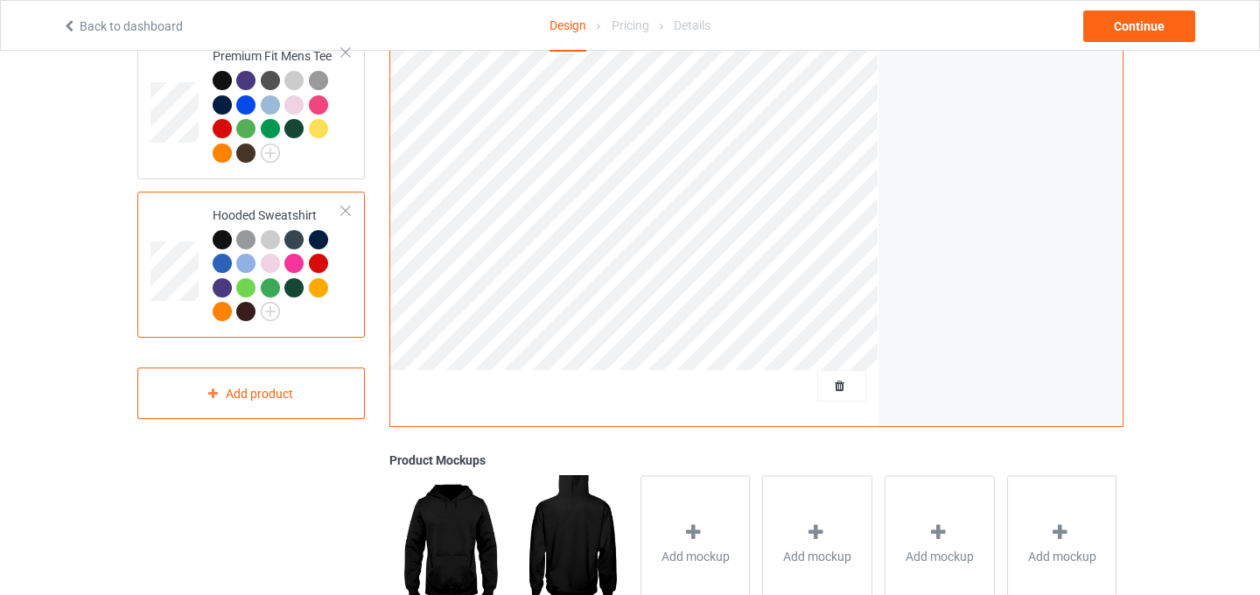
scroll to position [302, 0]
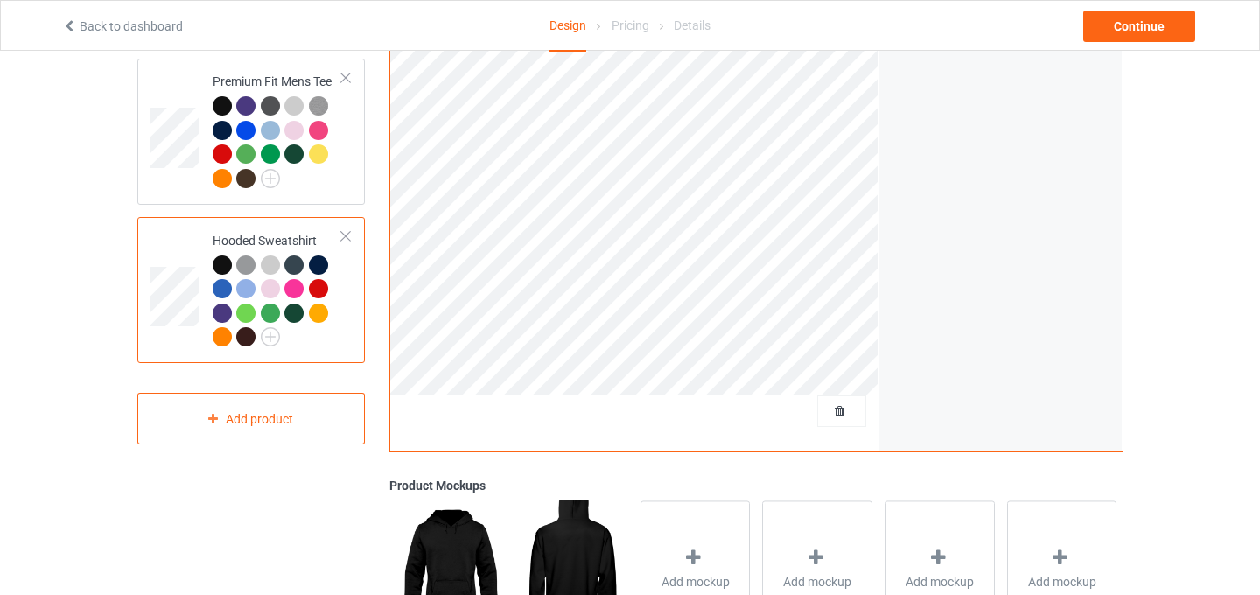
click at [346, 232] on div at bounding box center [346, 236] width 12 height 12
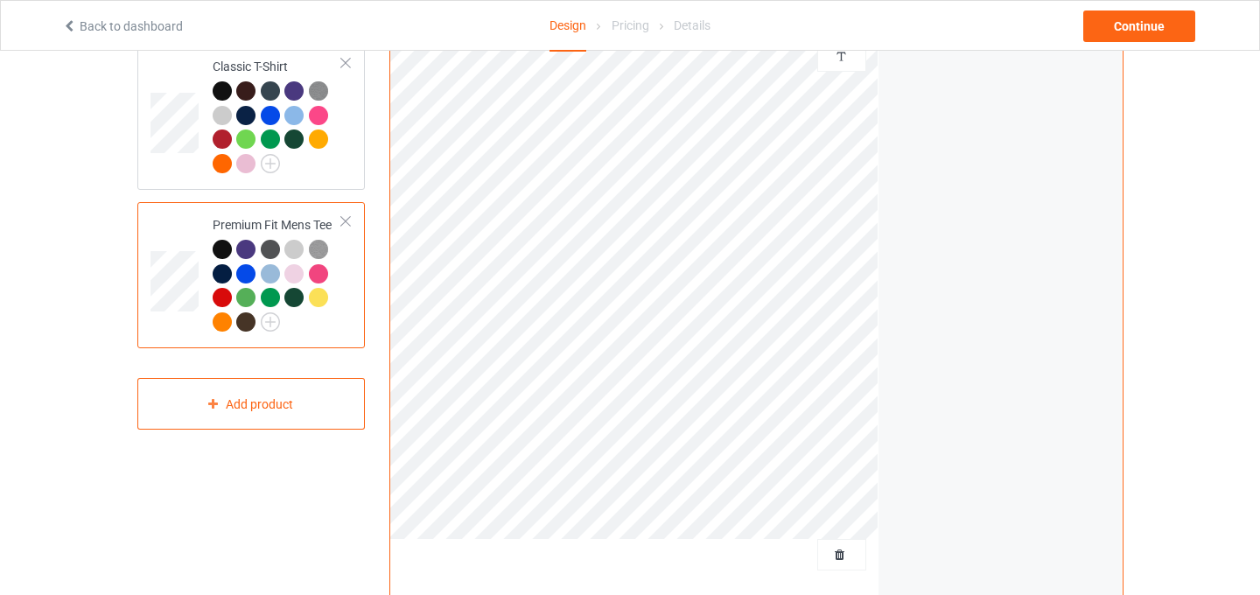
scroll to position [119, 0]
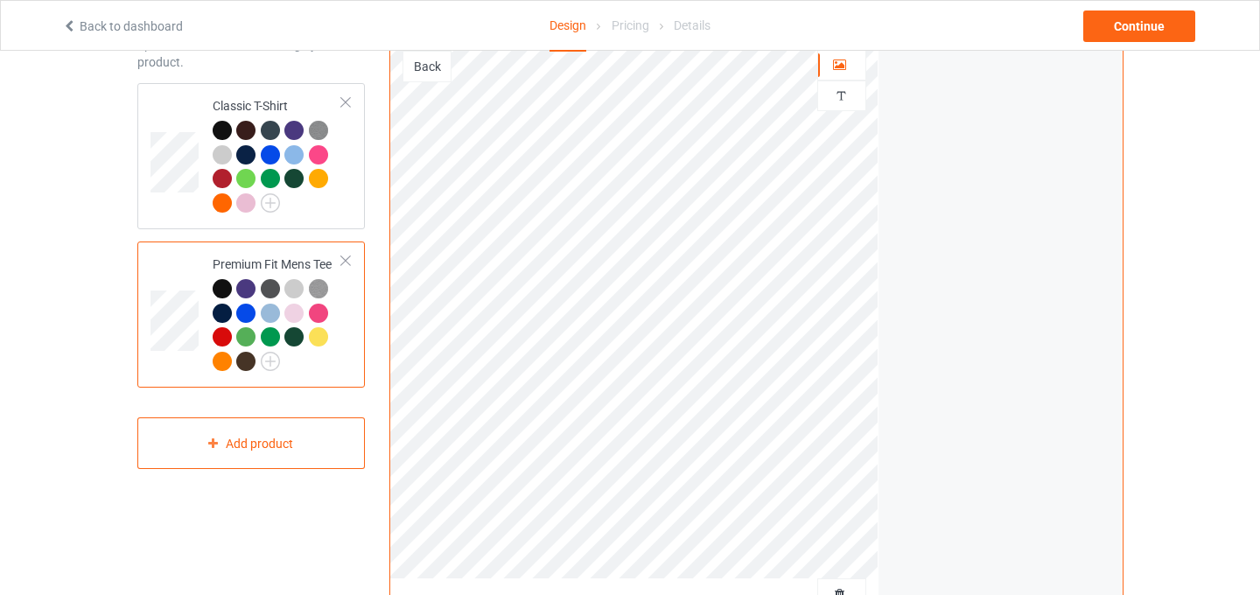
click at [354, 258] on div "Premium Fit Mens Tee" at bounding box center [251, 315] width 228 height 146
click at [350, 259] on div at bounding box center [346, 261] width 12 height 12
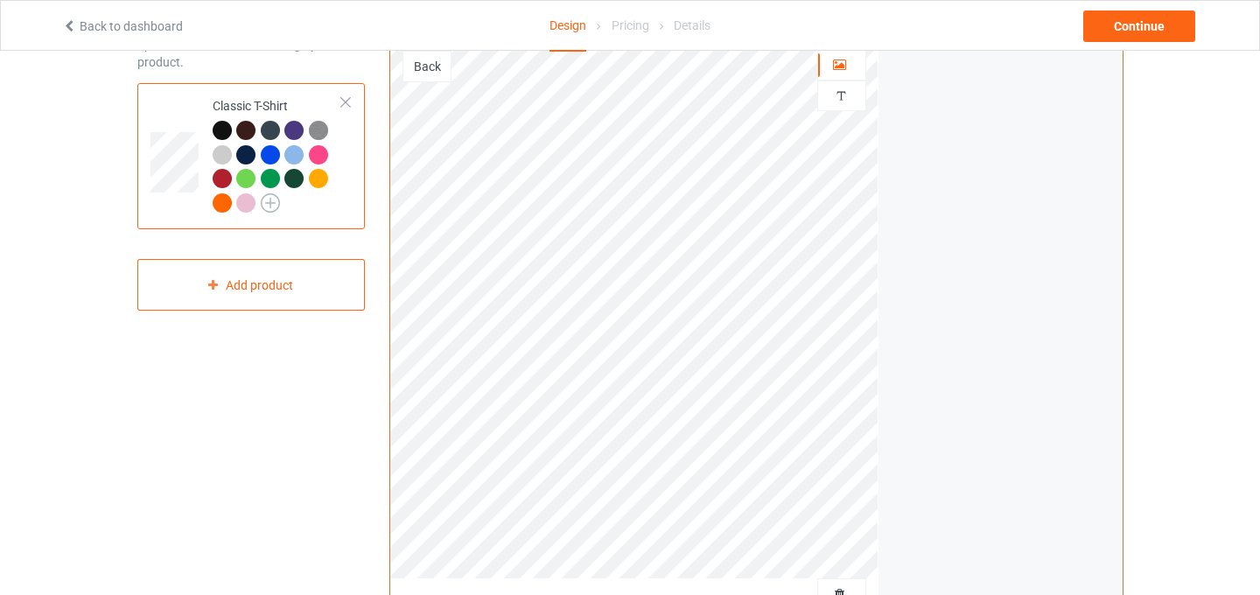
click at [270, 200] on img at bounding box center [270, 202] width 19 height 19
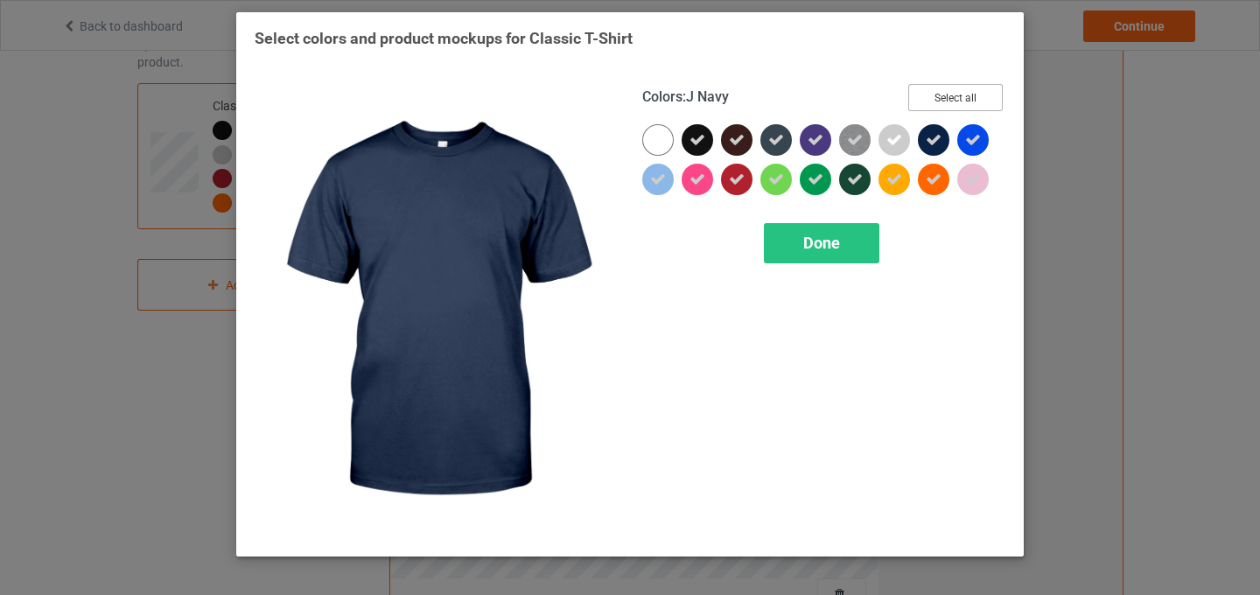
click at [970, 101] on button "Select all" at bounding box center [955, 97] width 95 height 27
click at [970, 100] on button "Reset to Default" at bounding box center [939, 97] width 127 height 27
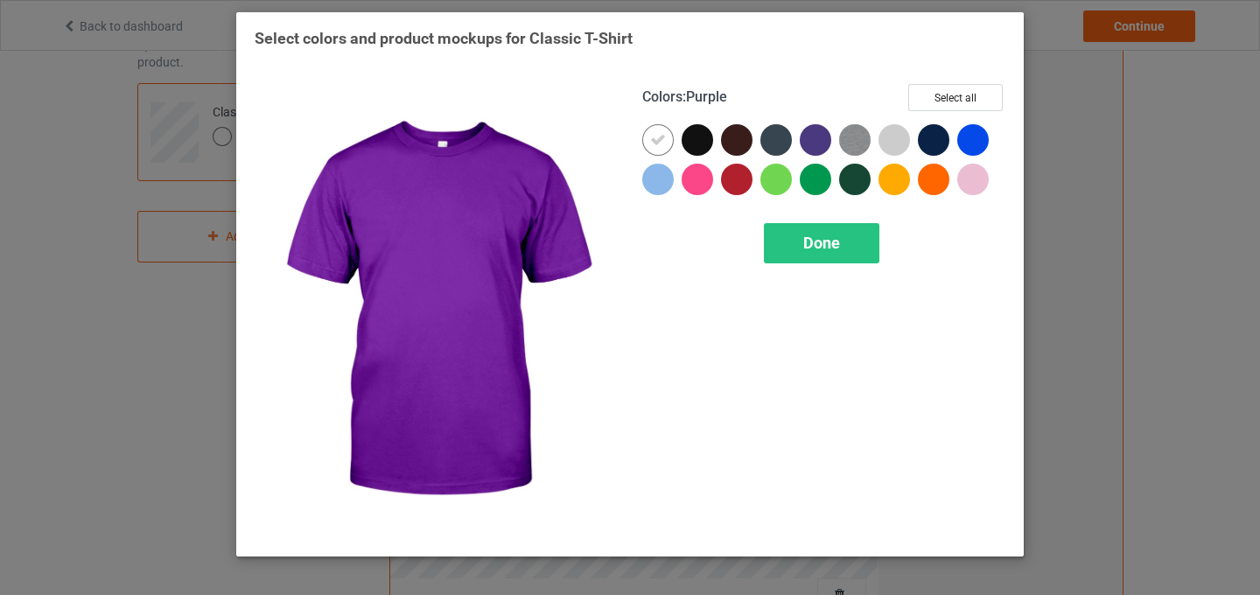
click at [823, 135] on div at bounding box center [816, 140] width 32 height 32
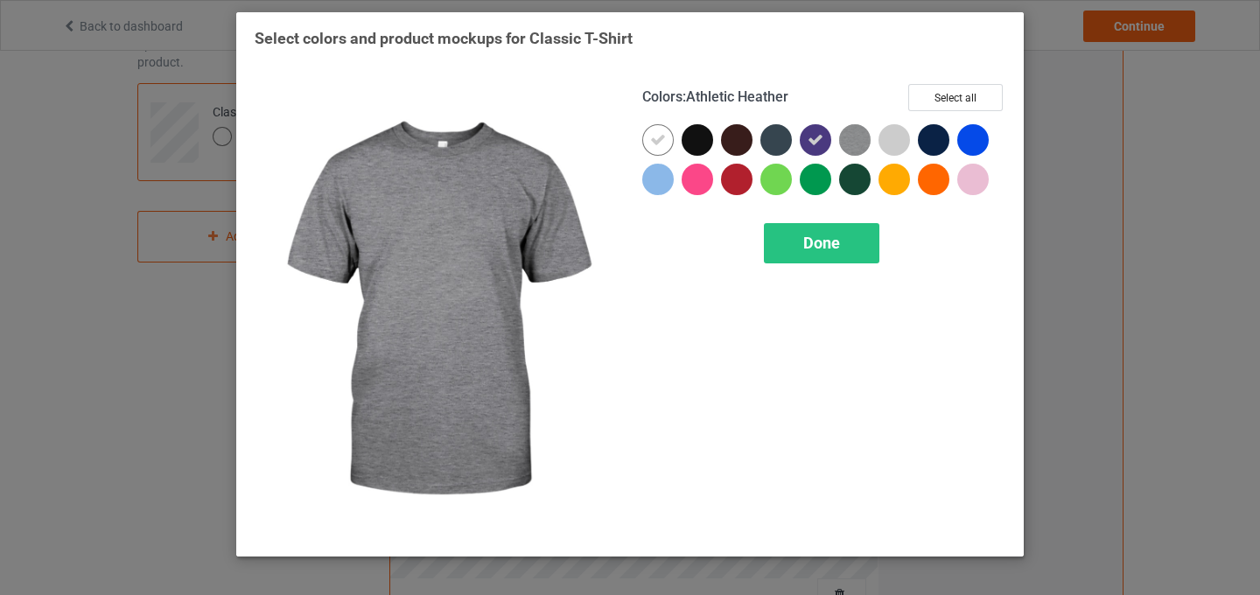
click at [863, 141] on img at bounding box center [855, 140] width 32 height 32
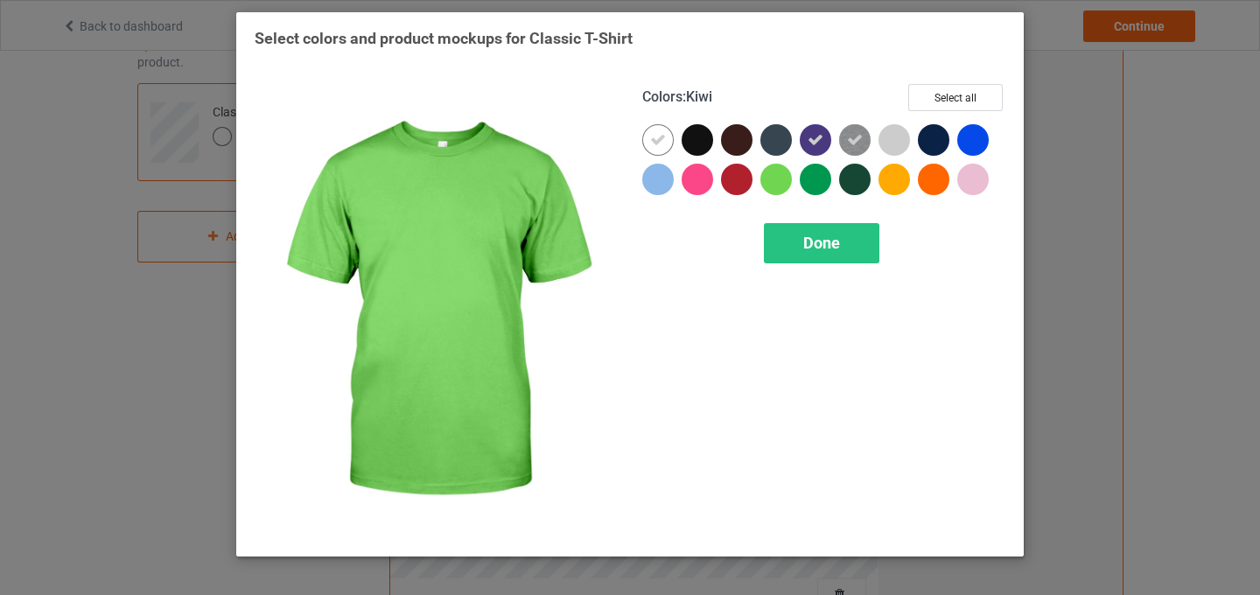
click at [772, 183] on div at bounding box center [776, 180] width 32 height 32
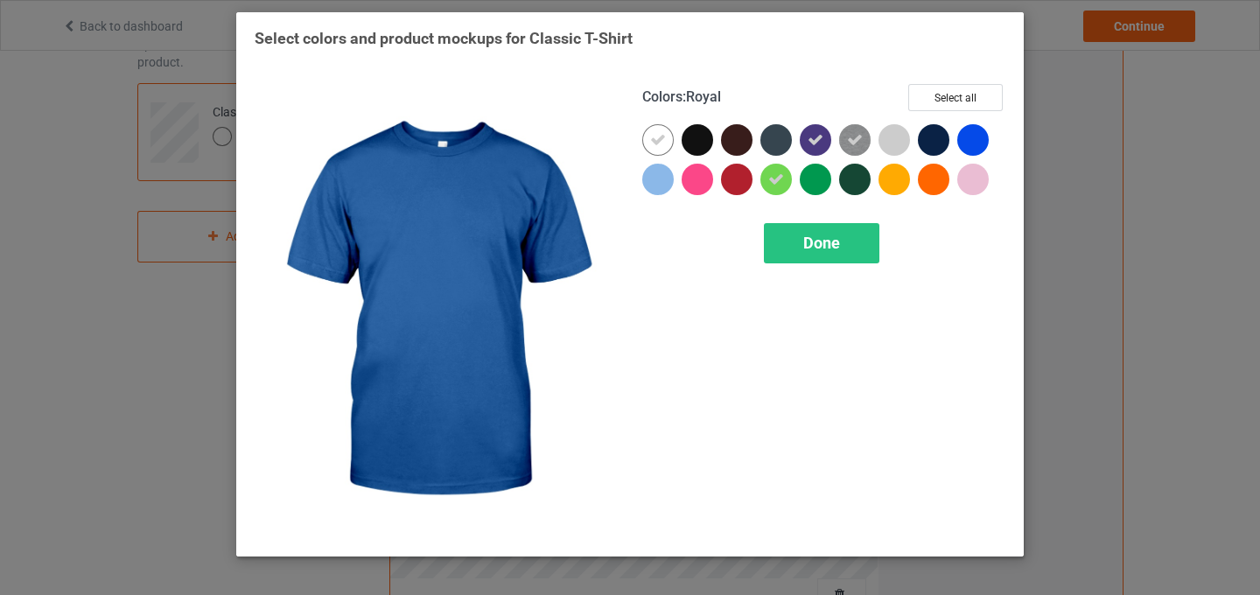
click at [984, 136] on div at bounding box center [973, 140] width 32 height 32
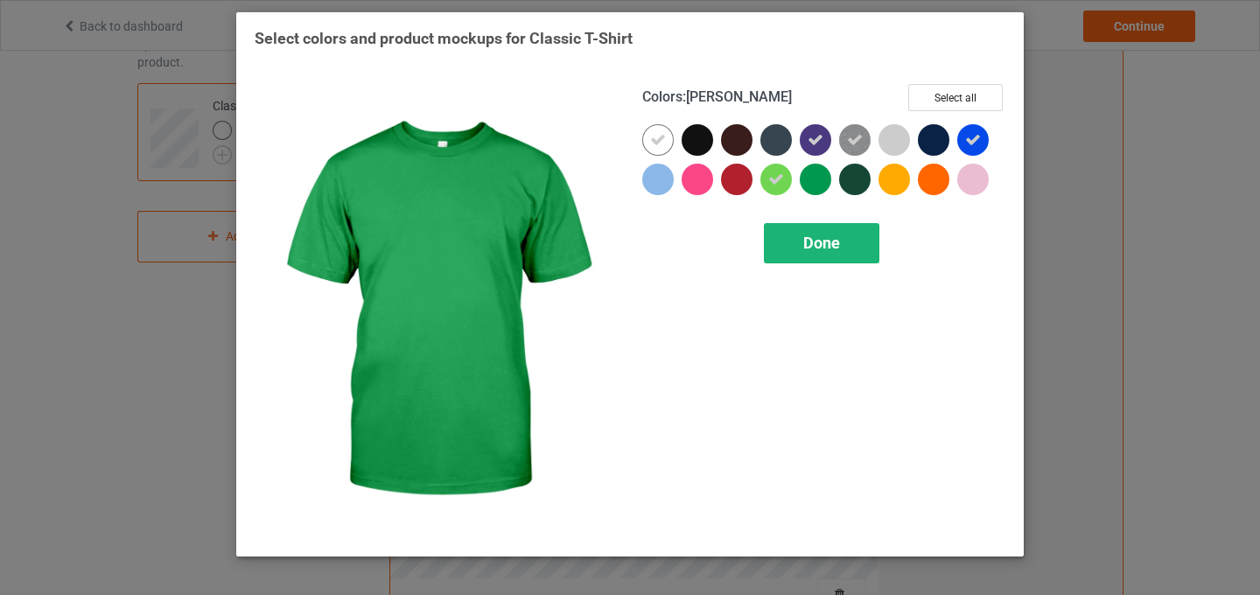
click at [841, 245] on div "Done" at bounding box center [822, 243] width 116 height 40
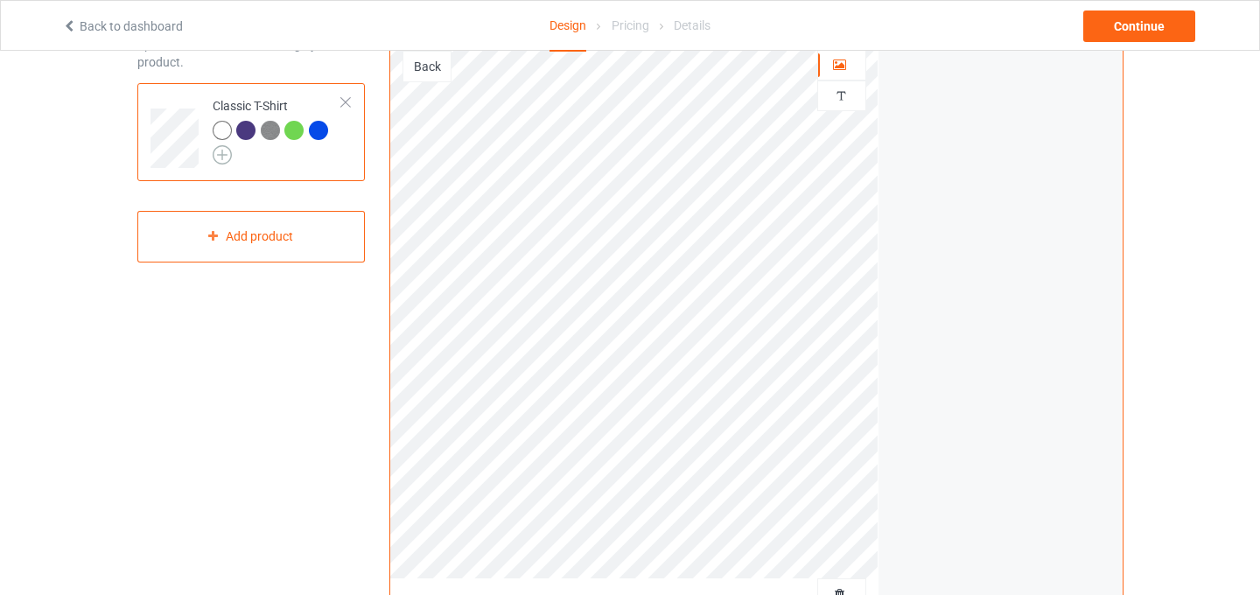
click at [226, 151] on img at bounding box center [222, 154] width 19 height 19
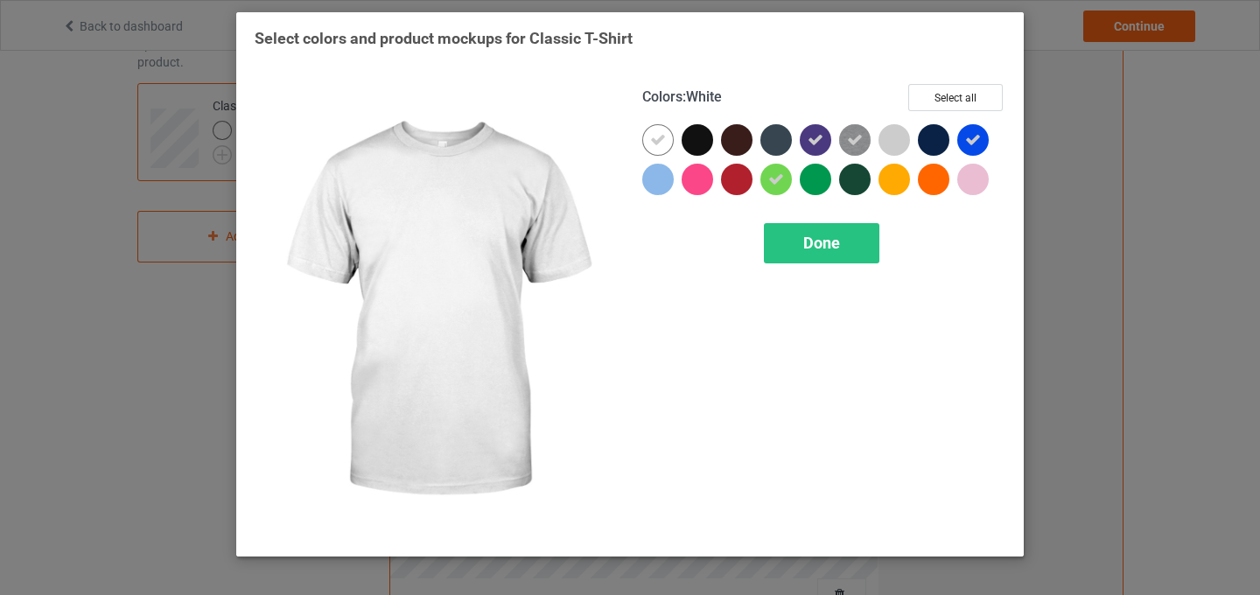
click at [651, 143] on icon at bounding box center [658, 140] width 16 height 16
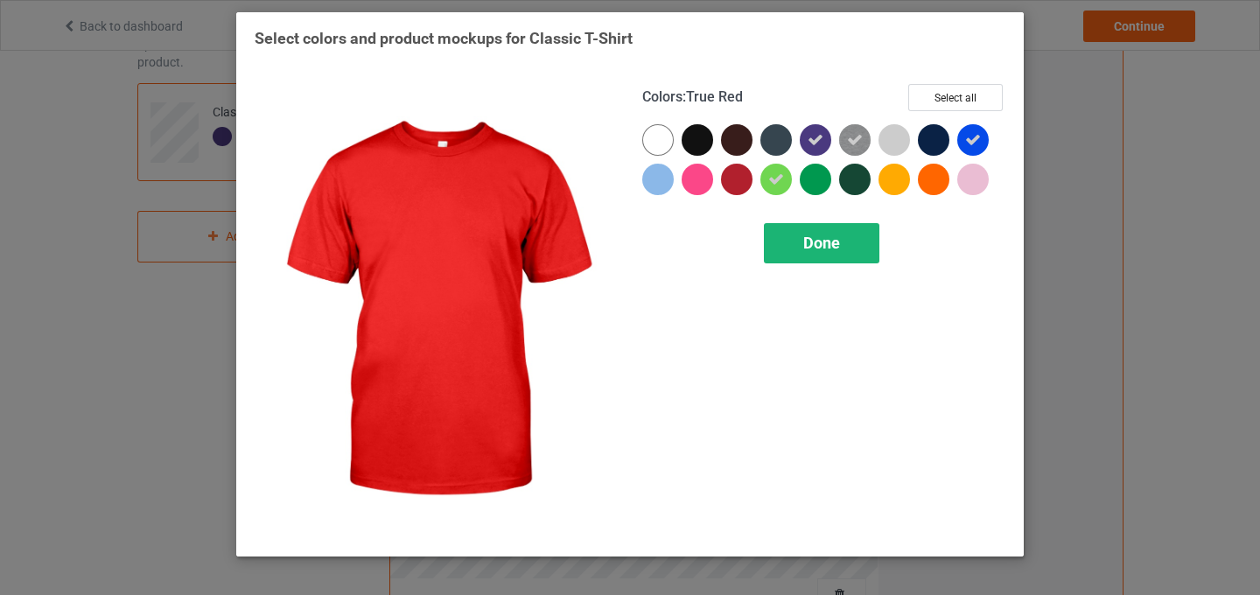
click at [830, 250] on span "Done" at bounding box center [821, 243] width 37 height 18
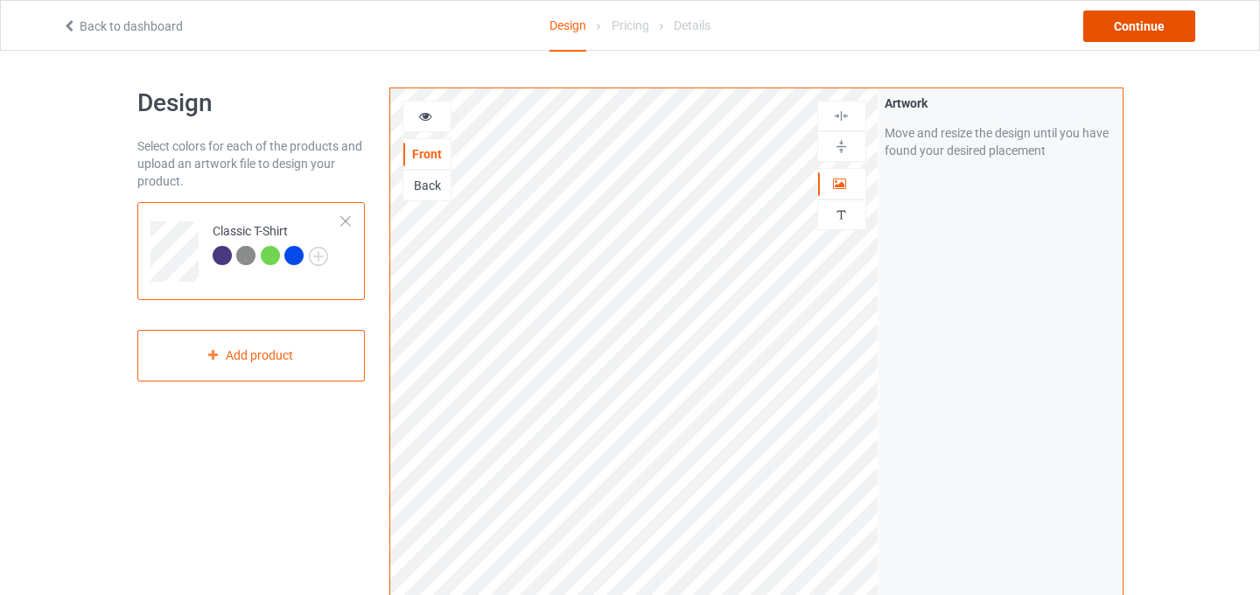
click at [1136, 28] on div "Continue" at bounding box center [1139, 27] width 112 height 32
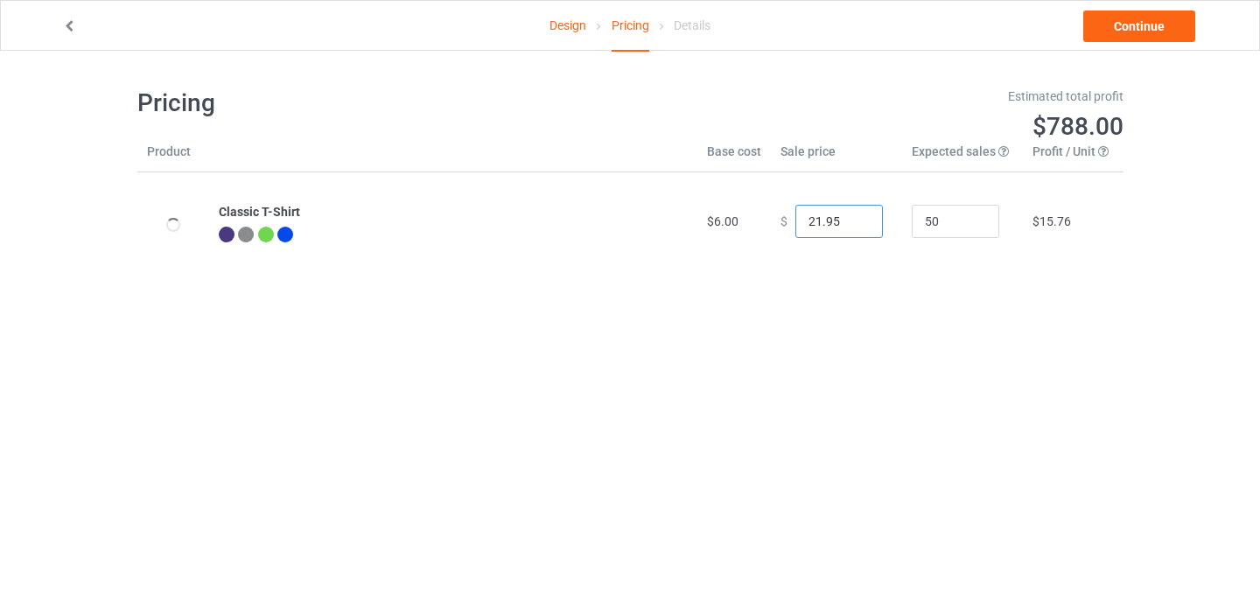
type input "21.95"
click at [855, 226] on input "21.95" at bounding box center [839, 221] width 88 height 33
click at [1167, 38] on link "Continue" at bounding box center [1139, 27] width 112 height 32
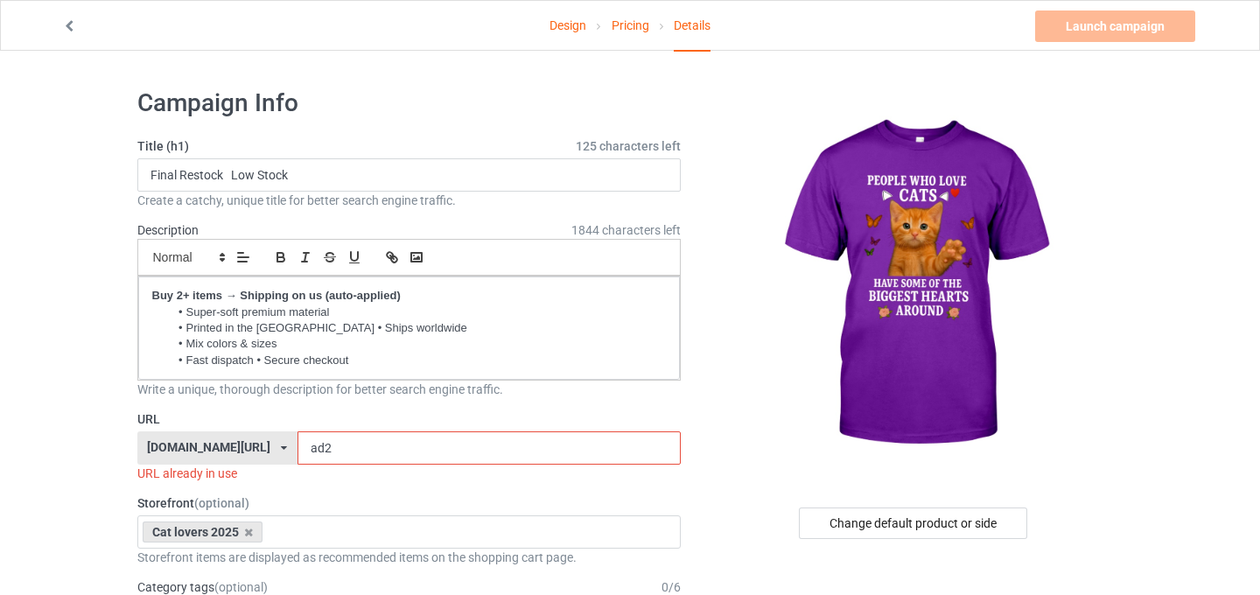
click at [298, 448] on input "ad2" at bounding box center [489, 447] width 383 height 33
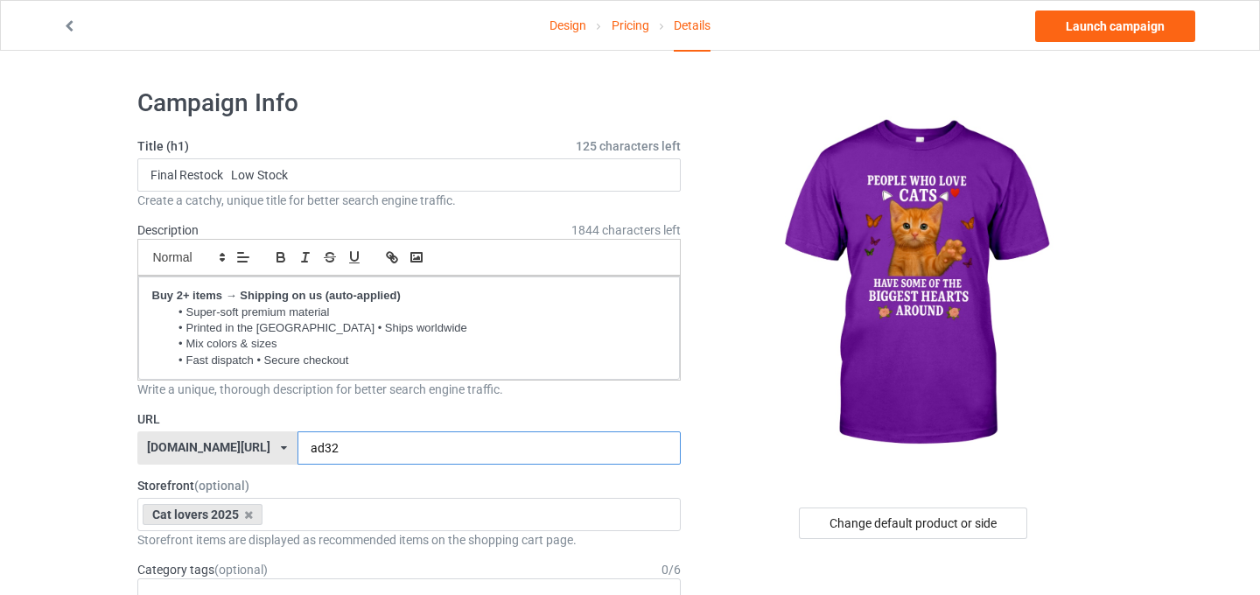
click at [298, 450] on input "ad32" at bounding box center [489, 447] width 383 height 33
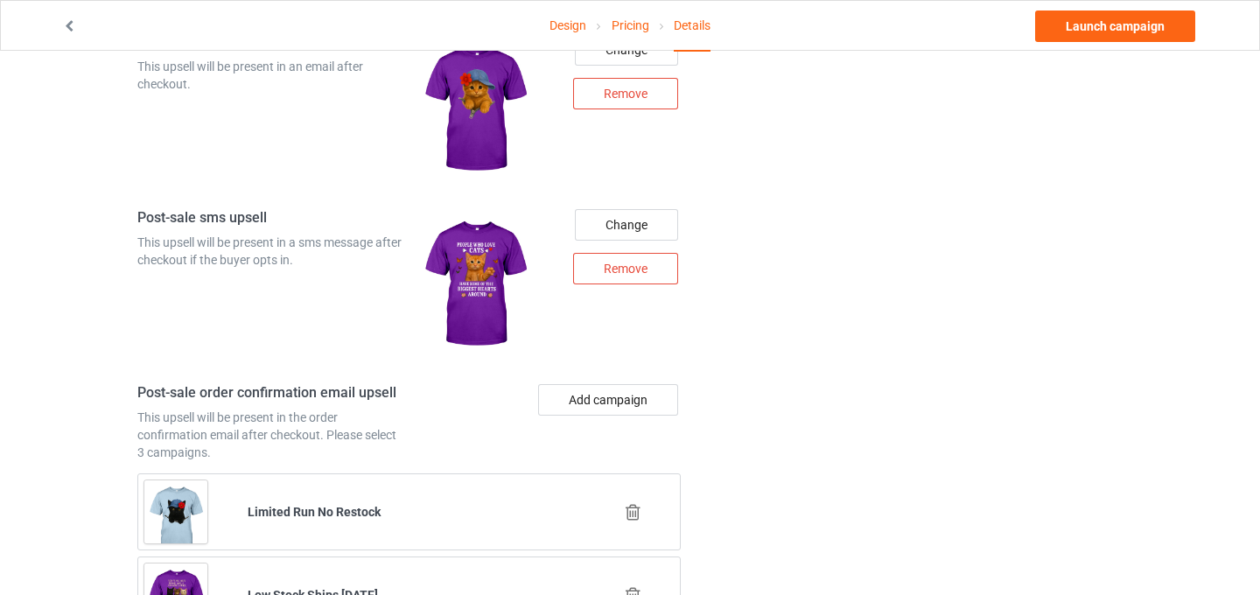
scroll to position [1828, 0]
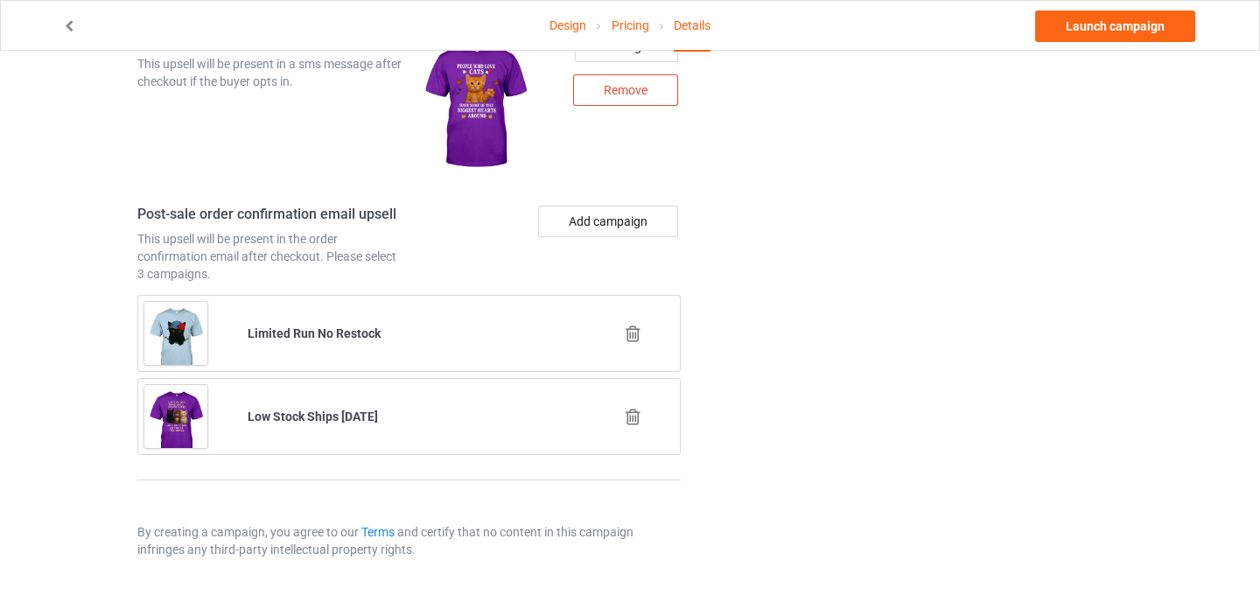
type input "d32"
click at [634, 335] on icon at bounding box center [633, 334] width 22 height 18
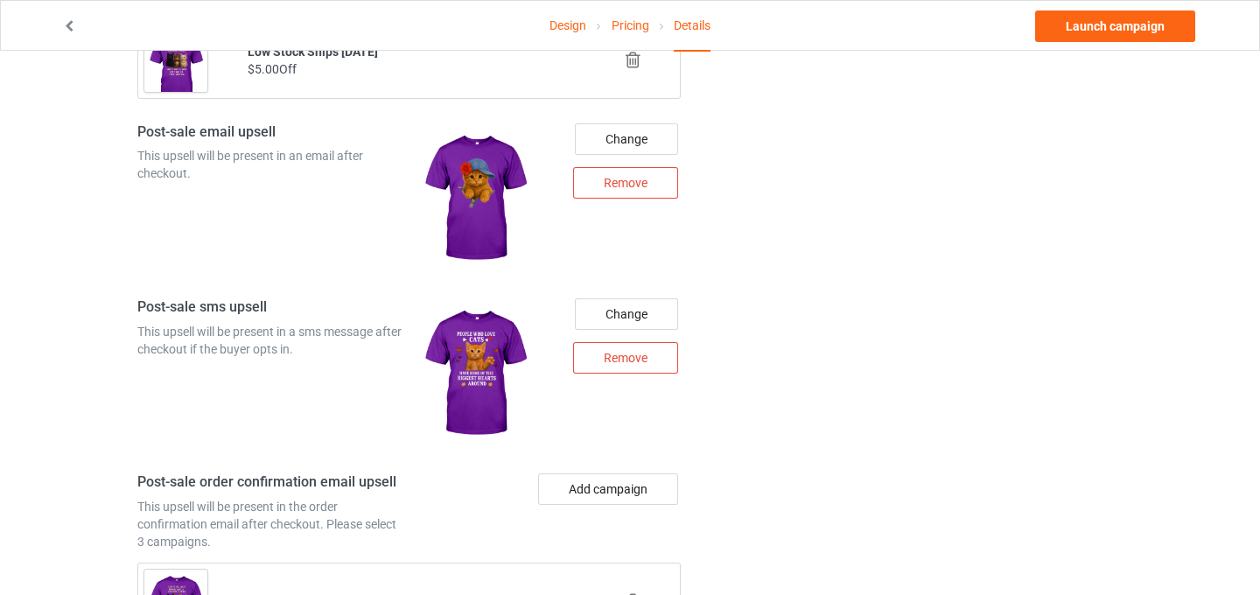
scroll to position [1559, 0]
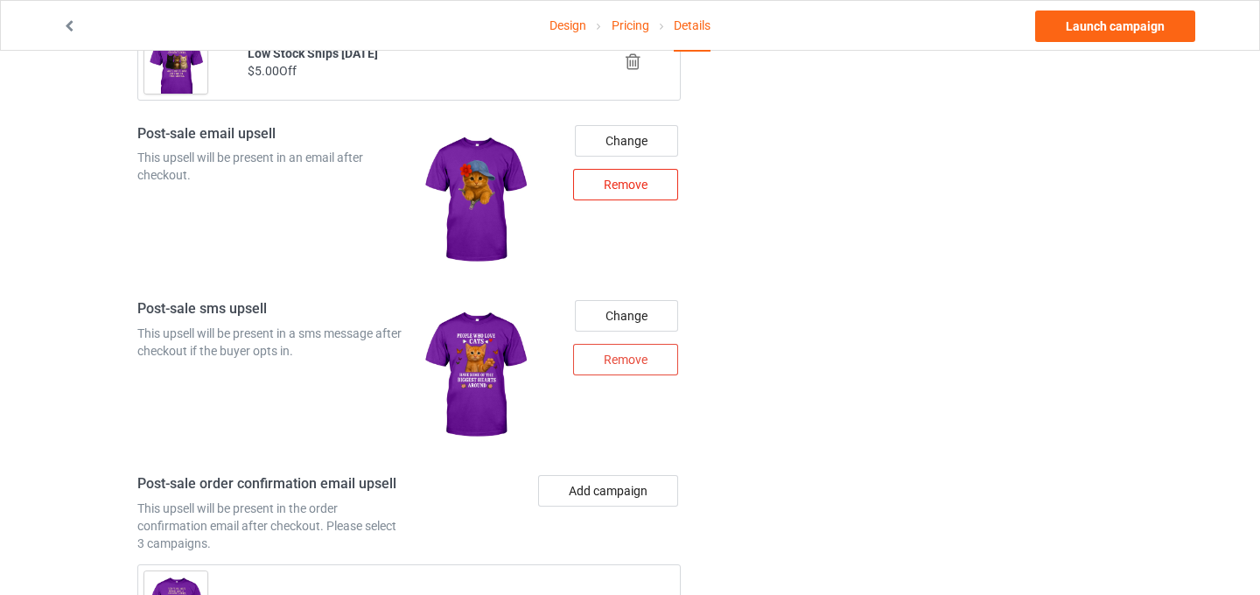
click at [643, 193] on div "Remove" at bounding box center [625, 185] width 105 height 32
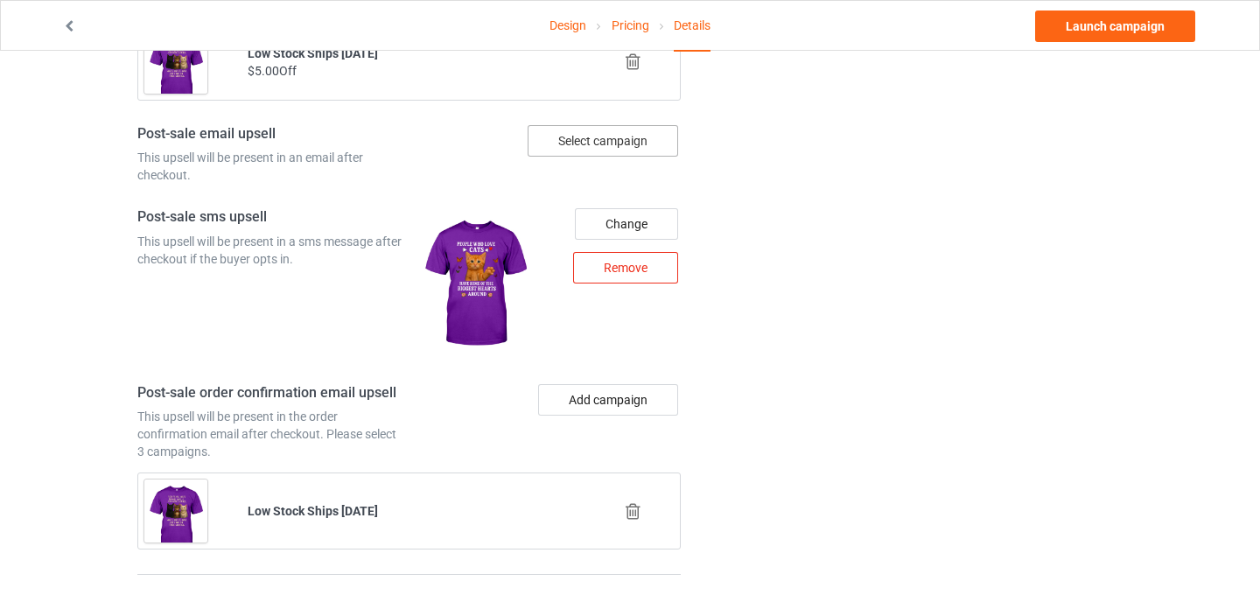
click at [640, 272] on div "Remove" at bounding box center [625, 268] width 105 height 32
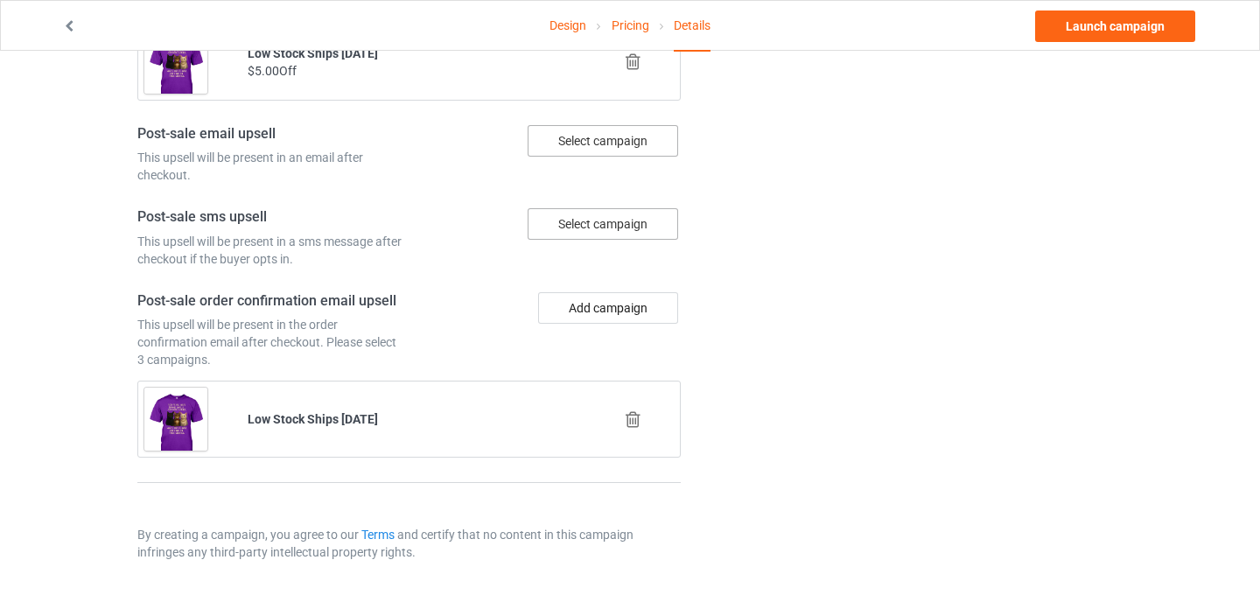
click at [637, 418] on icon at bounding box center [633, 419] width 22 height 18
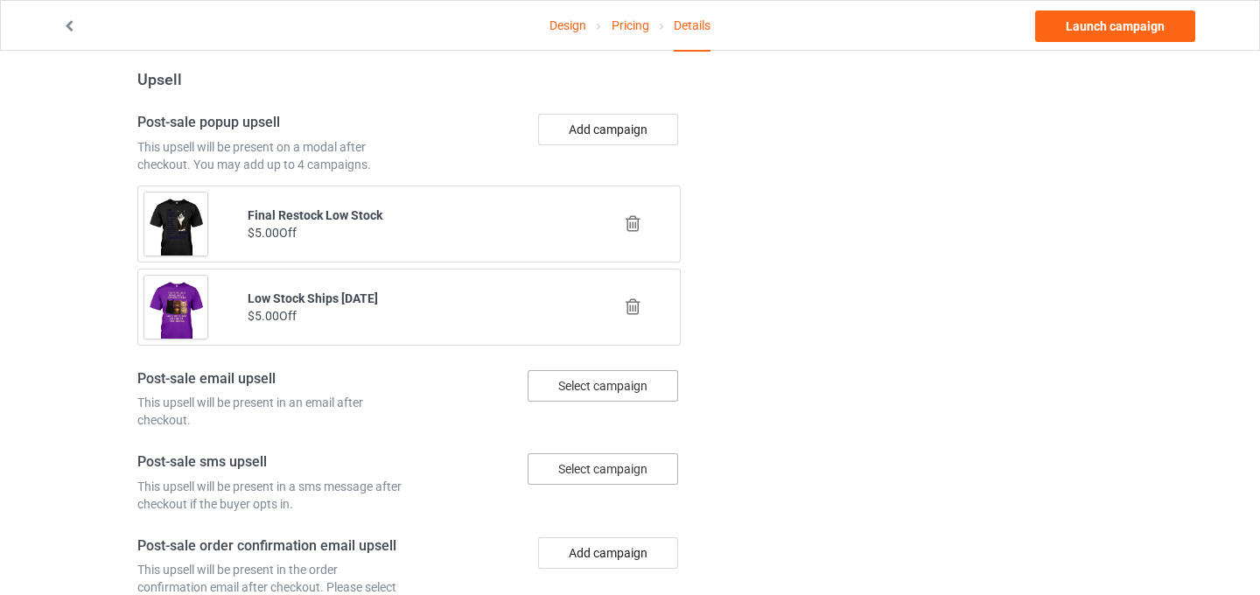
scroll to position [1310, 0]
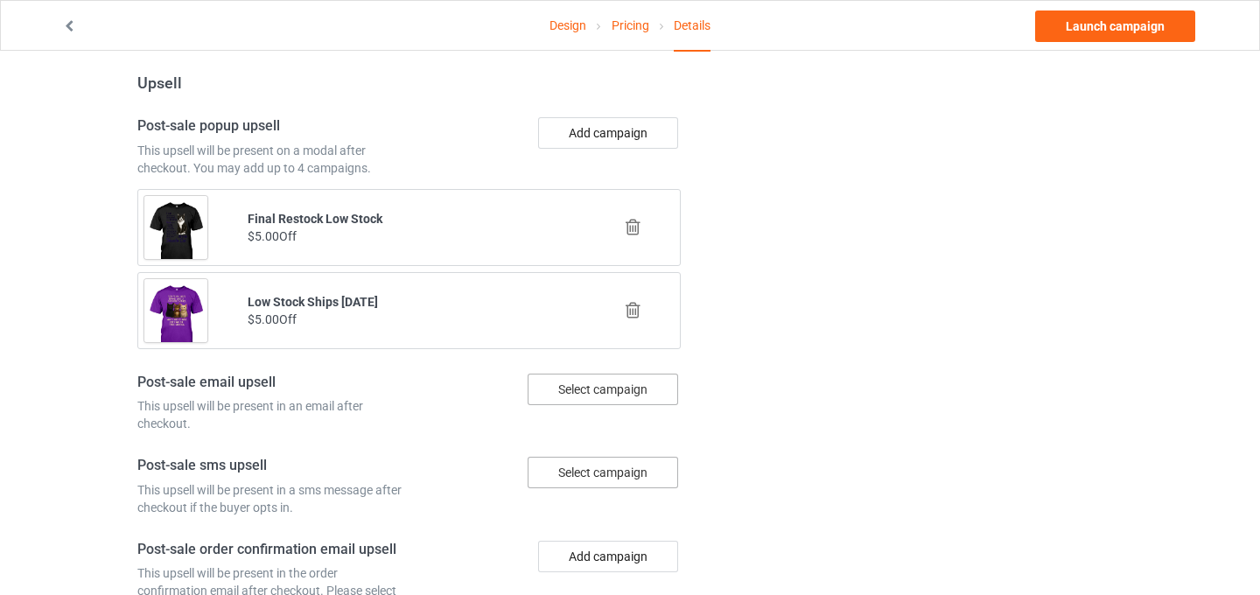
click at [634, 315] on icon at bounding box center [633, 310] width 22 height 18
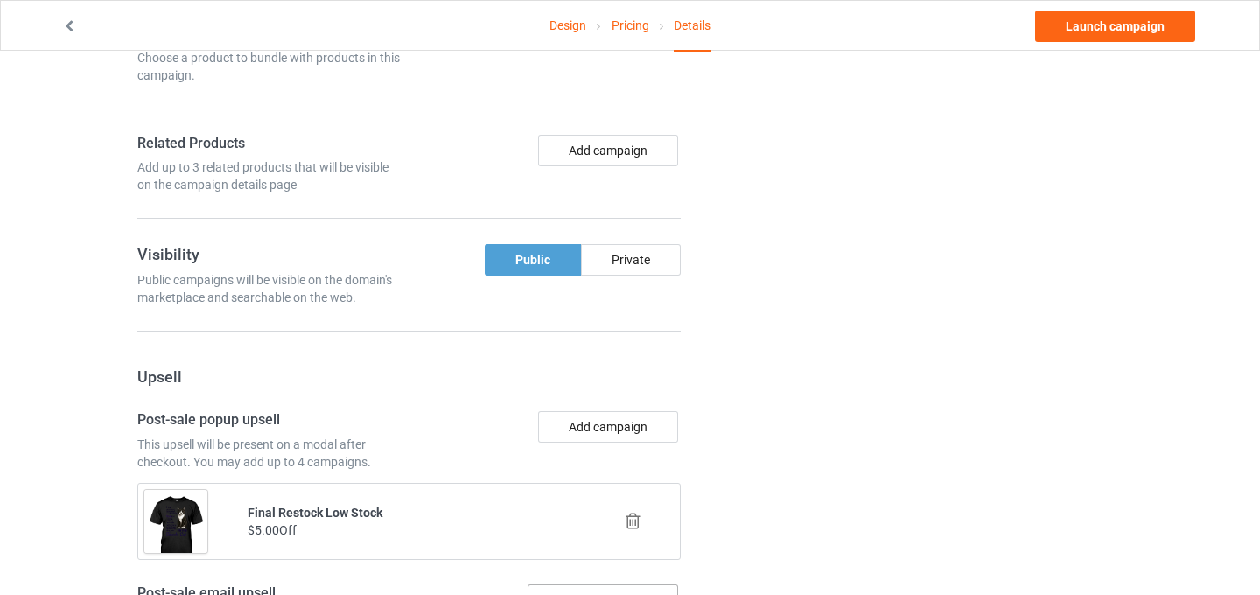
scroll to position [998, 0]
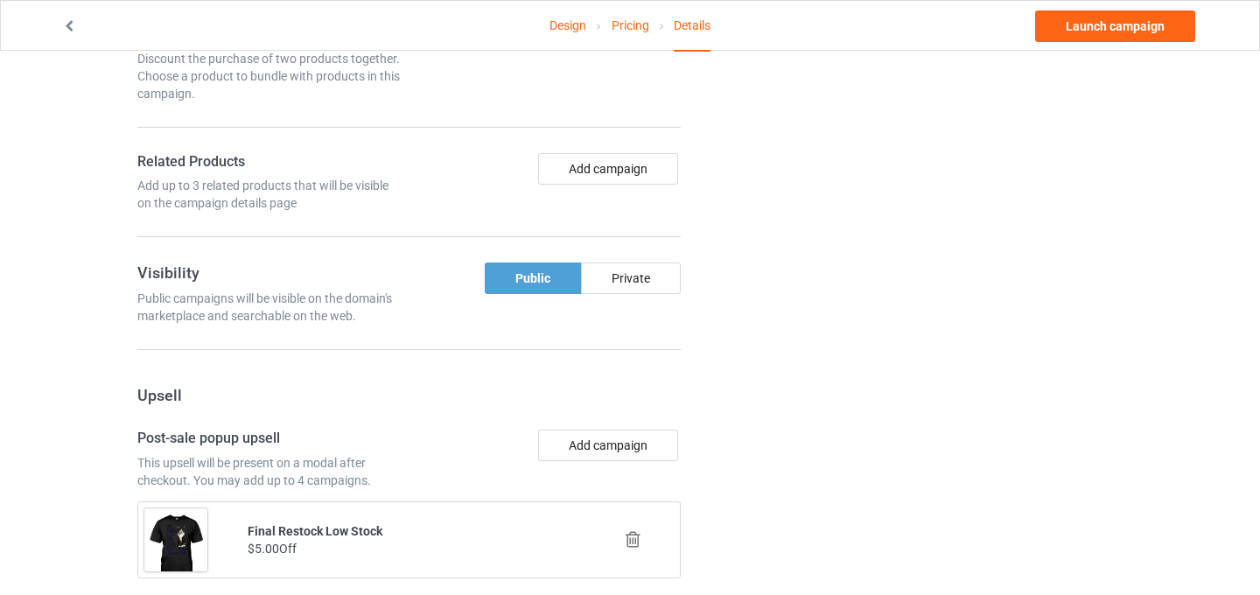
click at [633, 536] on icon at bounding box center [633, 539] width 22 height 18
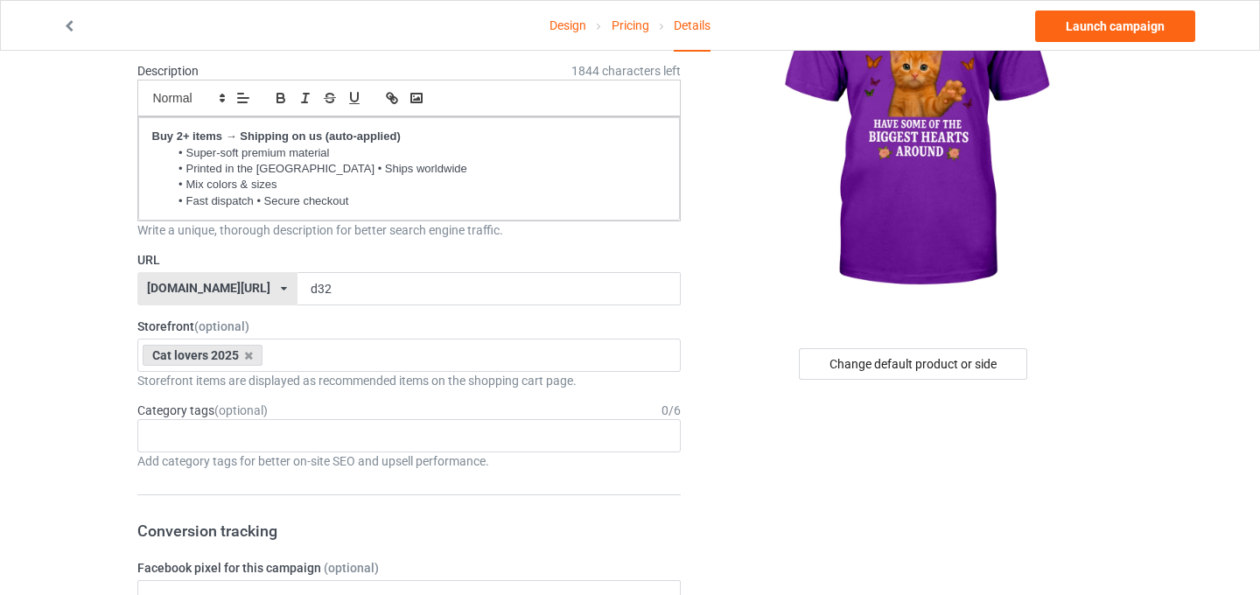
scroll to position [158, 0]
click at [248, 355] on icon at bounding box center [248, 356] width 9 height 11
click at [675, 326] on label "Storefront (optional)" at bounding box center [409, 328] width 544 height 18
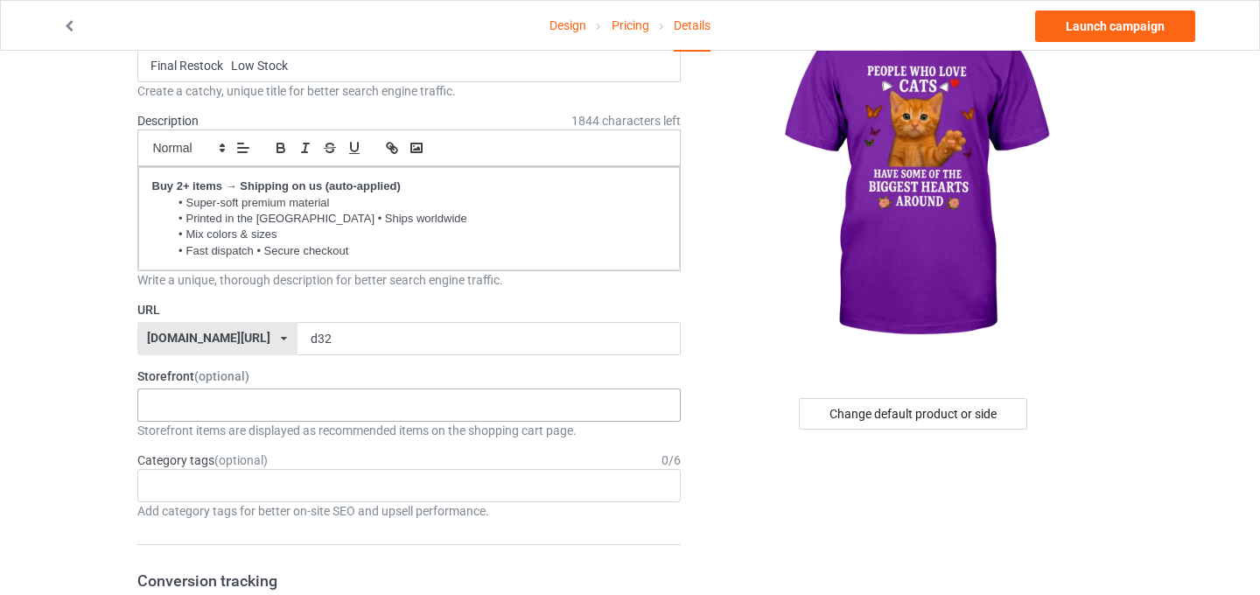
scroll to position [0, 0]
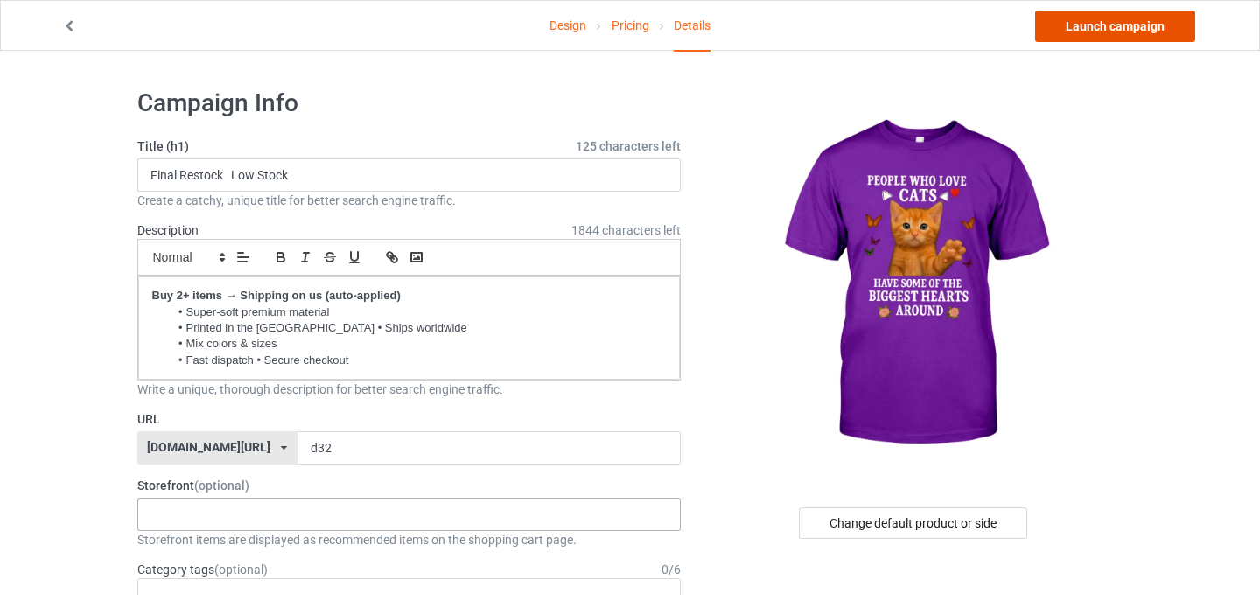
click at [1122, 25] on link "Launch campaign" at bounding box center [1115, 27] width 160 height 32
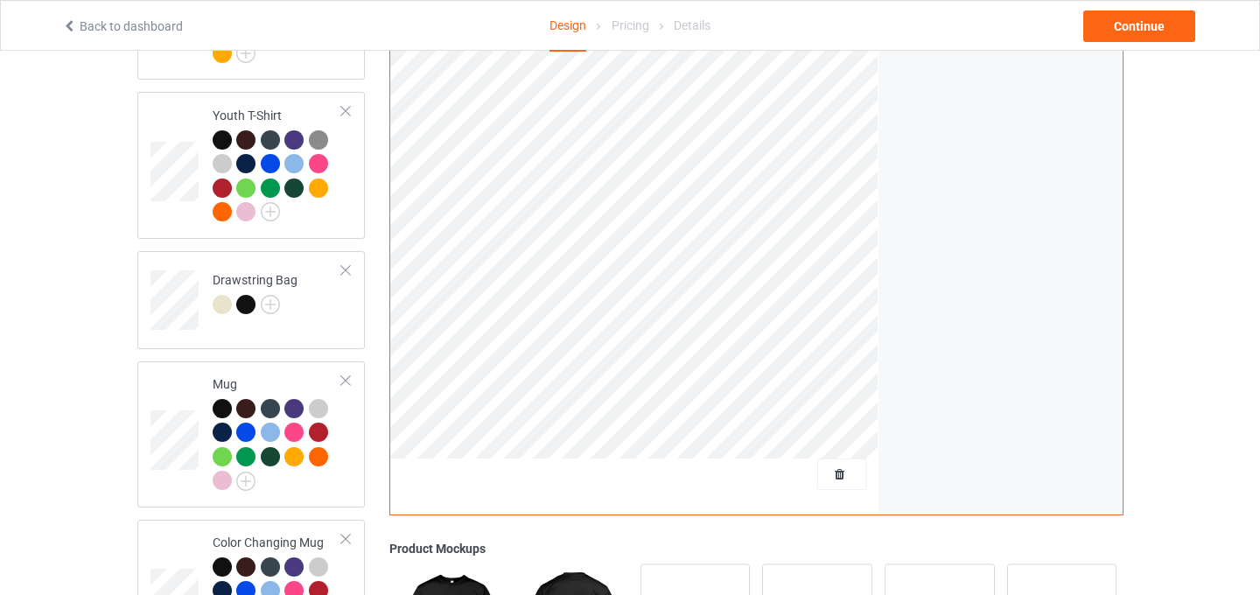
scroll to position [1475, 0]
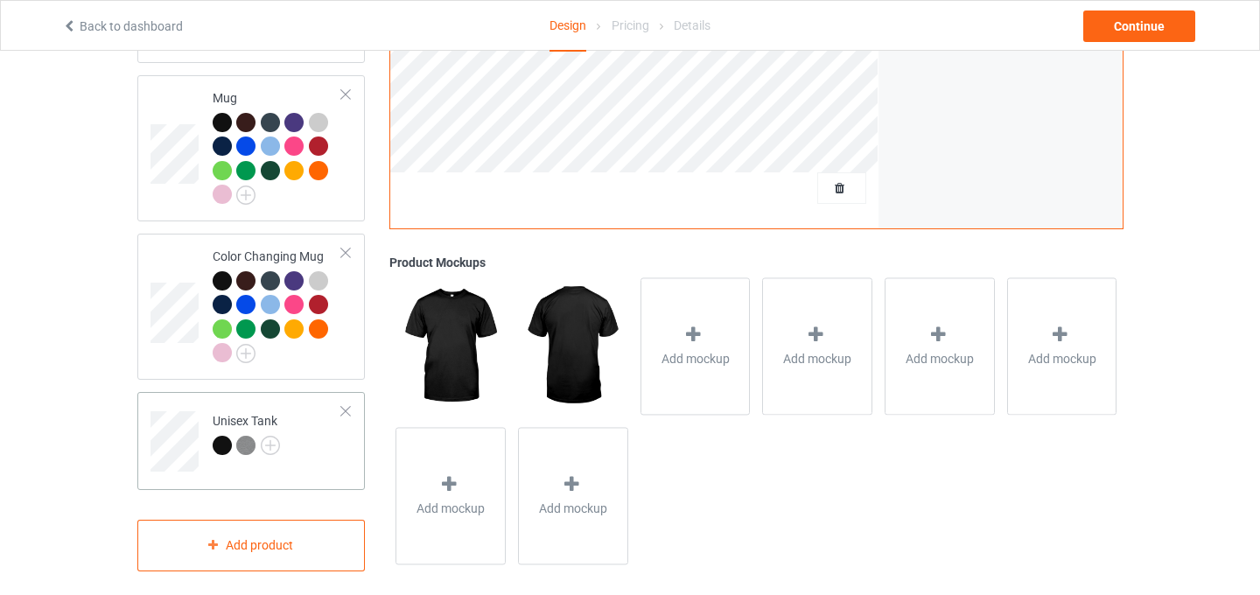
click at [346, 405] on div at bounding box center [346, 411] width 12 height 12
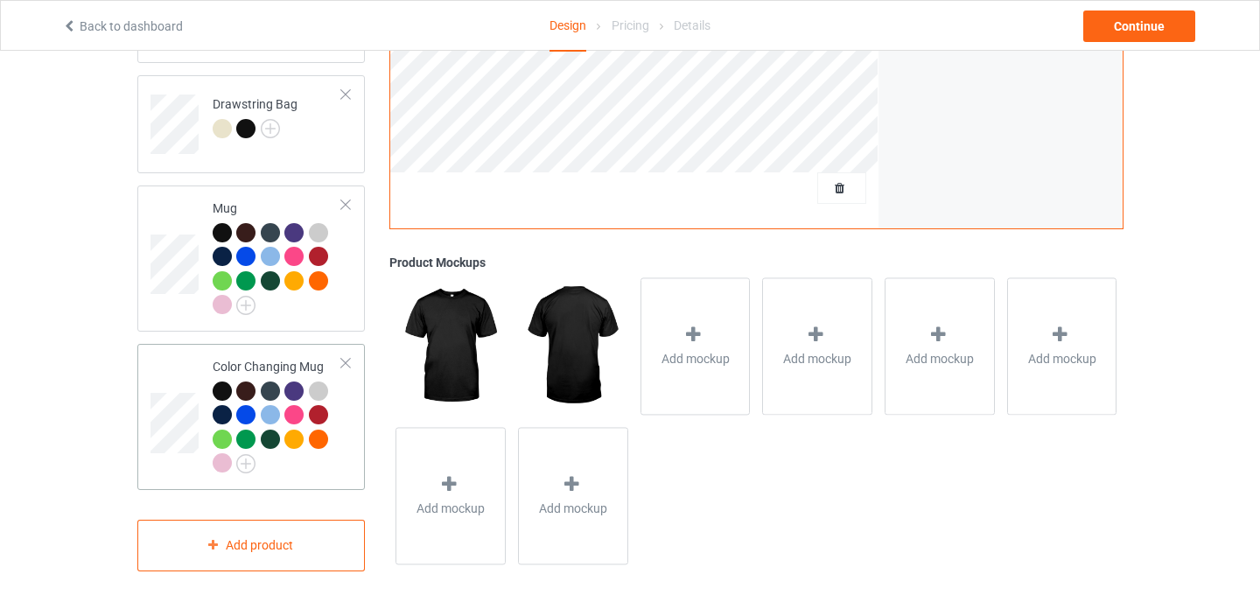
click at [347, 357] on div at bounding box center [346, 363] width 12 height 12
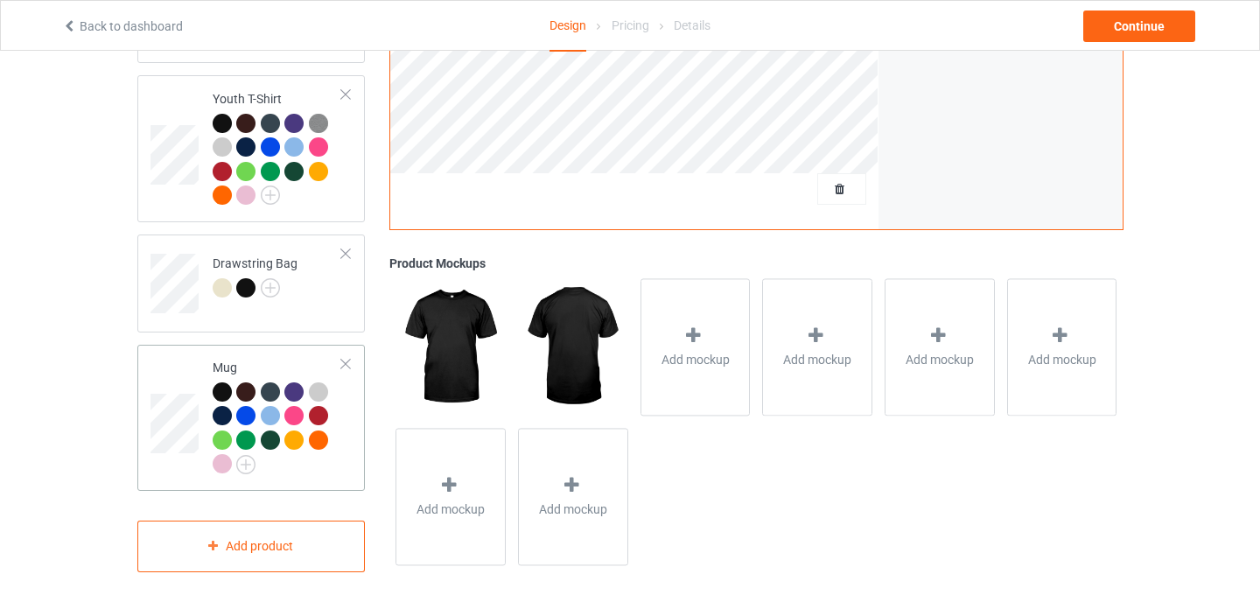
click at [347, 358] on div at bounding box center [346, 364] width 12 height 12
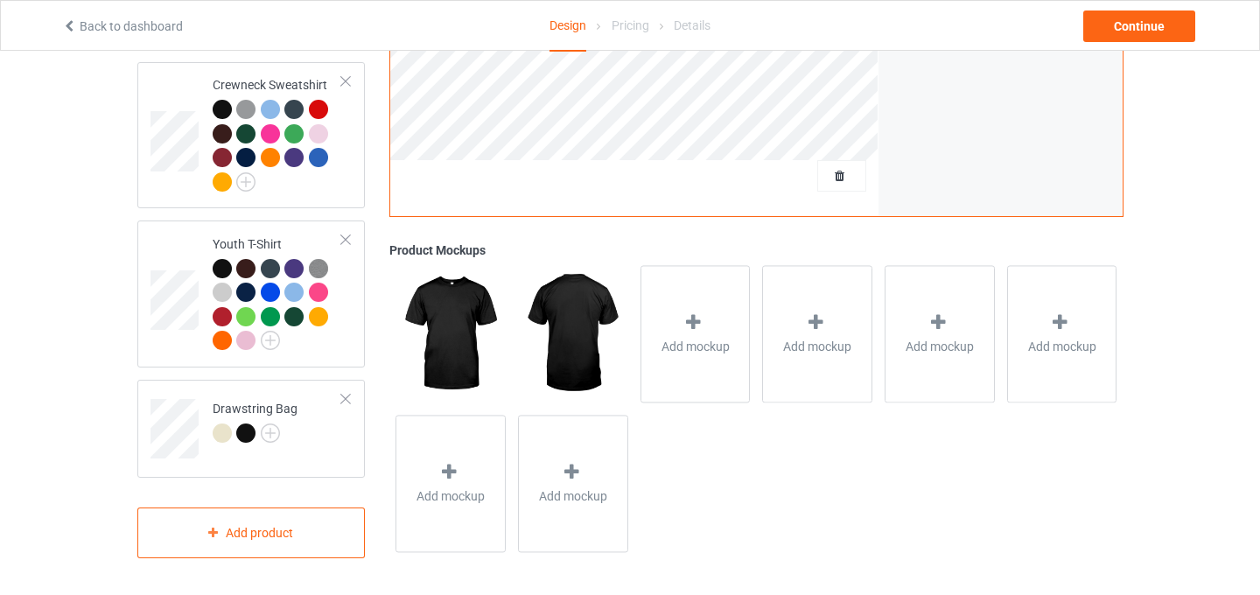
scroll to position [1047, 0]
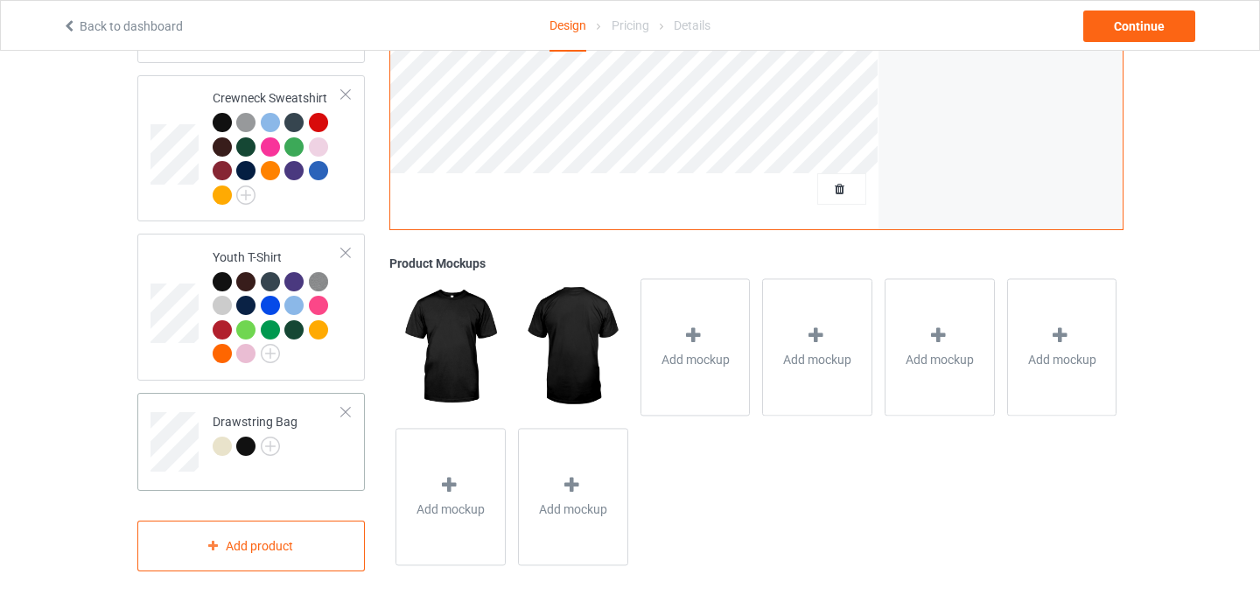
click at [345, 406] on div at bounding box center [346, 412] width 12 height 12
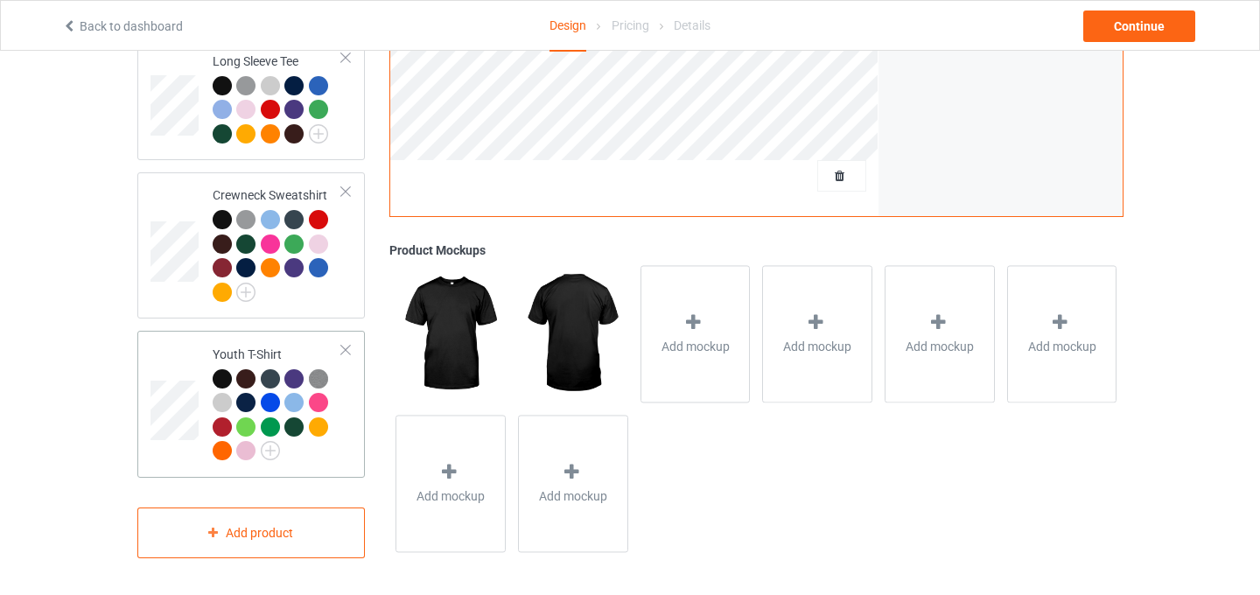
scroll to position [936, 0]
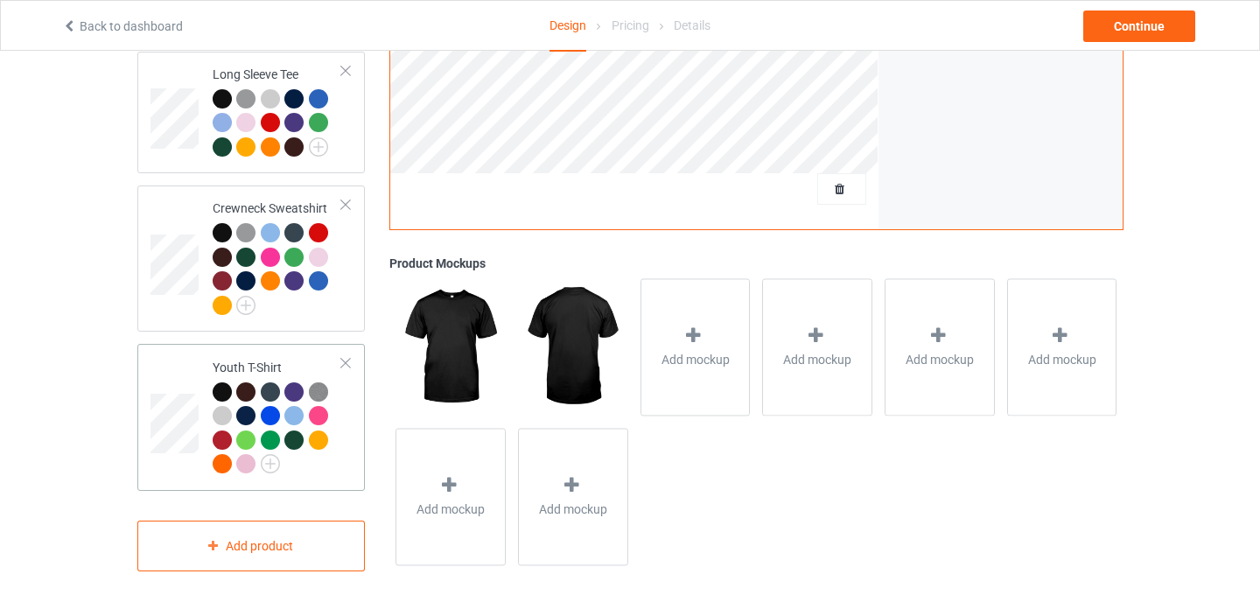
click at [349, 357] on div at bounding box center [346, 363] width 12 height 12
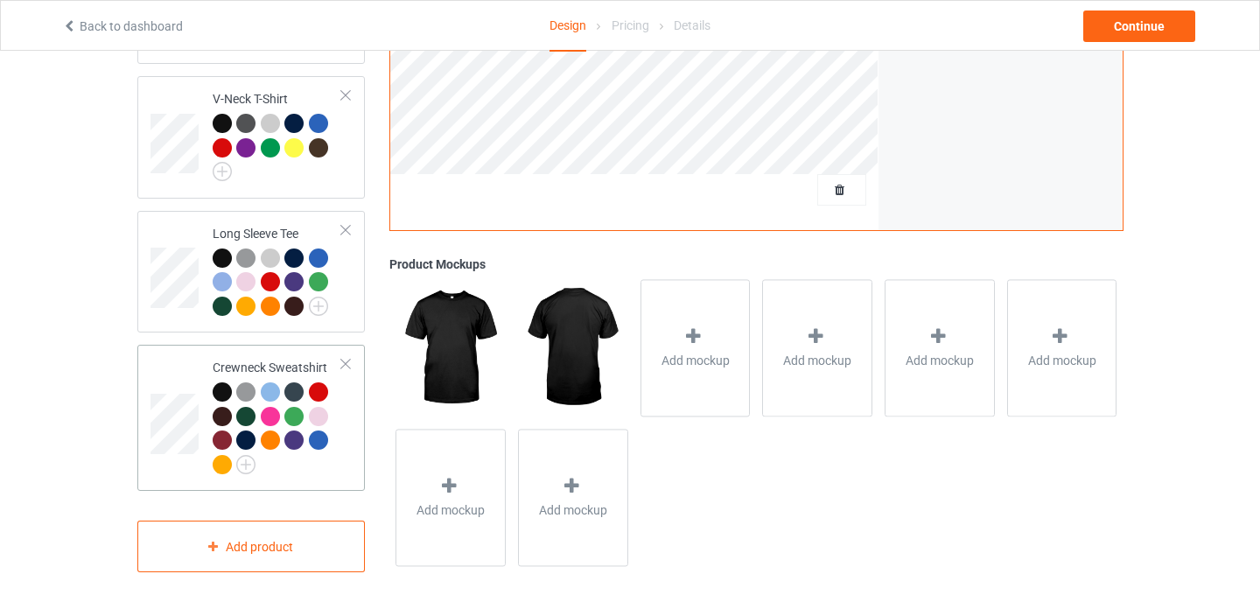
click at [345, 358] on div at bounding box center [346, 364] width 12 height 12
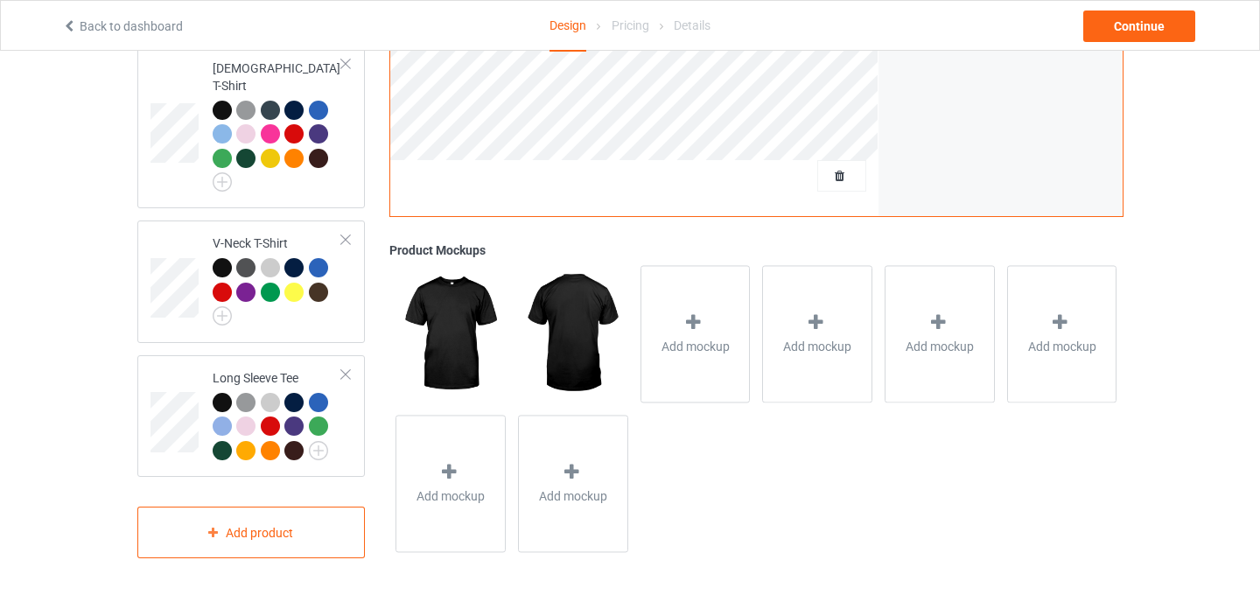
scroll to position [618, 0]
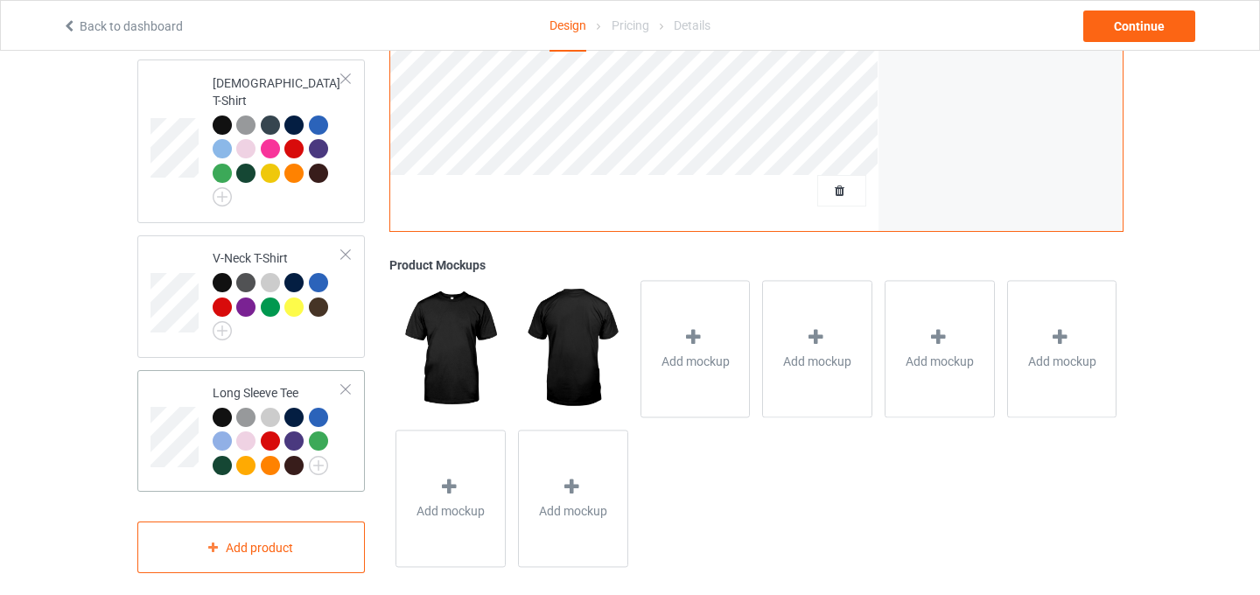
click at [343, 383] on div at bounding box center [346, 389] width 12 height 12
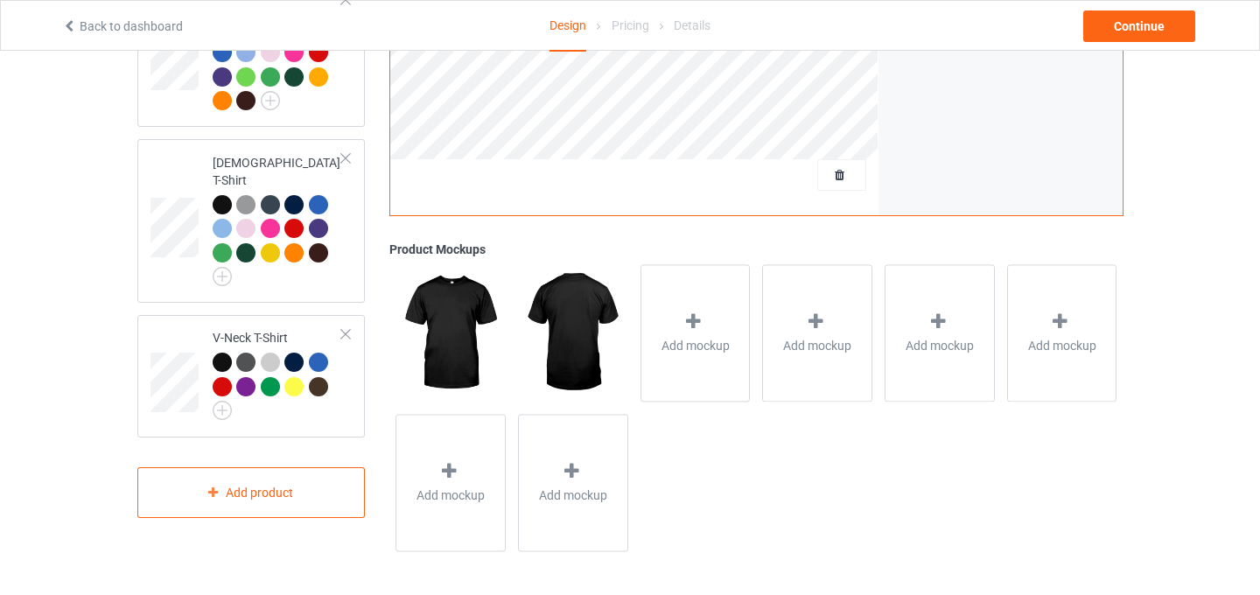
scroll to position [538, 0]
click at [347, 328] on div at bounding box center [346, 334] width 12 height 12
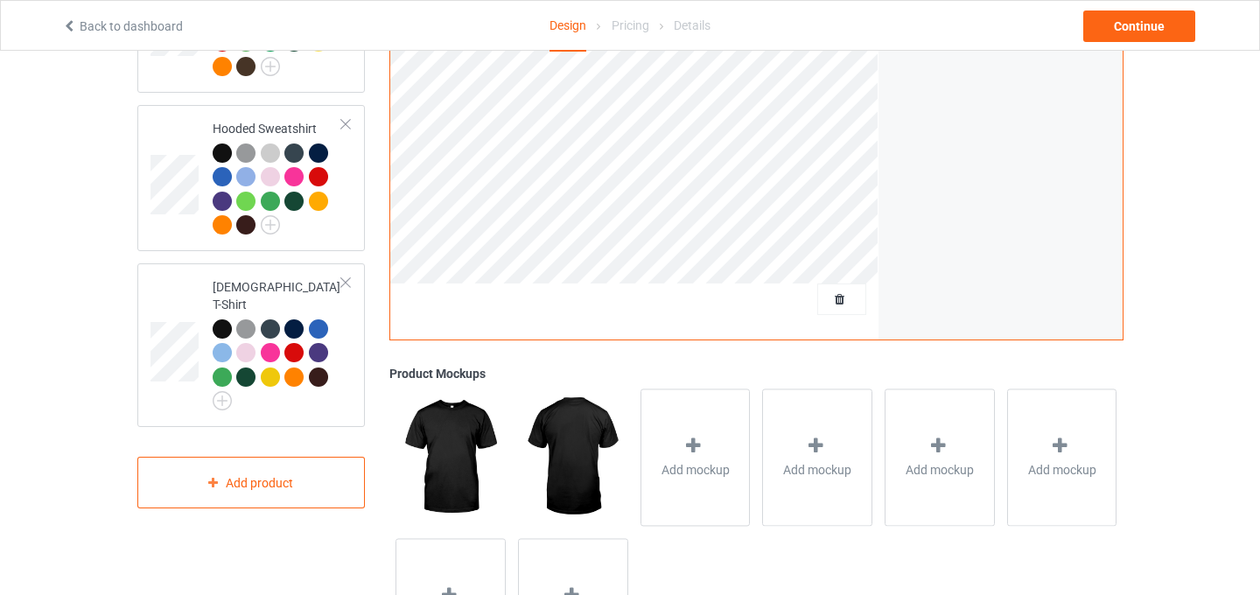
scroll to position [413, 0]
click at [347, 280] on div at bounding box center [346, 283] width 12 height 12
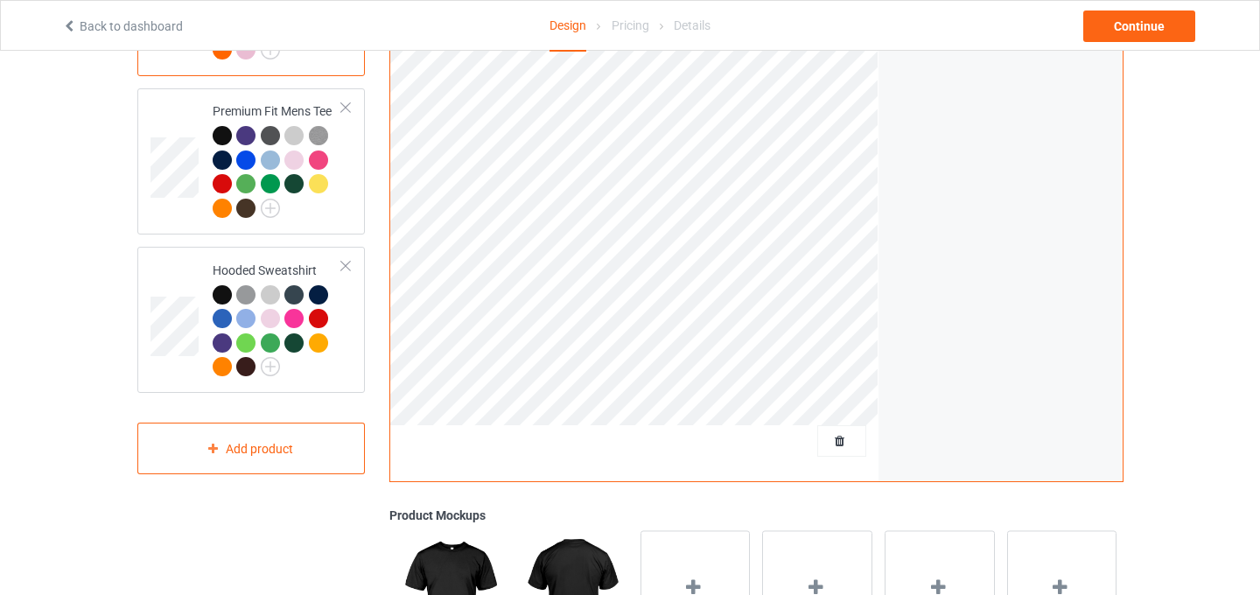
scroll to position [271, 0]
click at [347, 269] on div at bounding box center [346, 267] width 12 height 12
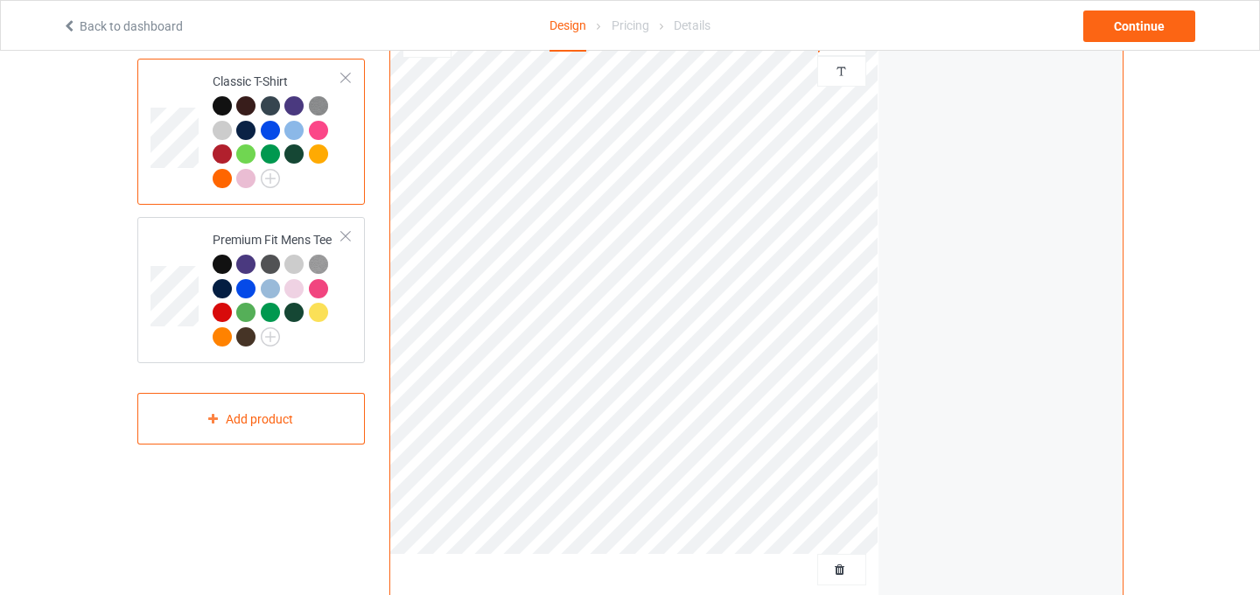
scroll to position [144, 0]
click at [347, 235] on div at bounding box center [346, 235] width 12 height 12
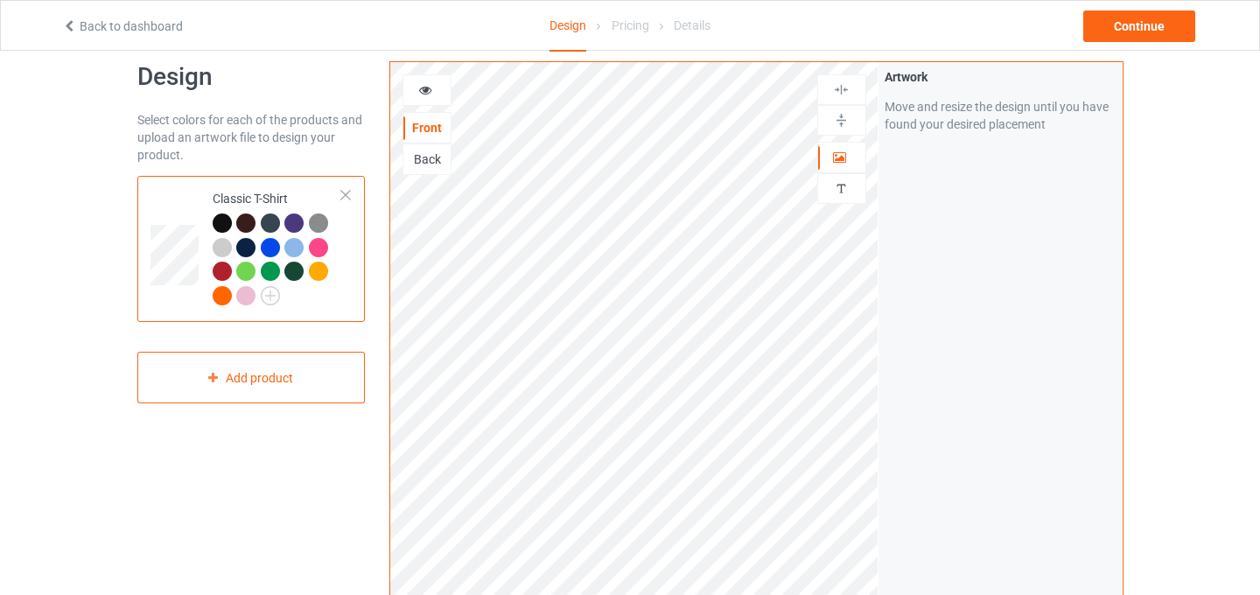
scroll to position [25, 0]
click at [270, 301] on img at bounding box center [270, 297] width 19 height 19
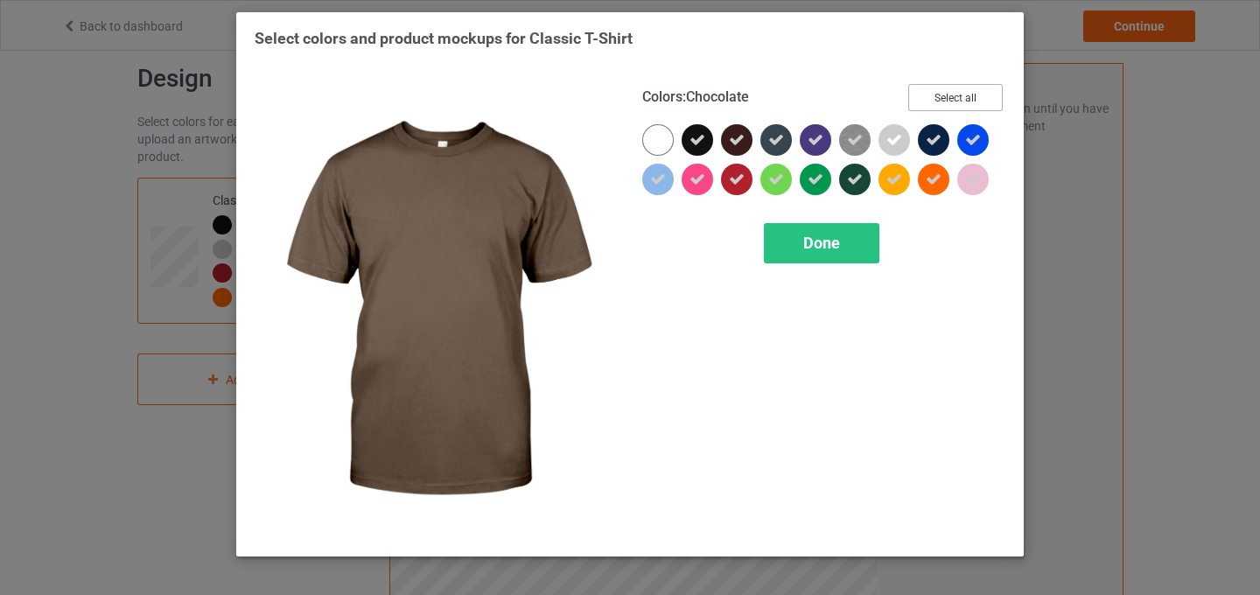
click at [956, 98] on button "Select all" at bounding box center [955, 97] width 95 height 27
click at [955, 98] on button "Reset to Default" at bounding box center [939, 97] width 127 height 27
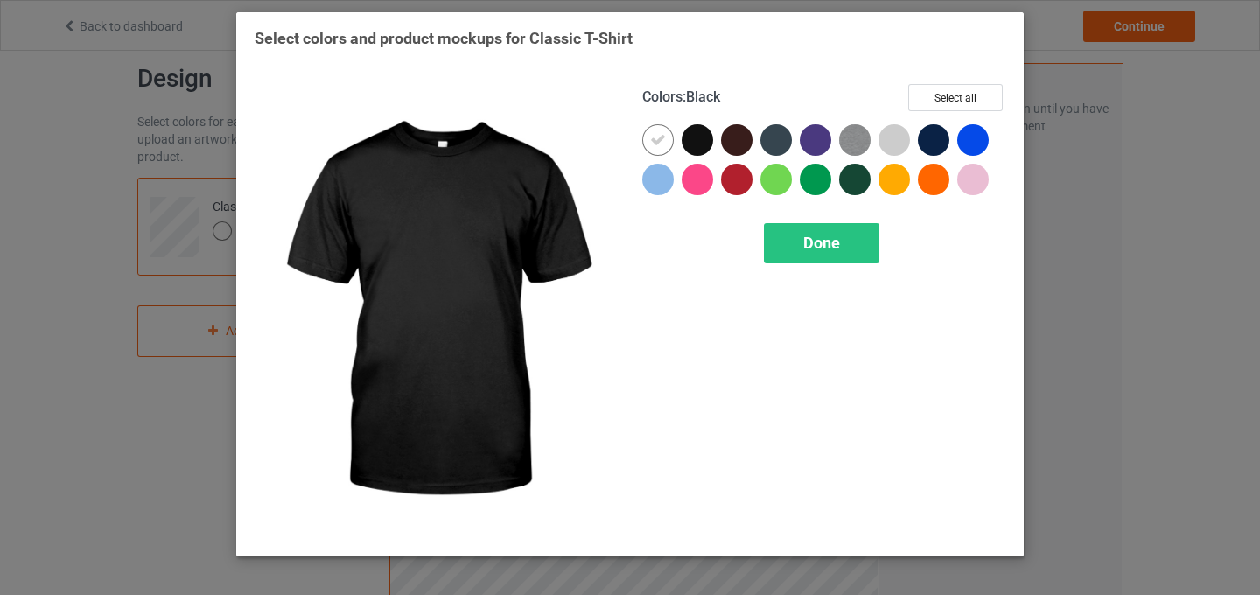
click at [697, 148] on div at bounding box center [698, 140] width 32 height 32
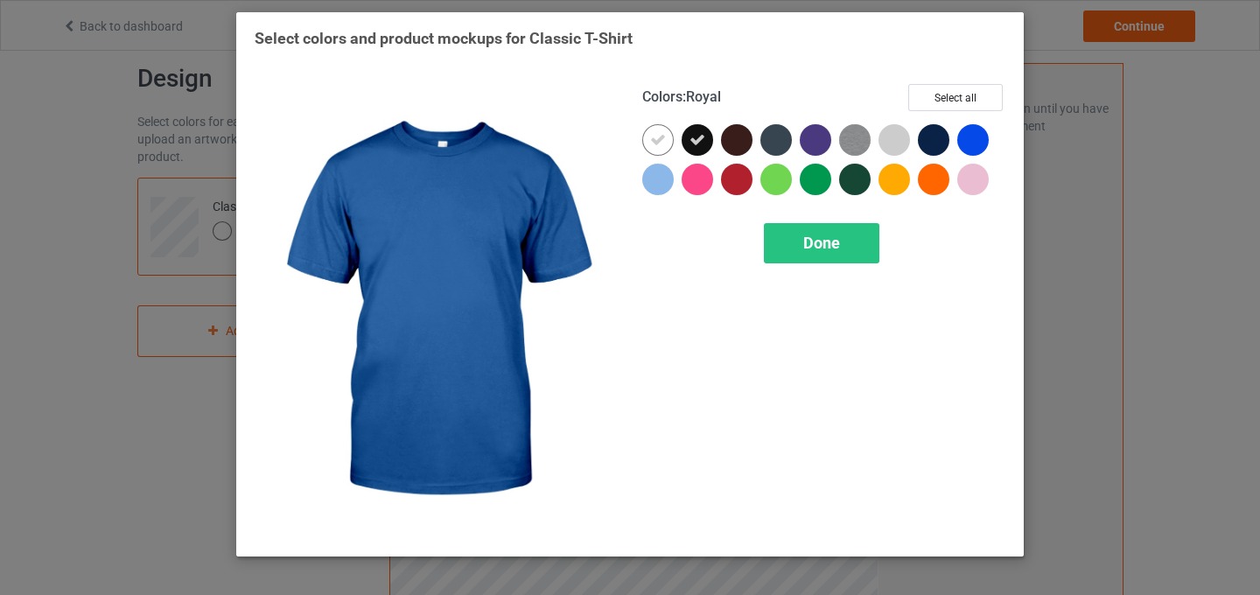
click at [977, 144] on div at bounding box center [973, 140] width 32 height 32
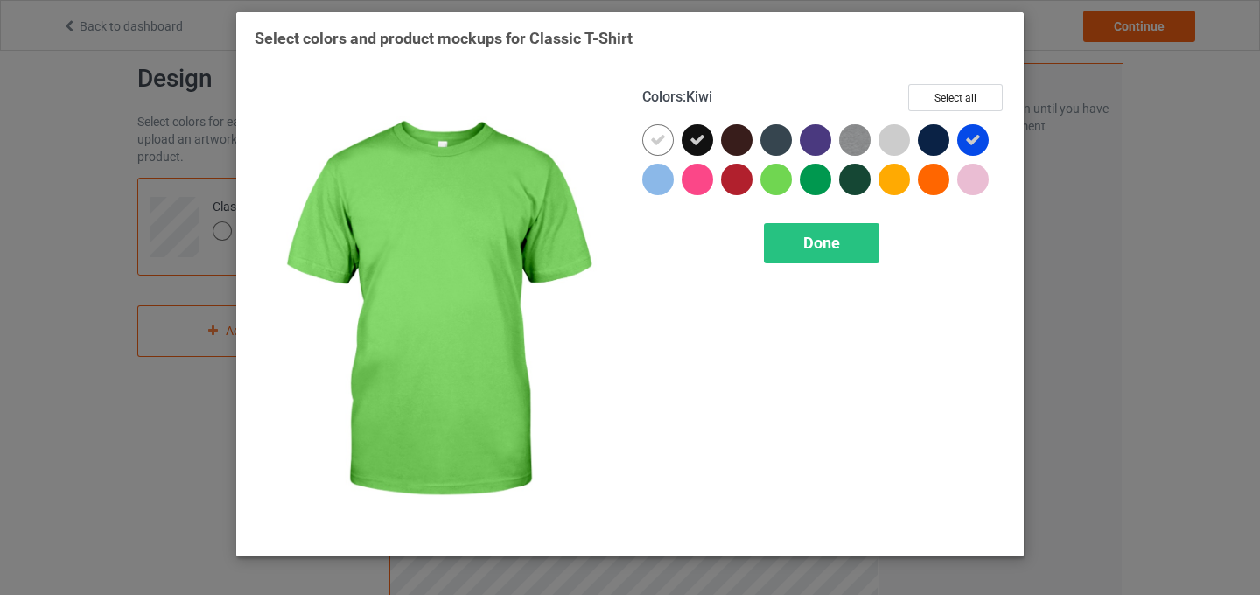
click at [777, 186] on div at bounding box center [776, 180] width 32 height 32
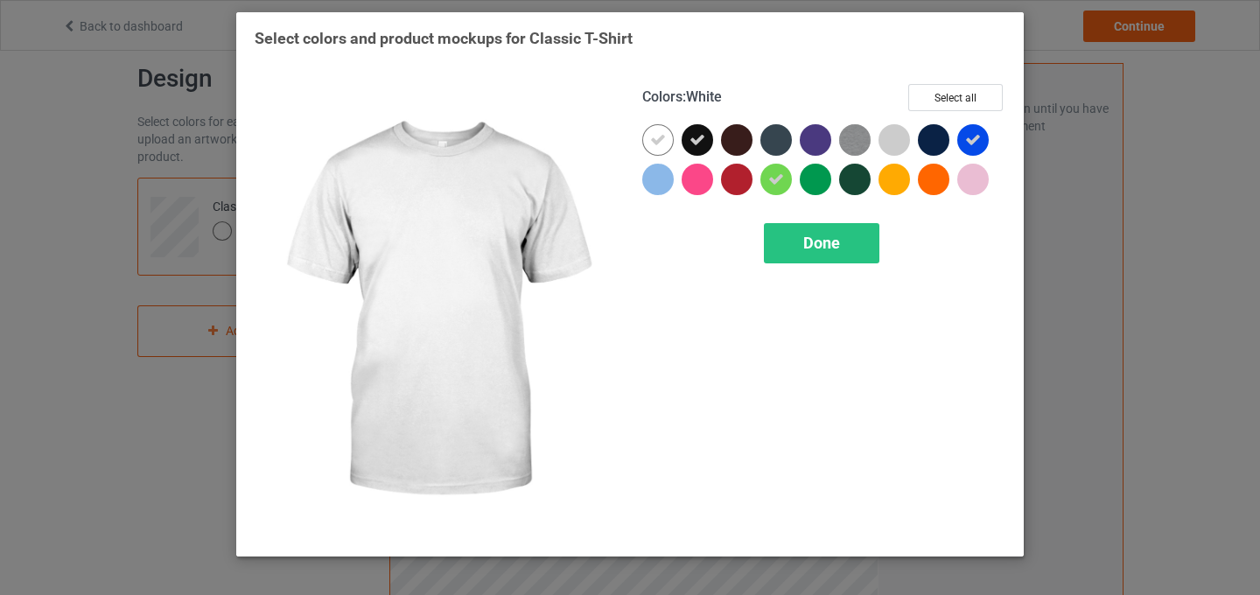
click at [651, 144] on icon at bounding box center [658, 140] width 16 height 16
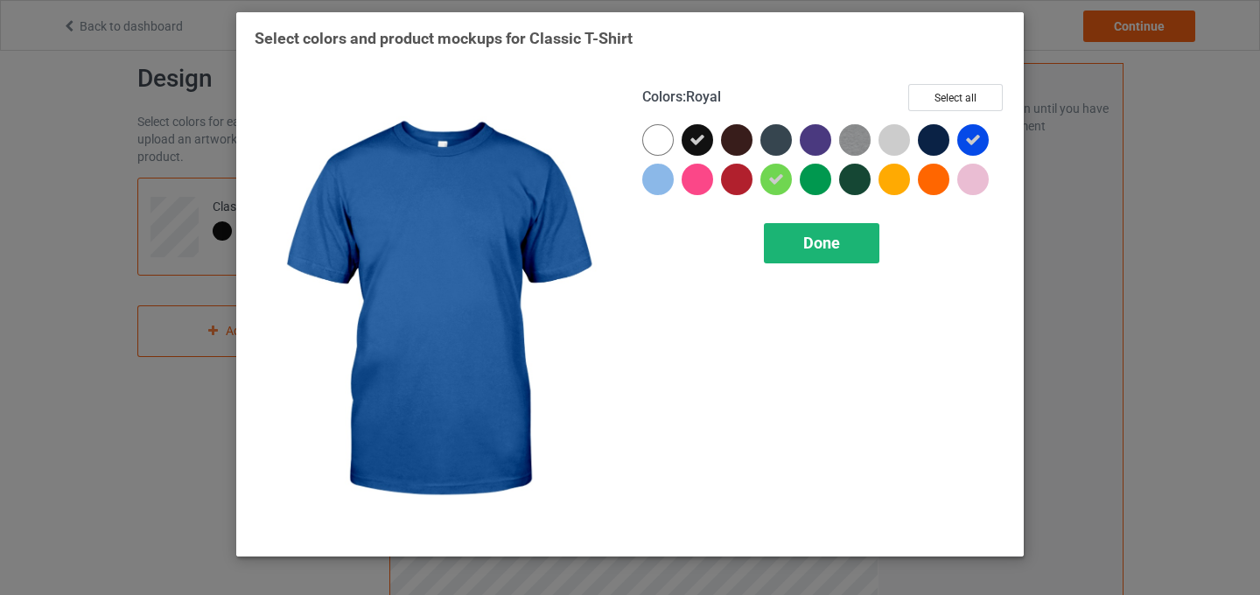
click at [861, 237] on div "Done" at bounding box center [822, 243] width 116 height 40
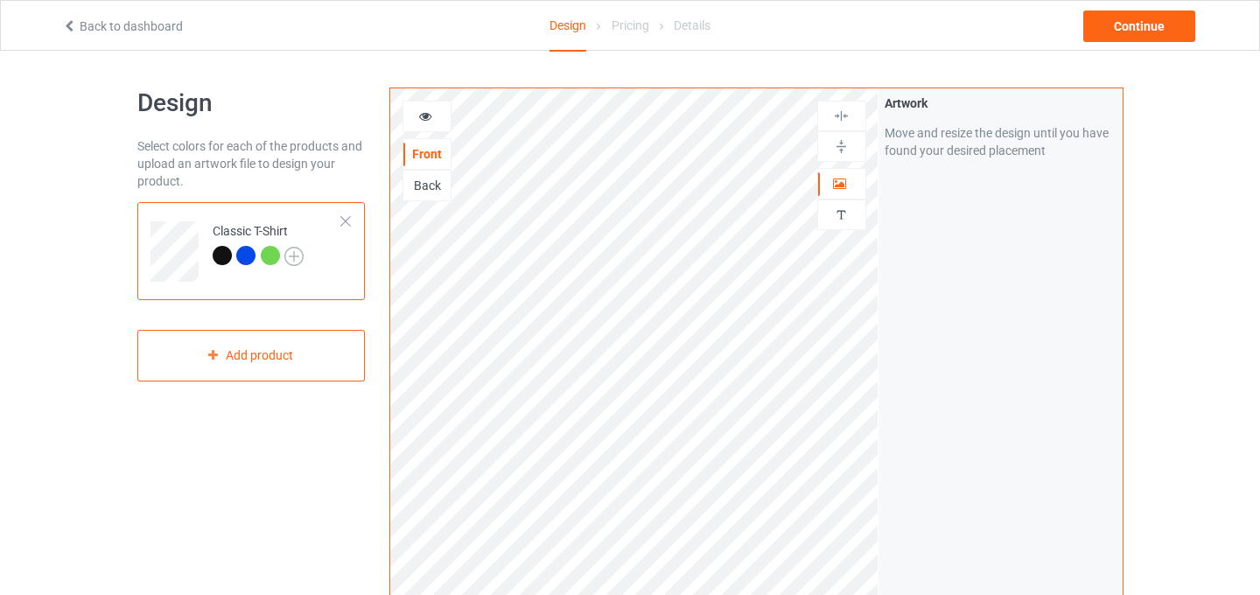
click at [300, 257] on img at bounding box center [293, 256] width 19 height 19
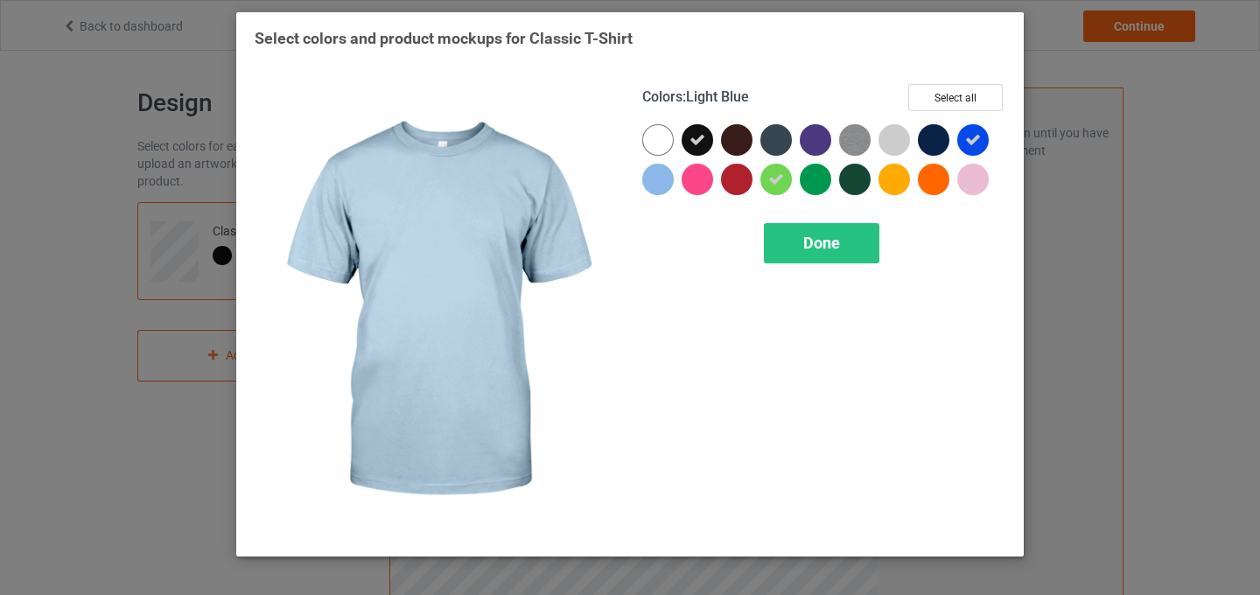
click at [657, 180] on div at bounding box center [658, 180] width 32 height 32
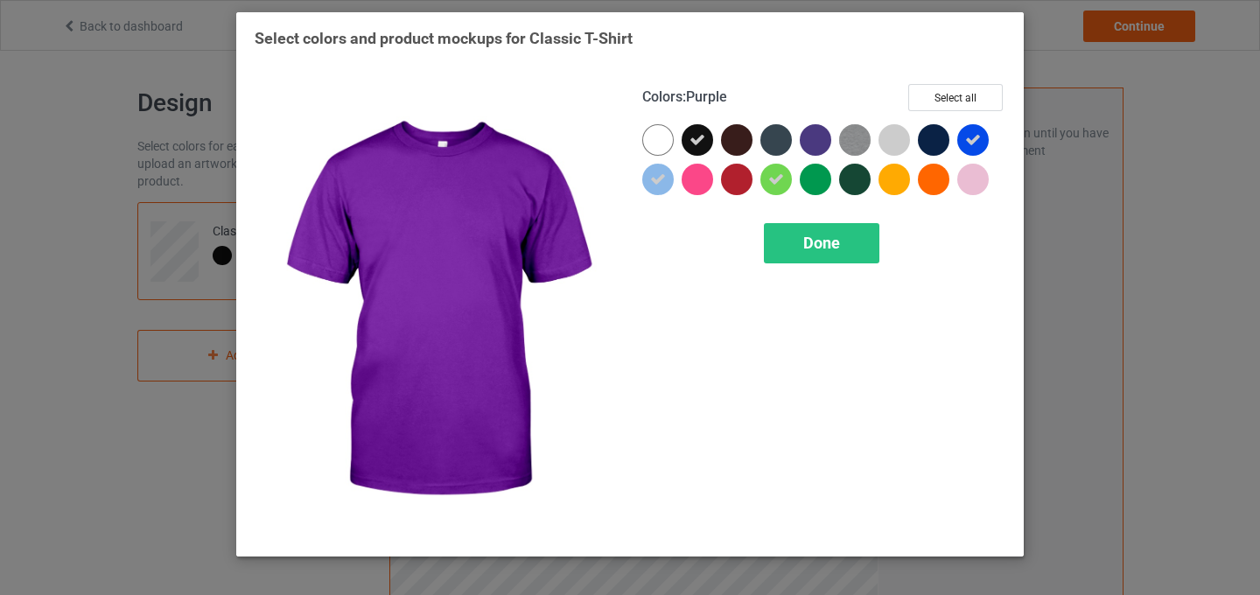
click at [813, 132] on div at bounding box center [816, 140] width 32 height 32
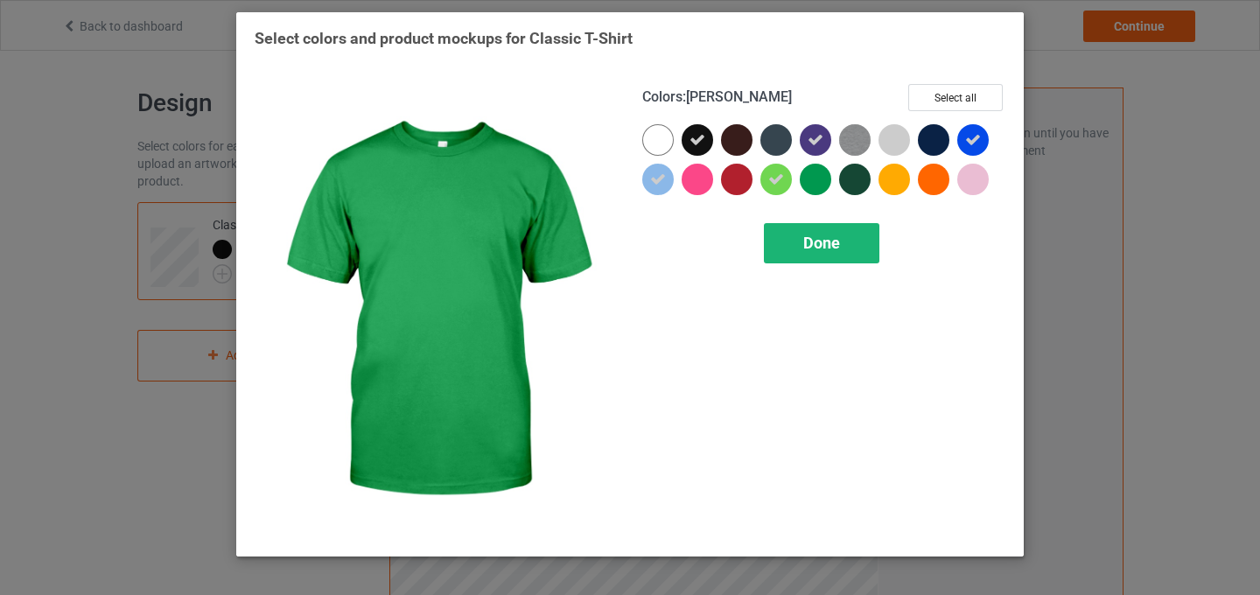
click at [827, 240] on span "Done" at bounding box center [821, 243] width 37 height 18
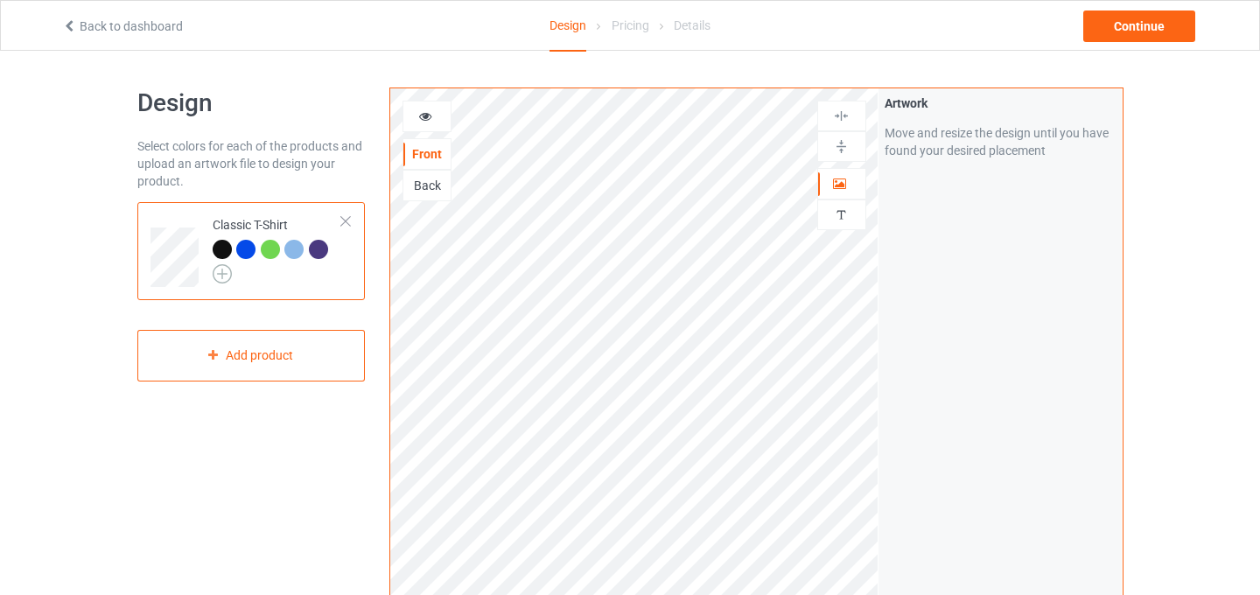
click at [219, 278] on img at bounding box center [222, 273] width 19 height 19
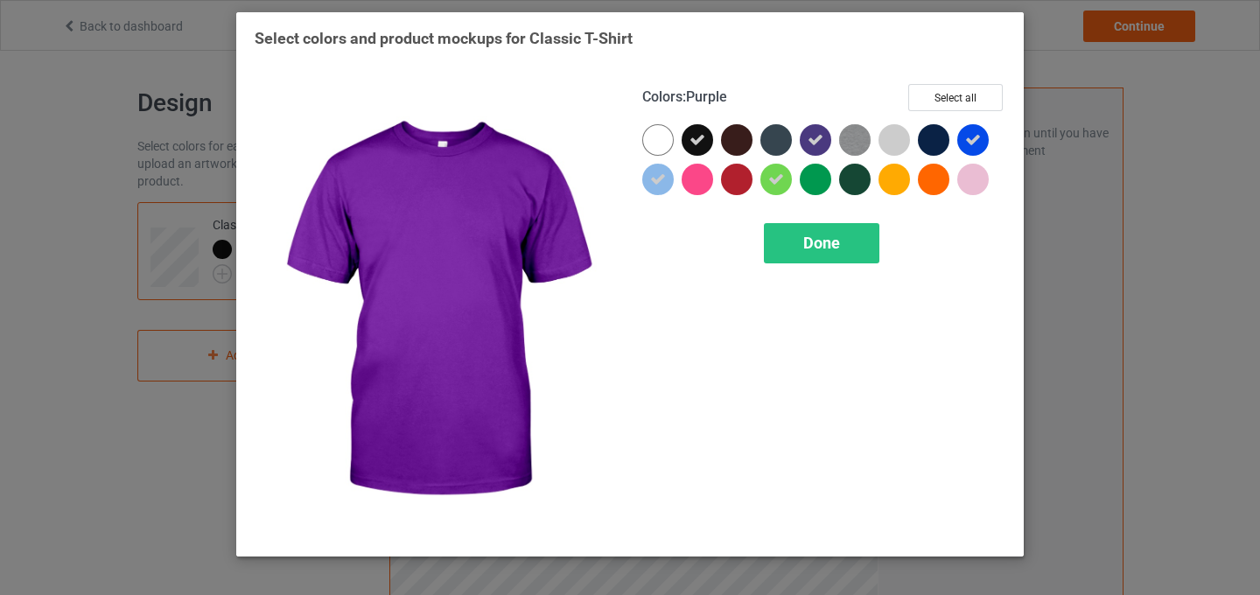
click at [818, 132] on icon at bounding box center [816, 140] width 16 height 16
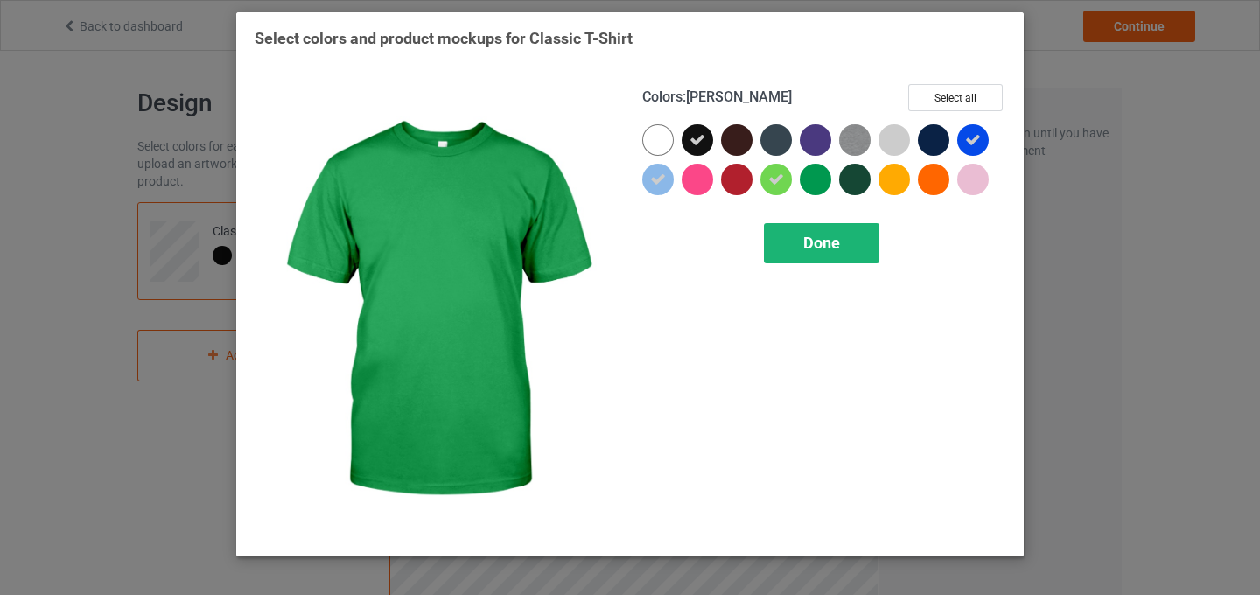
click at [836, 235] on span "Done" at bounding box center [821, 243] width 37 height 18
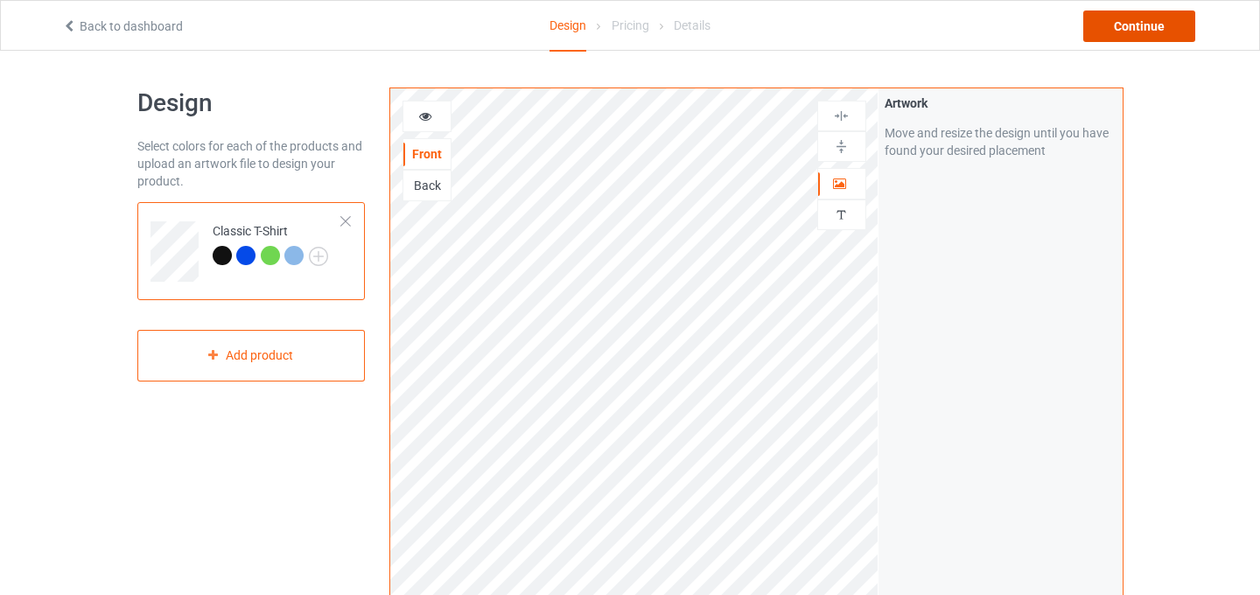
click at [1124, 32] on div "Continue" at bounding box center [1139, 27] width 112 height 32
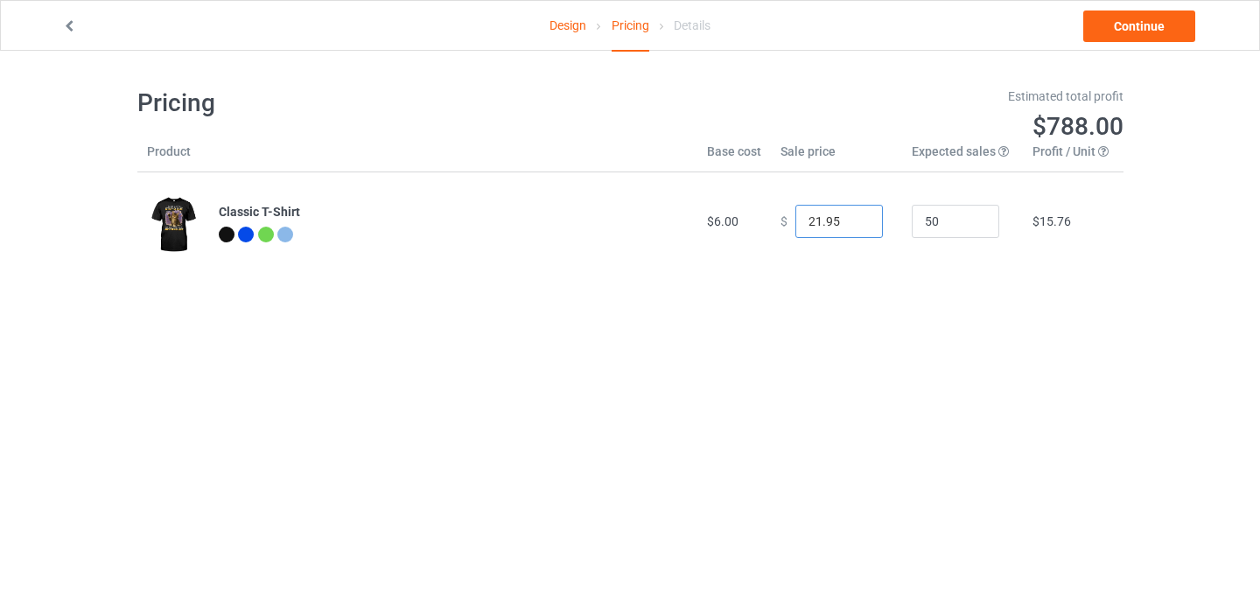
type input "21.95"
click at [859, 223] on input "21.95" at bounding box center [839, 221] width 88 height 33
click at [1126, 41] on link "Continue" at bounding box center [1139, 27] width 112 height 32
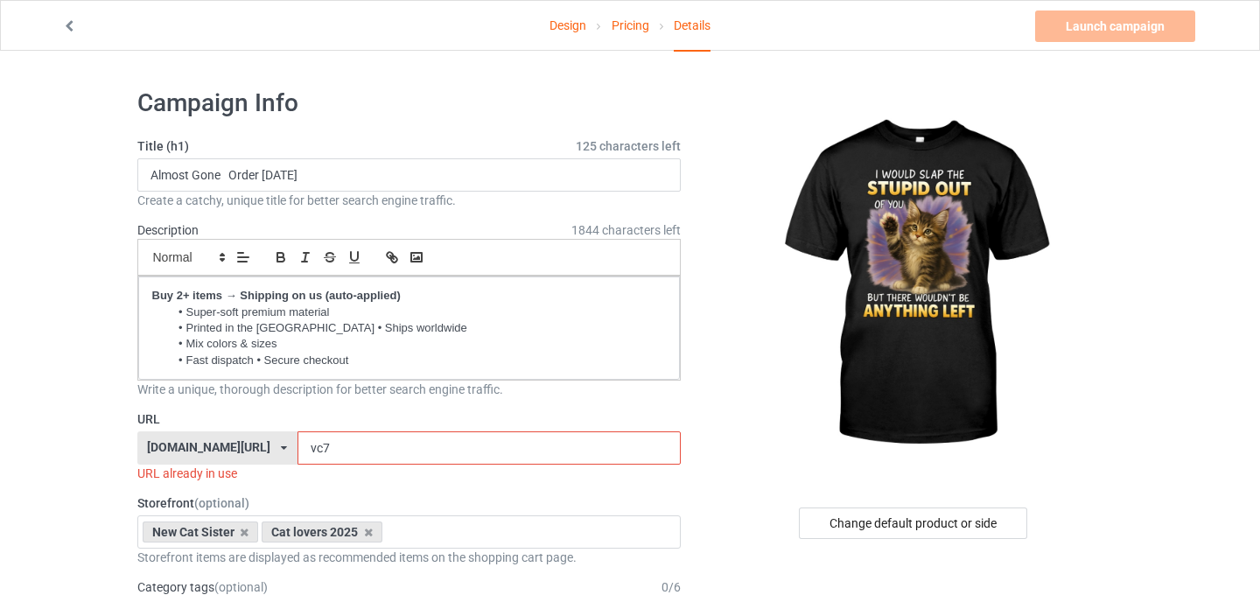
click at [298, 448] on input "vc7" at bounding box center [489, 447] width 383 height 33
click at [298, 445] on input "vc7" at bounding box center [489, 447] width 383 height 33
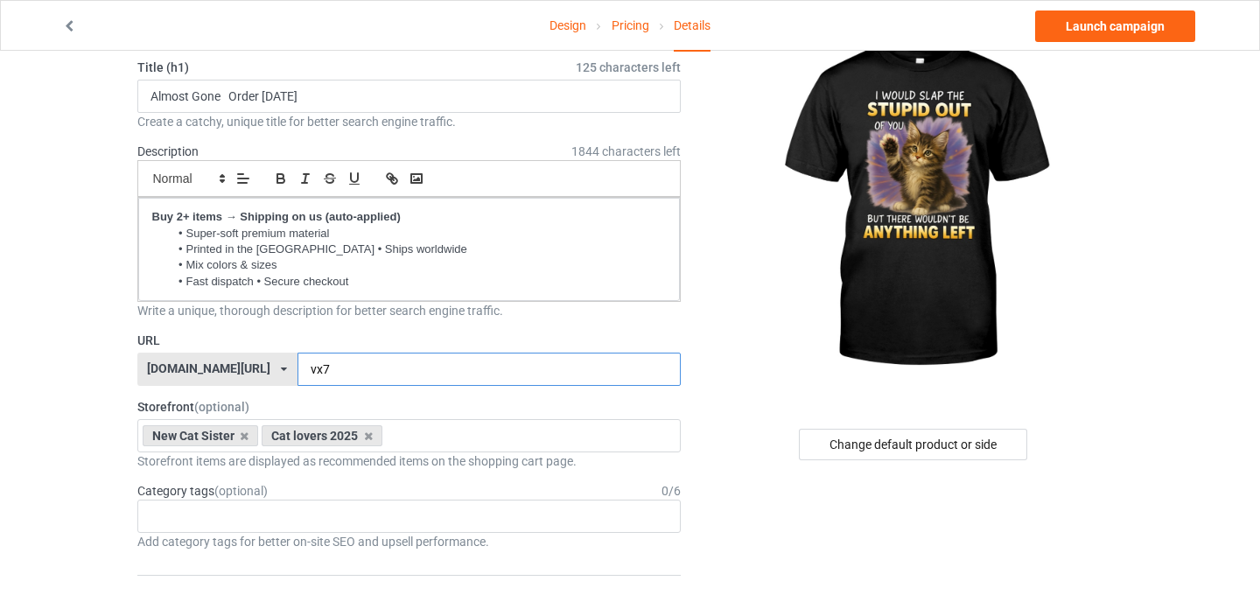
scroll to position [80, 0]
type input "vx7"
click at [368, 437] on icon at bounding box center [368, 435] width 9 height 11
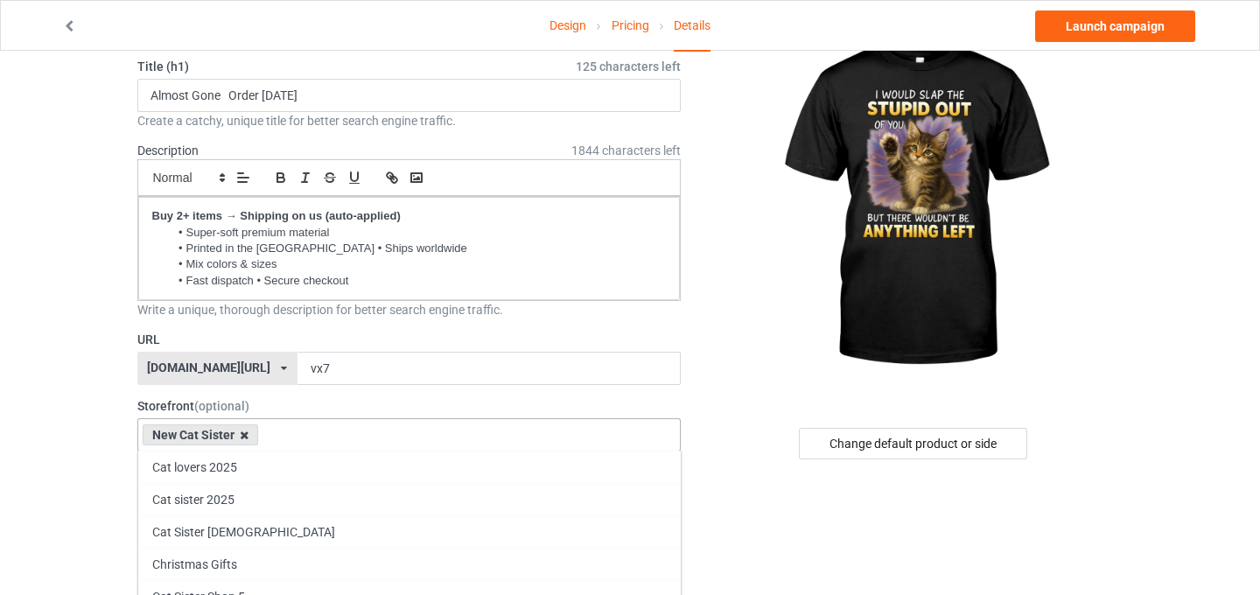
click at [242, 438] on icon at bounding box center [244, 435] width 9 height 11
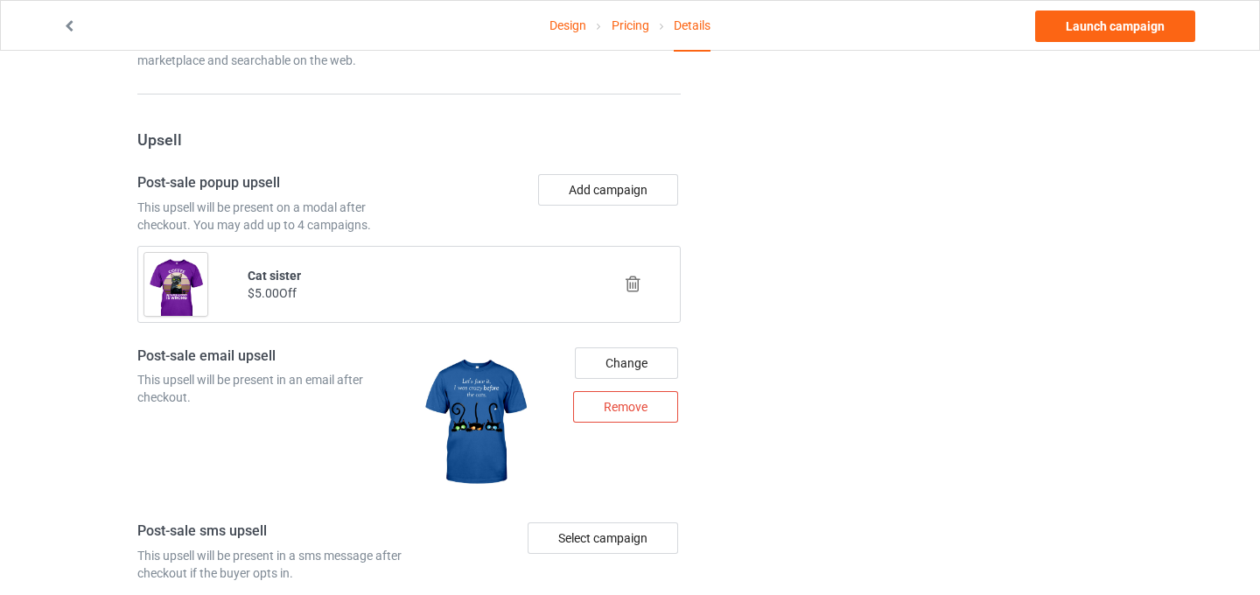
scroll to position [1224, 0]
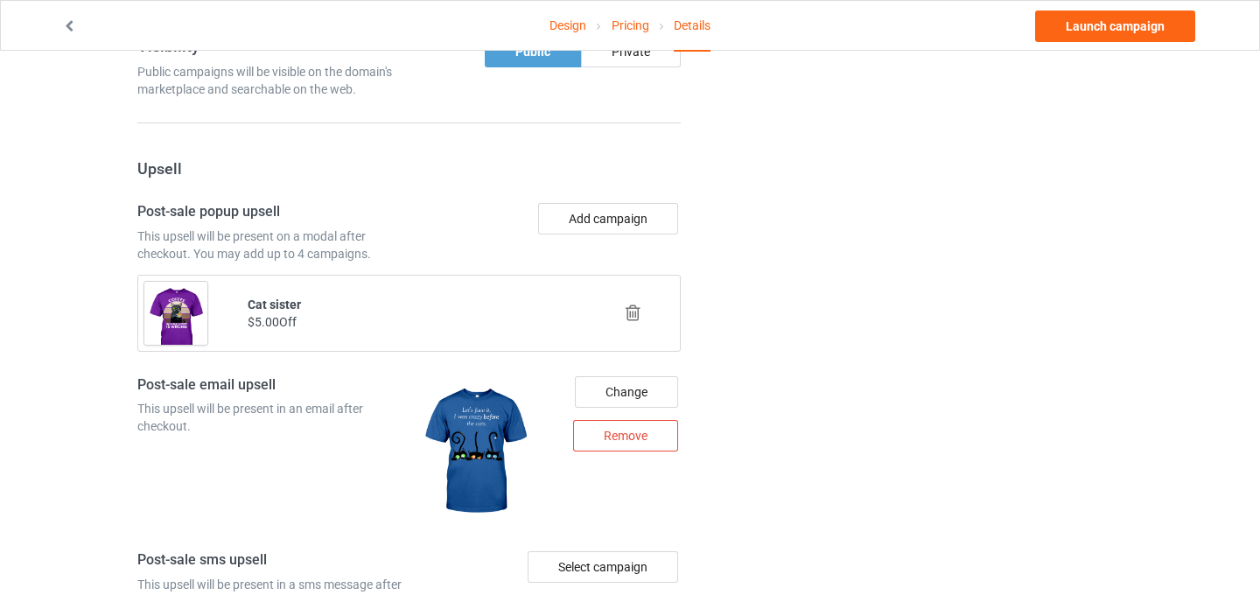
click at [634, 320] on icon at bounding box center [633, 313] width 22 height 18
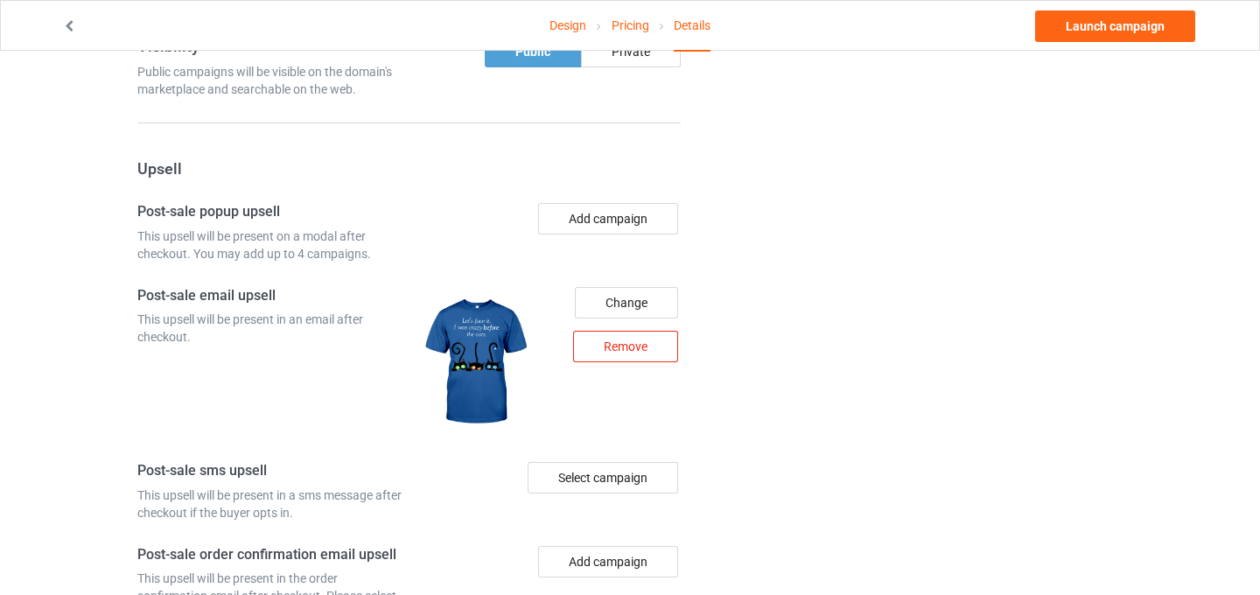
click at [634, 352] on div "Remove" at bounding box center [625, 347] width 105 height 32
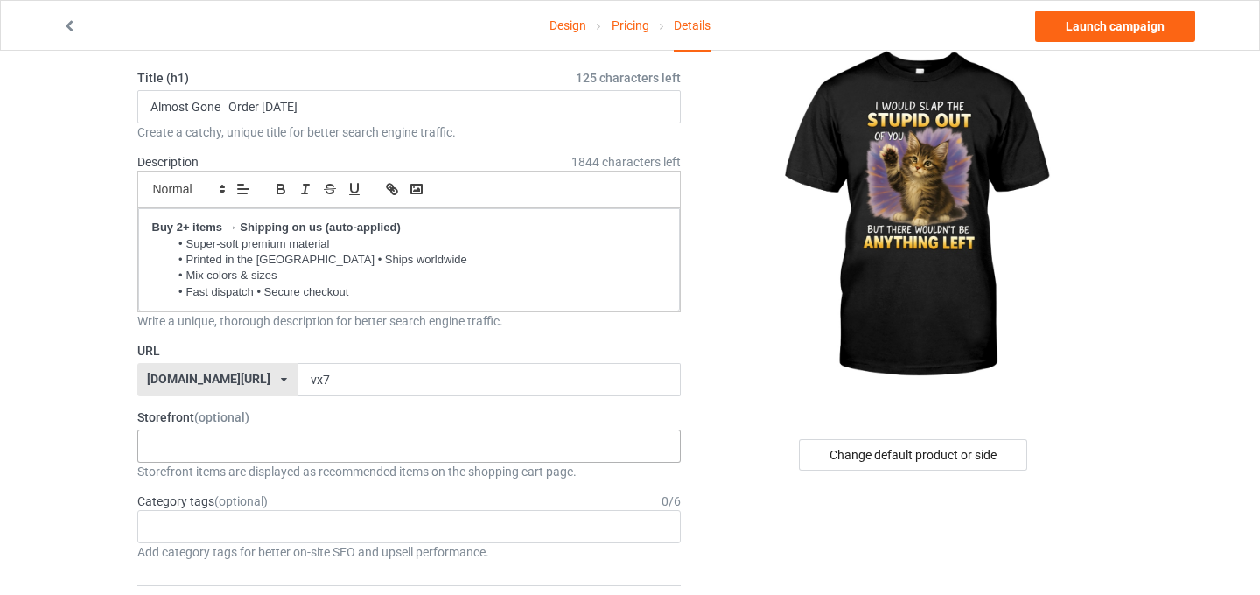
scroll to position [0, 0]
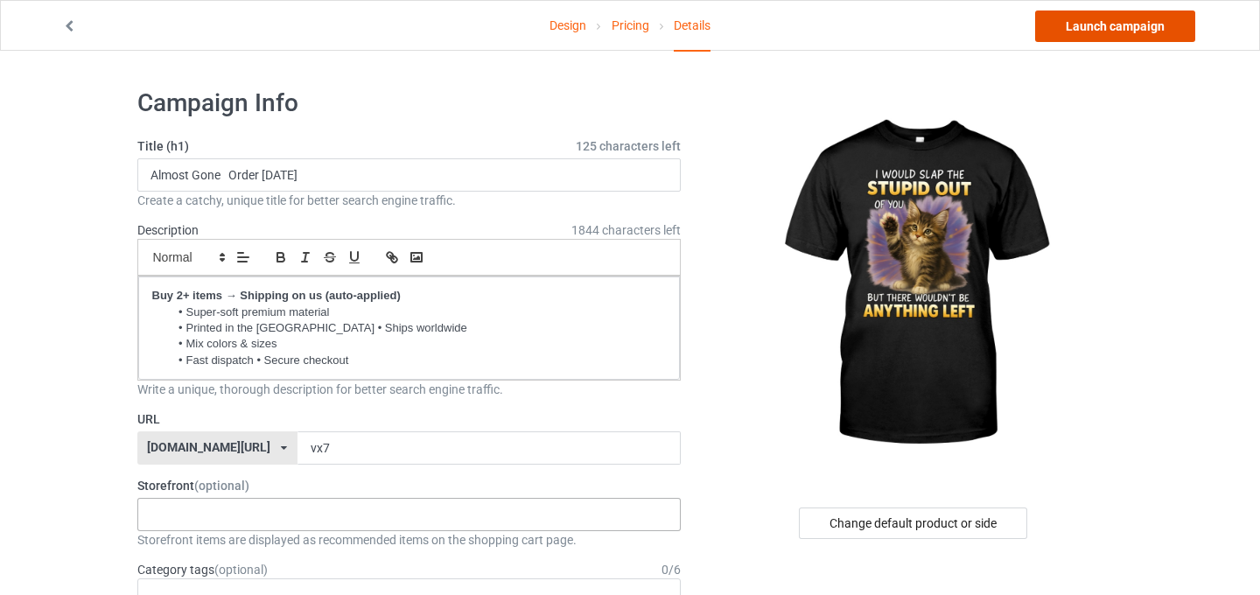
click at [1087, 35] on link "Launch campaign" at bounding box center [1115, 27] width 160 height 32
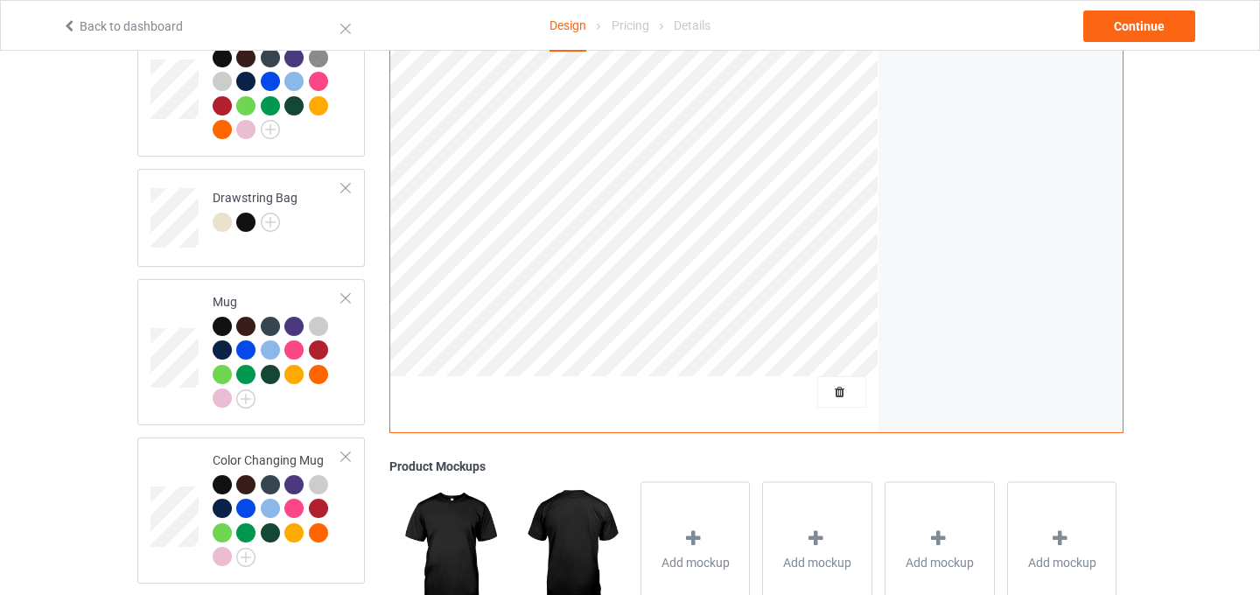
scroll to position [1475, 0]
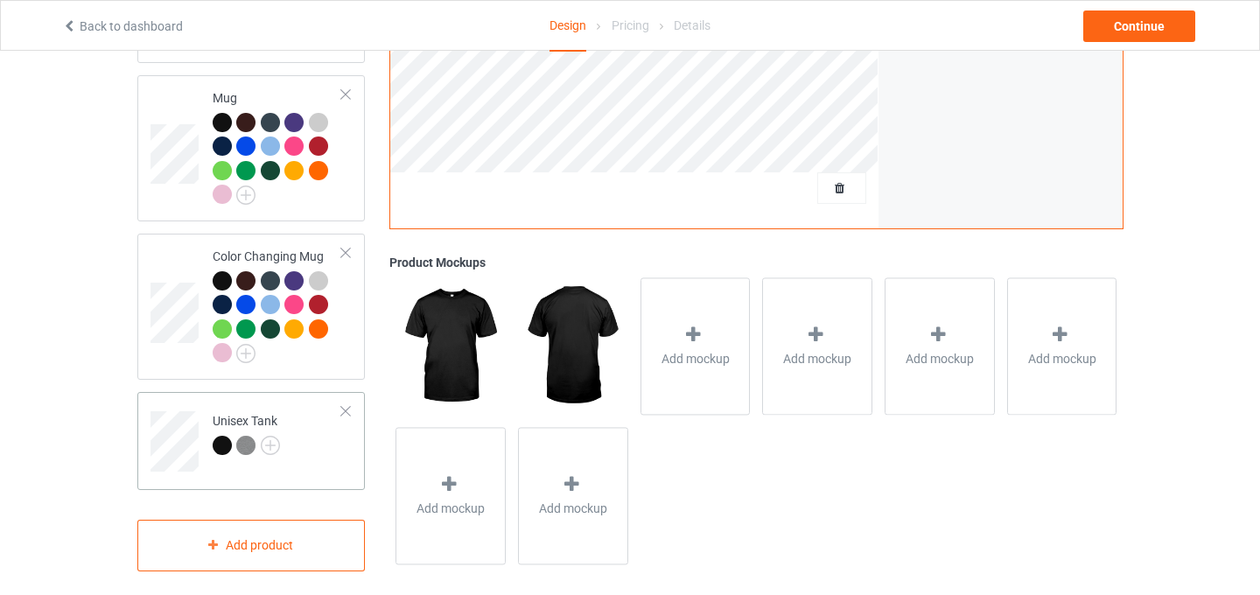
click at [350, 399] on td "Unisex Tank" at bounding box center [278, 435] width 150 height 73
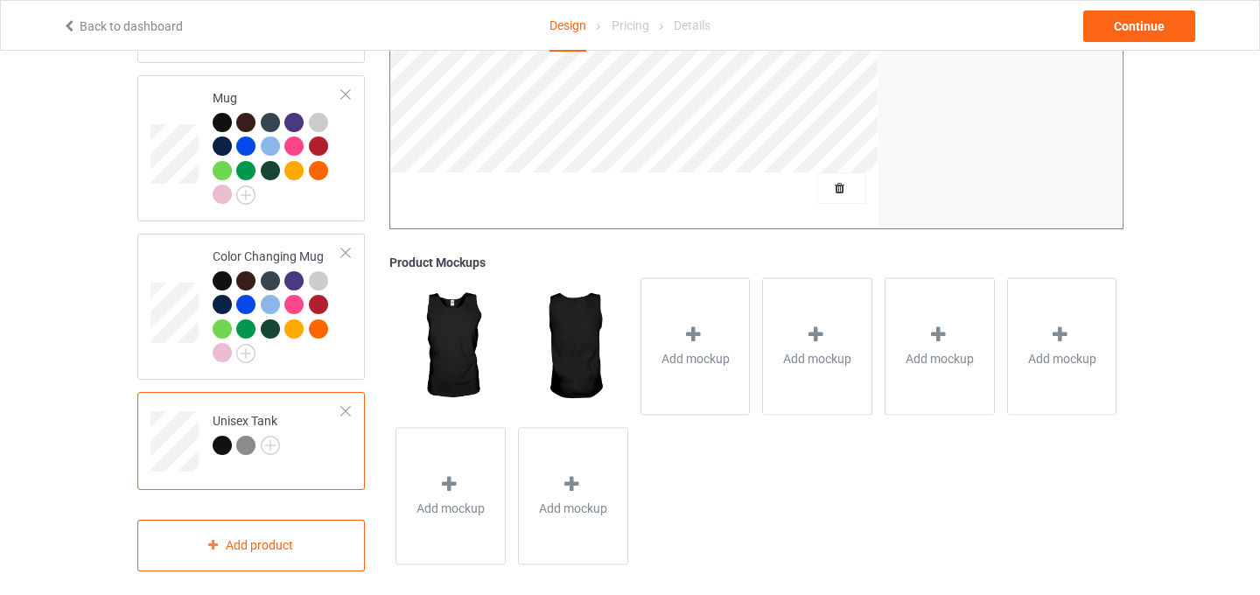
click at [345, 405] on div at bounding box center [346, 411] width 12 height 12
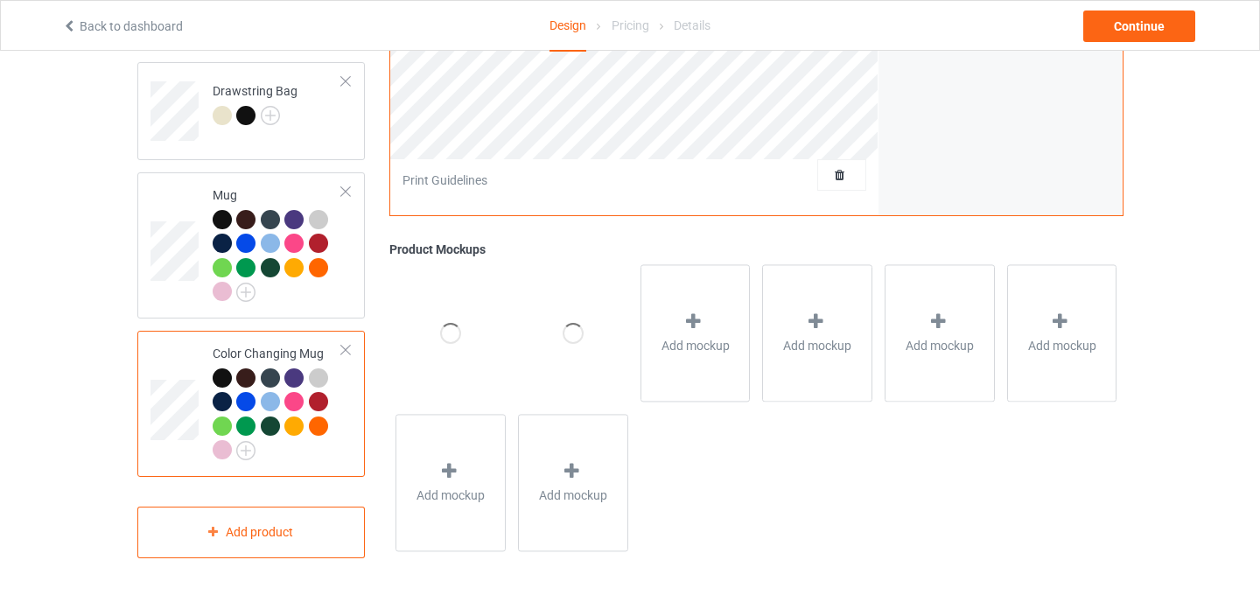
scroll to position [1364, 0]
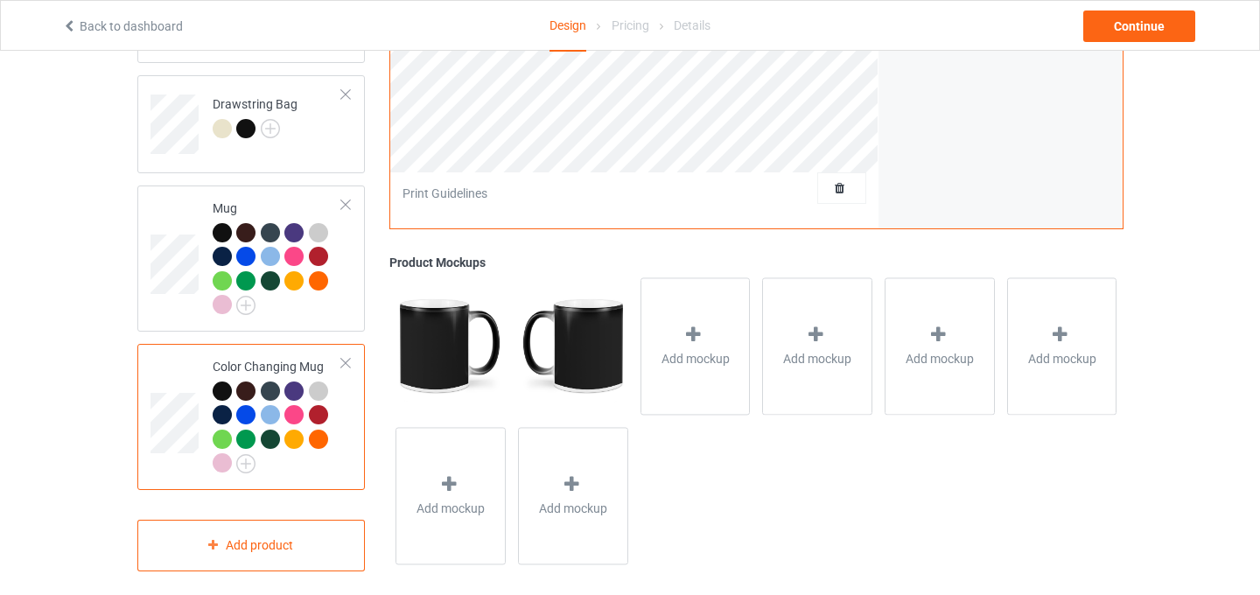
click at [345, 357] on div at bounding box center [346, 363] width 12 height 12
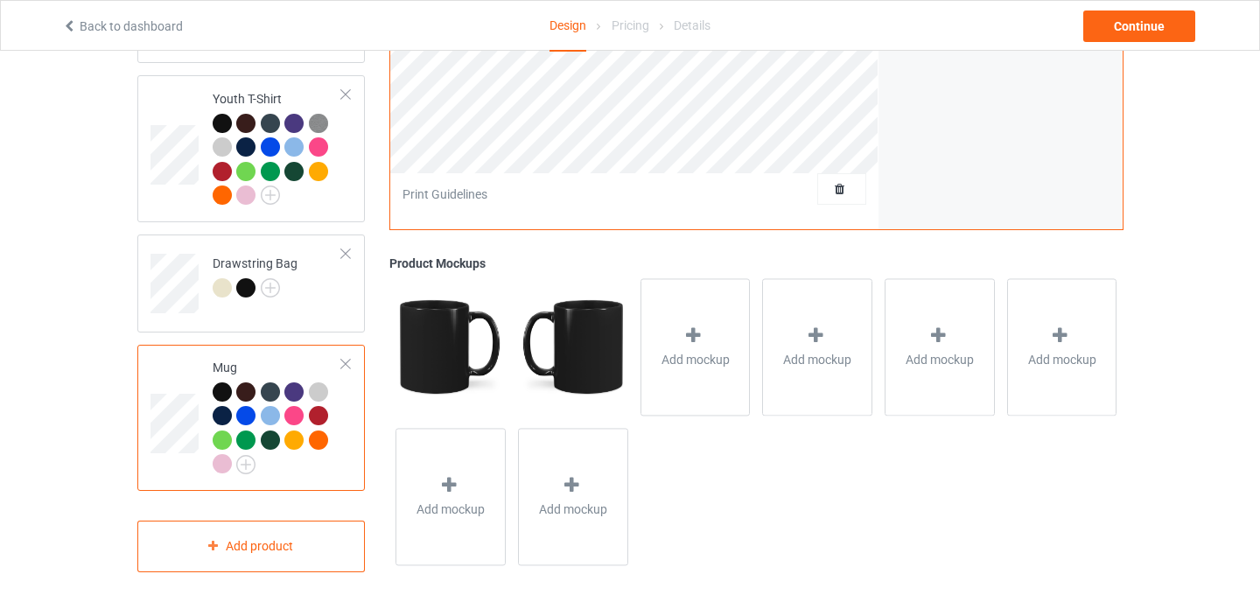
click at [351, 358] on div at bounding box center [346, 364] width 12 height 12
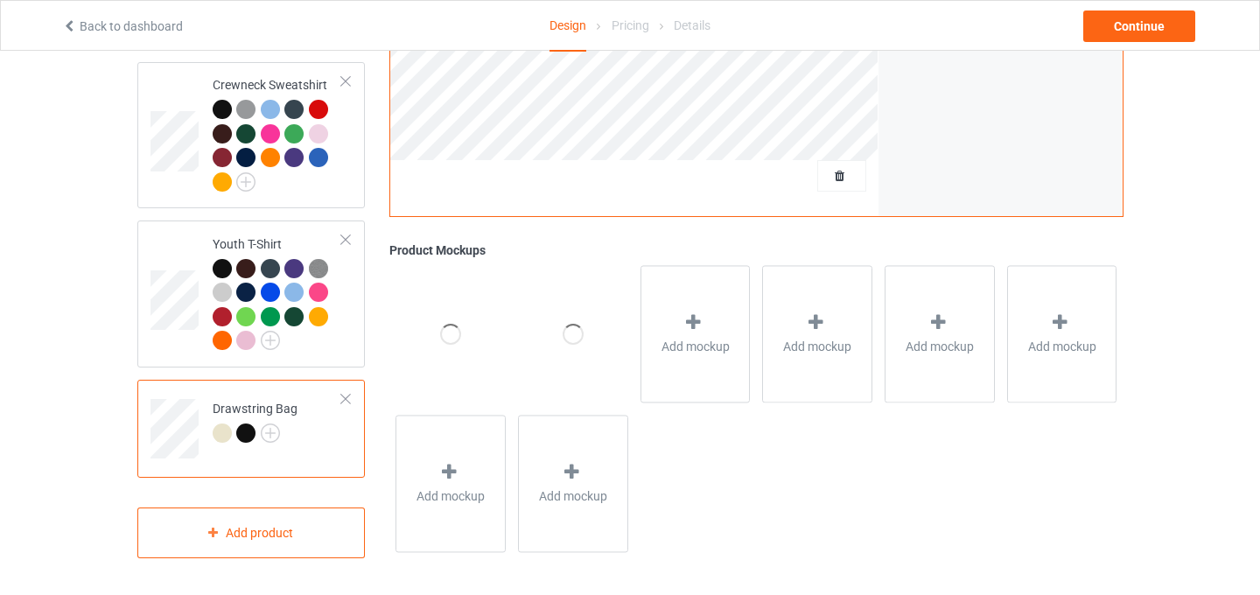
scroll to position [1047, 0]
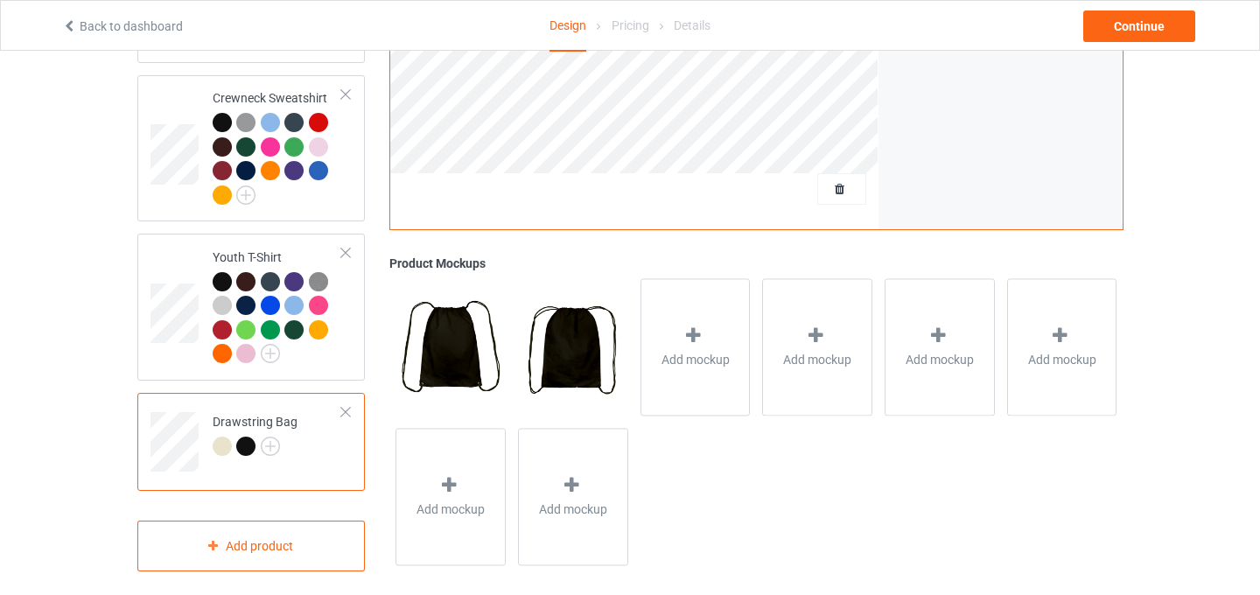
click at [342, 406] on div at bounding box center [346, 412] width 12 height 12
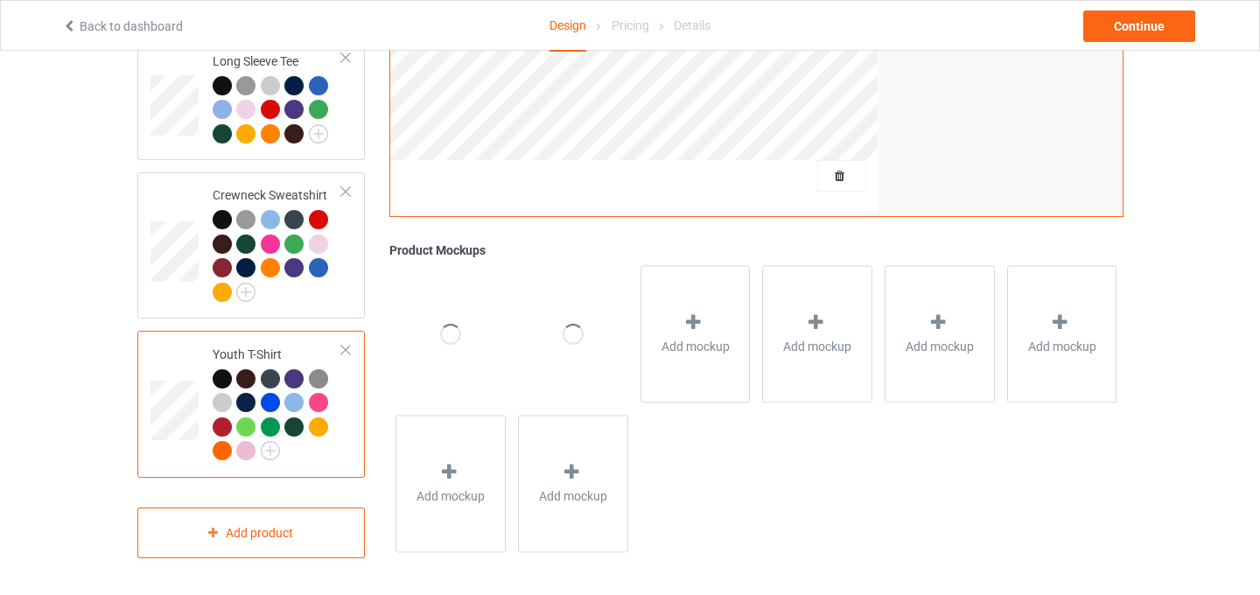
scroll to position [936, 0]
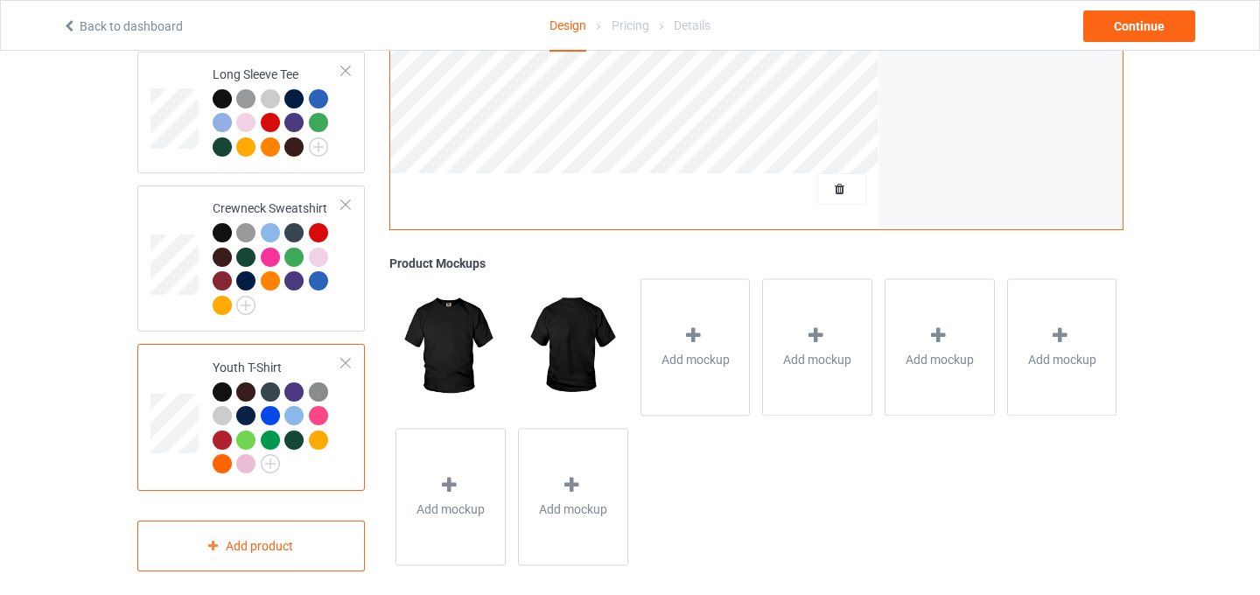
click at [347, 357] on div at bounding box center [346, 363] width 12 height 12
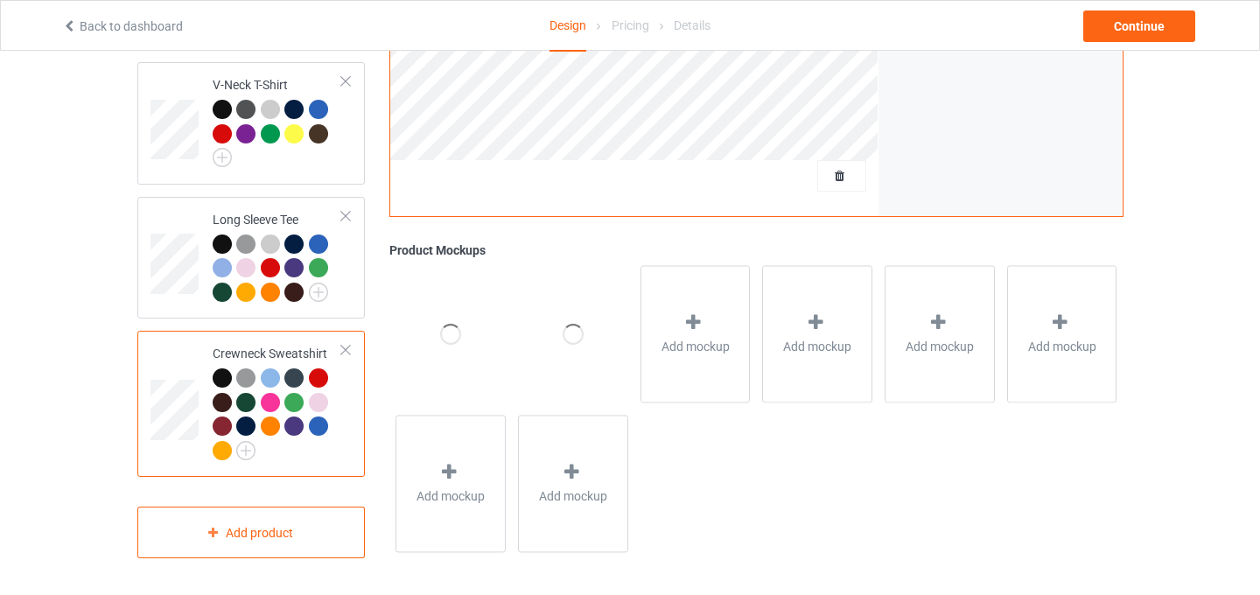
scroll to position [777, 0]
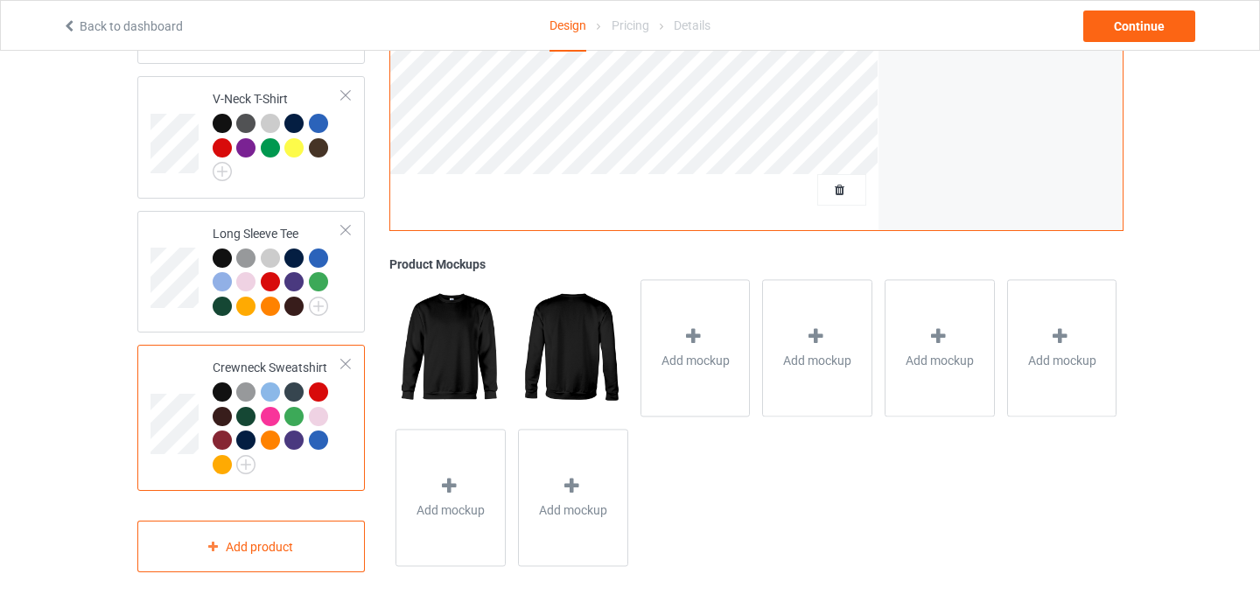
click at [349, 358] on div at bounding box center [346, 364] width 12 height 12
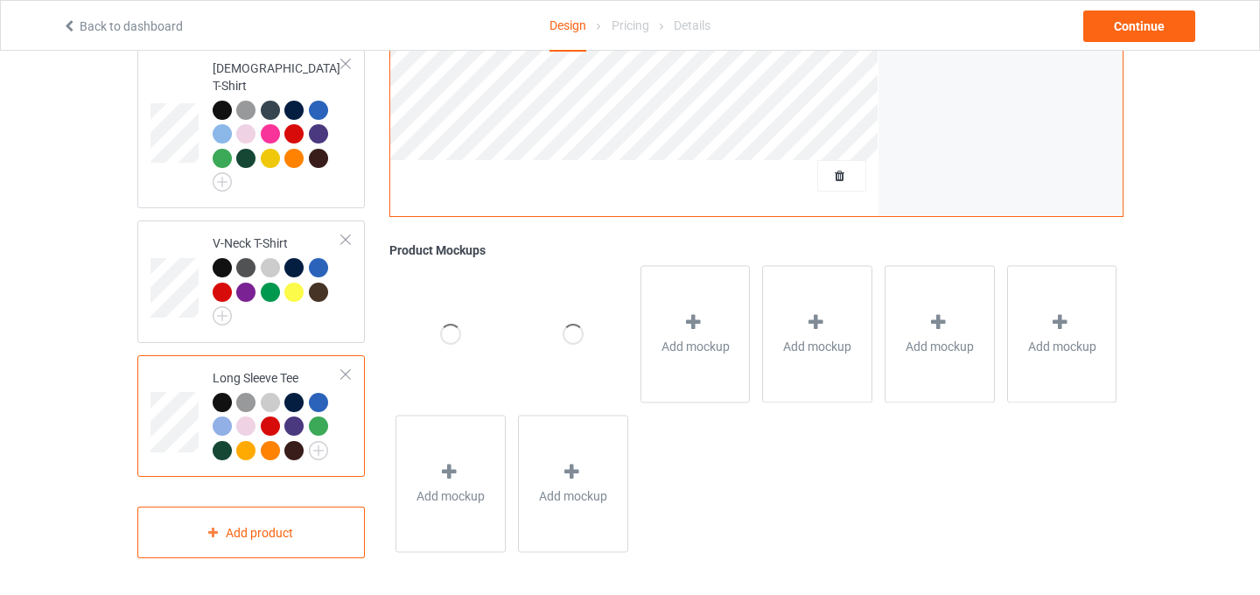
scroll to position [618, 0]
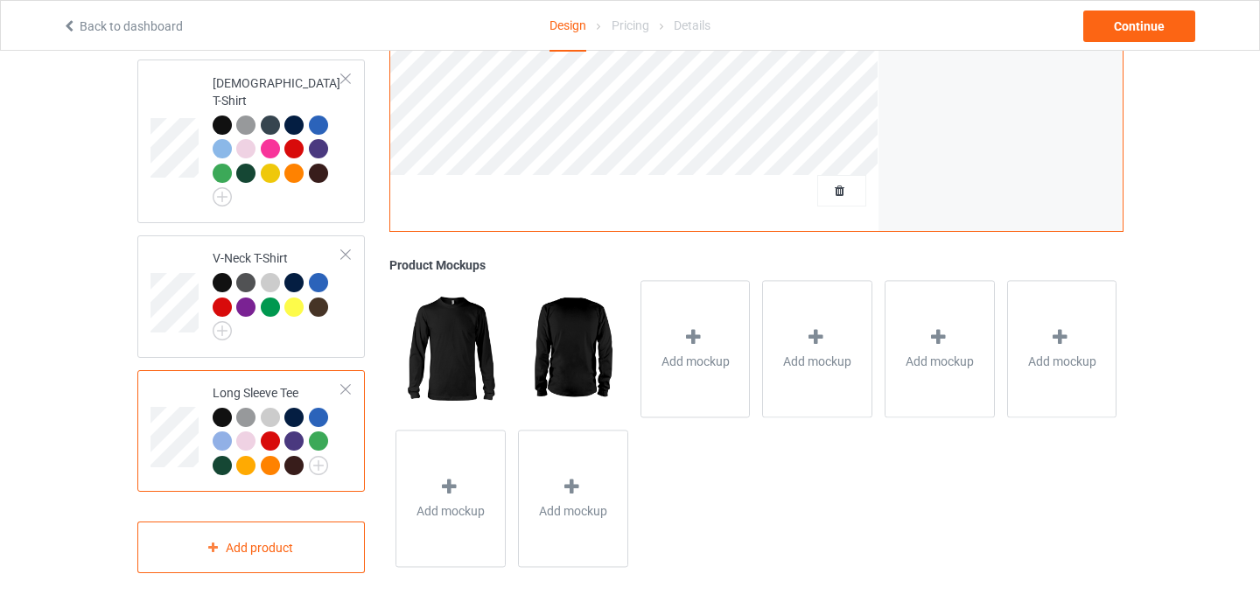
click at [346, 383] on div at bounding box center [346, 389] width 12 height 12
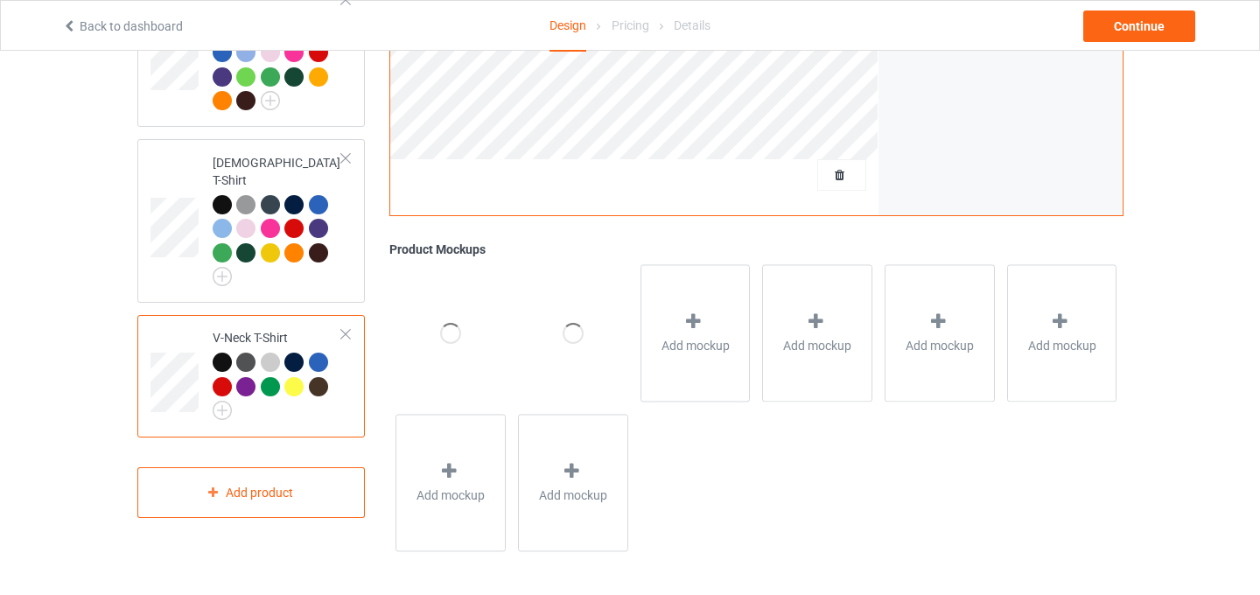
scroll to position [538, 0]
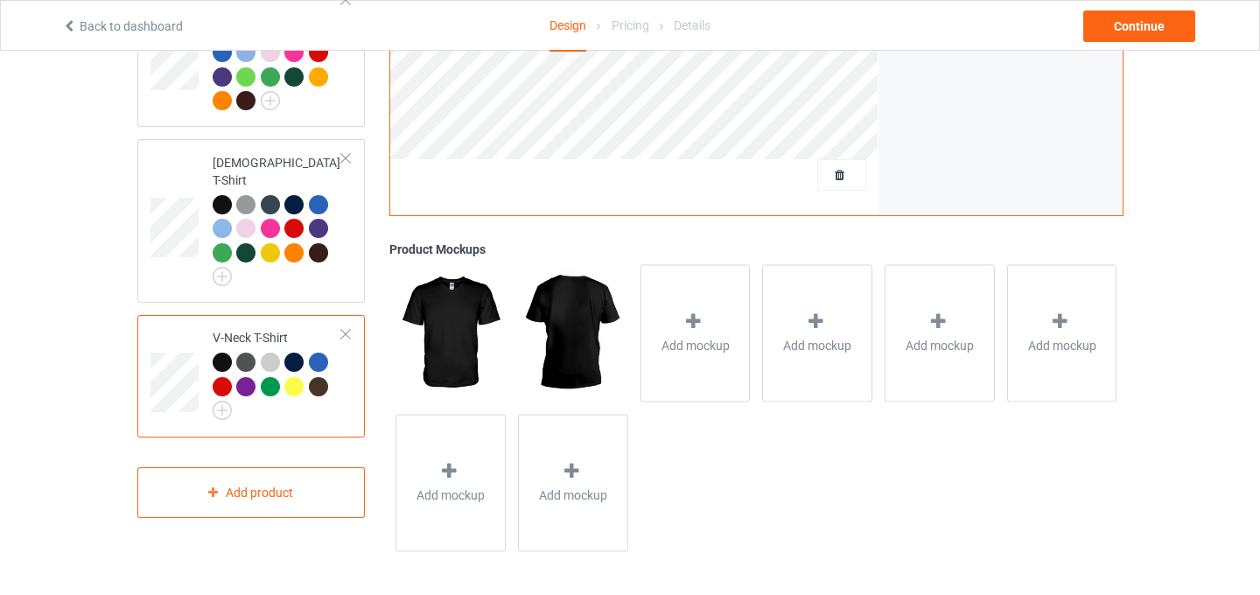
click at [343, 328] on div at bounding box center [346, 334] width 12 height 12
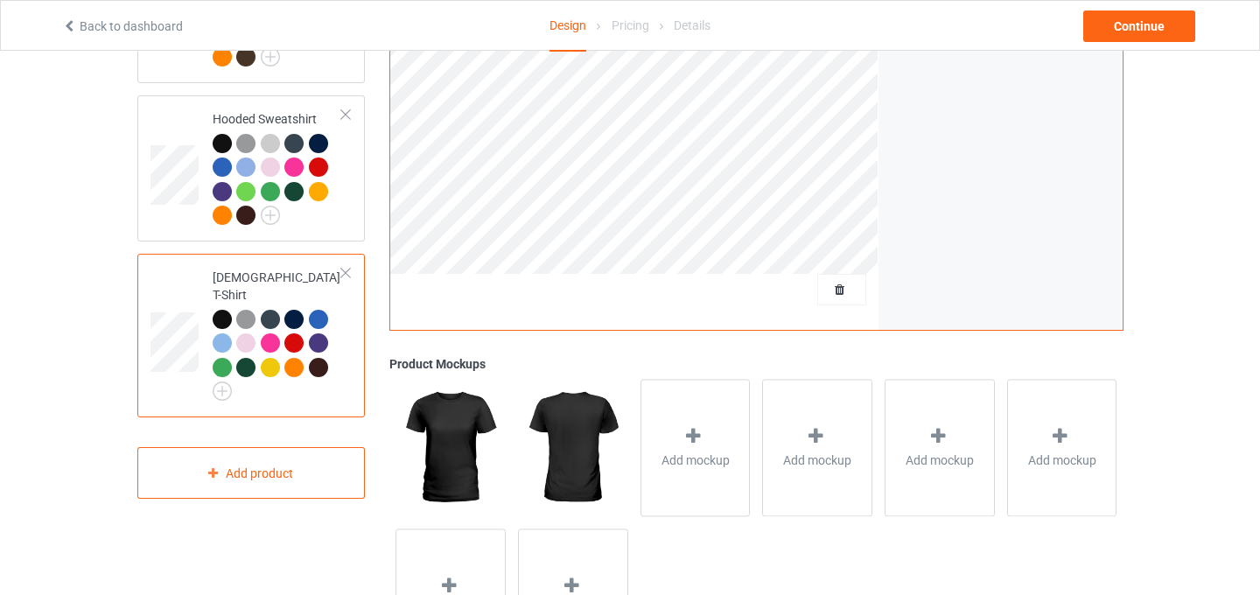
scroll to position [388, 0]
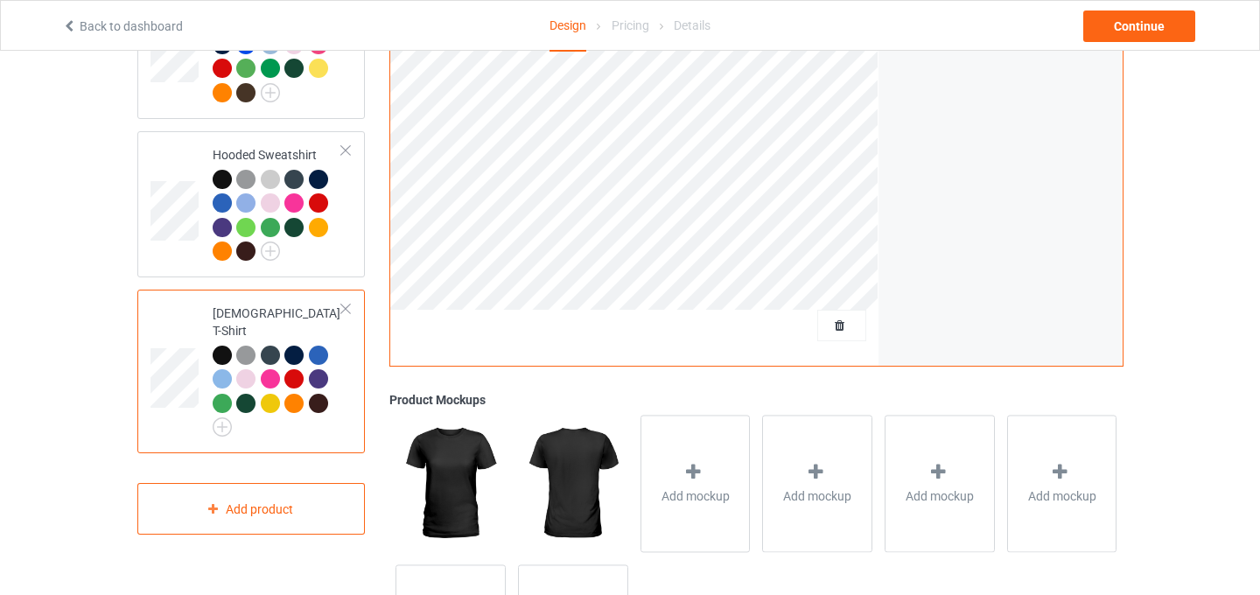
click at [346, 307] on div at bounding box center [346, 309] width 12 height 12
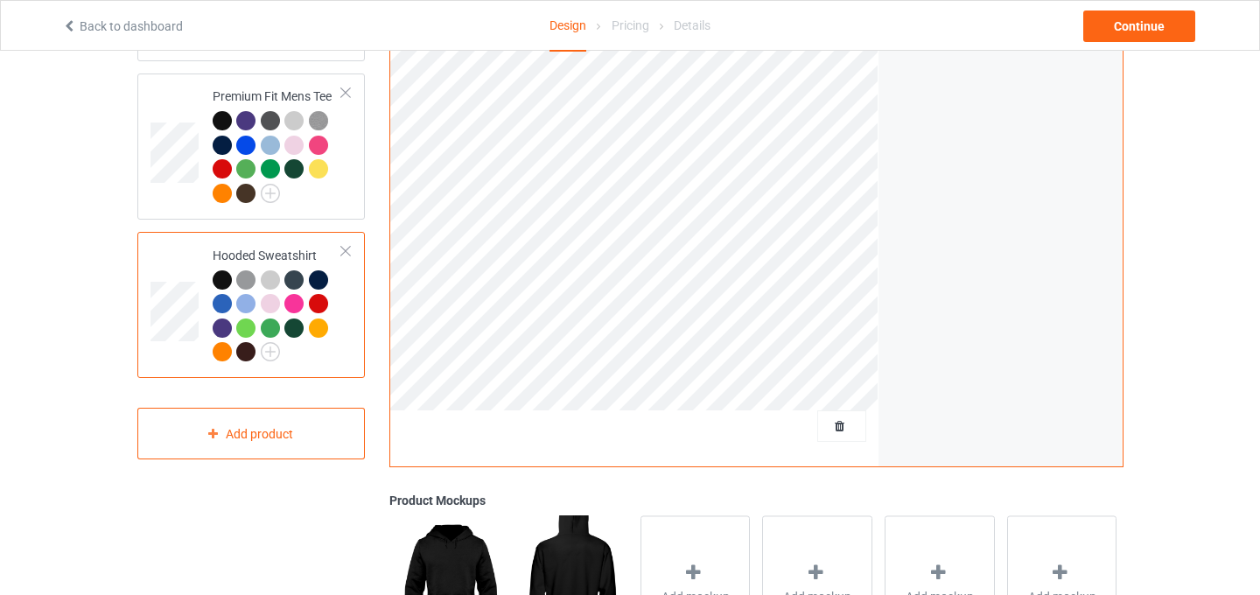
scroll to position [281, 0]
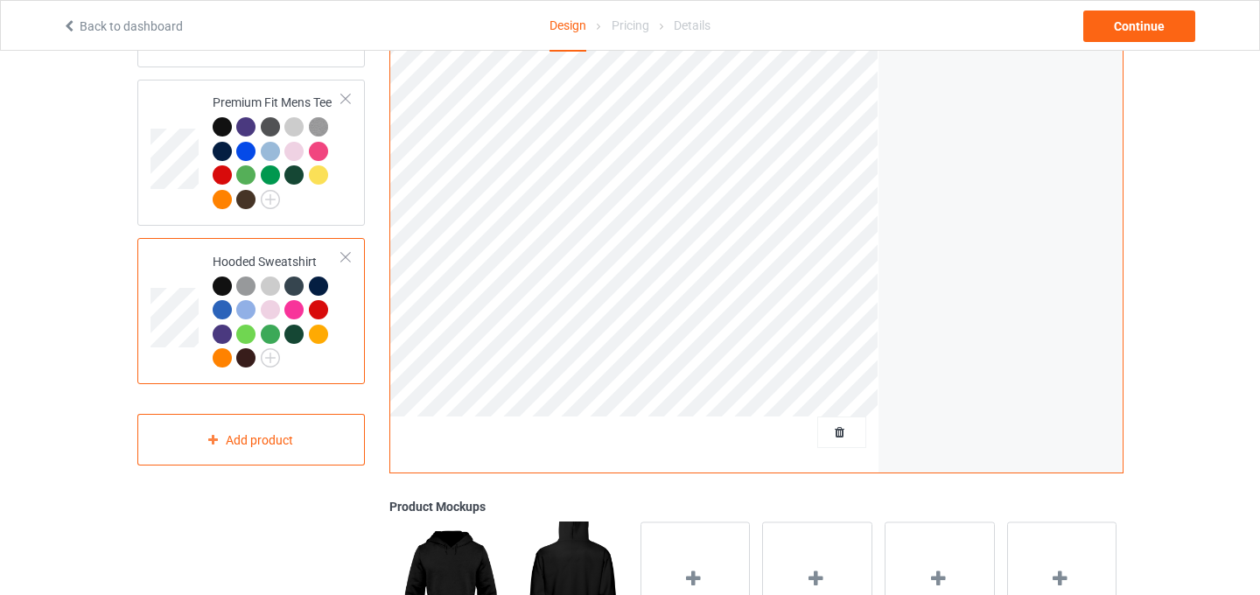
click at [347, 257] on div at bounding box center [346, 257] width 12 height 12
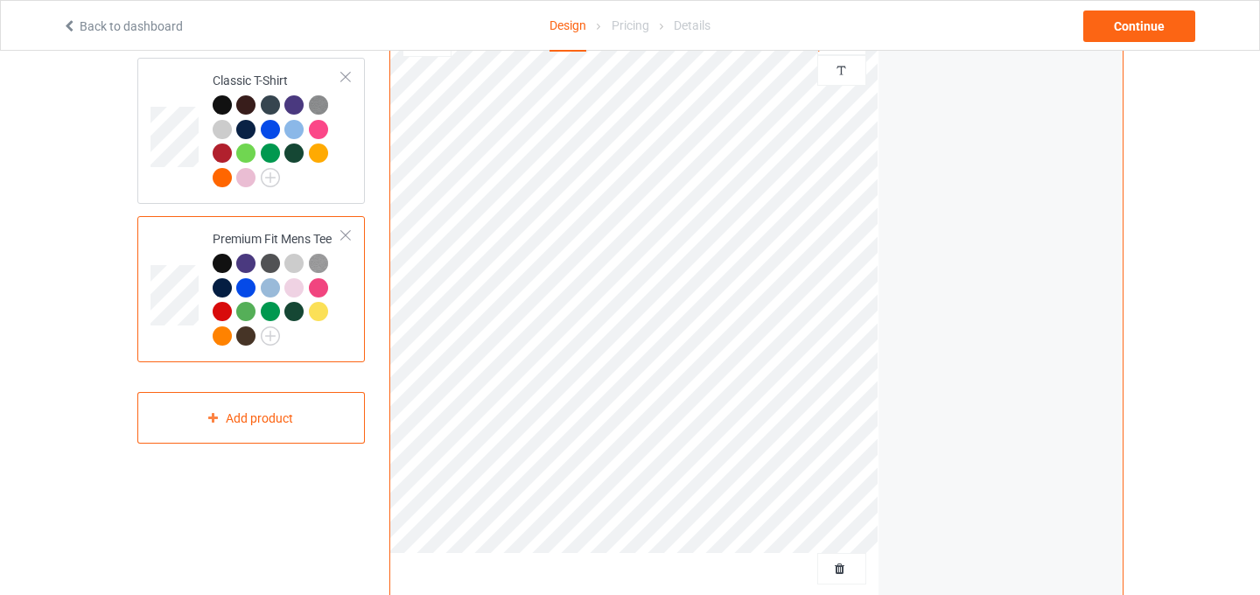
scroll to position [130, 0]
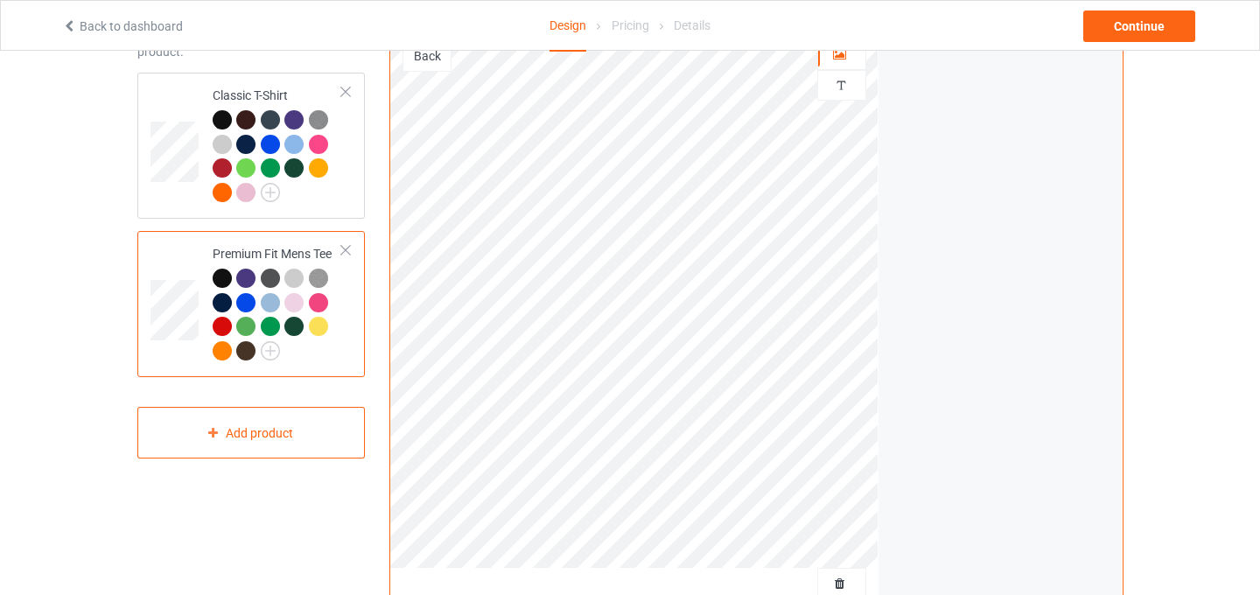
click at [347, 253] on div at bounding box center [346, 250] width 12 height 12
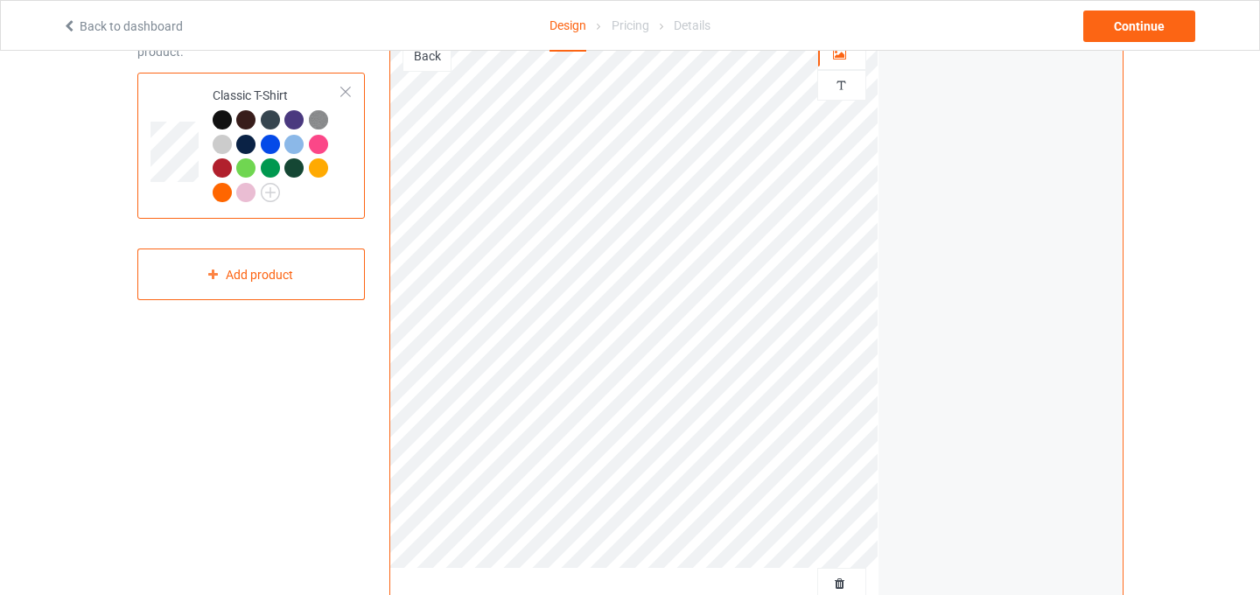
scroll to position [14, 0]
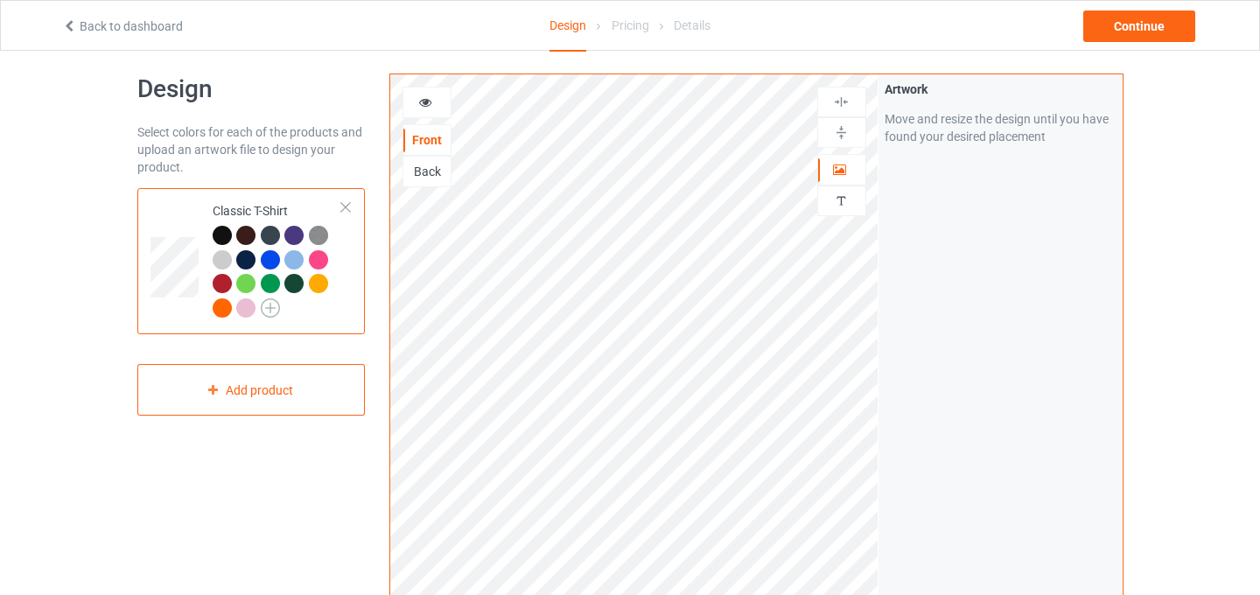
click at [267, 302] on img at bounding box center [270, 307] width 19 height 19
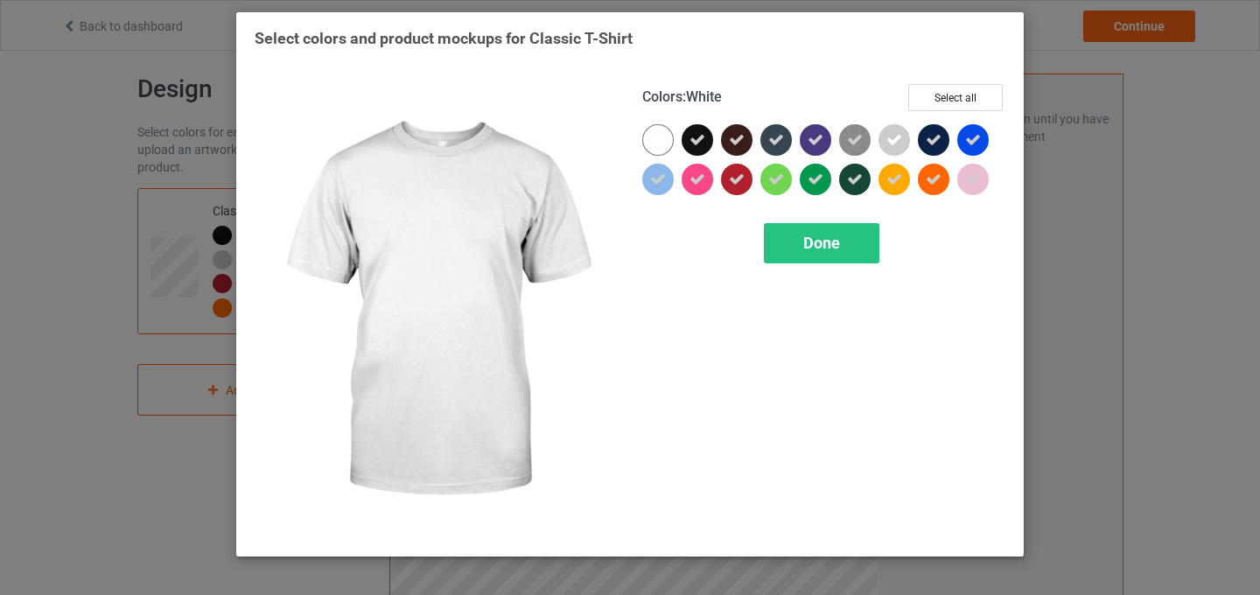
click at [664, 145] on div at bounding box center [658, 140] width 32 height 32
click at [664, 145] on icon at bounding box center [658, 140] width 16 height 16
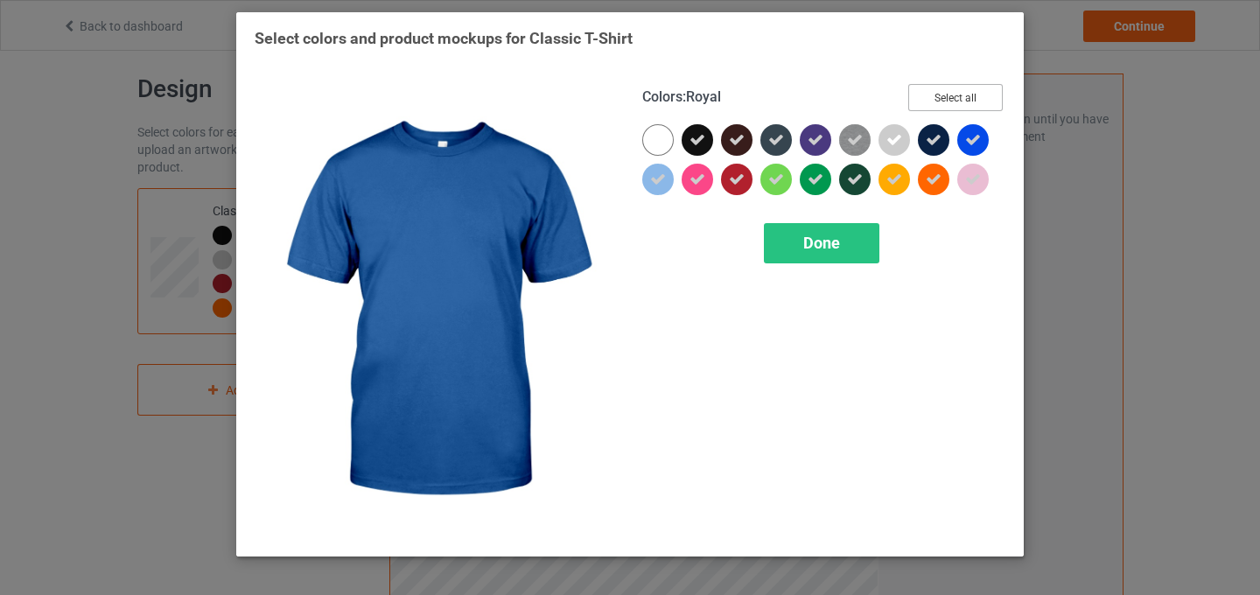
click at [967, 95] on button "Select all" at bounding box center [955, 97] width 95 height 27
click at [967, 95] on button "Reset to Default" at bounding box center [939, 97] width 127 height 27
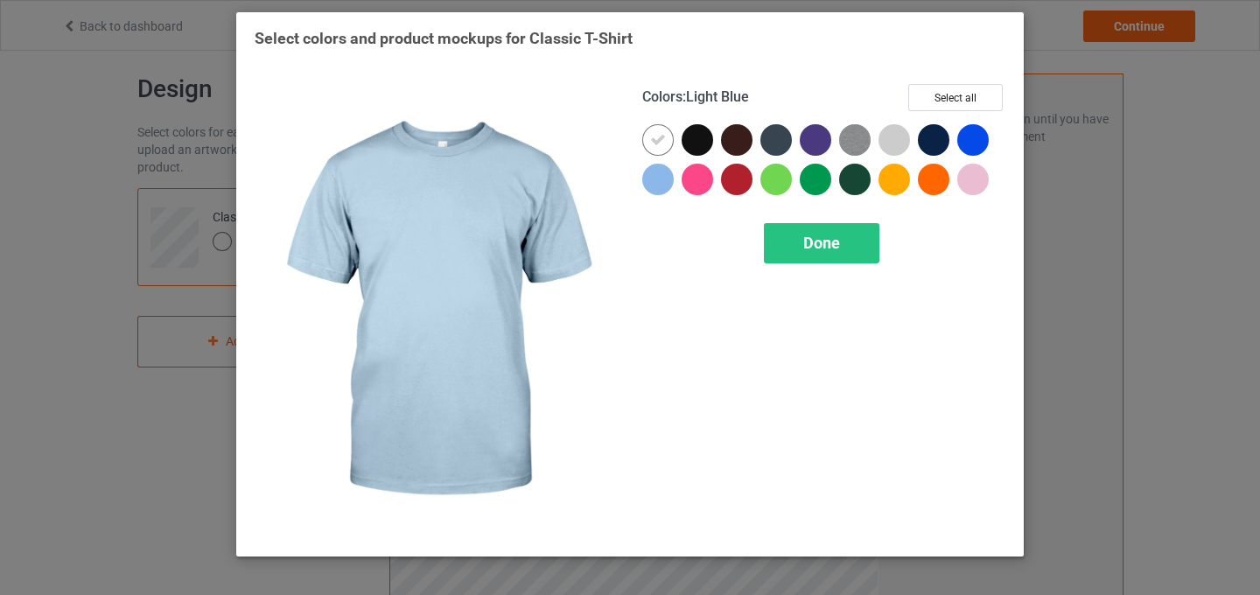
click at [662, 176] on div at bounding box center [658, 180] width 32 height 32
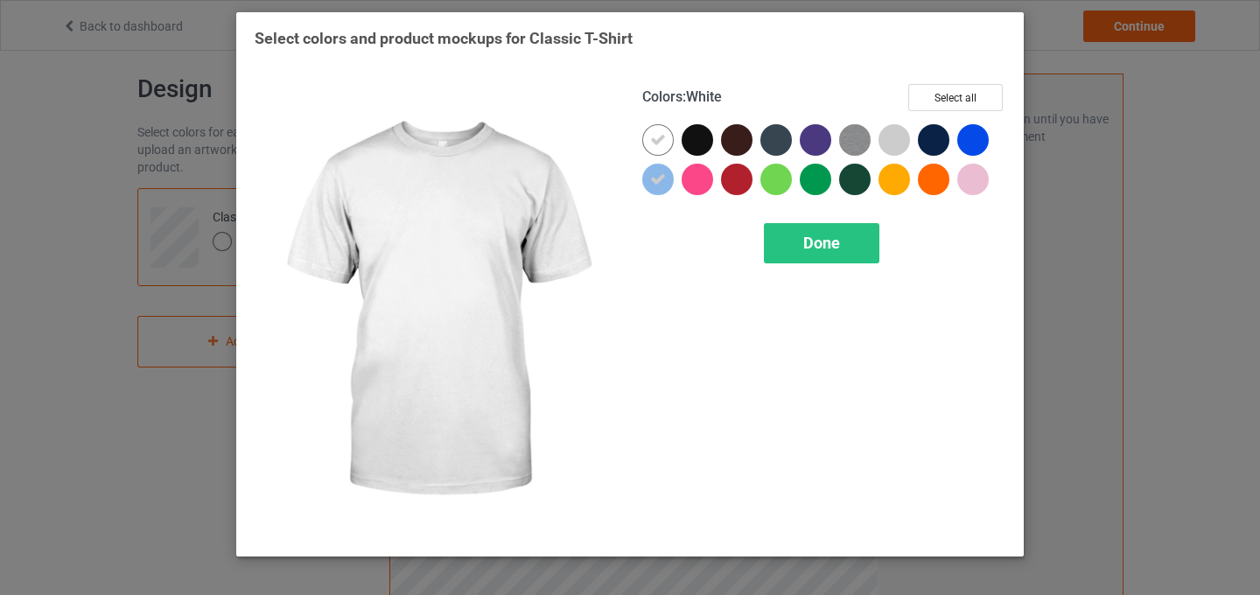
click at [662, 144] on icon at bounding box center [658, 140] width 16 height 16
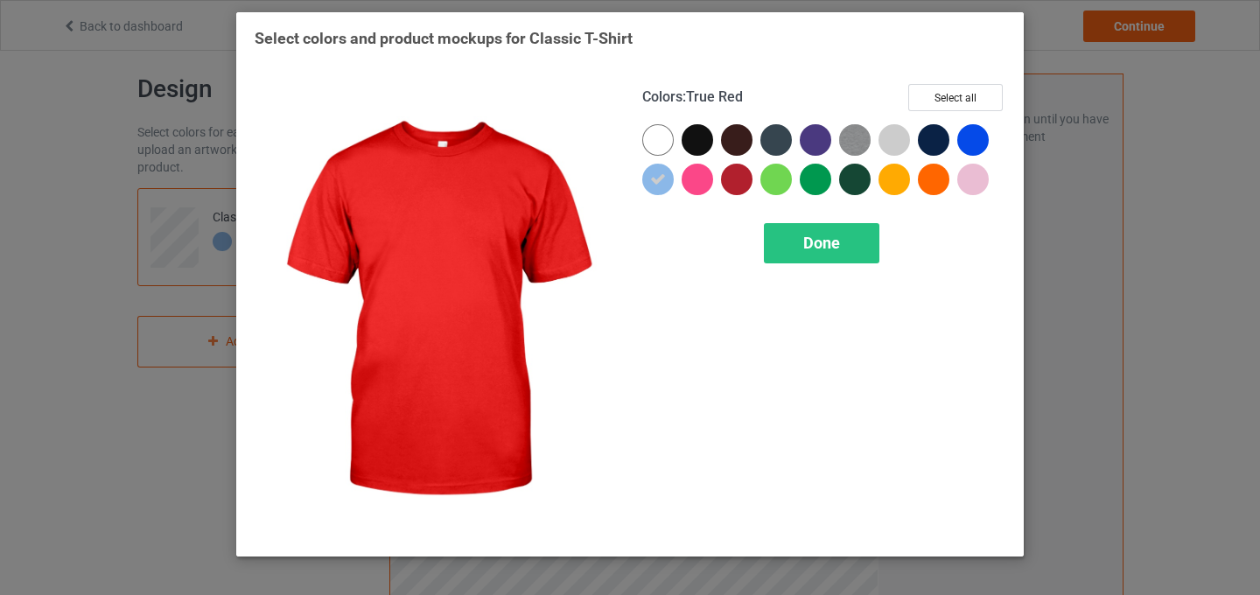
click at [728, 183] on div at bounding box center [737, 180] width 32 height 32
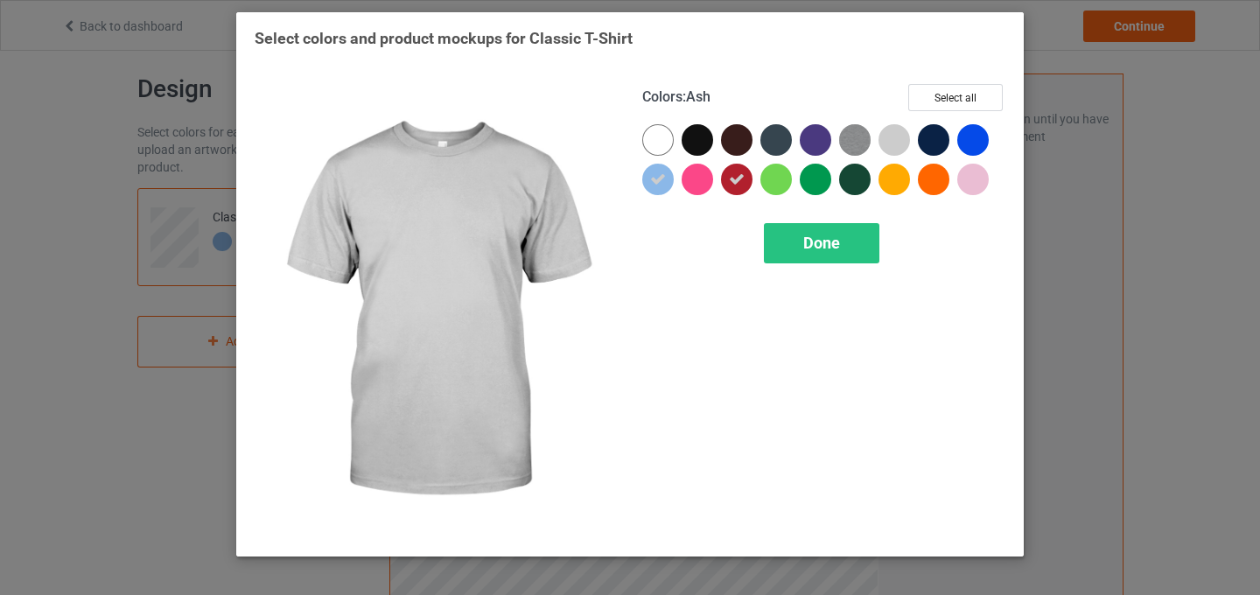
click at [892, 134] on div at bounding box center [895, 140] width 32 height 32
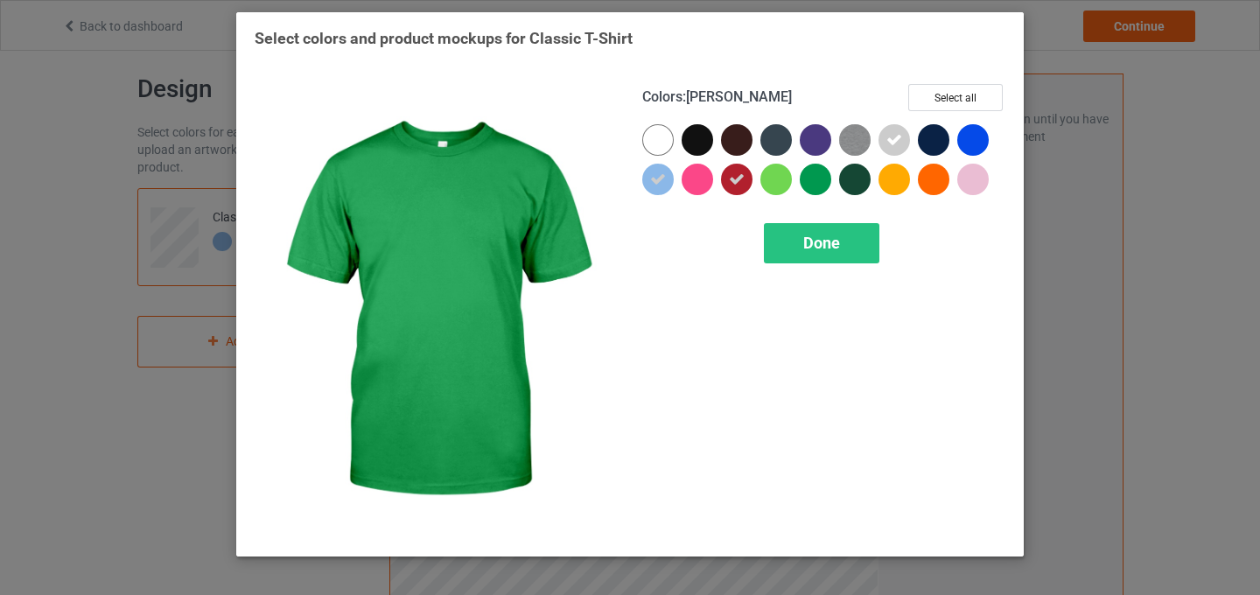
click at [817, 177] on div at bounding box center [816, 180] width 32 height 32
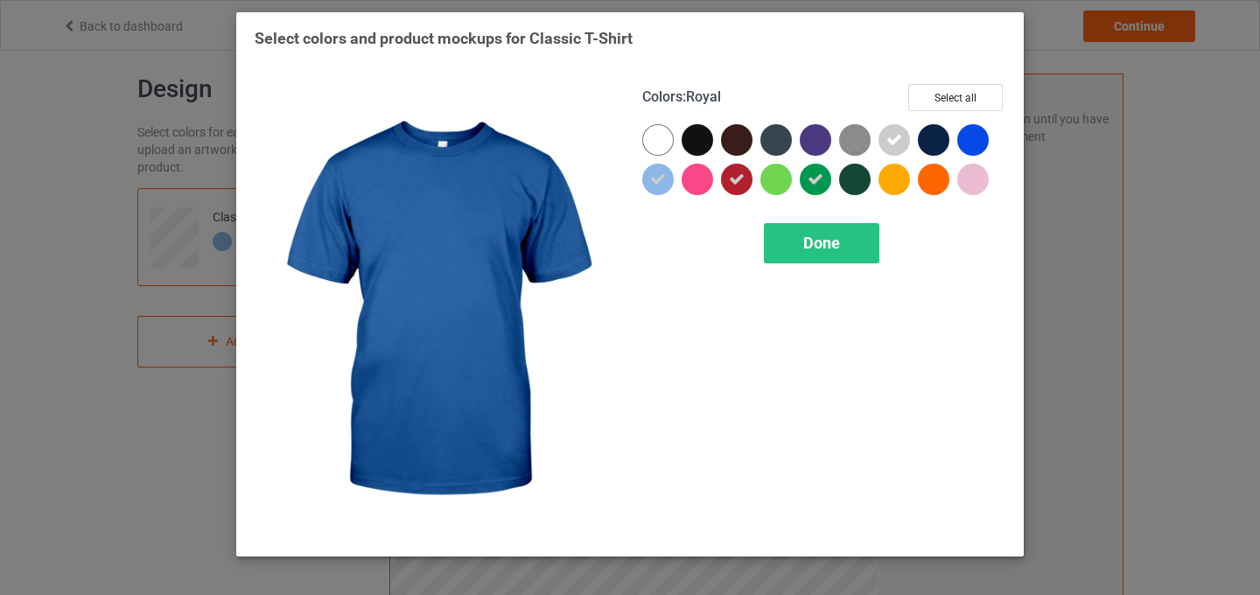
click at [971, 142] on div at bounding box center [973, 140] width 32 height 32
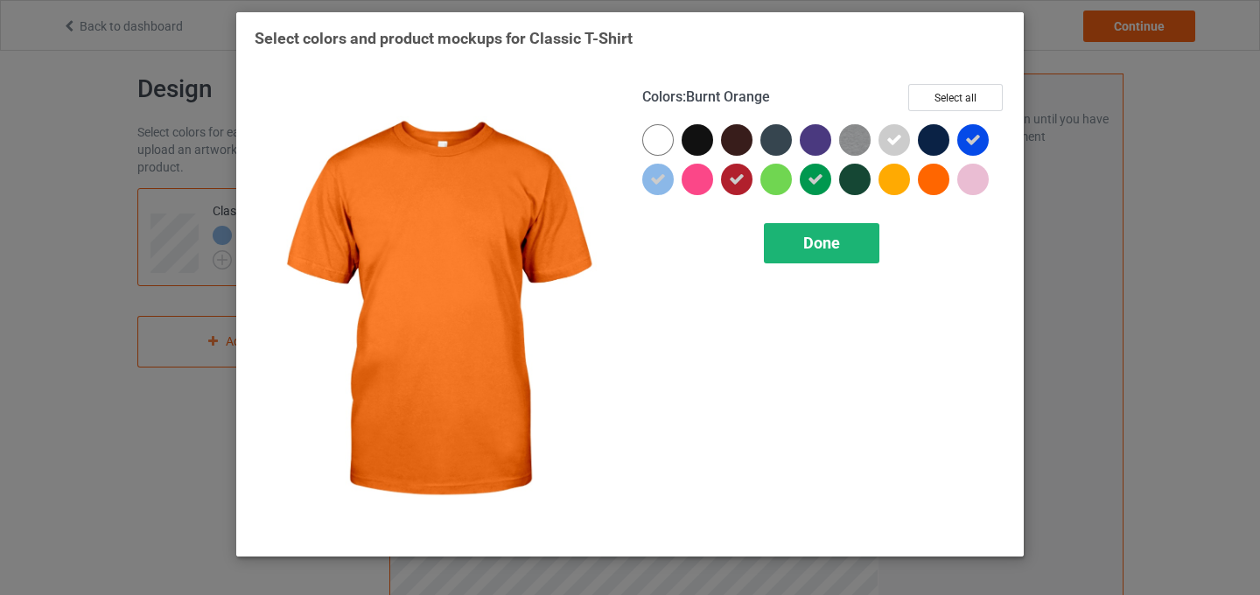
click at [849, 250] on div "Done" at bounding box center [822, 243] width 116 height 40
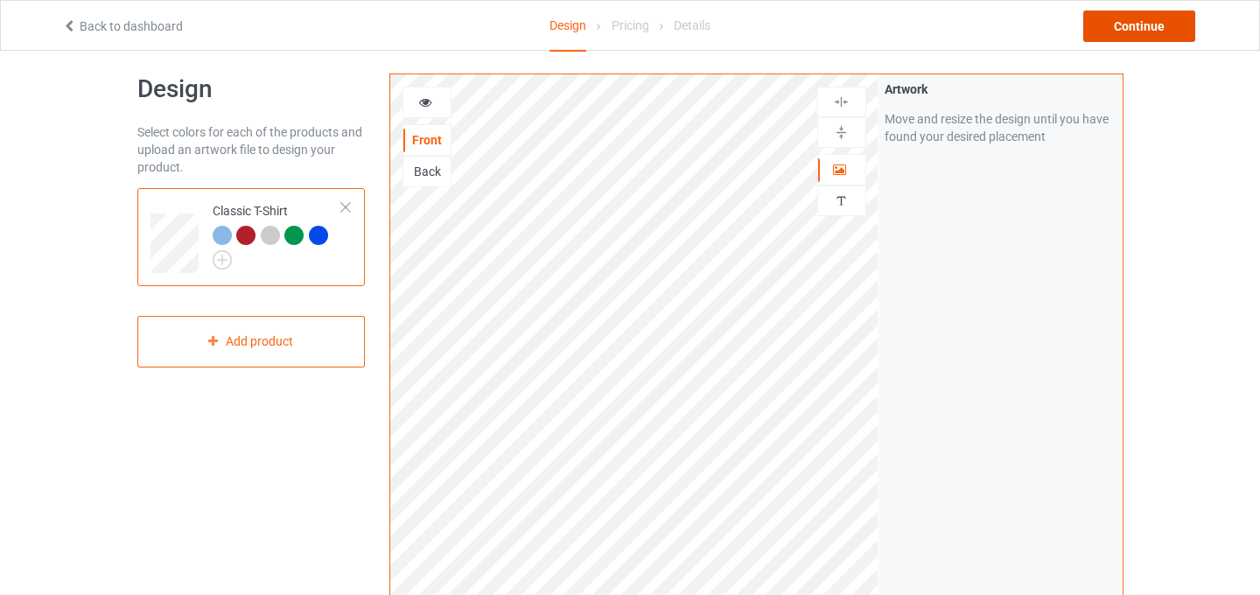
click at [1149, 33] on div "Continue" at bounding box center [1139, 27] width 112 height 32
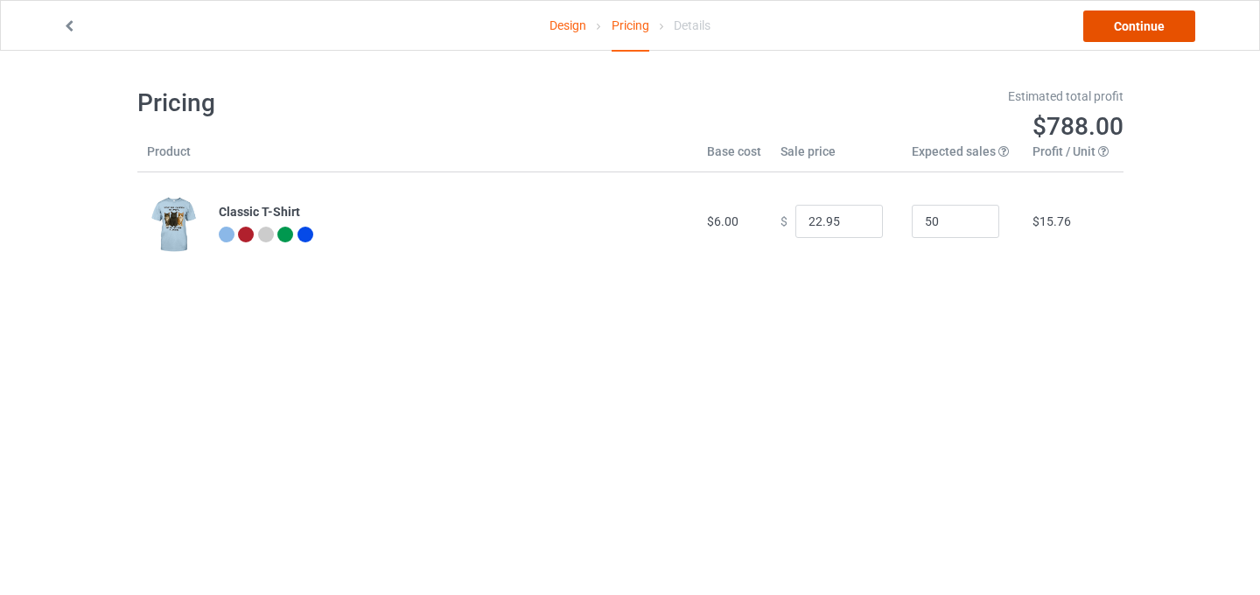
click at [1136, 28] on link "Continue" at bounding box center [1139, 27] width 112 height 32
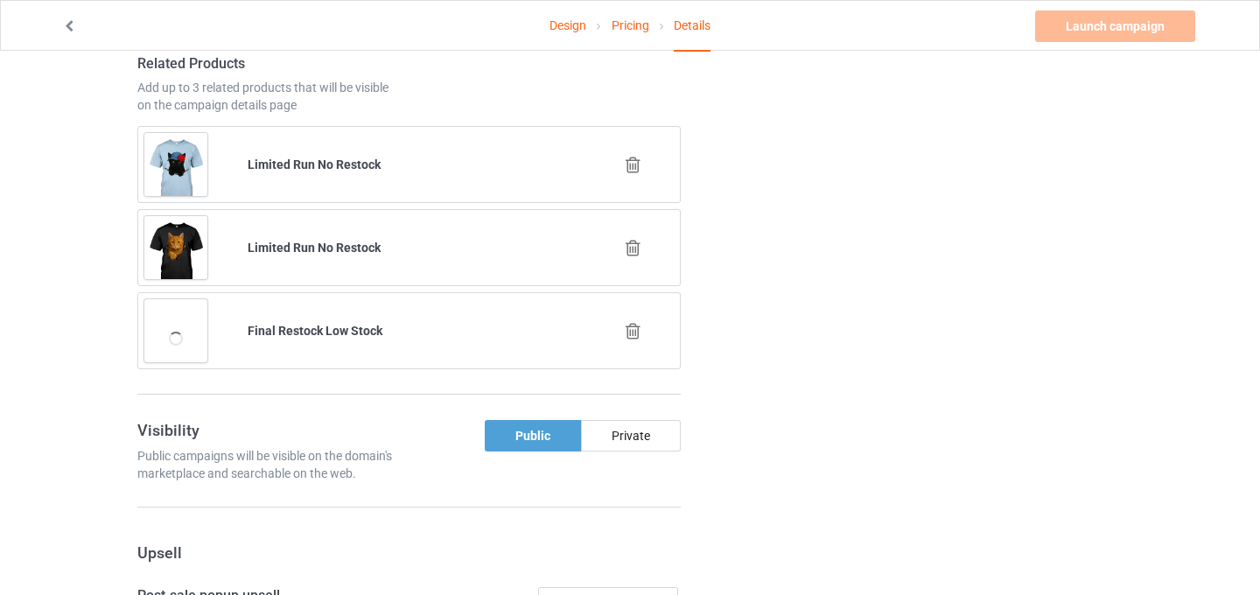
scroll to position [254, 0]
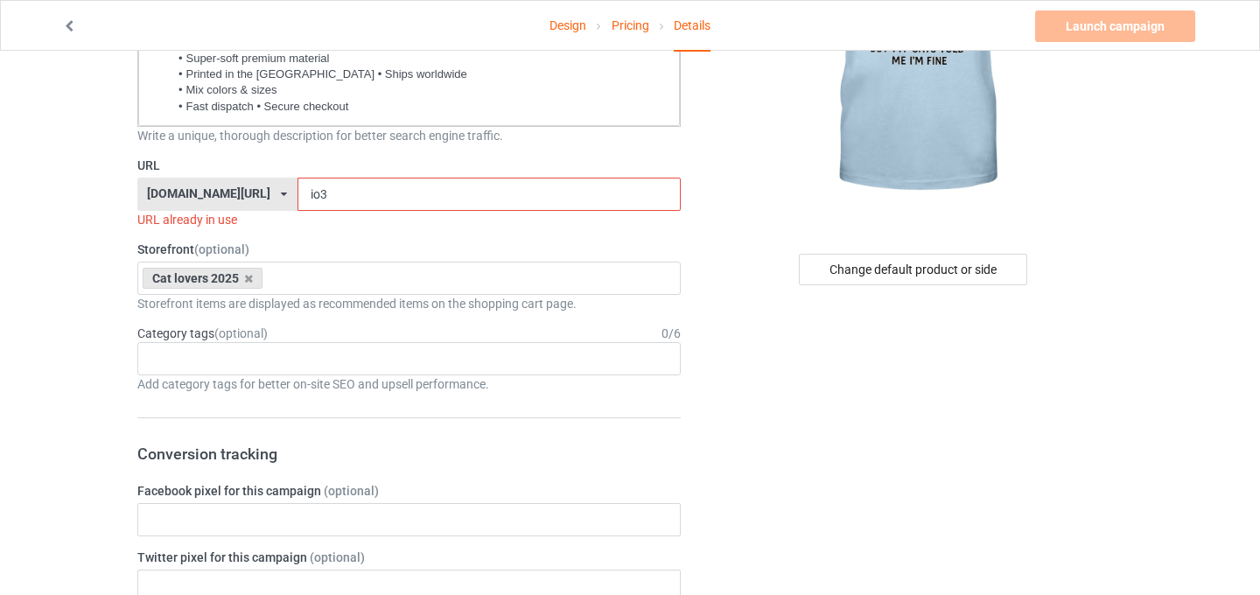
click at [298, 195] on input "io3" at bounding box center [489, 194] width 383 height 33
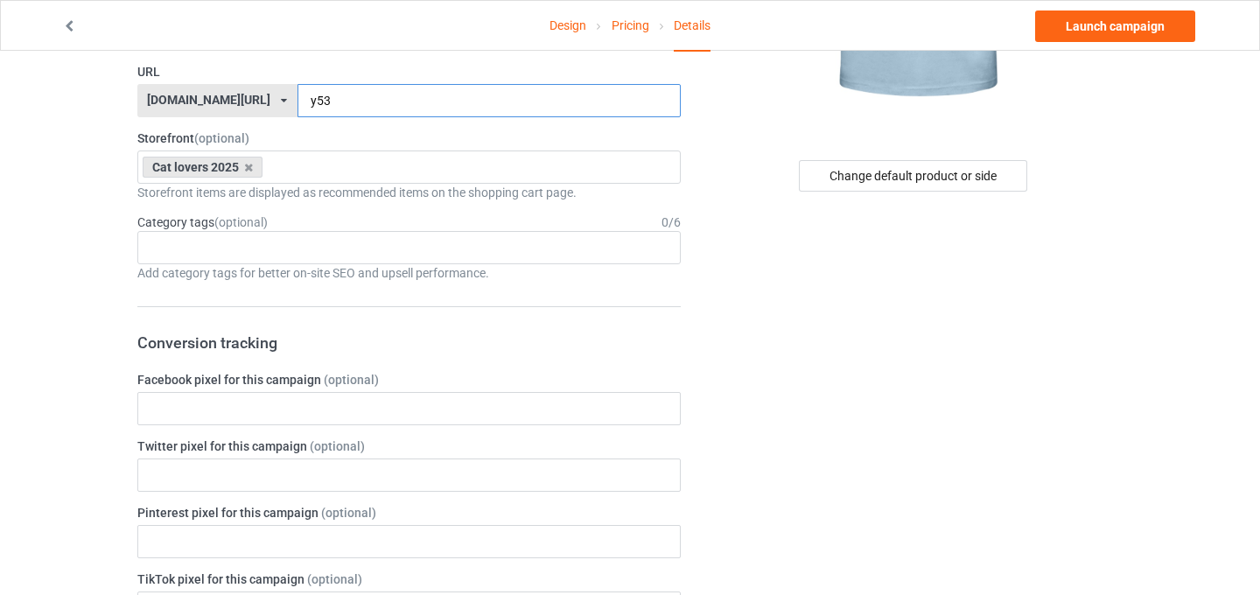
scroll to position [334, 0]
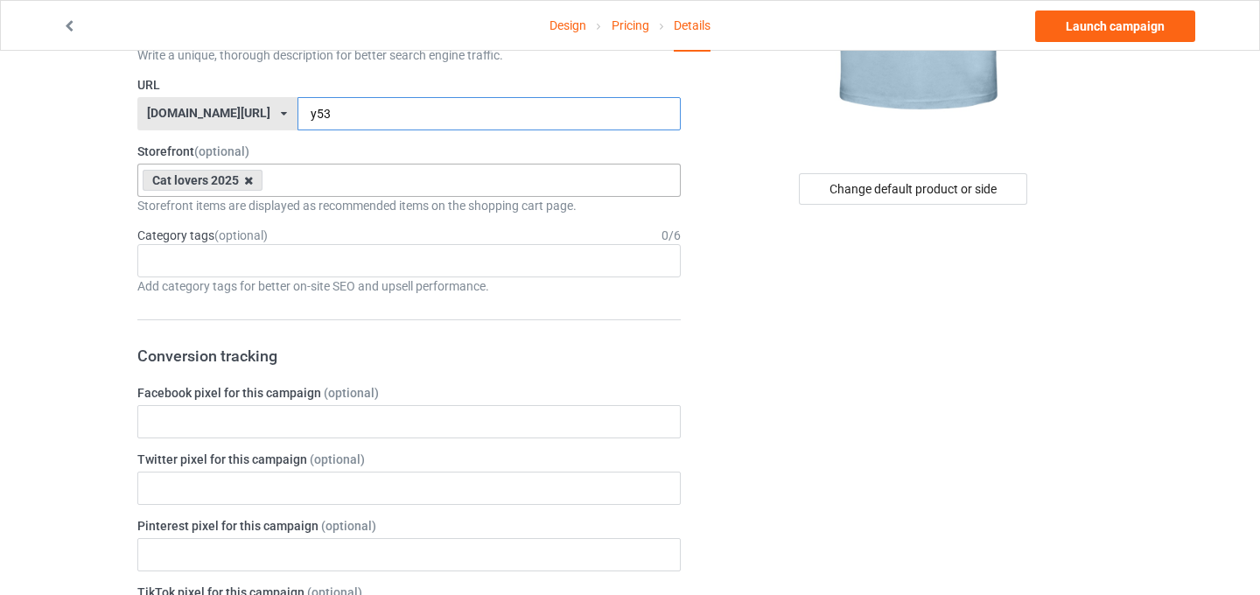
type input "y53"
click at [251, 181] on icon at bounding box center [248, 180] width 9 height 11
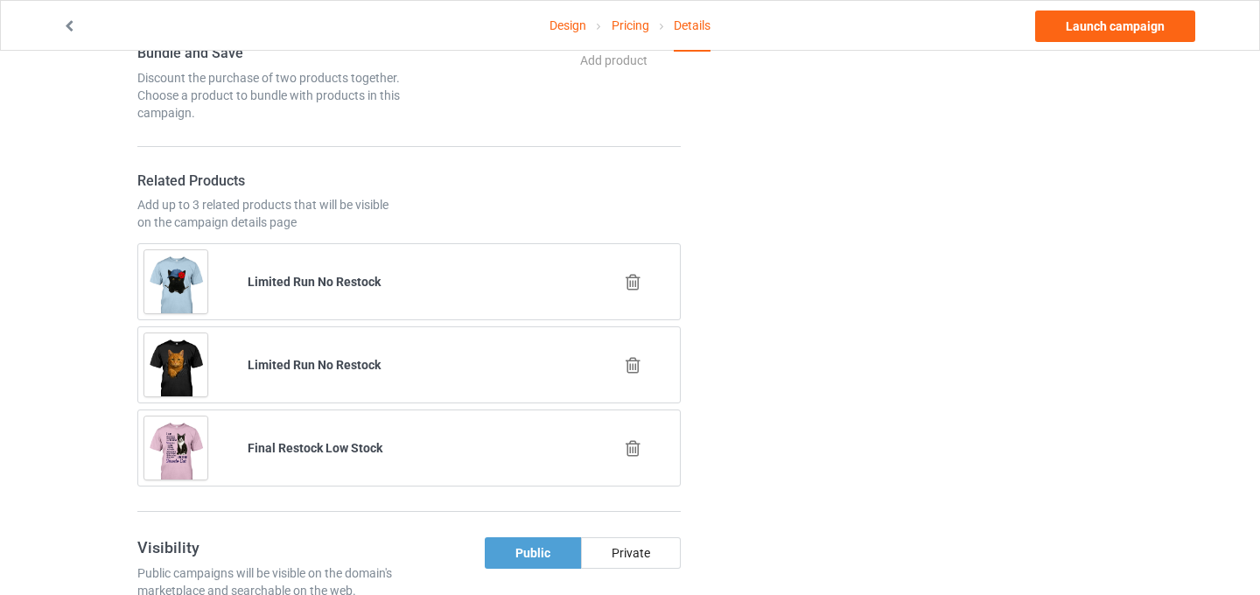
scroll to position [1007, 0]
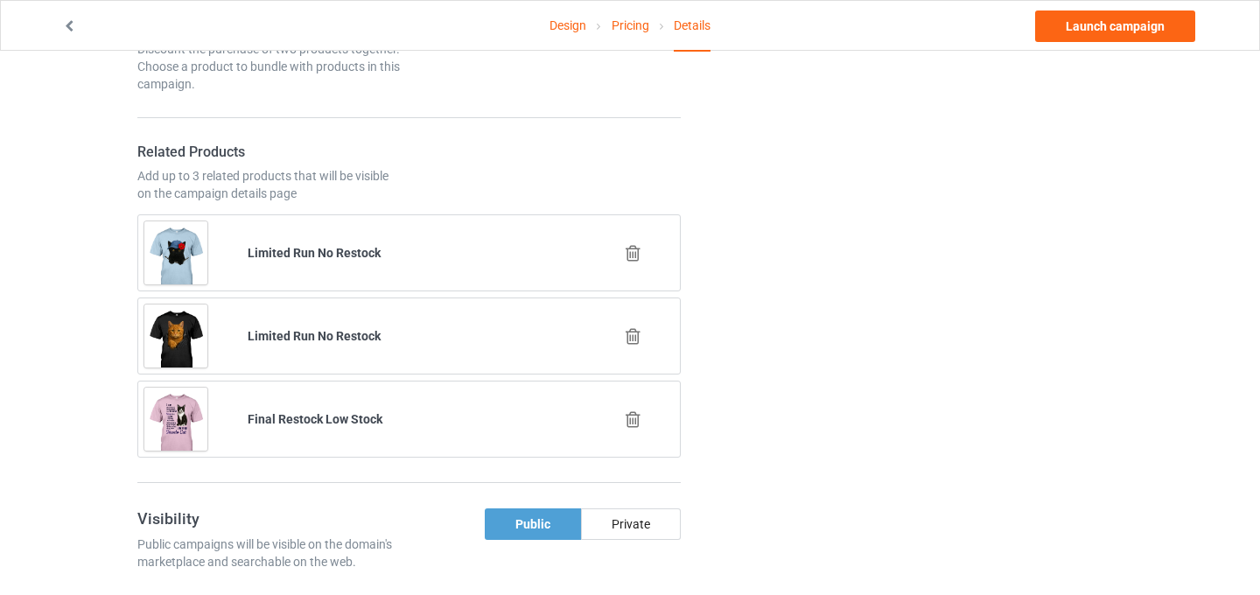
click at [639, 253] on icon at bounding box center [633, 253] width 22 height 18
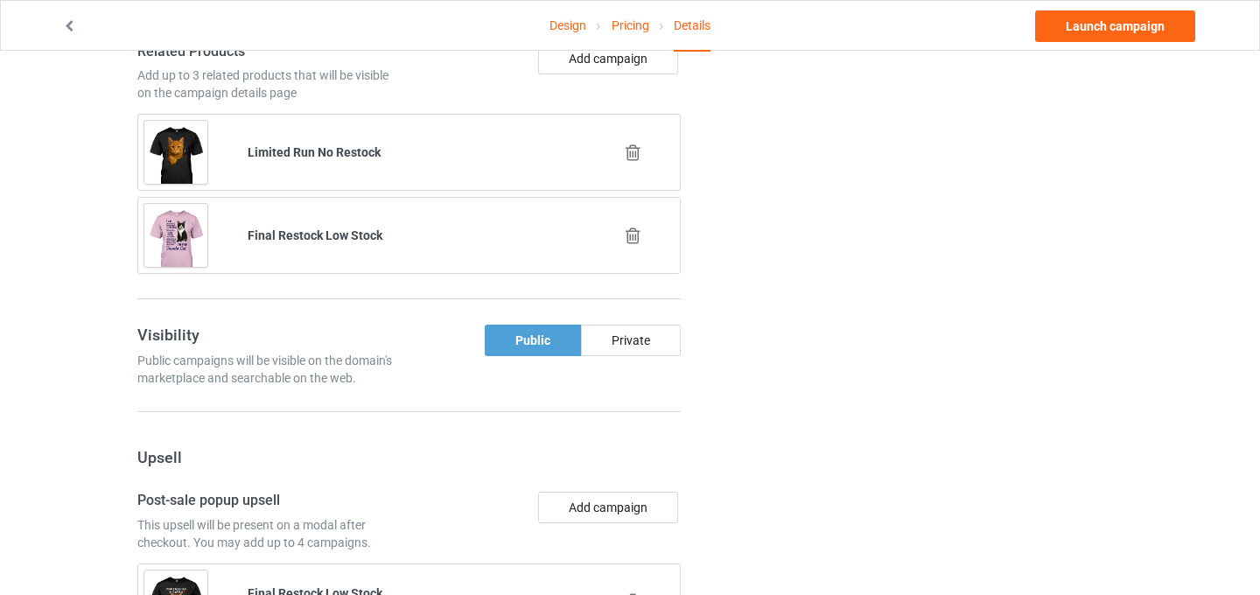
scroll to position [1107, 0]
click at [639, 235] on icon at bounding box center [633, 237] width 22 height 18
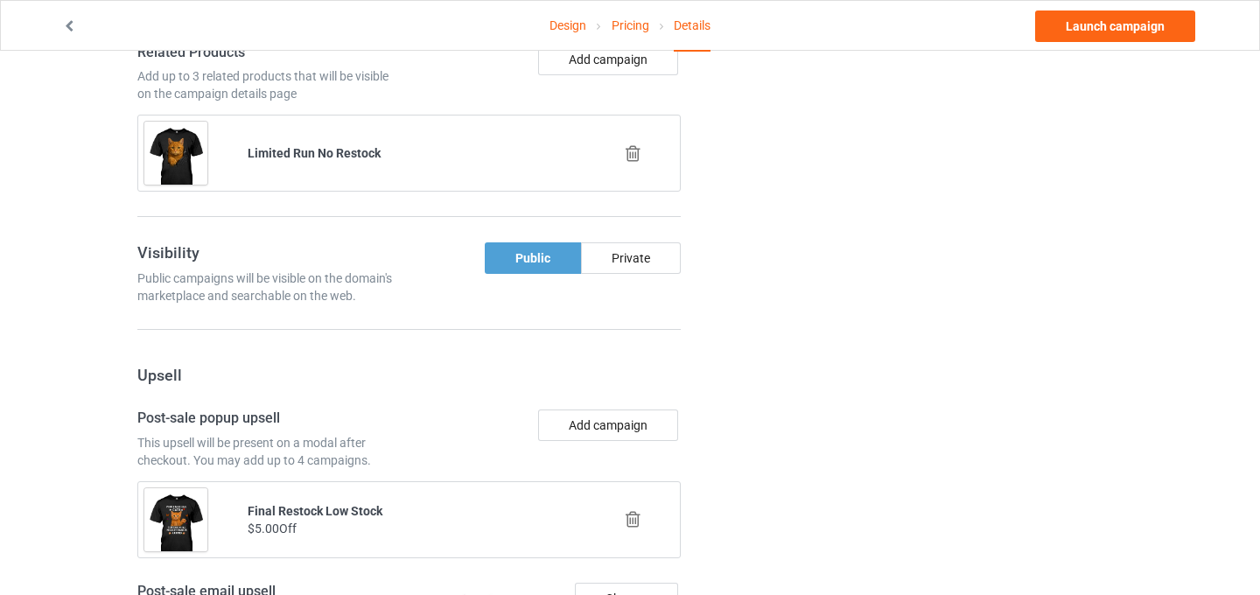
click at [630, 155] on icon at bounding box center [633, 153] width 22 height 18
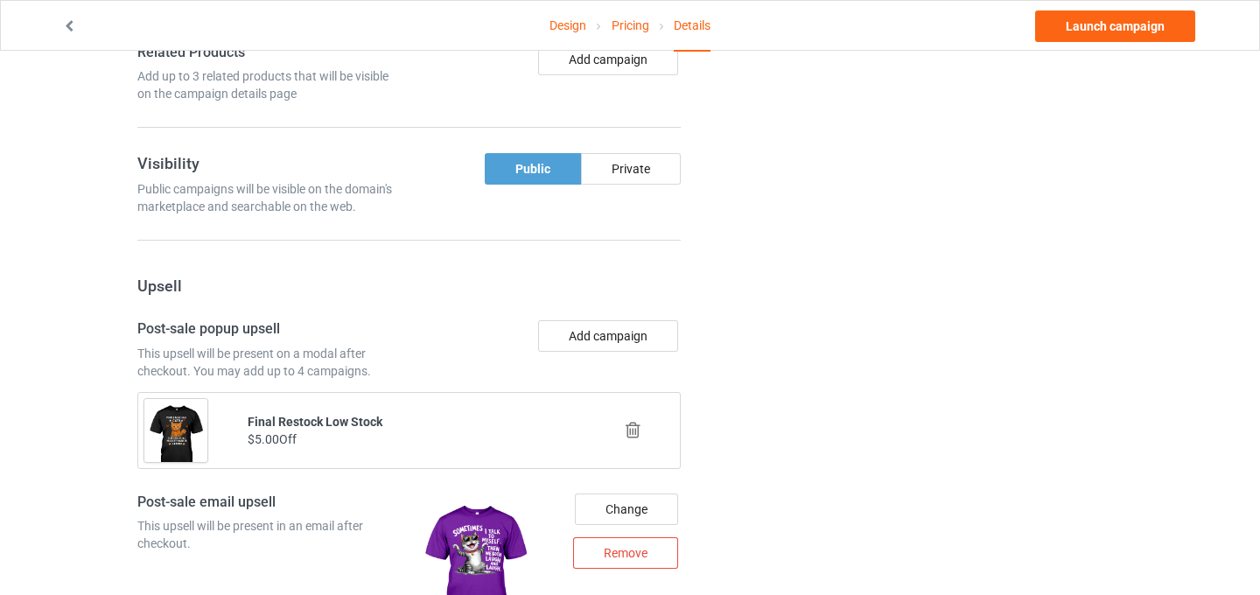
click at [633, 419] on div at bounding box center [634, 431] width 104 height 44
click at [637, 439] on div at bounding box center [634, 431] width 104 height 44
click at [634, 435] on icon at bounding box center [633, 430] width 22 height 18
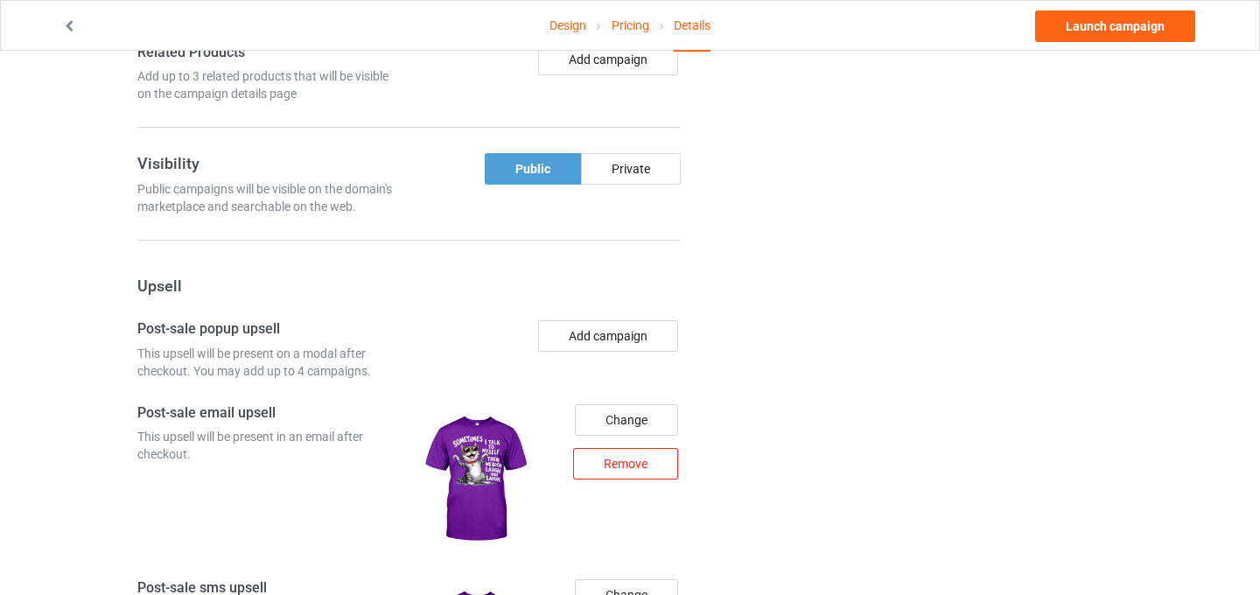
click at [618, 466] on div "Remove" at bounding box center [625, 464] width 105 height 32
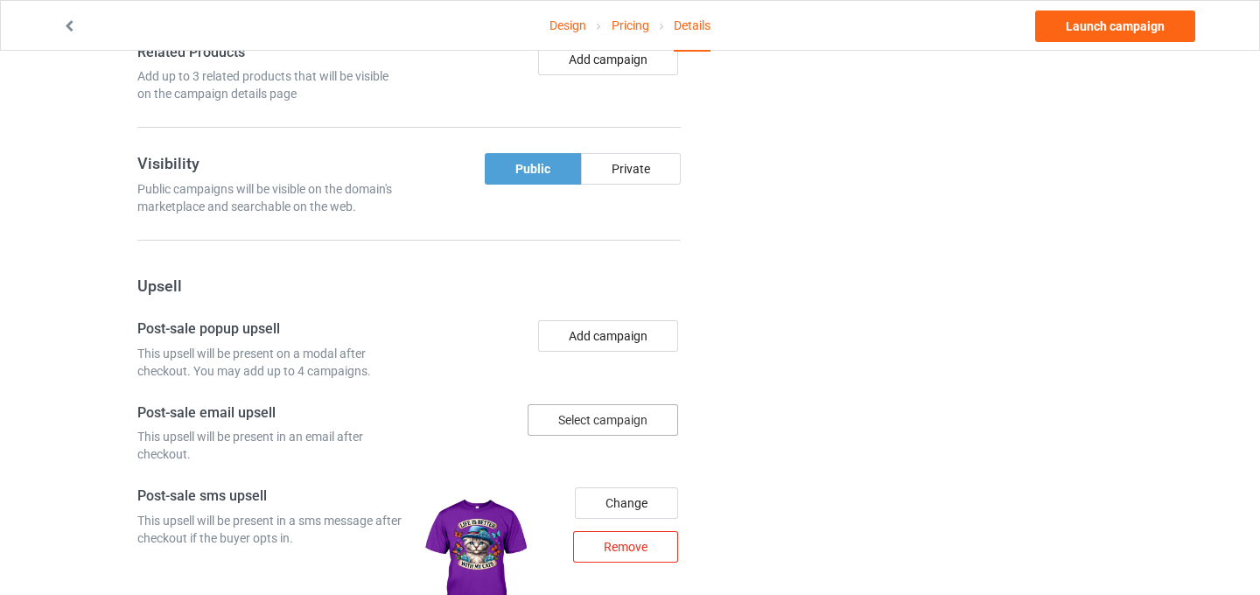
click at [620, 558] on div "Remove" at bounding box center [625, 547] width 105 height 32
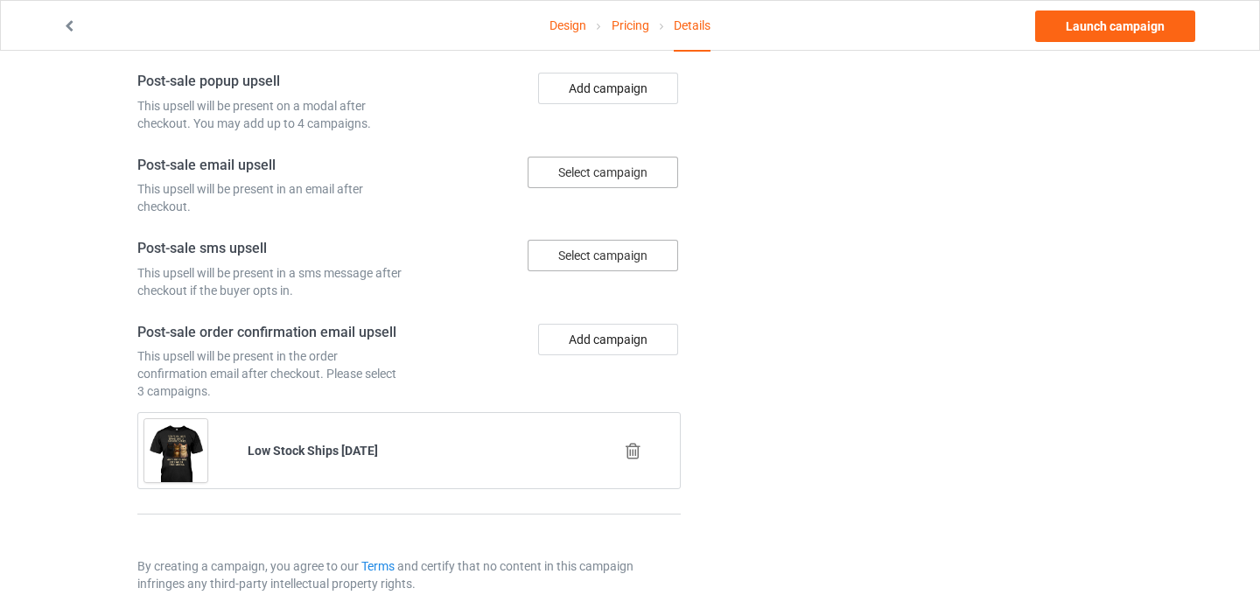
click at [630, 456] on icon at bounding box center [633, 451] width 22 height 18
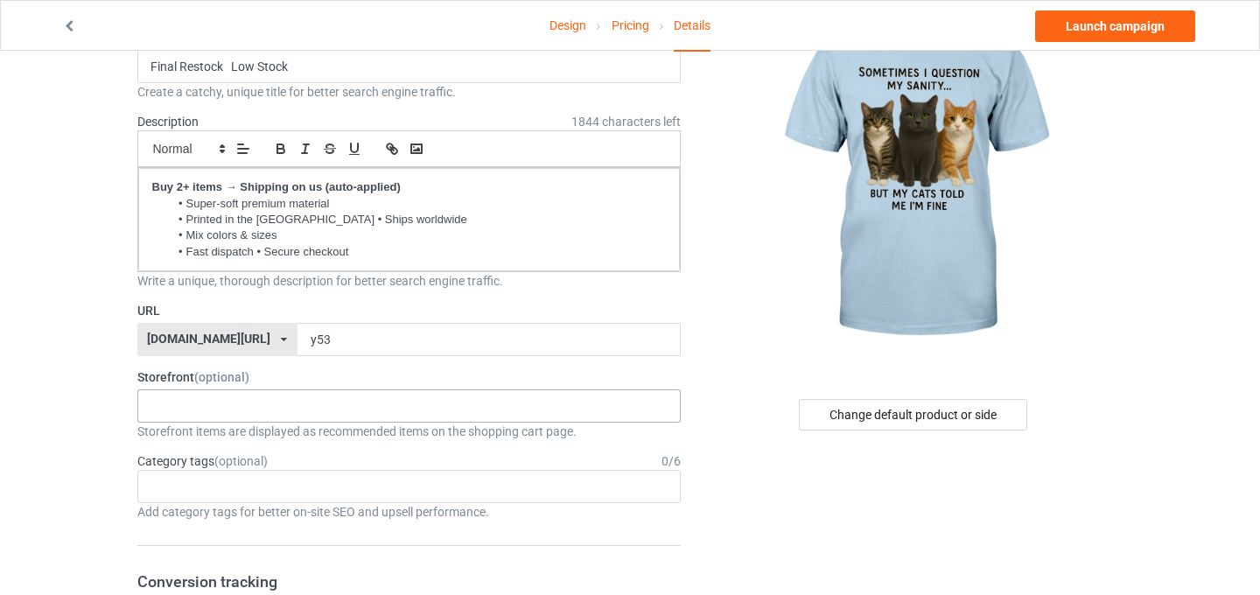
scroll to position [0, 0]
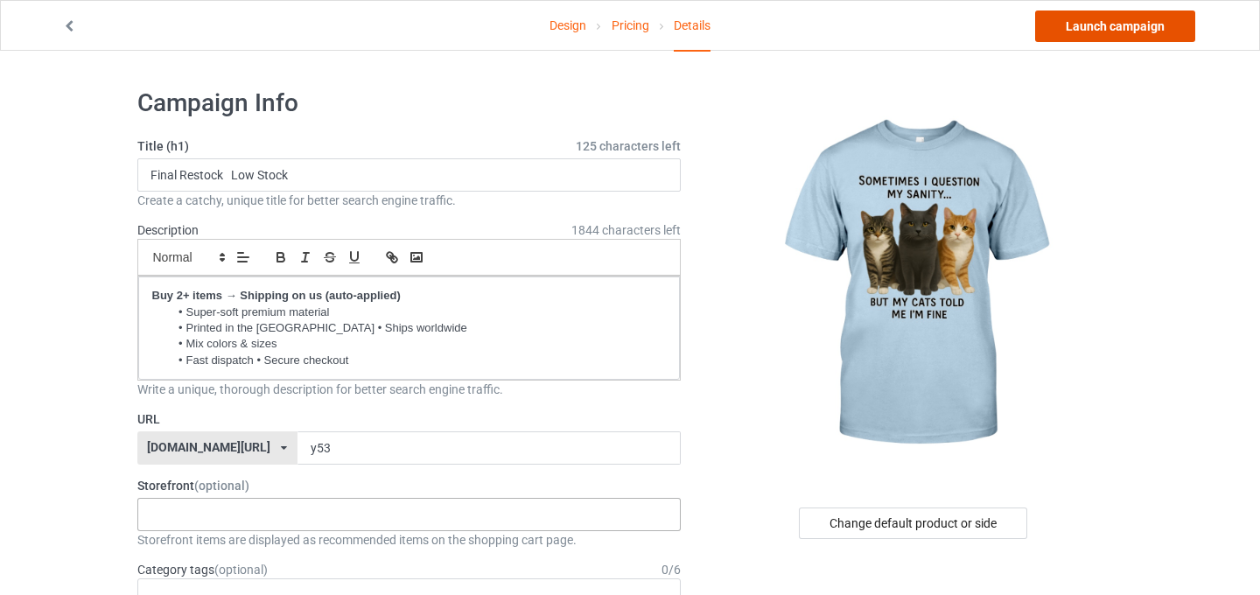
click at [1108, 37] on link "Launch campaign" at bounding box center [1115, 27] width 160 height 32
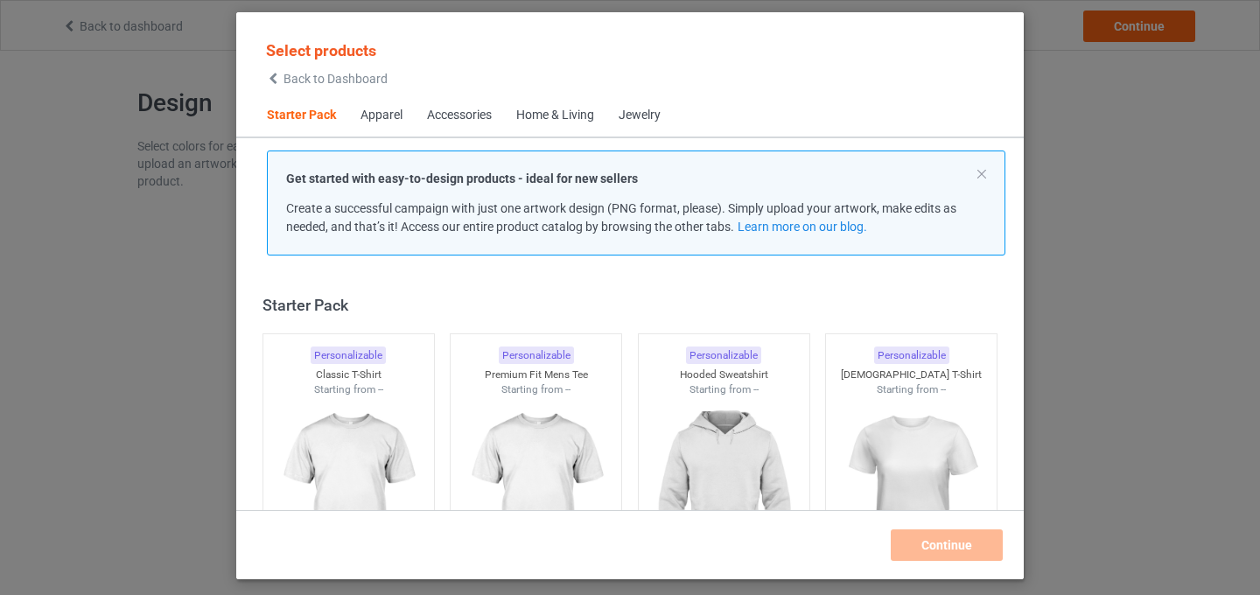
scroll to position [22, 0]
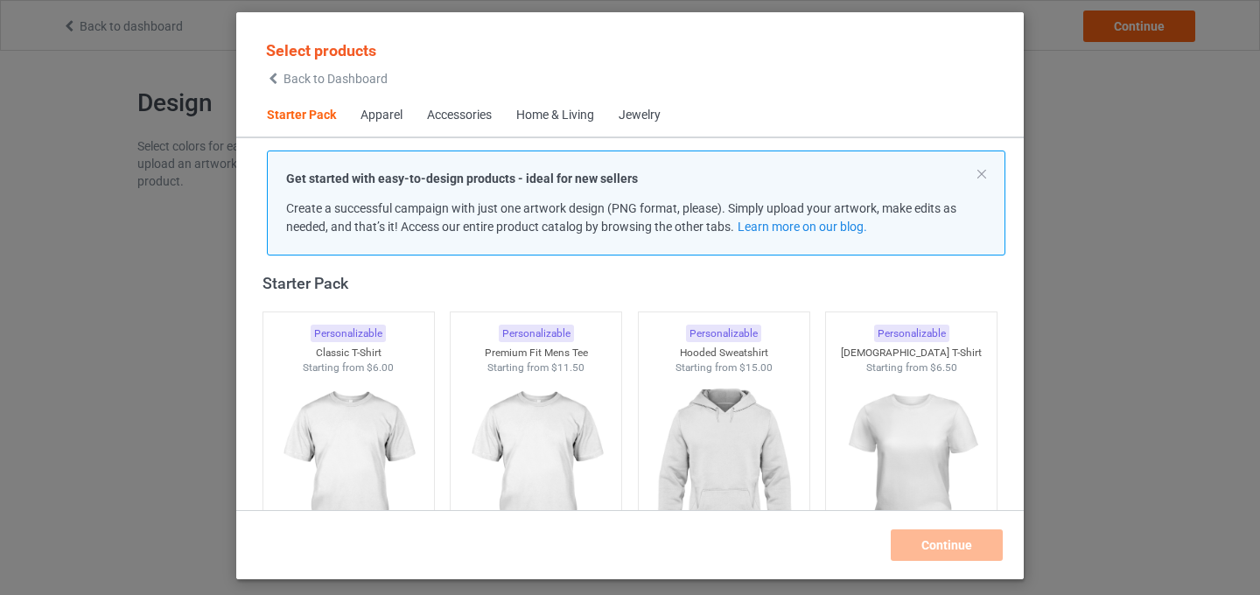
click at [1114, 193] on div "Select products Back to Dashboard Starter Pack Apparel Accessories Home & Livin…" at bounding box center [630, 297] width 1260 height 595
